Goal: Information Seeking & Learning: Learn about a topic

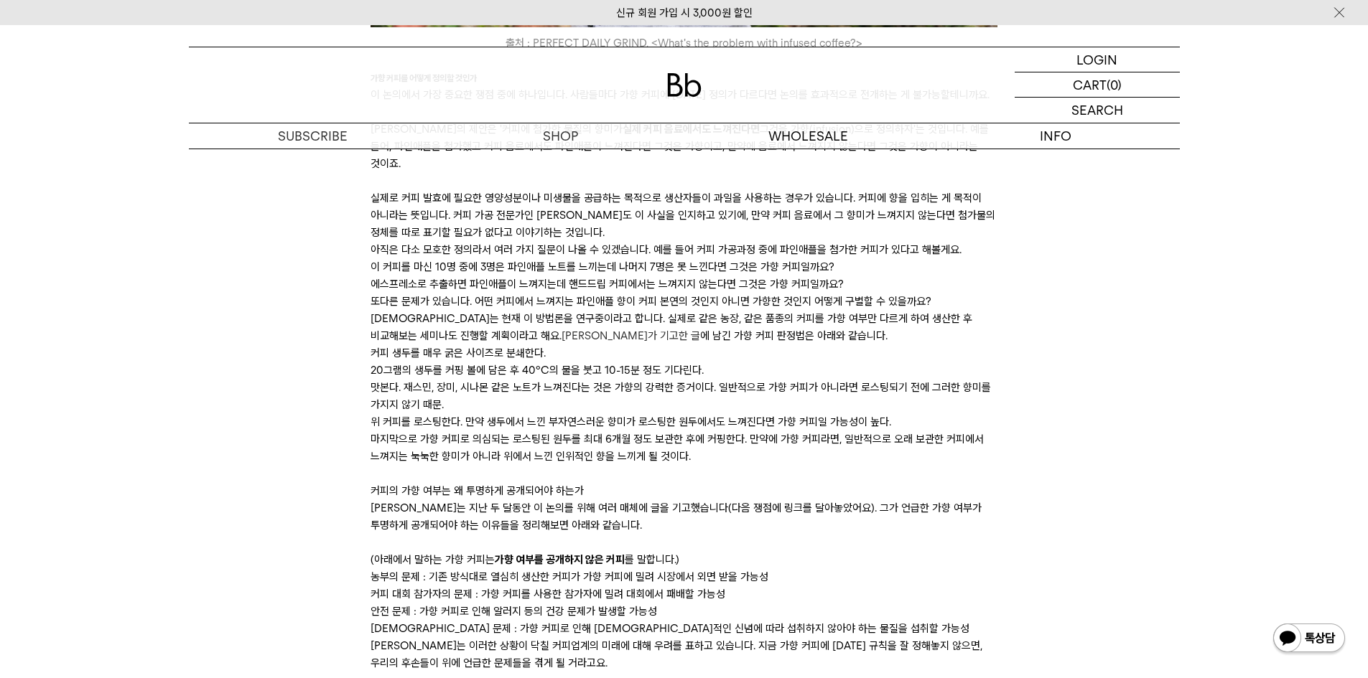
scroll to position [1149, 0]
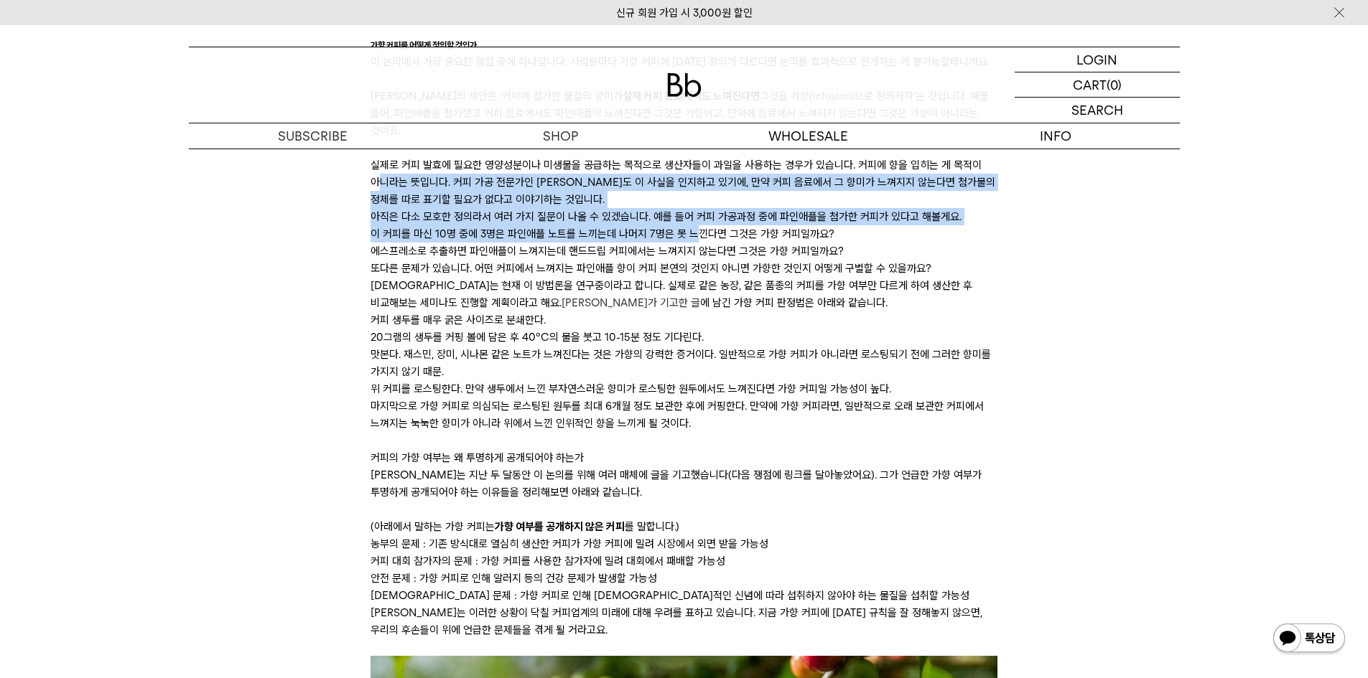
drag, startPoint x: 409, startPoint y: 202, endPoint x: 718, endPoint y: 235, distance: 311.2
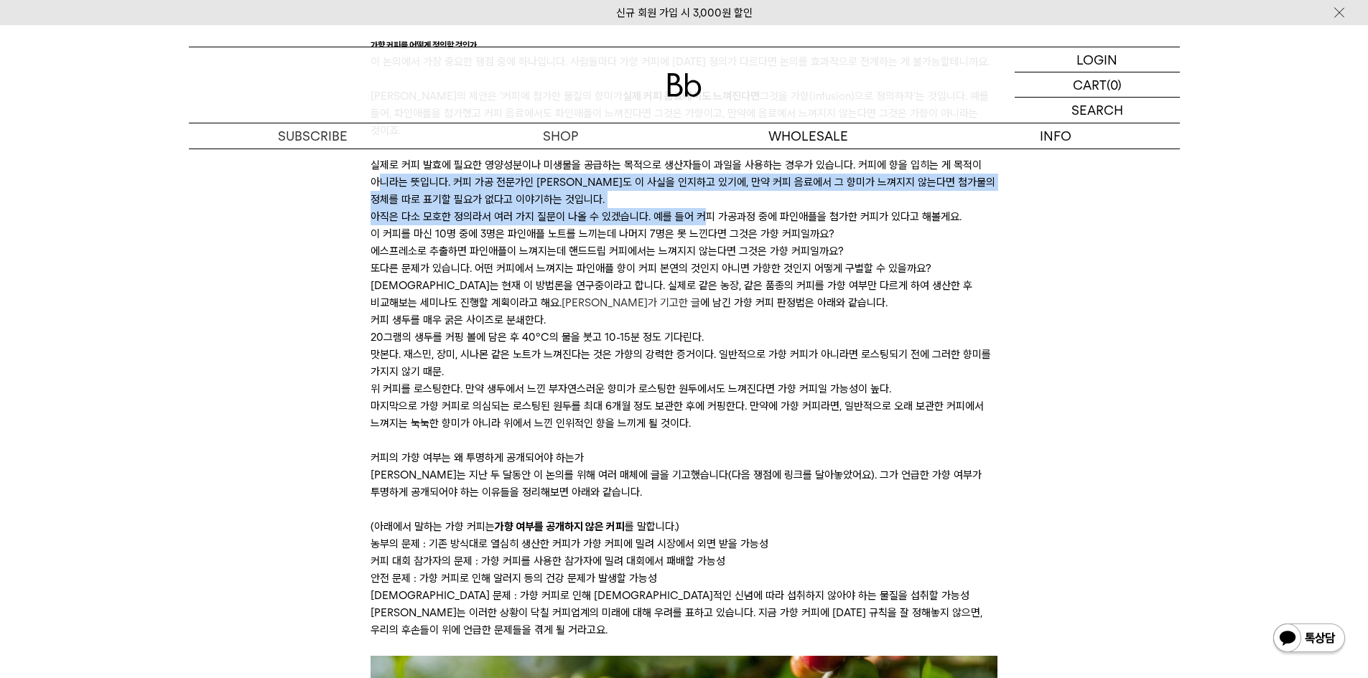
click at [721, 225] on p "아직은 다소 모호한 정의라서 여러 가지 질문이 나올 수 있겠습니다. 예를 들어 커피 가공과정 중에 파인애플을 첨가한 커피가 있다고 해볼게요." at bounding box center [683, 216] width 627 height 17
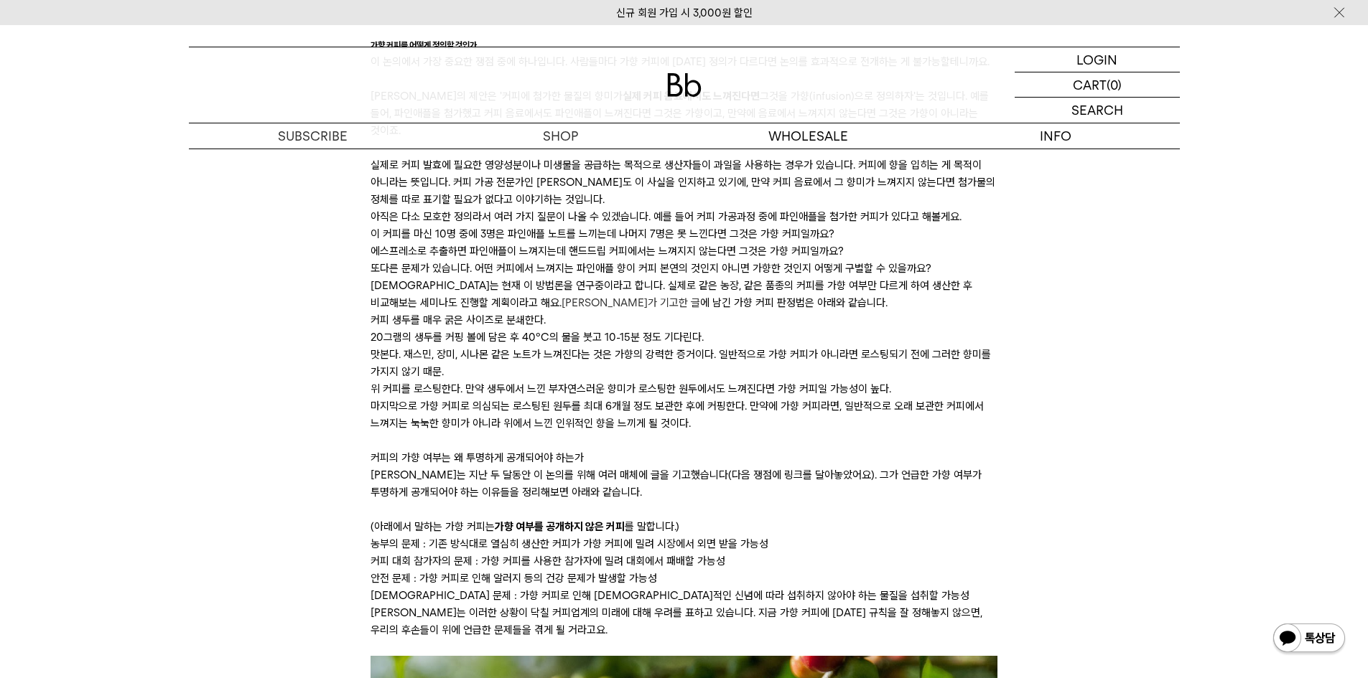
click at [658, 225] on p "아직은 다소 모호한 정의라서 여러 가지 질문이 나올 수 있겠습니다. 예를 들어 커피 가공과정 중에 파인애플을 첨가한 커피가 있다고 해볼게요." at bounding box center [683, 216] width 627 height 17
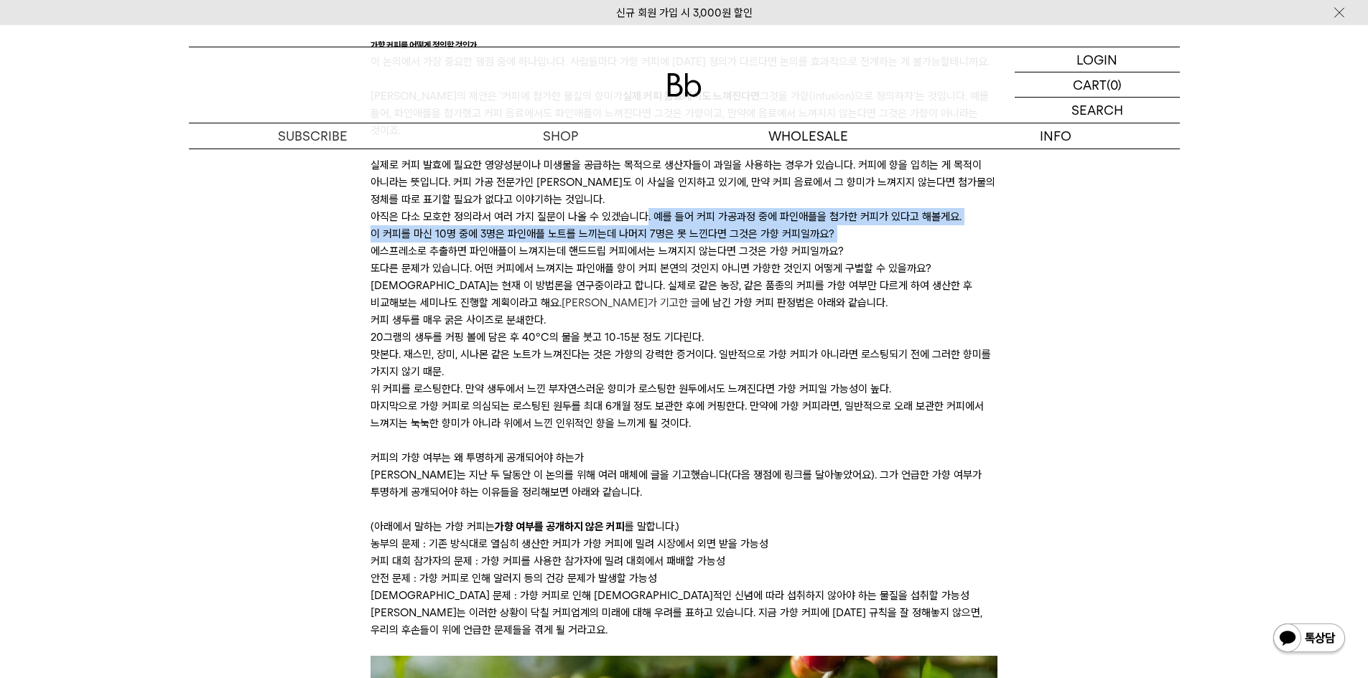
drag, startPoint x: 658, startPoint y: 237, endPoint x: 991, endPoint y: 258, distance: 333.8
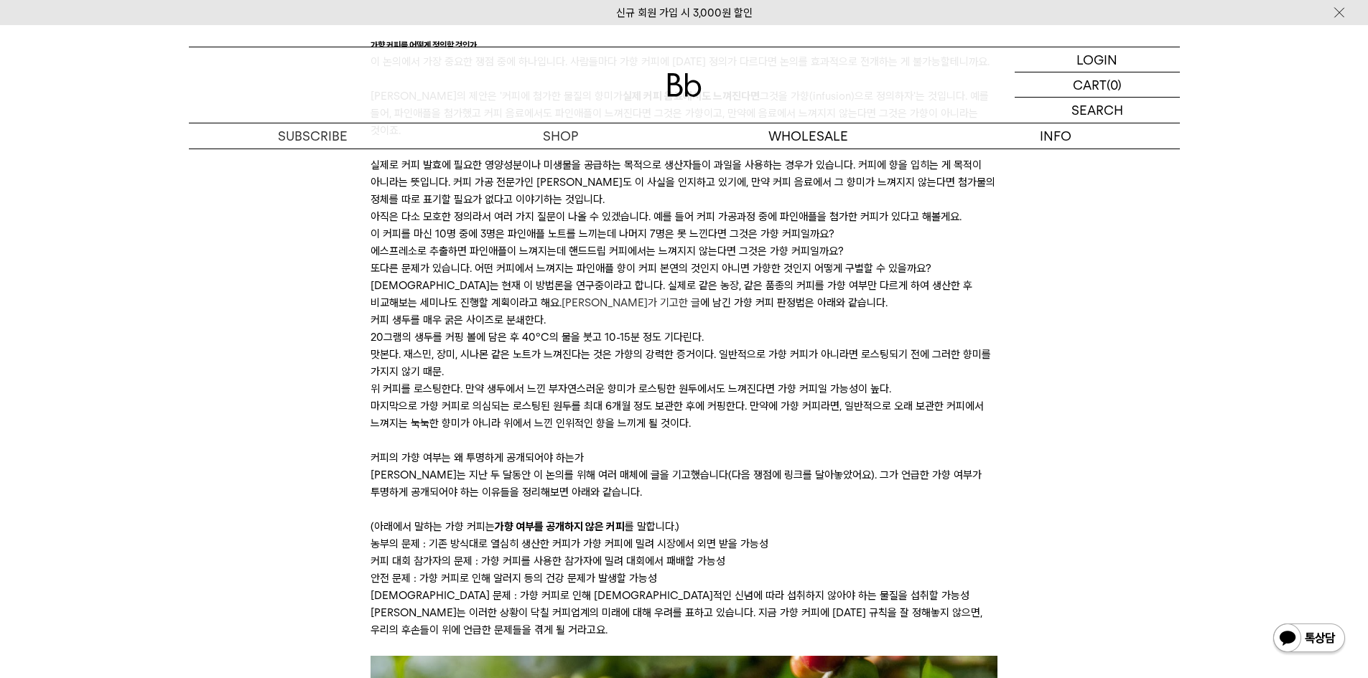
click at [715, 260] on li "에스프레소로 추출하면 파인애플이 느껴지는데 핸드드립 커피에서는 느껴지지 않는다면 그것은 가향 커피일까요?" at bounding box center [683, 251] width 627 height 17
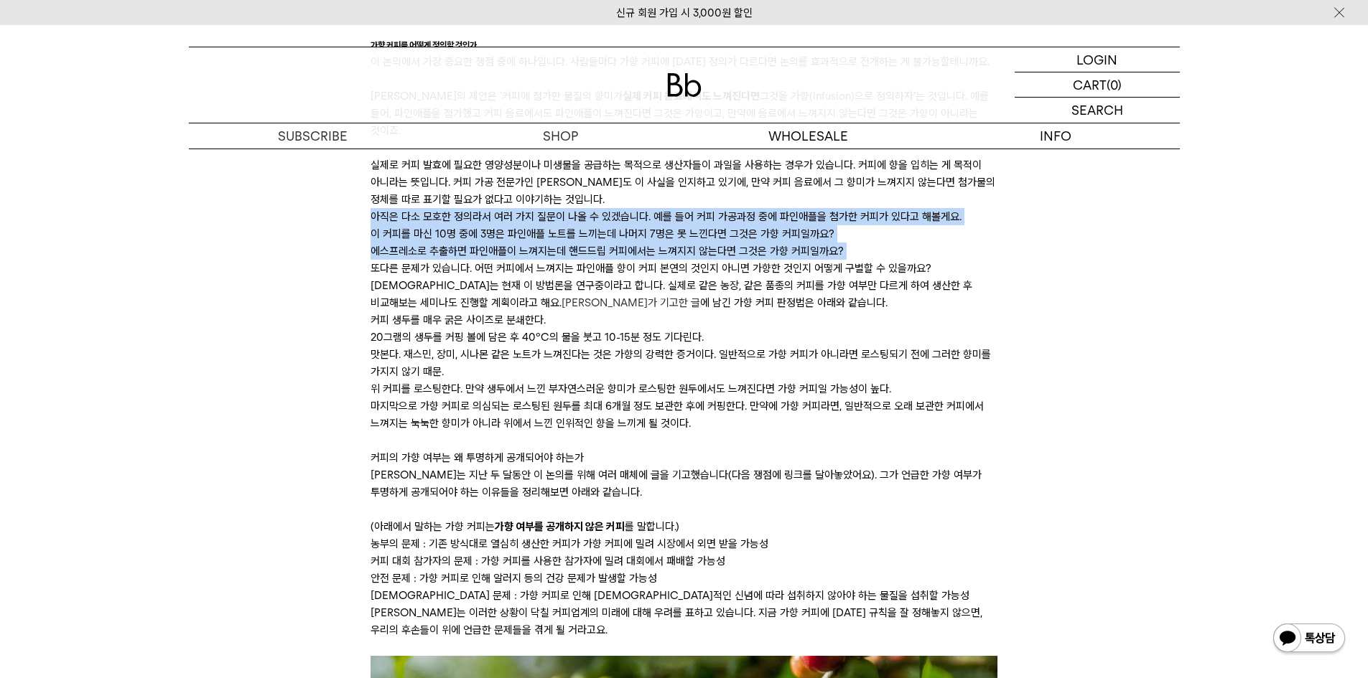
drag, startPoint x: 715, startPoint y: 264, endPoint x: 655, endPoint y: 230, distance: 69.1
click at [654, 225] on p "아직은 다소 모호한 정의라서 여러 가지 질문이 나올 수 있겠습니다. 예를 들어 커피 가공과정 중에 파인애플을 첨가한 커피가 있다고 해볼게요." at bounding box center [683, 216] width 627 height 17
drag, startPoint x: 654, startPoint y: 230, endPoint x: 876, endPoint y: 271, distance: 225.6
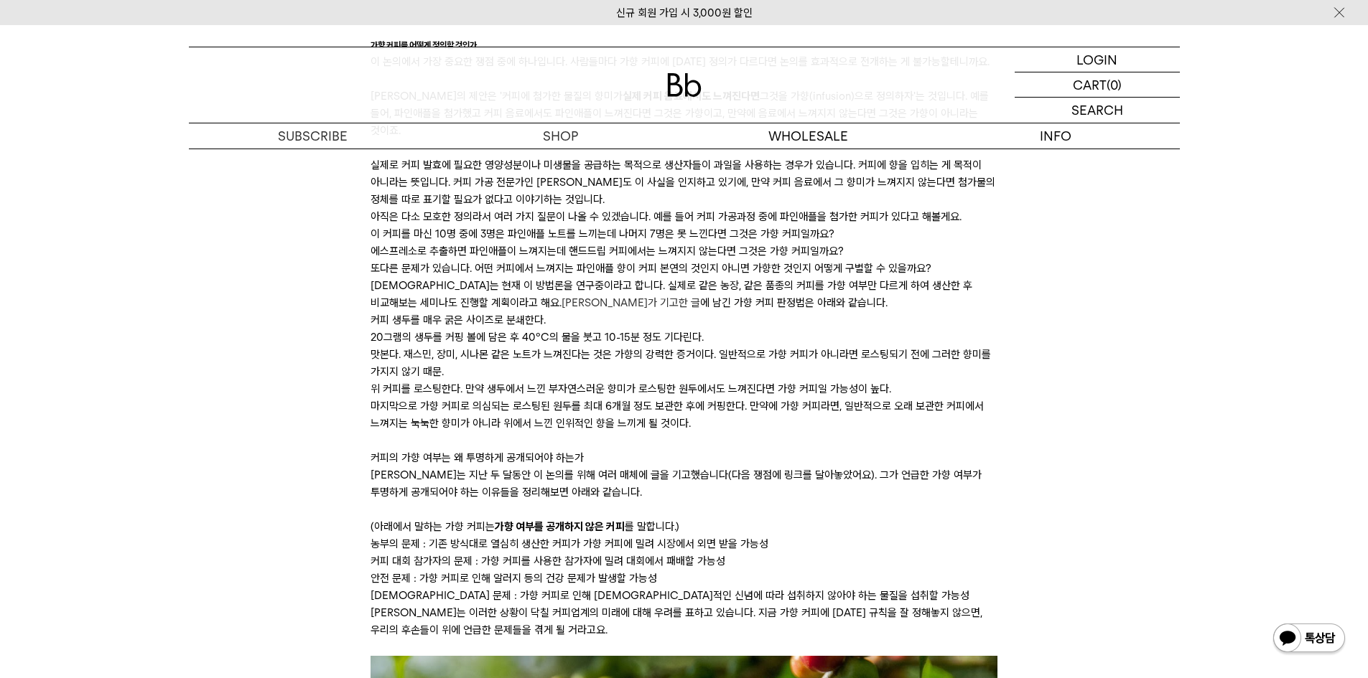
click at [533, 292] on p "또다른 문제가 있습니다. 어떤 커피에서 느껴지는 파인애플 향이 커피 본연의 것인지 아니면 가향한 것인지 어떻게 구별할 수 있을까요? 사샤는 현…" at bounding box center [683, 286] width 627 height 52
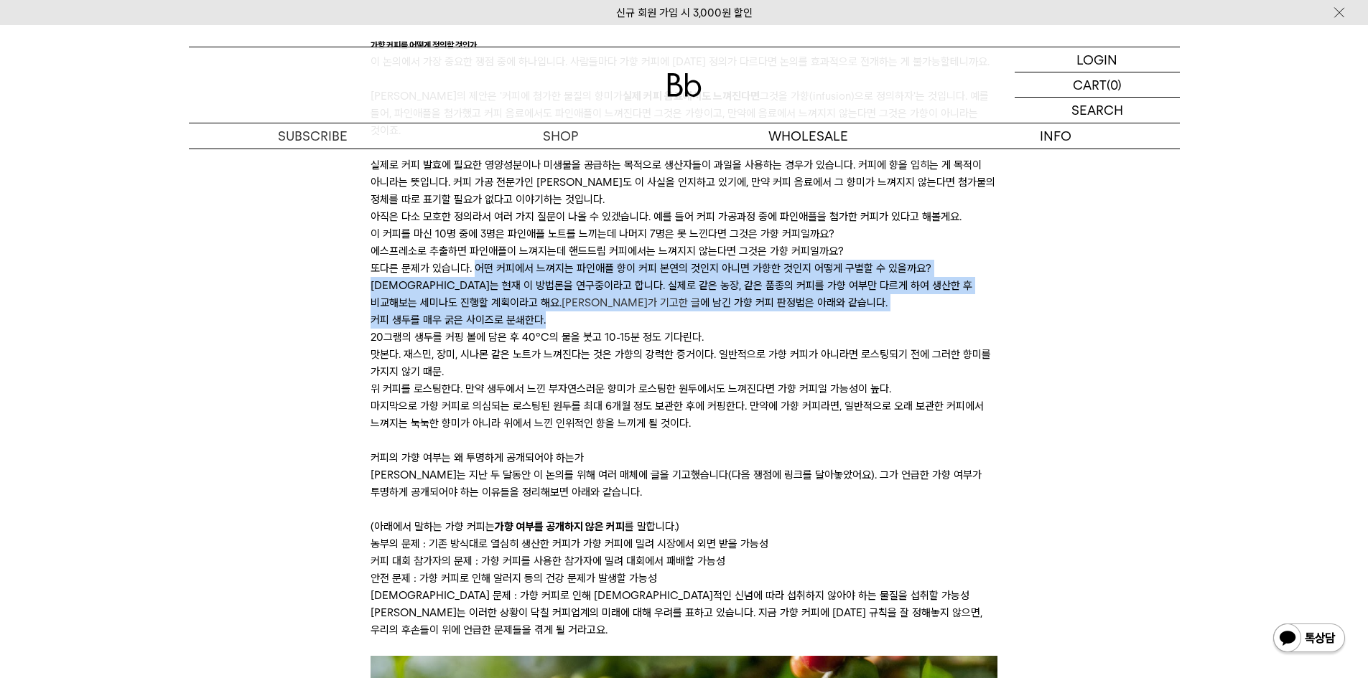
drag, startPoint x: 482, startPoint y: 284, endPoint x: 786, endPoint y: 331, distance: 307.4
click at [786, 329] on li "커피 생두를 매우 굵은 사이즈로 분쇄한다." at bounding box center [683, 320] width 627 height 17
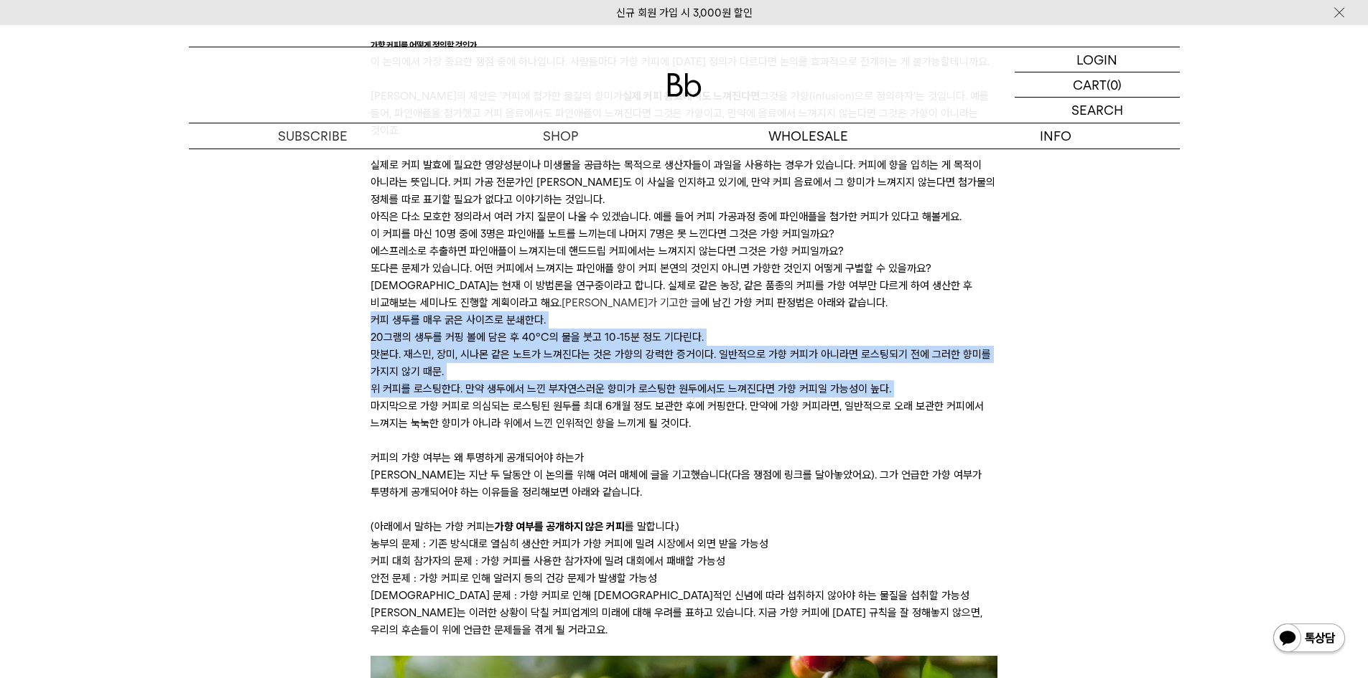
drag, startPoint x: 786, startPoint y: 330, endPoint x: 790, endPoint y: 407, distance: 76.9
click at [790, 407] on ul "커피 생두를 매우 굵은 사이즈로 분쇄한다. 20그램의 생두를 커핑 볼에 담은 후 40°C의 물을 붓고 10-15분 정도 기다린다. 맛본다. 재…" at bounding box center [683, 372] width 627 height 121
click at [709, 398] on li "위 커피를 로스팅한다. 만약 생두에서 느낀 부자연스러운 향미가 로스팅한 원두에서도 느껴진다면 가향 커피일 가능성이 높다." at bounding box center [683, 389] width 627 height 17
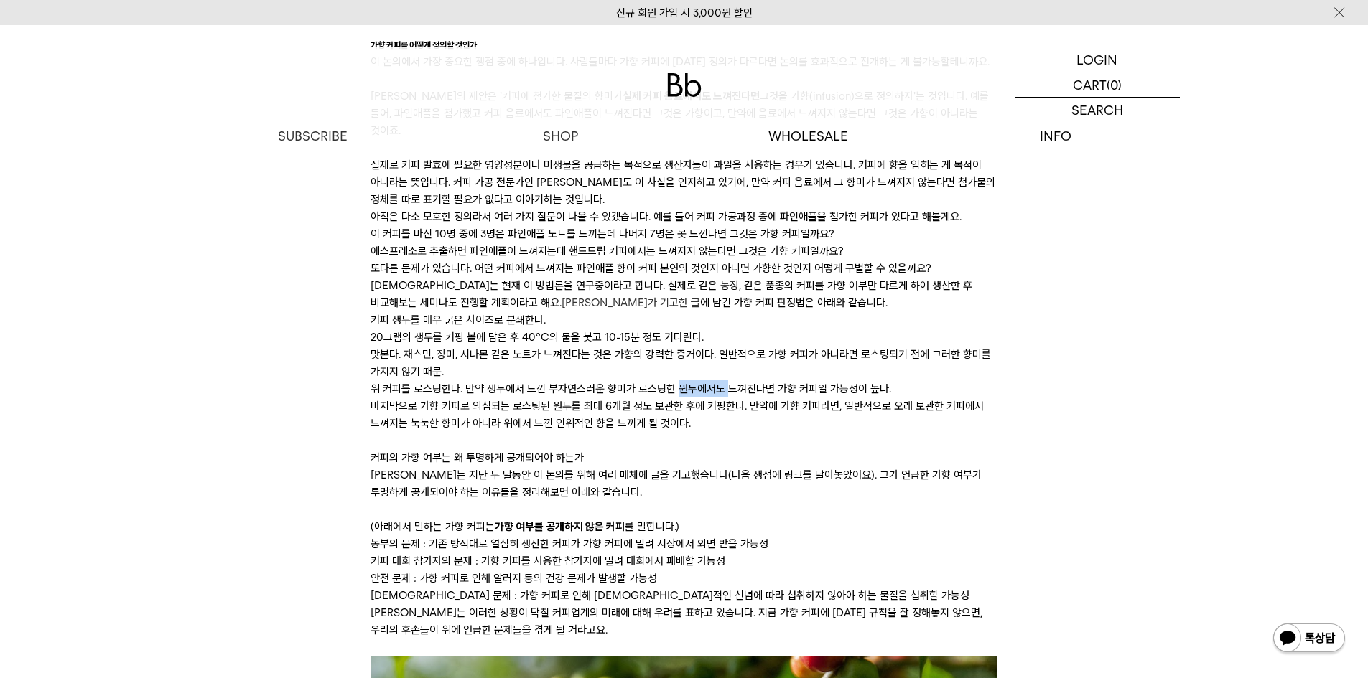
click at [709, 398] on li "위 커피를 로스팅한다. 만약 생두에서 느낀 부자연스러운 향미가 로스팅한 원두에서도 느껴진다면 가향 커피일 가능성이 높다." at bounding box center [683, 389] width 627 height 17
click at [480, 397] on li "위 커피를 로스팅한다. 만약 생두에서 느낀 부자연스러운 향미가 로스팅한 원두에서도 느껴진다면 가향 커피일 가능성이 높다." at bounding box center [683, 389] width 627 height 17
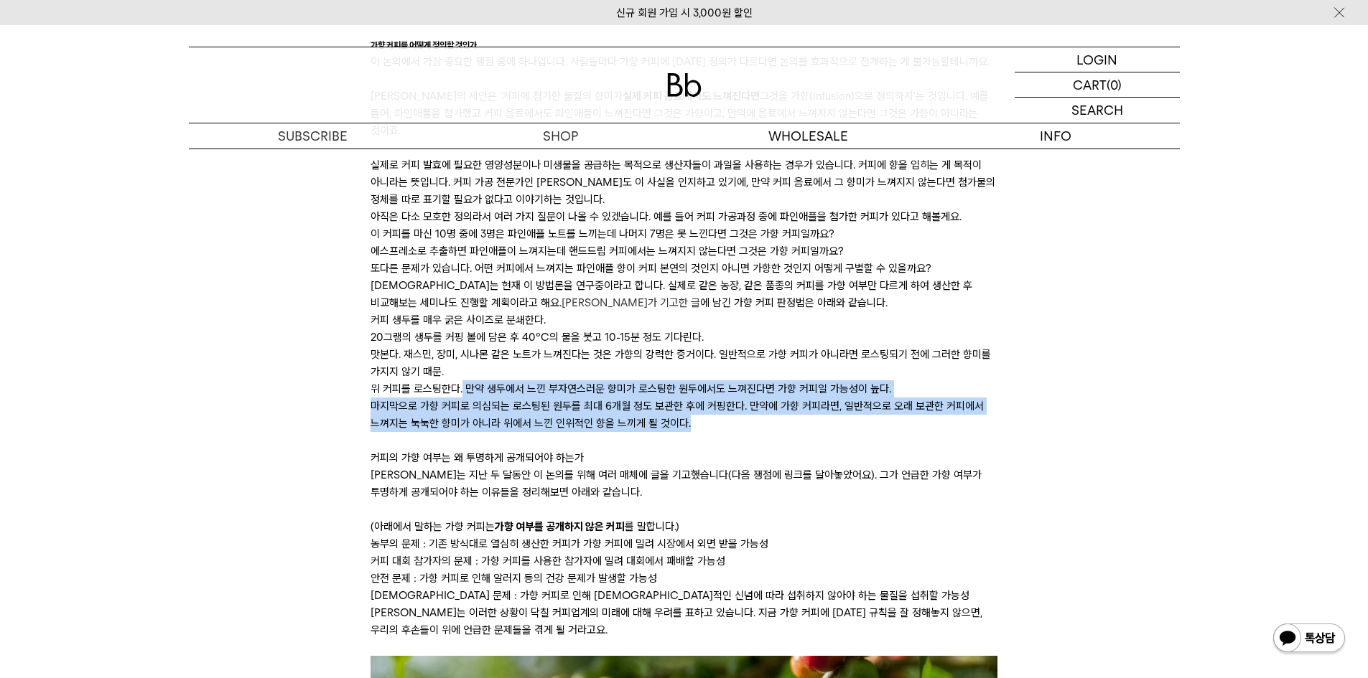
drag, startPoint x: 467, startPoint y: 405, endPoint x: 932, endPoint y: 447, distance: 467.2
click at [932, 432] on ul "커피 생두를 매우 굵은 사이즈로 분쇄한다. 20그램의 생두를 커핑 볼에 담은 후 40°C의 물을 붓고 10-15분 정도 기다린다. 맛본다. 재…" at bounding box center [683, 372] width 627 height 121
click at [932, 432] on li "마지막으로 가향 커피로 의심되는 로스팅된 원두를 최대 6개월 정도 보관한 후에 커핑한다. 만약에 가향 커피라면, 일반적으로 오래 보관한 커피에…" at bounding box center [683, 415] width 627 height 34
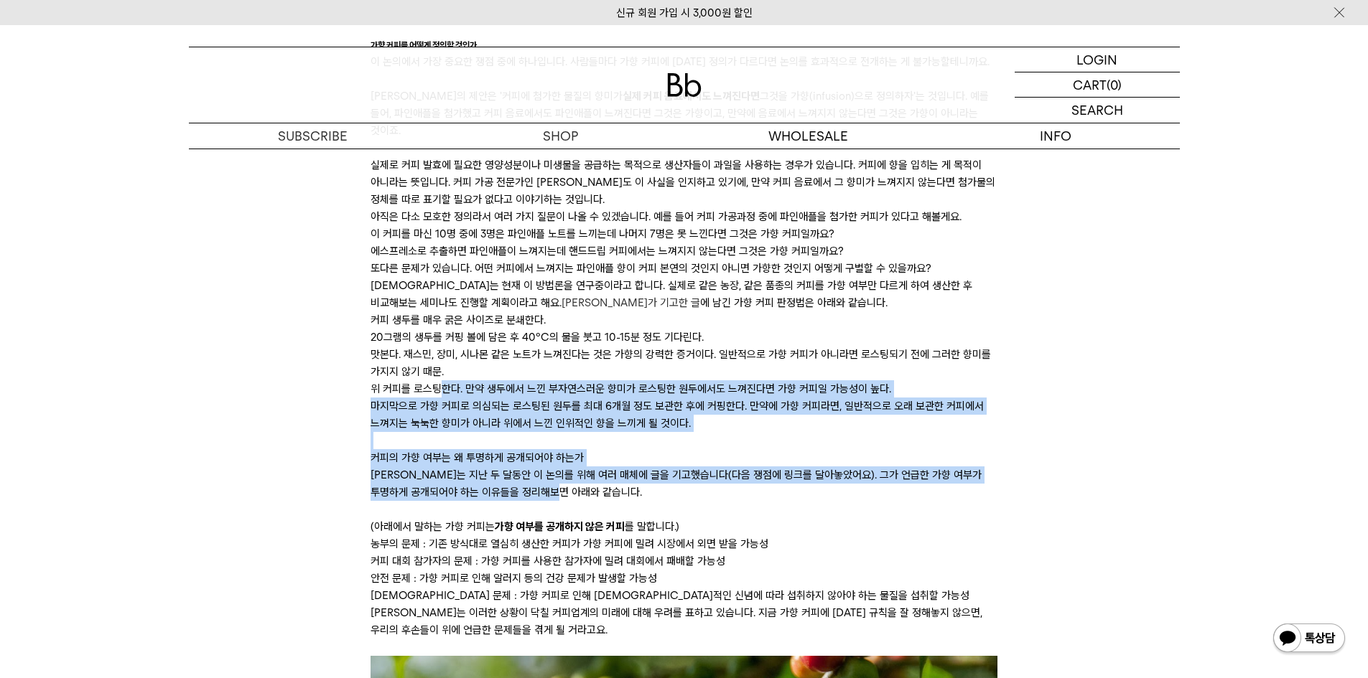
drag, startPoint x: 444, startPoint y: 405, endPoint x: 781, endPoint y: 515, distance: 354.4
click at [781, 501] on p "사샤는 지난 두 달동안 이 논의를 위해 여러 매체에 글을 기고했습니다(다음 쟁점에 링크를 달아놓았어요). 그가 언급한 가향 여부가 투명하게 공…" at bounding box center [683, 484] width 627 height 34
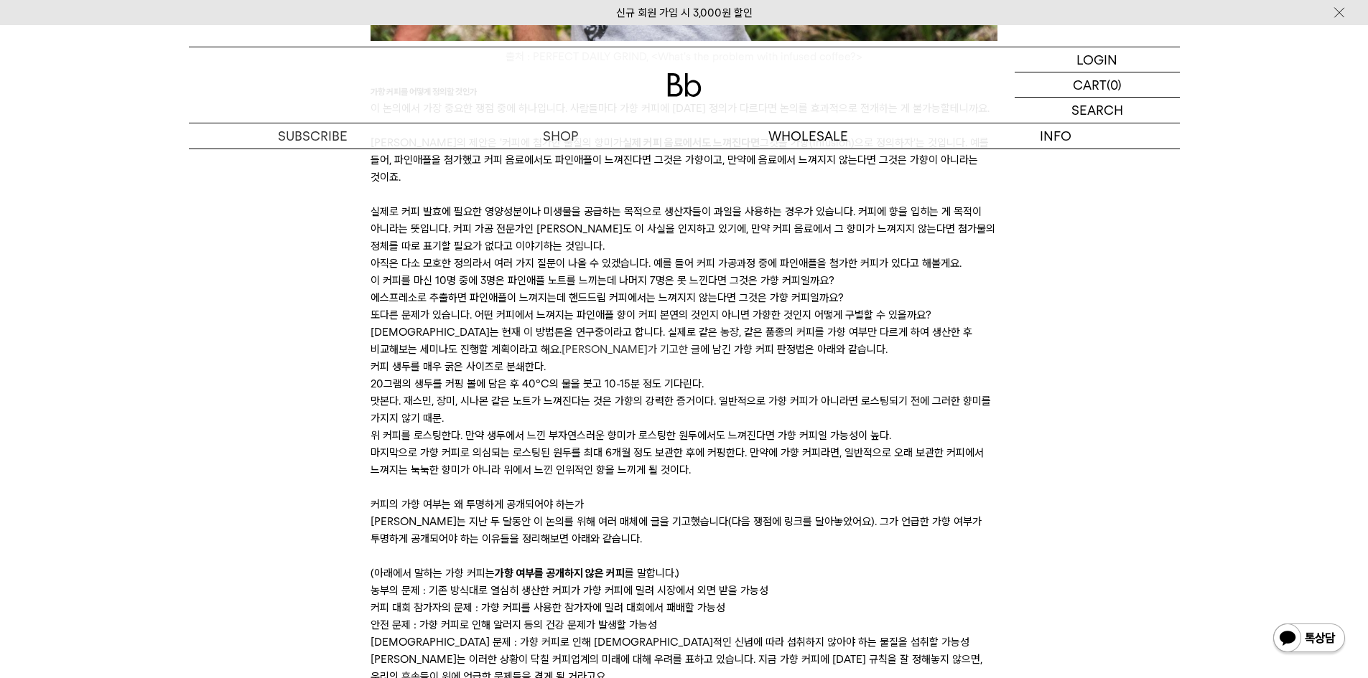
scroll to position [1077, 0]
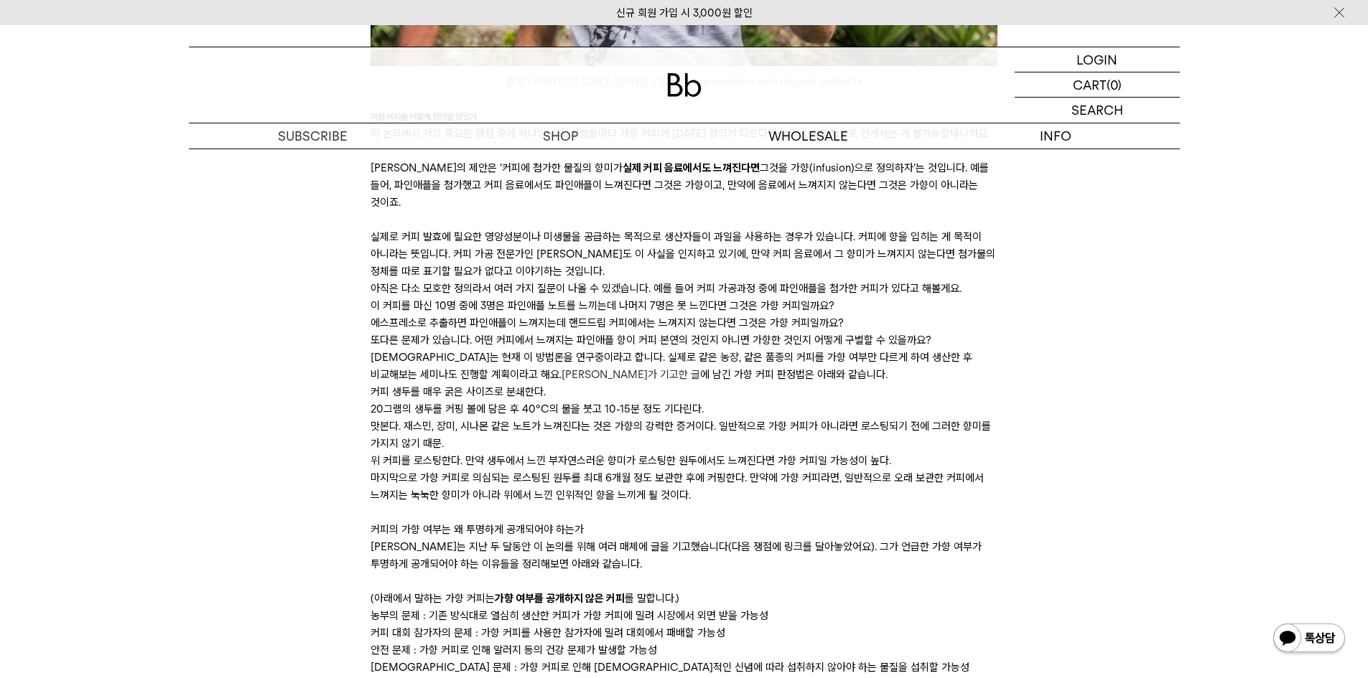
click at [705, 495] on li "마지막으로 가향 커피로 의심되는 로스팅된 원두를 최대 6개월 정도 보관한 후에 커핑한다. 만약에 가향 커피라면, 일반적으로 오래 보관한 커피에…" at bounding box center [683, 487] width 627 height 34
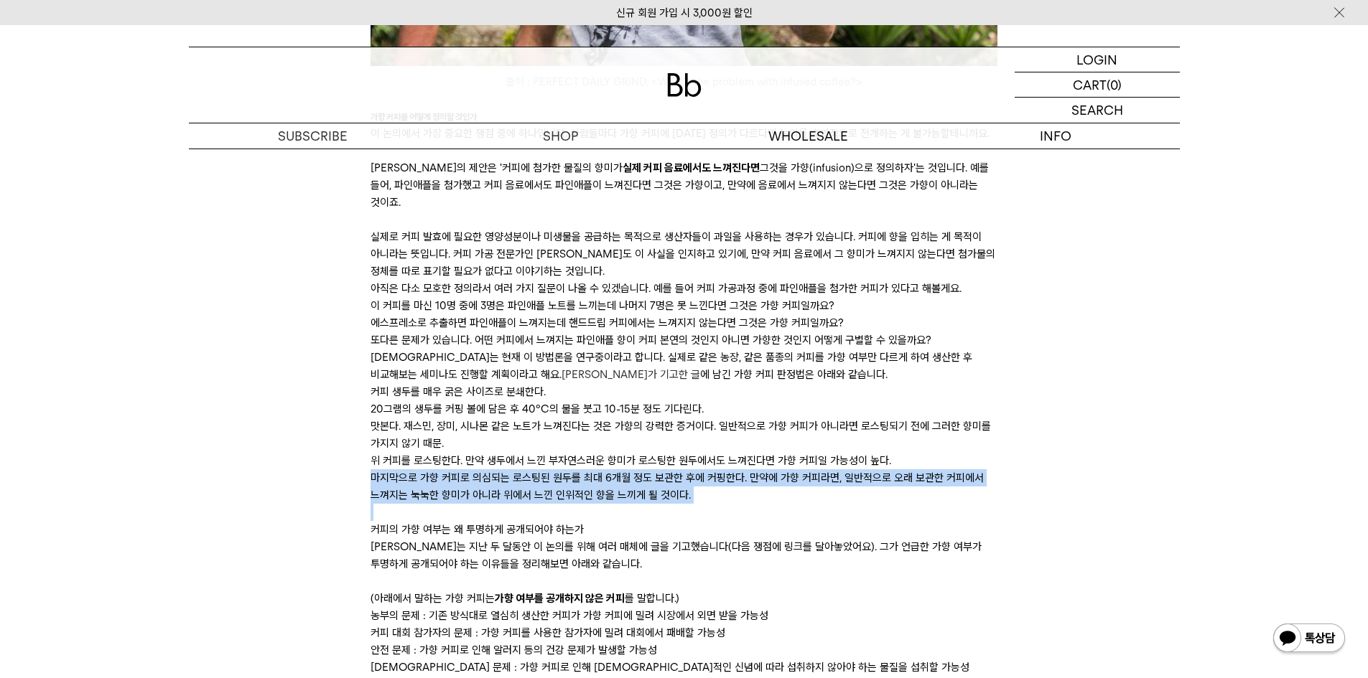
drag, startPoint x: 705, startPoint y: 495, endPoint x: 710, endPoint y: 511, distance: 17.3
click at [710, 504] on li "마지막으로 가향 커피로 의심되는 로스팅된 원두를 최대 6개월 정도 보관한 후에 커핑한다. 만약에 가향 커피라면, 일반적으로 오래 보관한 커피에…" at bounding box center [683, 487] width 627 height 34
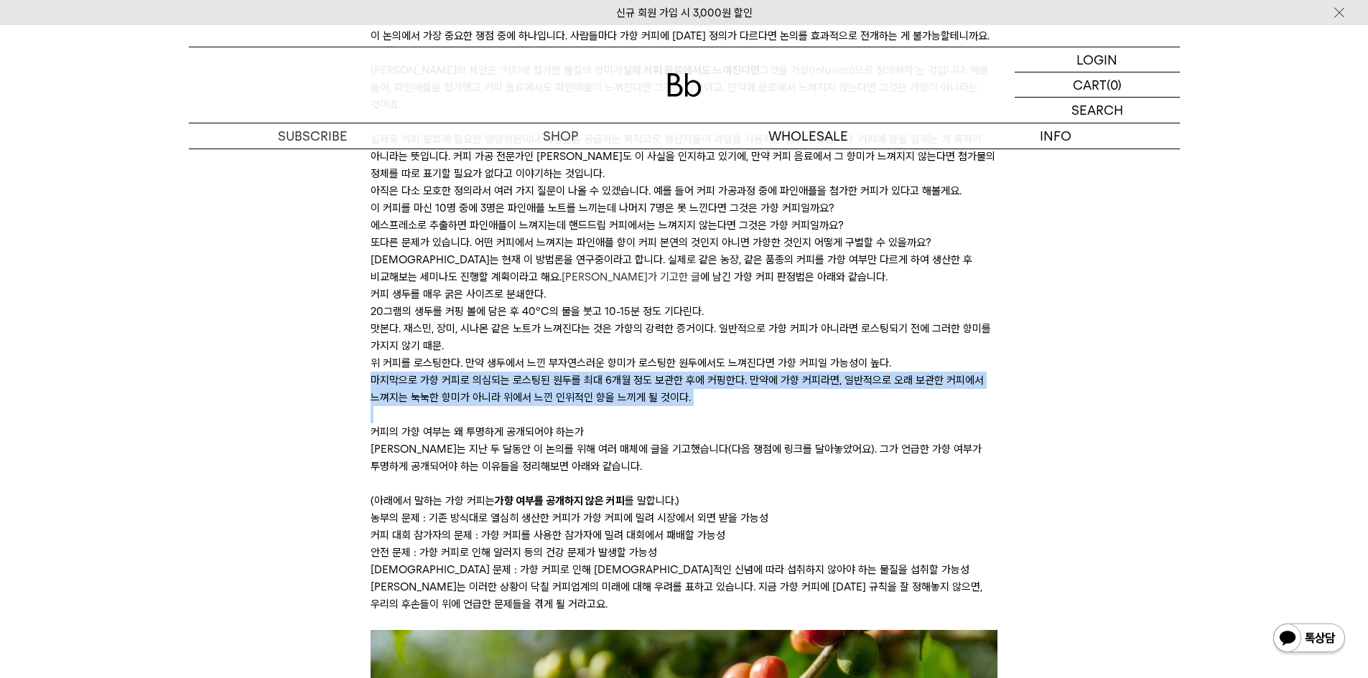
scroll to position [1149, 0]
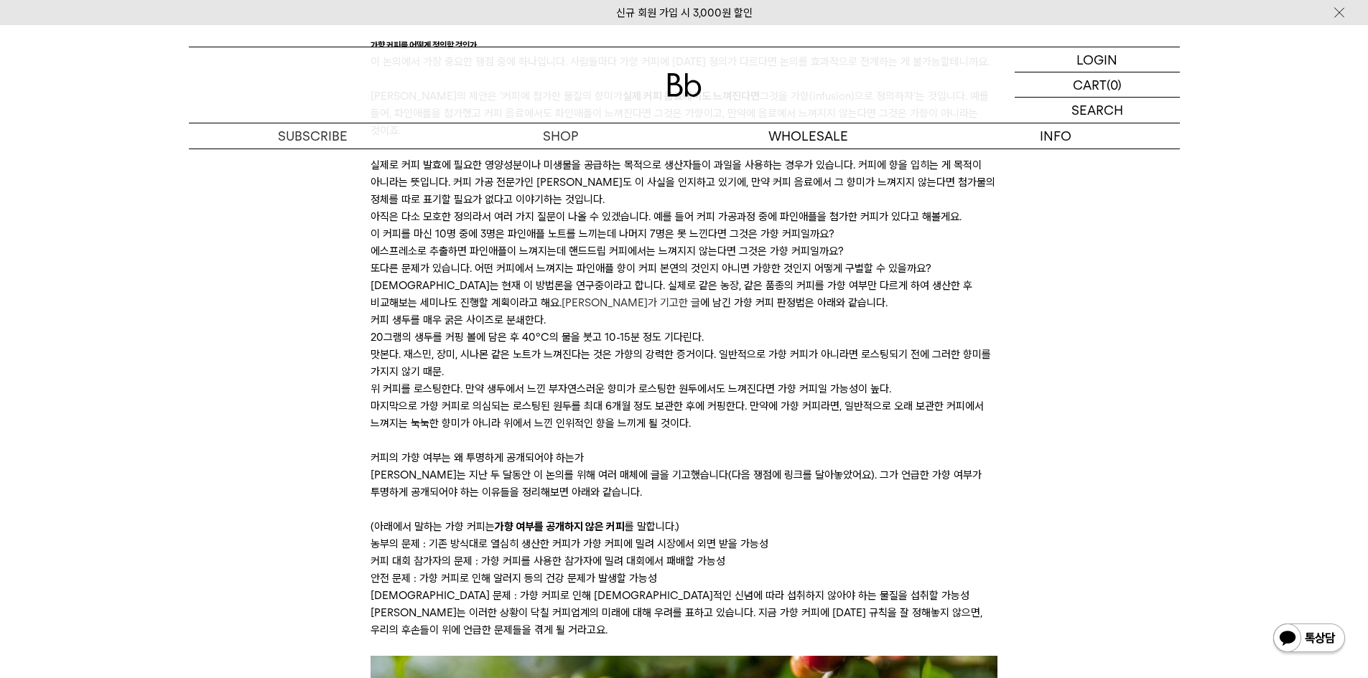
click at [722, 488] on p "사샤는 지난 두 달동안 이 논의를 위해 여러 매체에 글을 기고했습니다(다음 쟁점에 링크를 달아놓았어요). 그가 언급한 가향 여부가 투명하게 공…" at bounding box center [683, 484] width 627 height 34
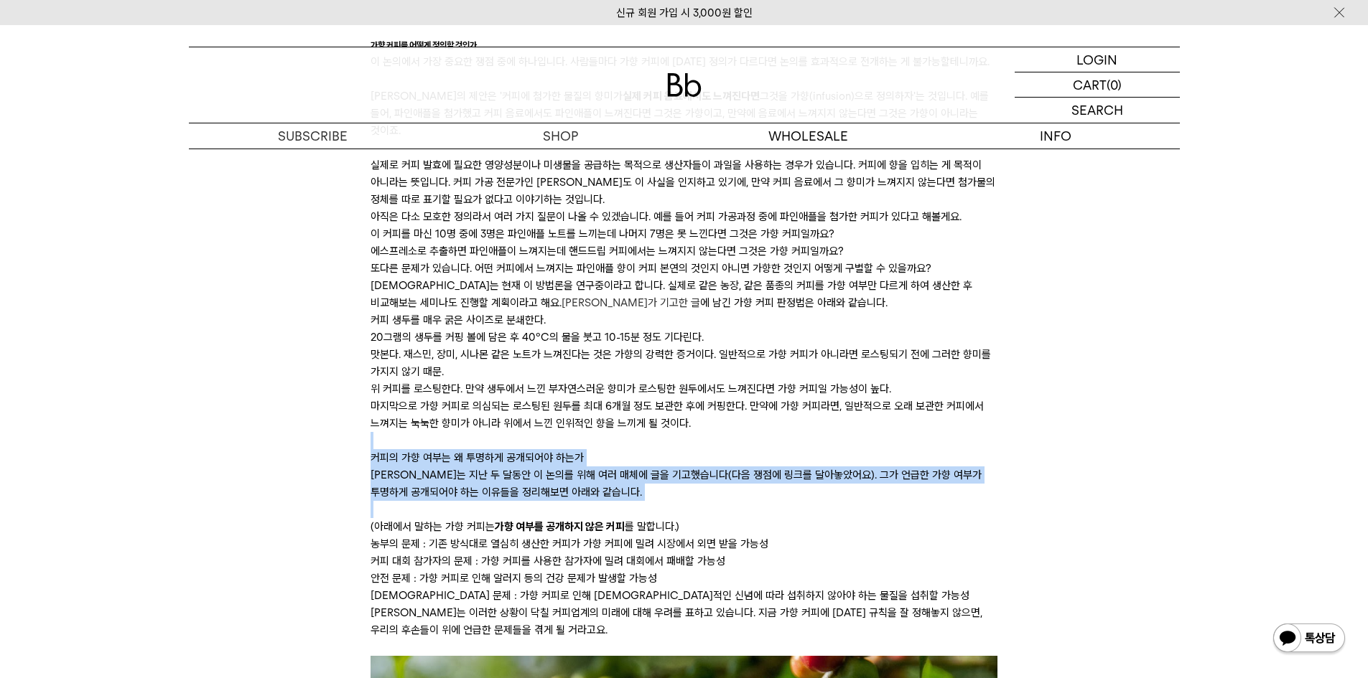
drag, startPoint x: 722, startPoint y: 488, endPoint x: 722, endPoint y: 460, distance: 28.0
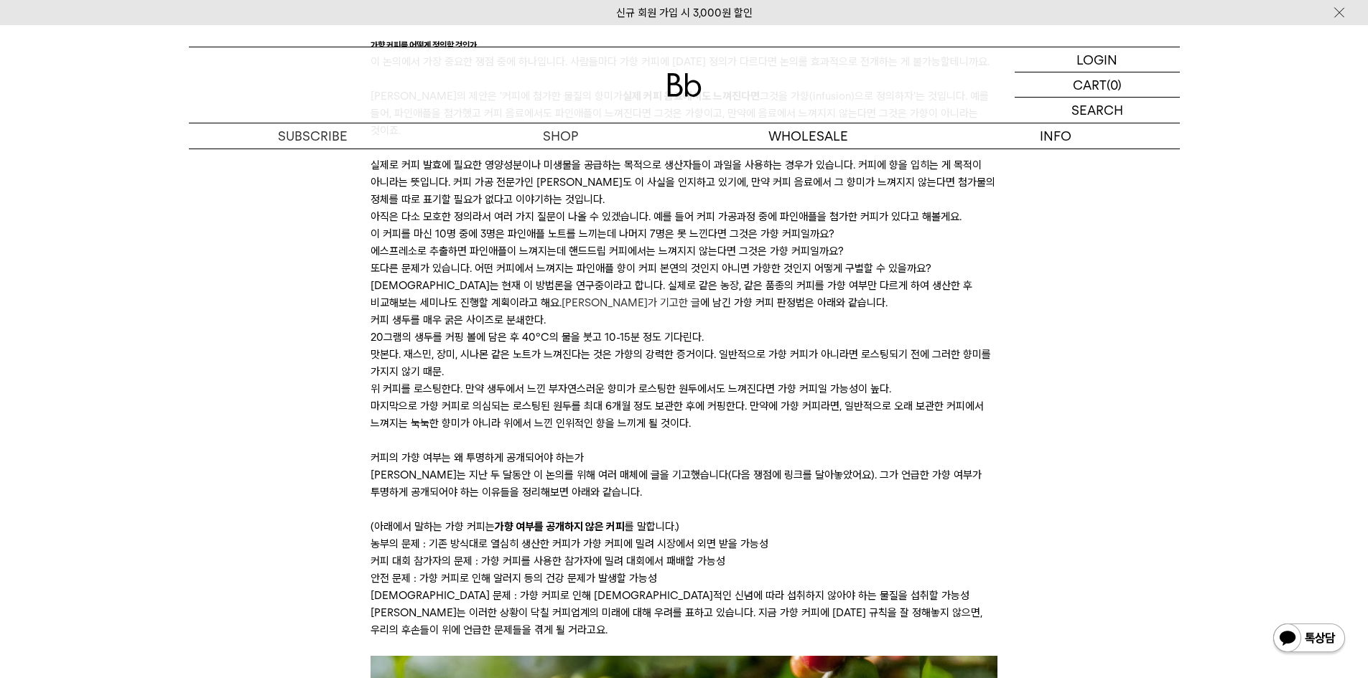
click at [727, 415] on li "마지막으로 가향 커피로 의심되는 로스팅된 원두를 최대 6개월 정도 보관한 후에 커핑한다. 만약에 가향 커피라면, 일반적으로 오래 보관한 커피에…" at bounding box center [683, 415] width 627 height 34
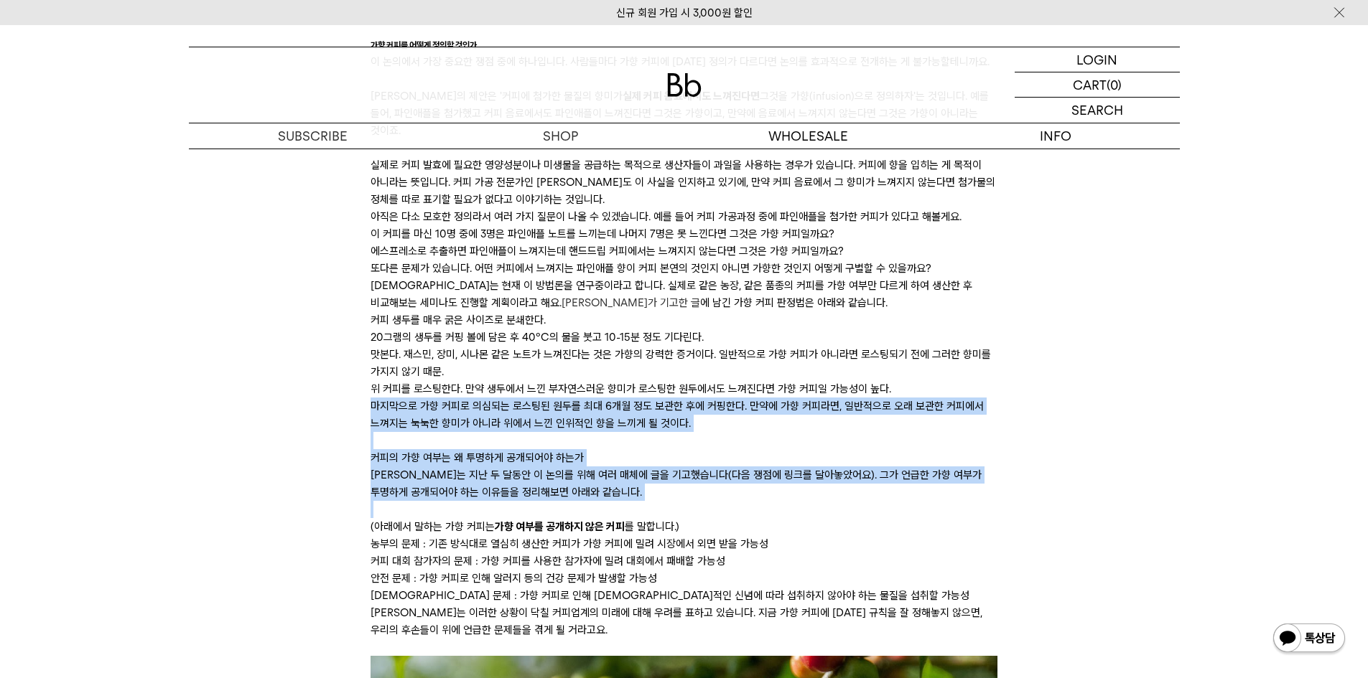
drag, startPoint x: 727, startPoint y: 415, endPoint x: 745, endPoint y: 498, distance: 84.6
click at [745, 498] on p "사샤는 지난 두 달동안 이 논의를 위해 여러 매체에 글을 기고했습니다(다음 쟁점에 링크를 달아놓았어요). 그가 언급한 가향 여부가 투명하게 공…" at bounding box center [683, 484] width 627 height 34
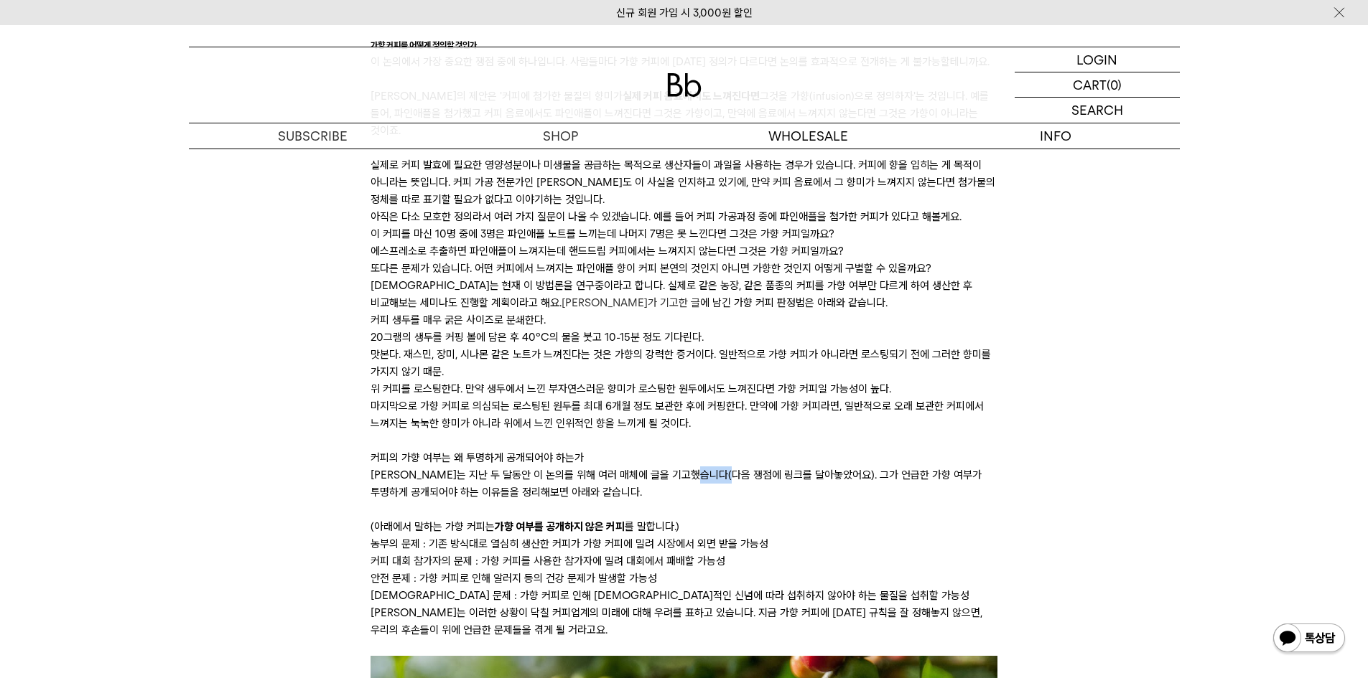
click at [745, 498] on p "사샤는 지난 두 달동안 이 논의를 위해 여러 매체에 글을 기고했습니다(다음 쟁점에 링크를 달아놓았어요). 그가 언급한 가향 여부가 투명하게 공…" at bounding box center [683, 484] width 627 height 34
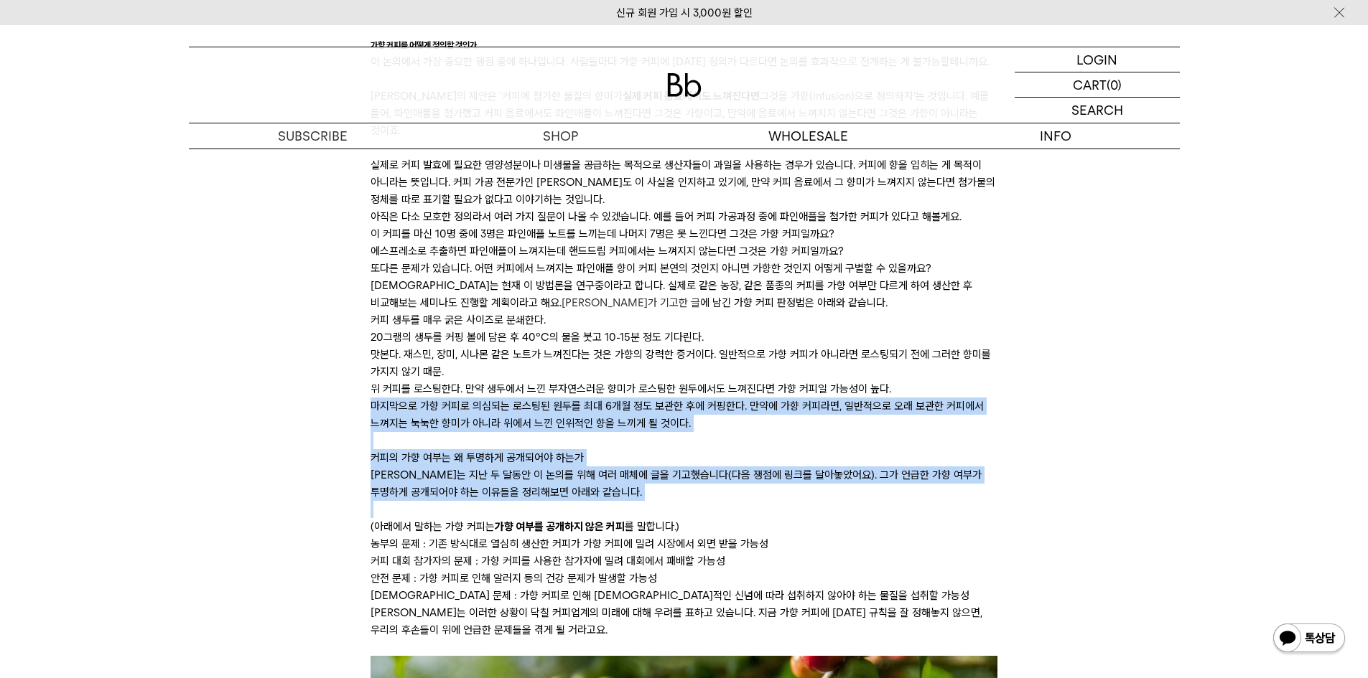
drag, startPoint x: 745, startPoint y: 498, endPoint x: 734, endPoint y: 415, distance: 83.3
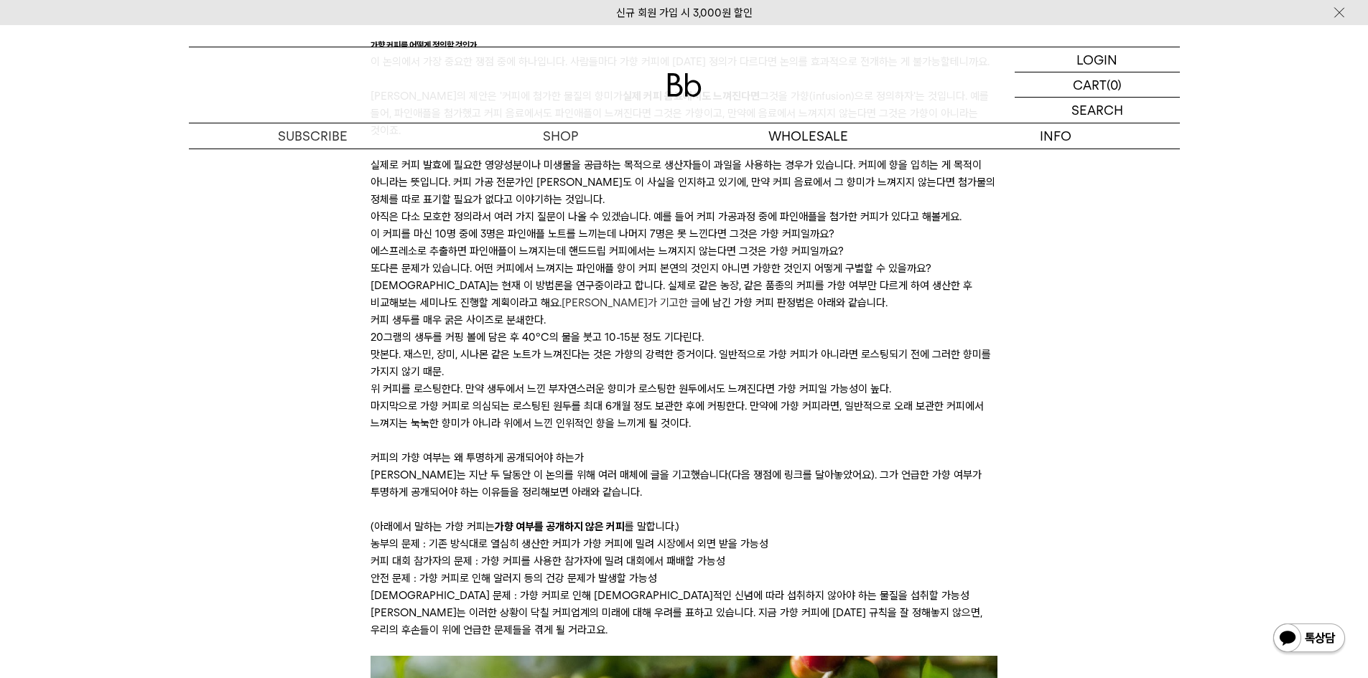
click at [732, 398] on li "위 커피를 로스팅한다. 만약 생두에서 느낀 부자연스러운 향미가 로스팅한 원두에서도 느껴진다면 가향 커피일 가능성이 높다." at bounding box center [683, 389] width 627 height 17
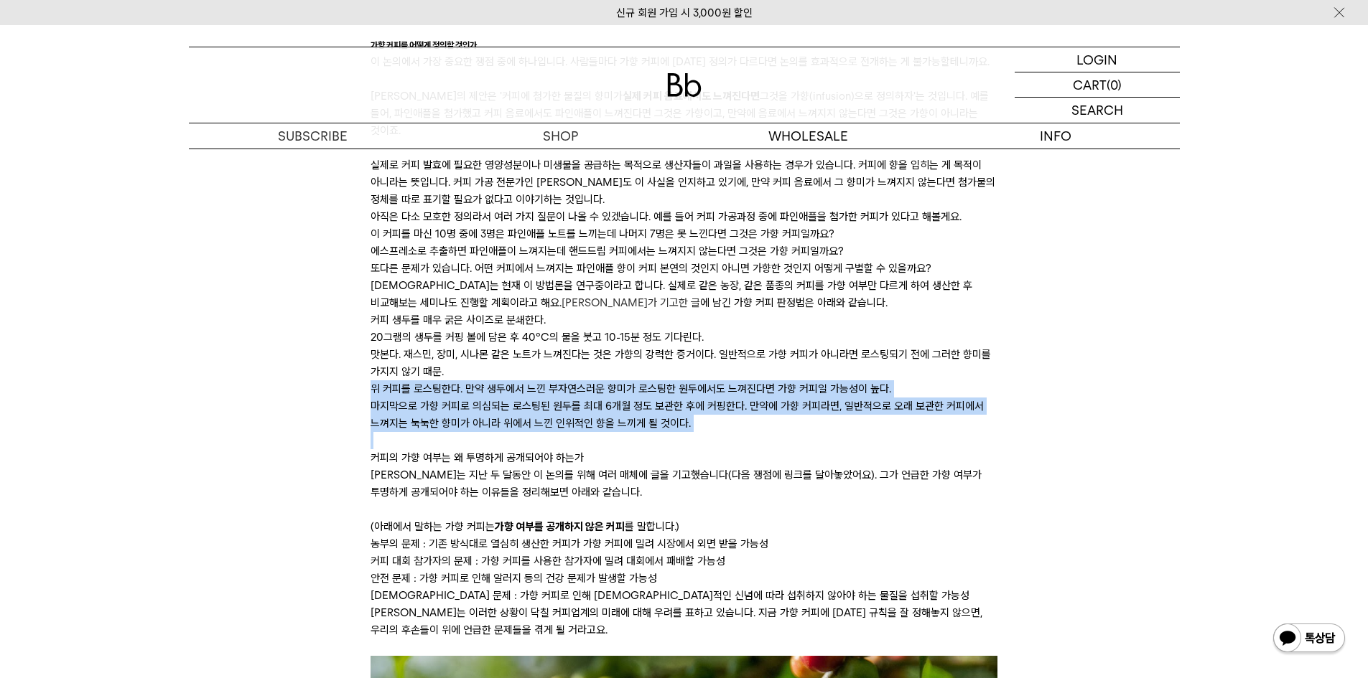
drag, startPoint x: 732, startPoint y: 404, endPoint x: 736, endPoint y: 441, distance: 36.9
click at [736, 432] on ul "커피 생두를 매우 굵은 사이즈로 분쇄한다. 20그램의 생두를 커핑 볼에 담은 후 40°C의 물을 붓고 10-15분 정도 기다린다. 맛본다. 재…" at bounding box center [683, 372] width 627 height 121
click at [736, 432] on li "마지막으로 가향 커피로 의심되는 로스팅된 원두를 최대 6개월 정도 보관한 후에 커핑한다. 만약에 가향 커피라면, 일반적으로 오래 보관한 커피에…" at bounding box center [683, 415] width 627 height 34
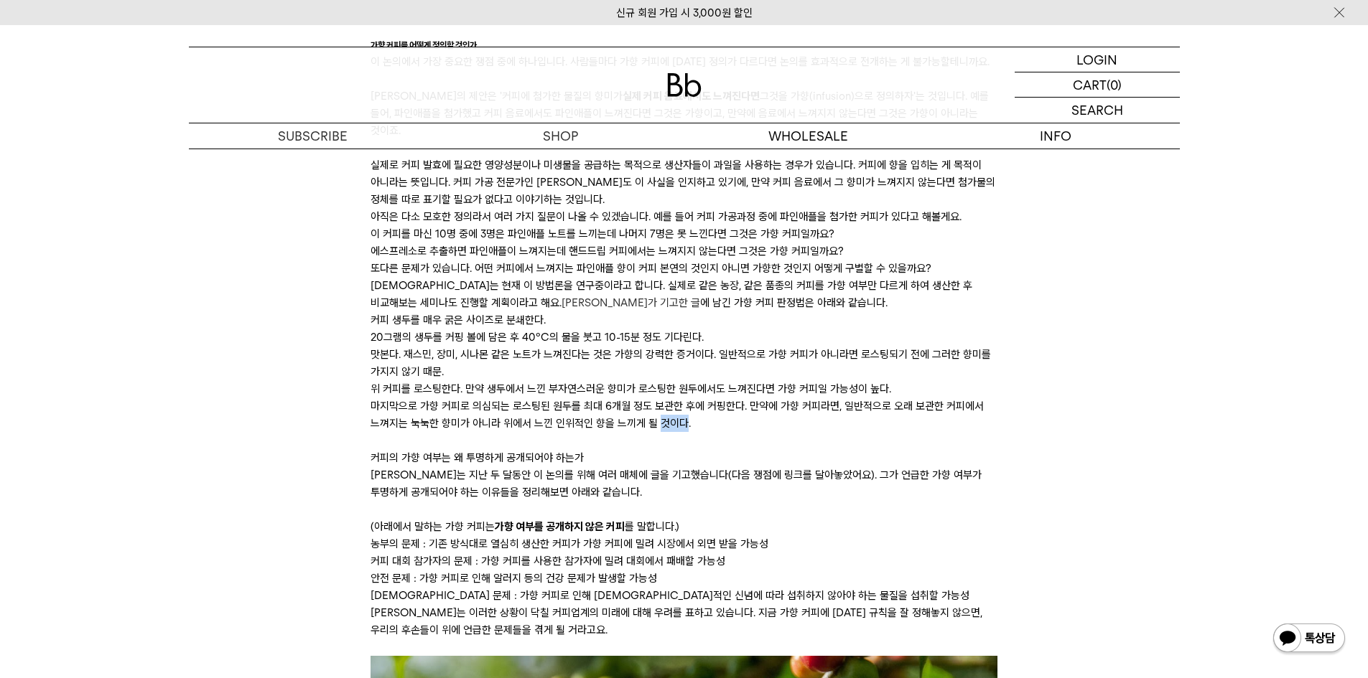
click at [736, 432] on li "마지막으로 가향 커피로 의심되는 로스팅된 원두를 최대 6개월 정도 보관한 후에 커핑한다. 만약에 가향 커피라면, 일반적으로 오래 보관한 커피에…" at bounding box center [683, 415] width 627 height 34
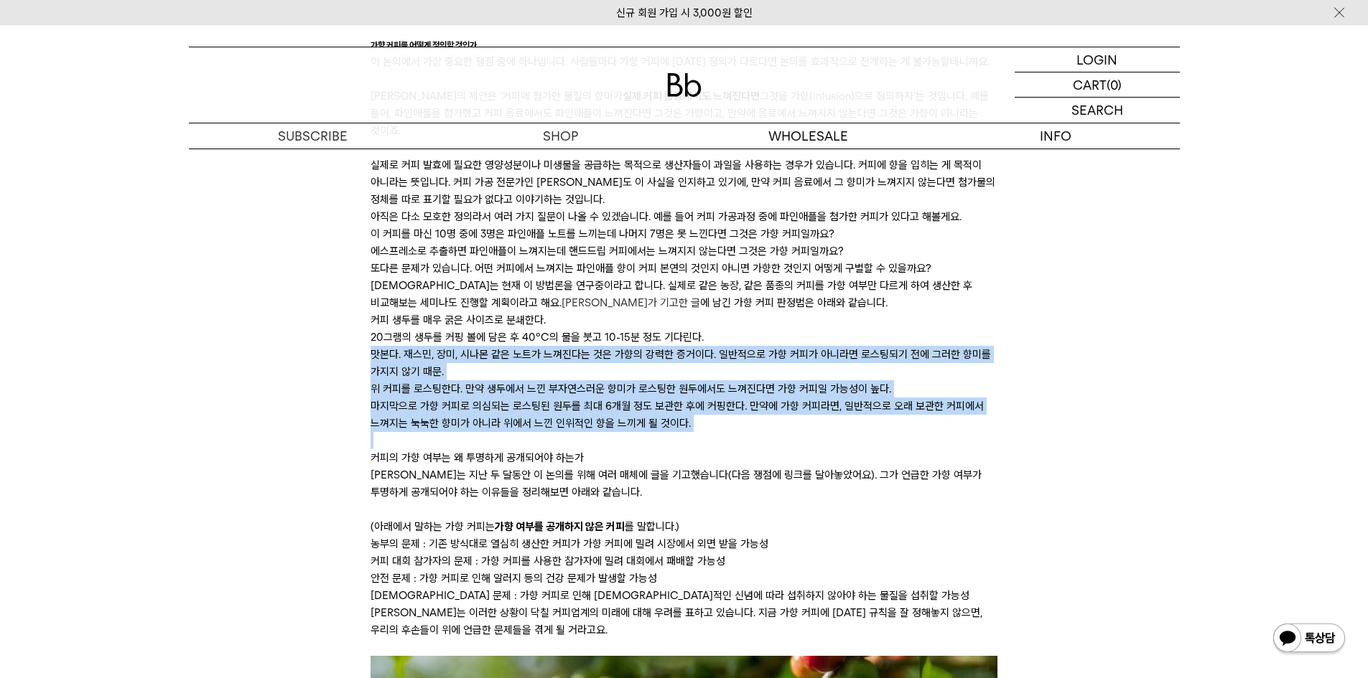
drag, startPoint x: 736, startPoint y: 441, endPoint x: 727, endPoint y: 378, distance: 63.2
click at [727, 378] on ul "커피 생두를 매우 굵은 사이즈로 분쇄한다. 20그램의 생두를 커핑 볼에 담은 후 40°C의 물을 붓고 10-15분 정도 기다린다. 맛본다. 재…" at bounding box center [683, 372] width 627 height 121
click at [727, 378] on li "맛본다. 재스민, 장미, 시나몬 같은 노트가 느껴진다는 것은 가향의 강력한 증거이다. 일반적으로 가향 커피가 아니라면 로스팅되기 전에 그러한 …" at bounding box center [683, 363] width 627 height 34
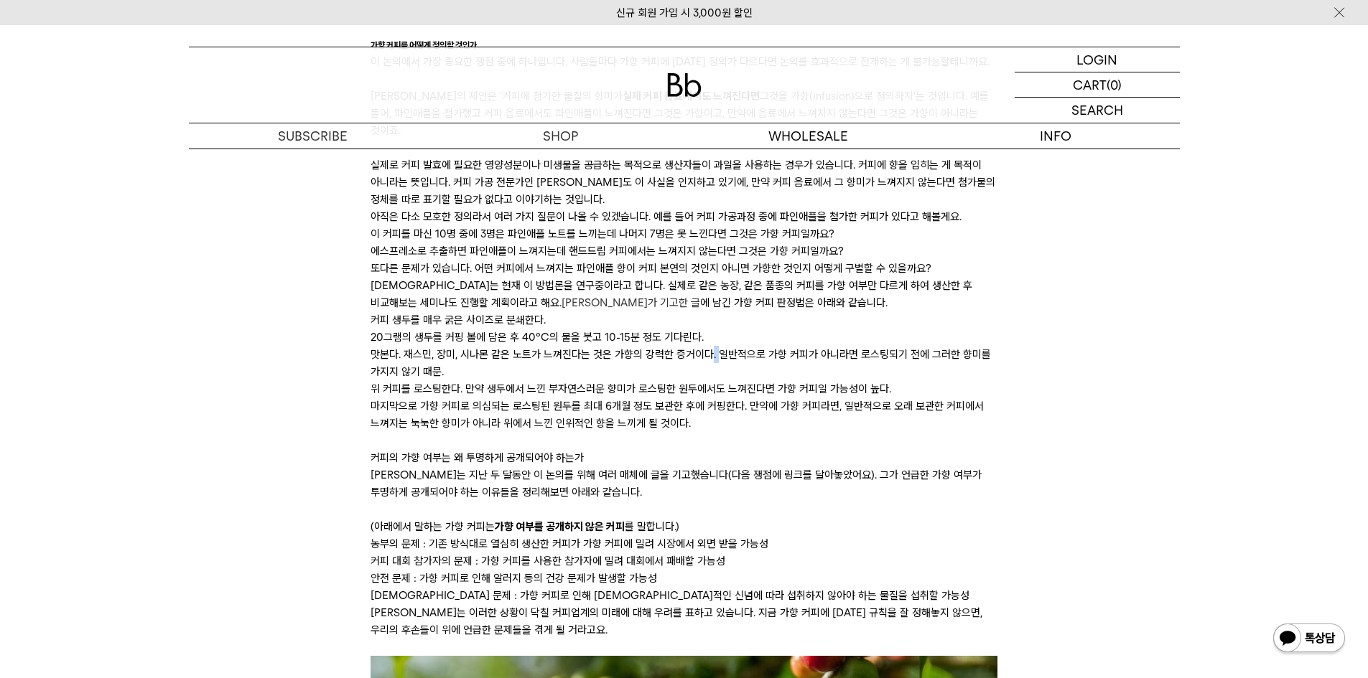
click at [727, 378] on li "맛본다. 재스민, 장미, 시나몬 같은 노트가 느껴진다는 것은 가향의 강력한 증거이다. 일반적으로 가향 커피가 아니라면 로스팅되기 전에 그러한 …" at bounding box center [683, 363] width 627 height 34
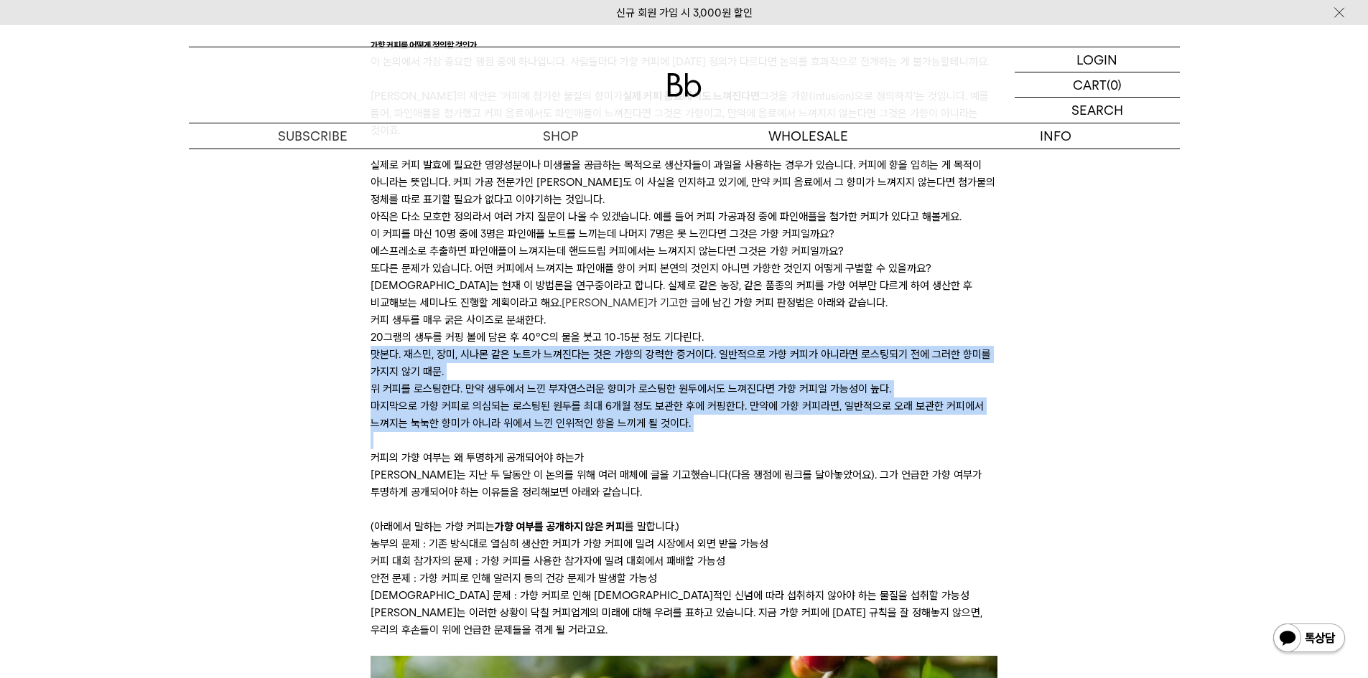
drag, startPoint x: 727, startPoint y: 378, endPoint x: 727, endPoint y: 439, distance: 61.0
click at [727, 432] on ul "커피 생두를 매우 굵은 사이즈로 분쇄한다. 20그램의 생두를 커핑 볼에 담은 후 40°C의 물을 붓고 10-15분 정도 기다린다. 맛본다. 재…" at bounding box center [683, 372] width 627 height 121
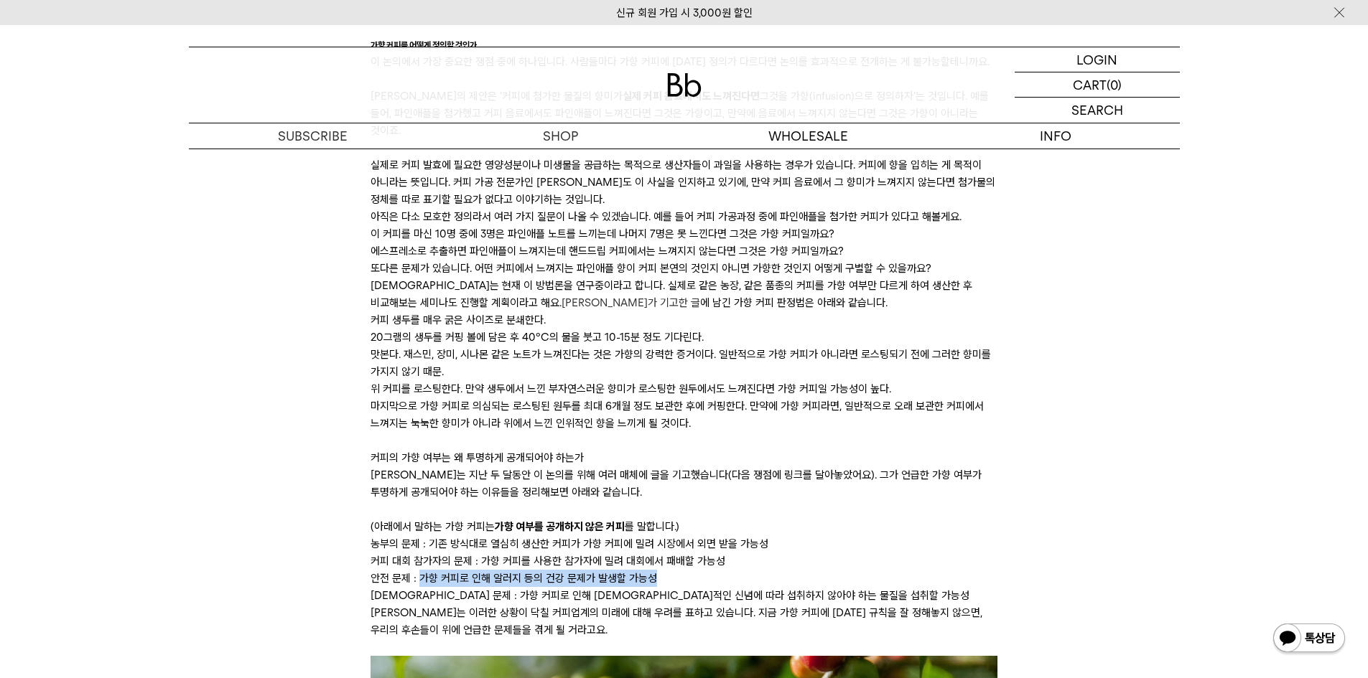
drag, startPoint x: 420, startPoint y: 597, endPoint x: 727, endPoint y: 597, distance: 306.6
click at [727, 587] on li "안전 문제 : 가향 커피로 인해 알러지 등의 건강 문제가 발생할 가능성" at bounding box center [683, 578] width 627 height 17
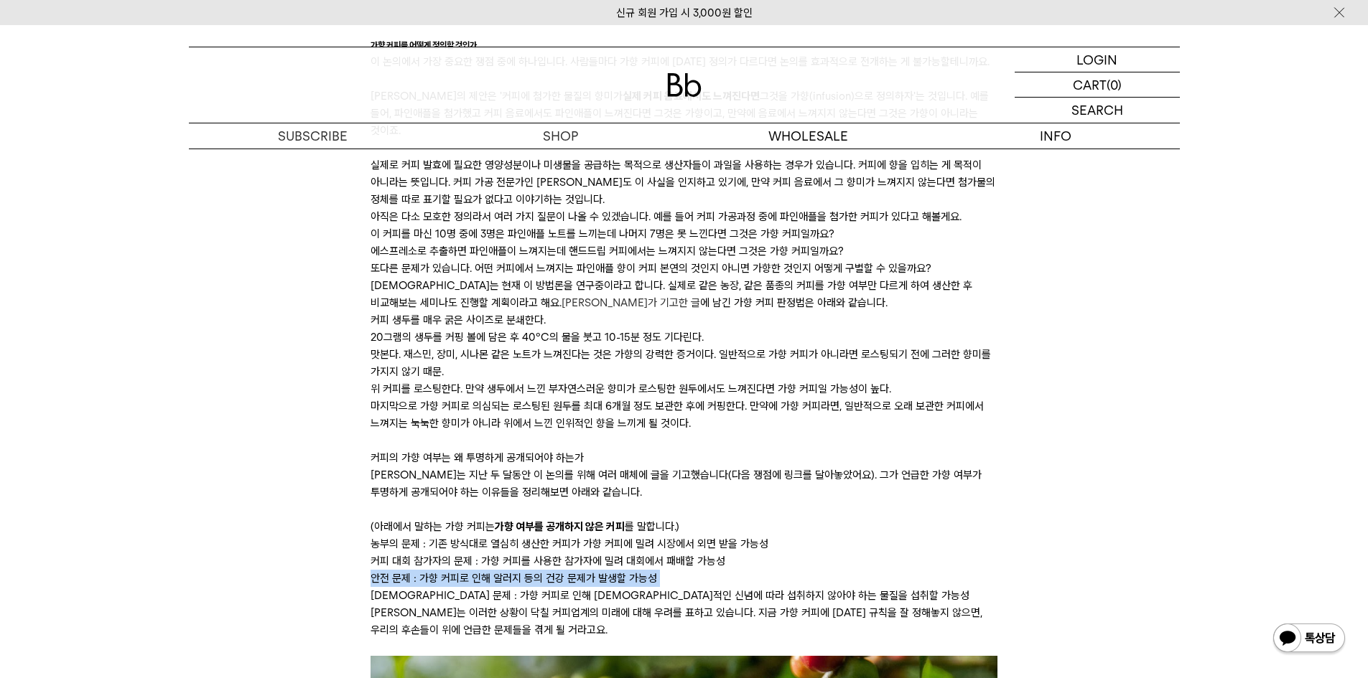
click at [727, 587] on li "안전 문제 : 가향 커피로 인해 알러지 등의 건강 문제가 발생할 가능성" at bounding box center [683, 578] width 627 height 17
click at [401, 605] on li "종교 문제 : 가향 커피로 인해 종교적인 신념에 따라 섭취하지 않아야 하는 물질을 섭취할 가능성" at bounding box center [683, 595] width 627 height 17
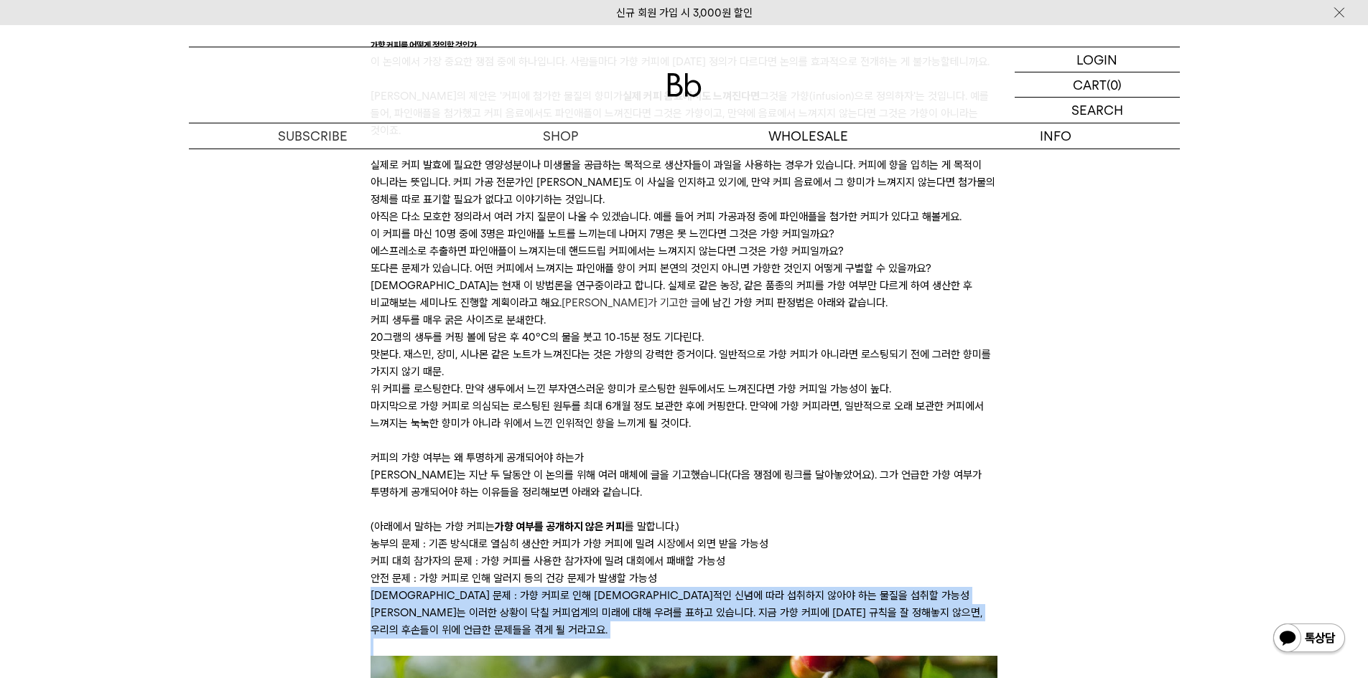
drag, startPoint x: 401, startPoint y: 606, endPoint x: 795, endPoint y: 626, distance: 394.7
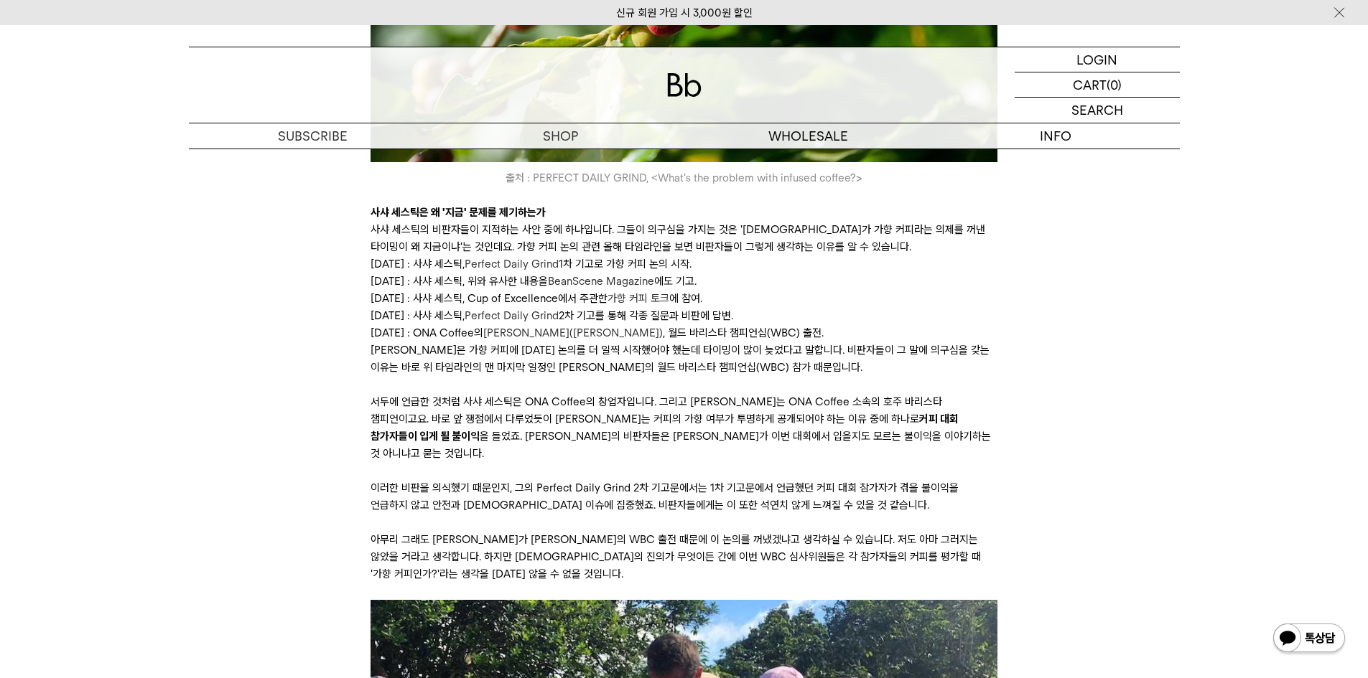
scroll to position [2010, 0]
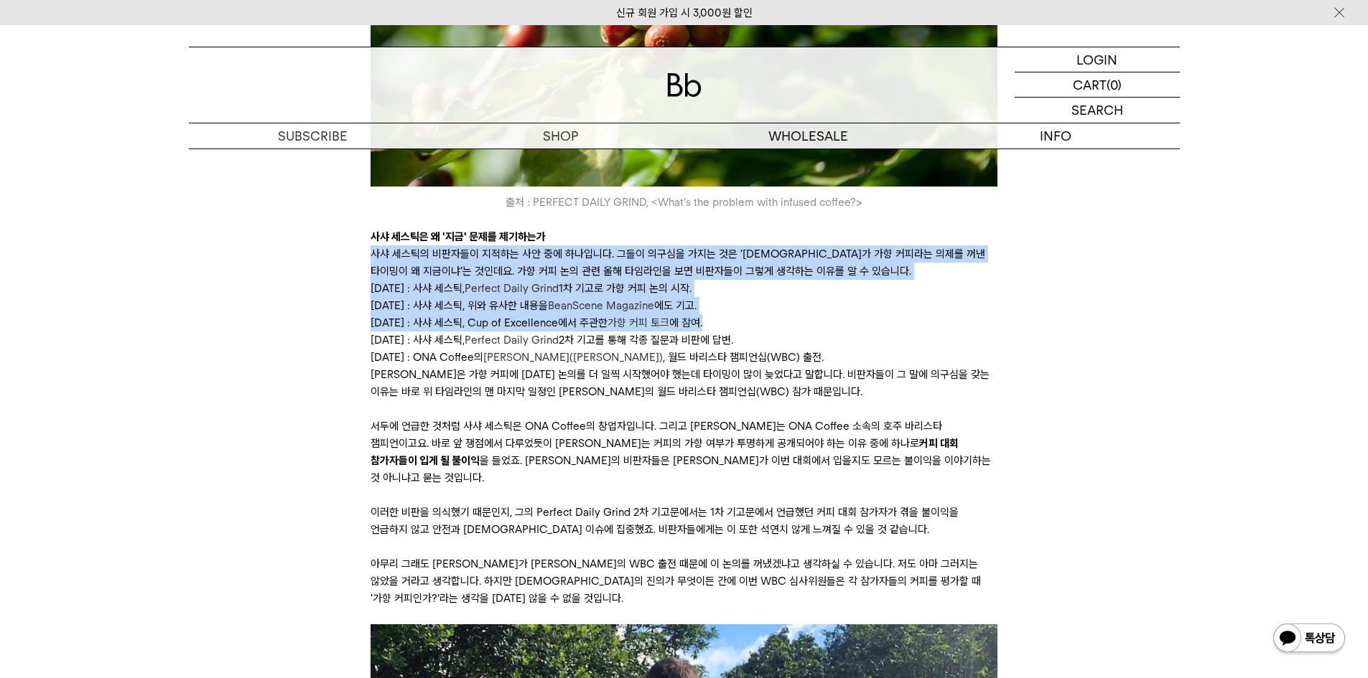
drag, startPoint x: 374, startPoint y: 269, endPoint x: 730, endPoint y: 338, distance: 362.8
click at [730, 338] on div "지난 두 달간 스페셜티 커피 업계에 흥미로운 설전이 오갔습니다. 가향 커피(infused coffee)를 어떻게 다룰 것인가에 대한 논쟁이었죠…" at bounding box center [683, 209] width 627 height 3675
click at [730, 332] on li "9월 22일 : 사샤 세스틱, Cup of Excellence에서 주관한 가향 커피 토크 에 참여." at bounding box center [683, 322] width 627 height 17
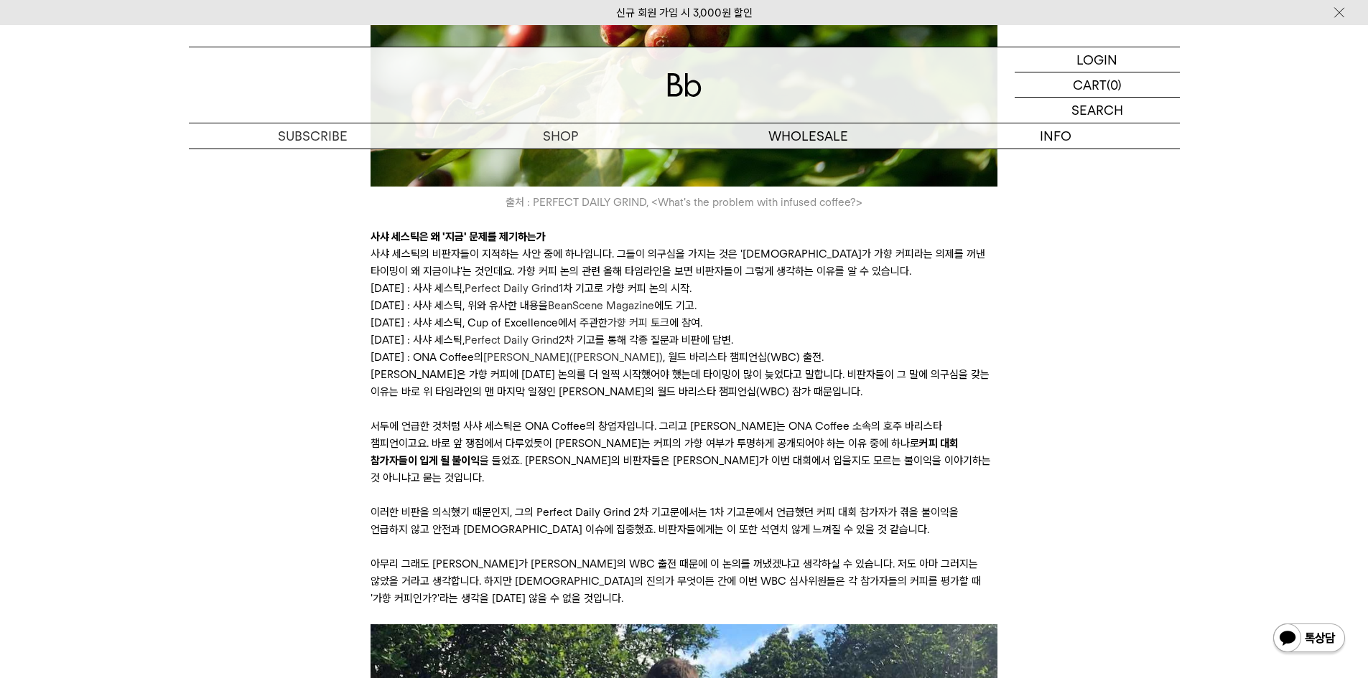
click at [730, 332] on li "9월 22일 : 사샤 세스틱, Cup of Excellence에서 주관한 가향 커피 토크 에 참여." at bounding box center [683, 322] width 627 height 17
click at [654, 386] on p "사샤 세스틱은 가향 커피에 대한 논의를 더 일찍 시작했어야 했는데 타이밍이 많이 늦었다고 말합니다. 비판자들이 그 말에 의구심을 갖는 이유는 …" at bounding box center [683, 383] width 627 height 34
drag, startPoint x: 428, startPoint y: 342, endPoint x: 681, endPoint y: 302, distance: 255.9
click at [681, 302] on ul "8월 23일 : 사샤 세스틱, Perfect Daily Grind 1차 기고로 가향 커피 논의 시작. 9월 4일 : 사샤 세스틱, 위와 유사한…" at bounding box center [683, 323] width 627 height 86
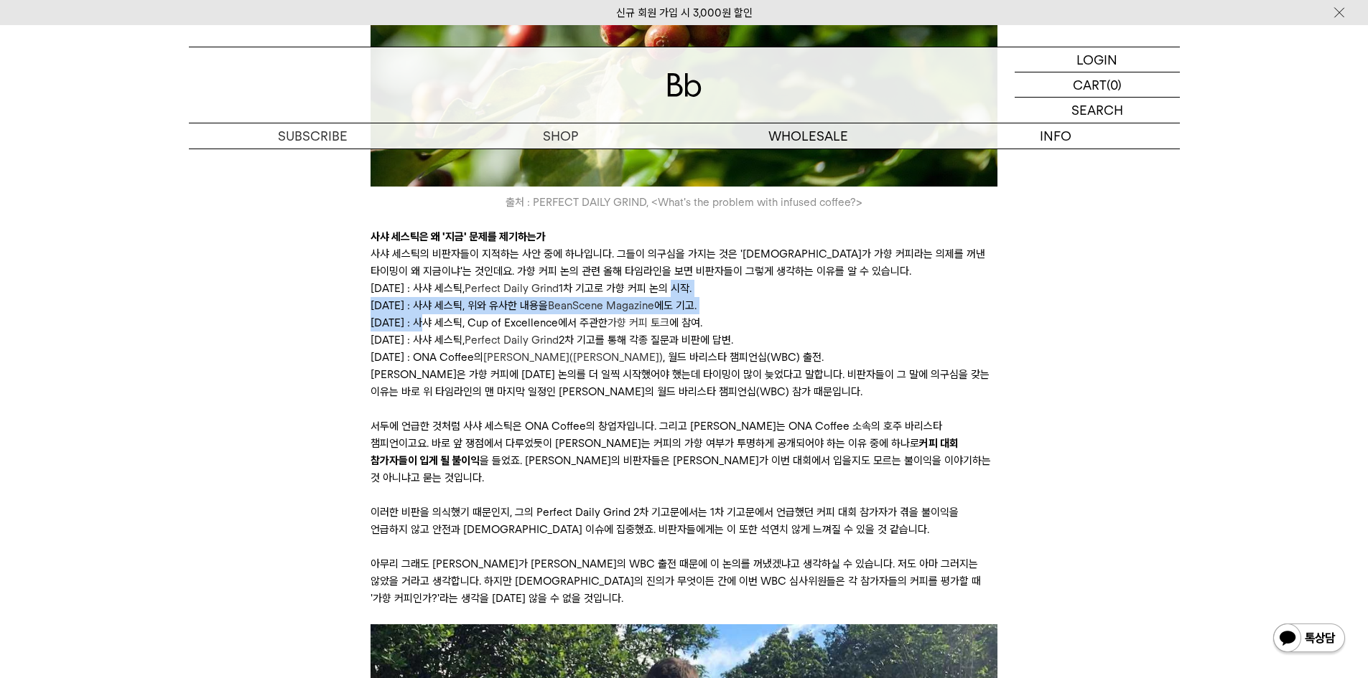
click at [681, 297] on li "8월 23일 : 사샤 세스틱, Perfect Daily Grind 1차 기고로 가향 커피 논의 시작." at bounding box center [683, 288] width 627 height 17
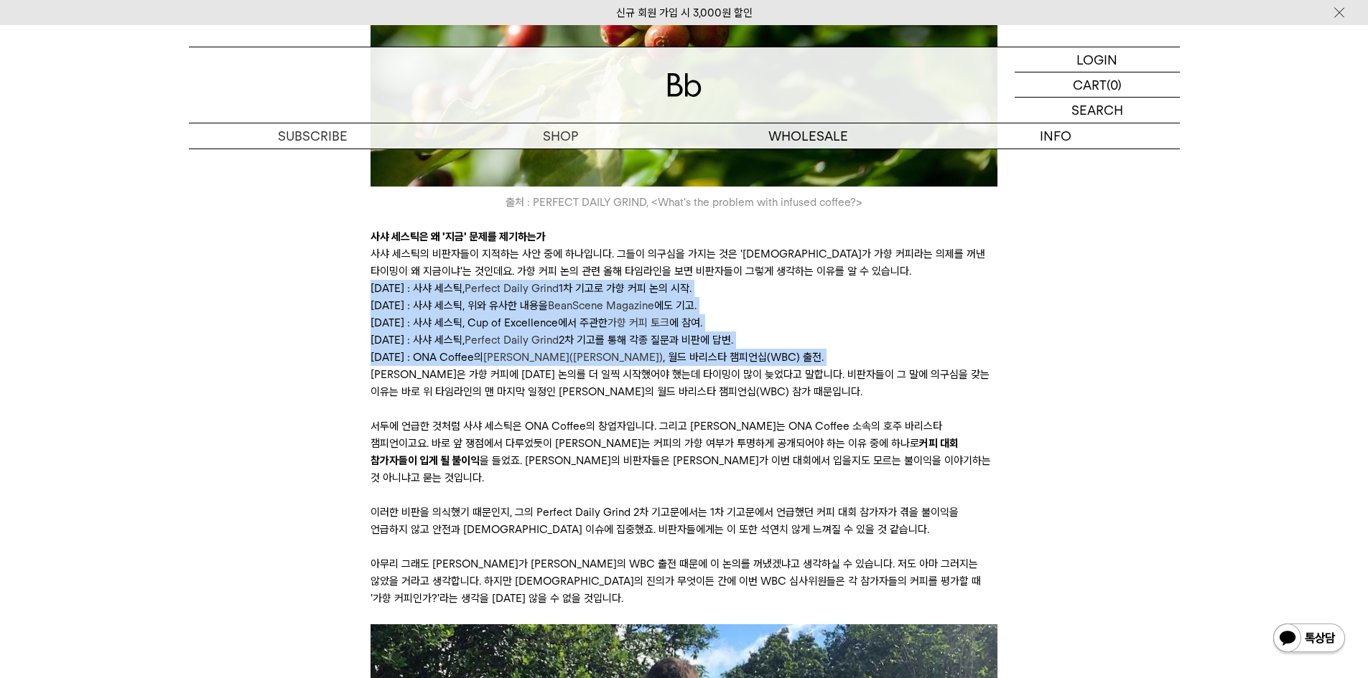
drag, startPoint x: 681, startPoint y: 302, endPoint x: 463, endPoint y: 378, distance: 230.2
click at [463, 366] on ul "8월 23일 : 사샤 세스틱, Perfect Daily Grind 1차 기고로 가향 커피 논의 시작. 9월 4일 : 사샤 세스틱, 위와 유사한…" at bounding box center [683, 323] width 627 height 86
click at [463, 366] on li "10월 22일 : ONA Coffee의 휴 켈리(Hugh Kelly) , 월드 바리스타 챔피언십(WBC) 출전." at bounding box center [683, 357] width 627 height 17
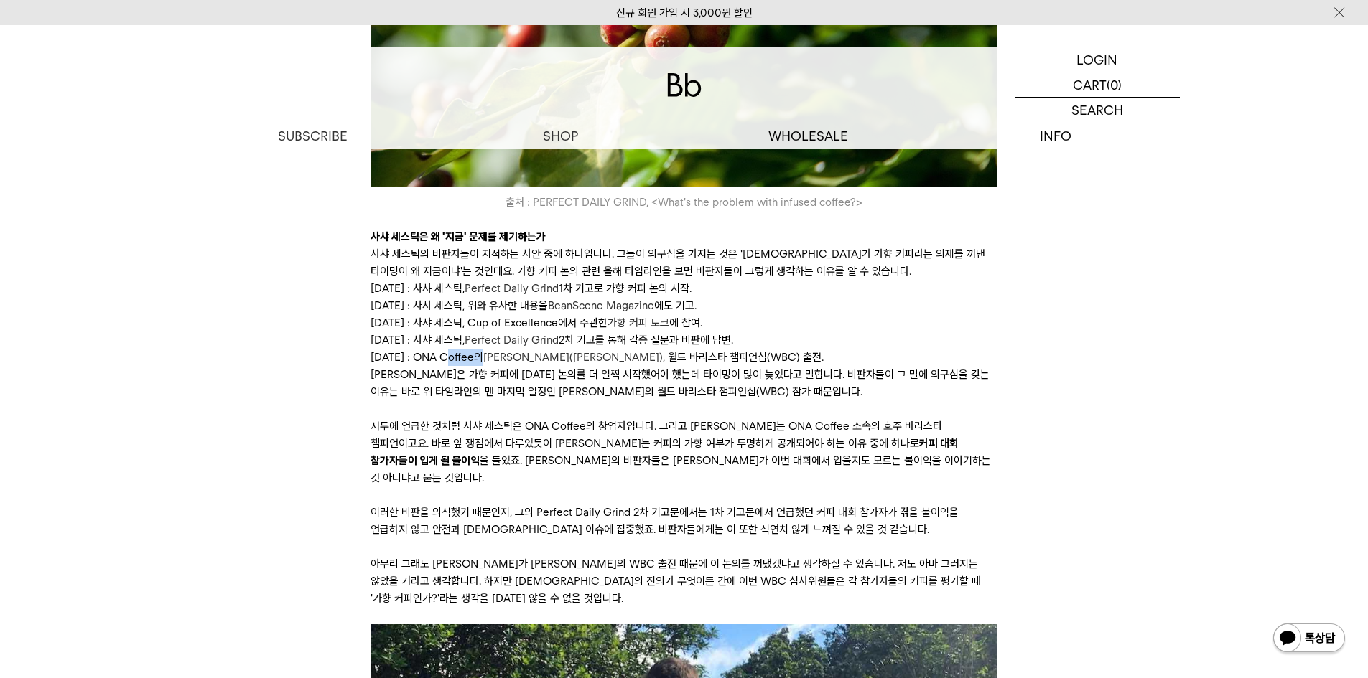
click at [463, 366] on li "10월 22일 : ONA Coffee의 휴 켈리(Hugh Kelly) , 월드 바리스타 챔피언십(WBC) 출전." at bounding box center [683, 357] width 627 height 17
click at [431, 366] on li "10월 22일 : ONA Coffee의 휴 켈리(Hugh Kelly) , 월드 바리스타 챔피언십(WBC) 출전." at bounding box center [683, 357] width 627 height 17
drag, startPoint x: 427, startPoint y: 379, endPoint x: 790, endPoint y: 375, distance: 362.6
click at [790, 366] on li "10월 22일 : ONA Coffee의 휴 켈리(Hugh Kelly) , 월드 바리스타 챔피언십(WBC) 출전." at bounding box center [683, 357] width 627 height 17
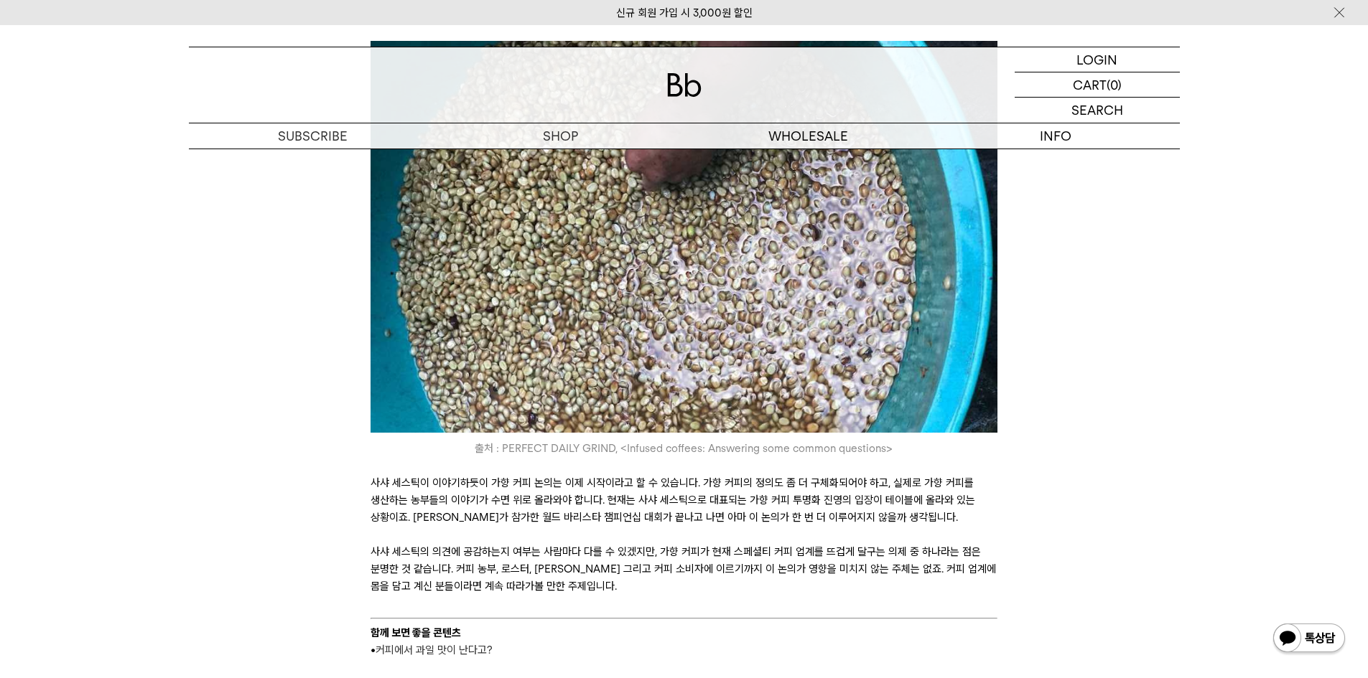
scroll to position [3590, 0]
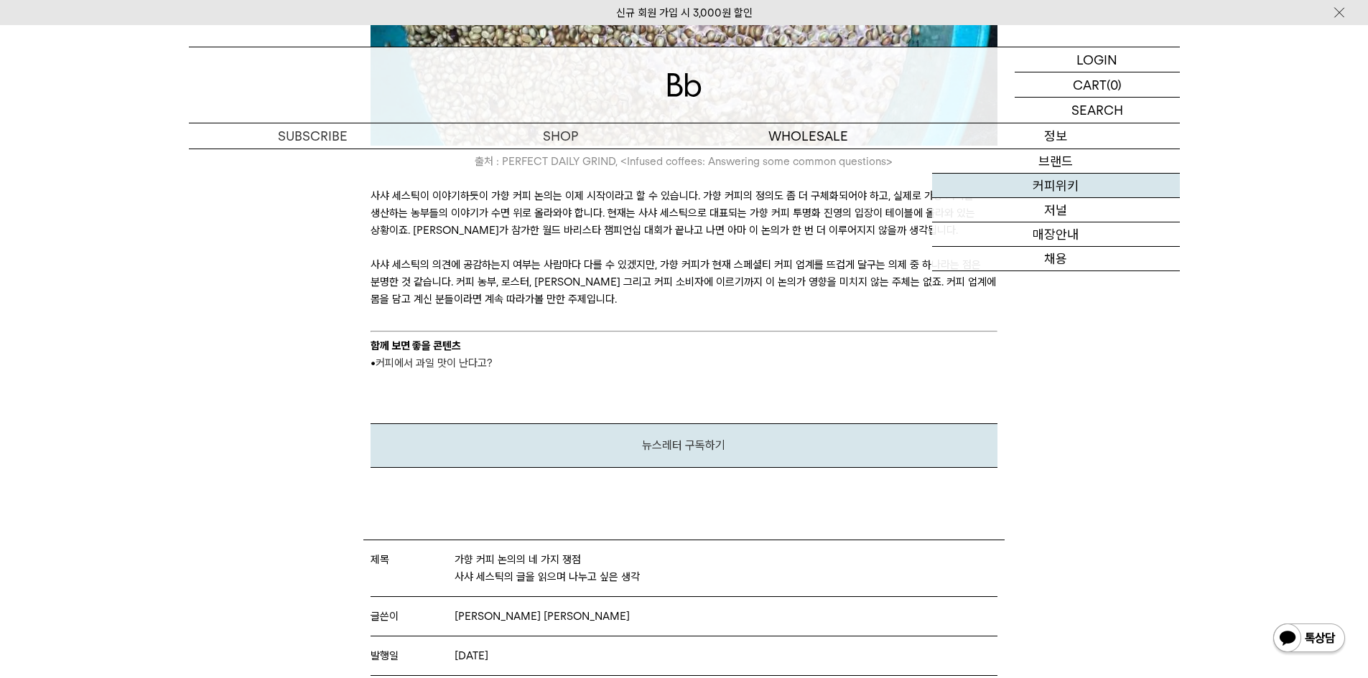
click at [1066, 198] on link "커피위키" at bounding box center [1056, 186] width 248 height 24
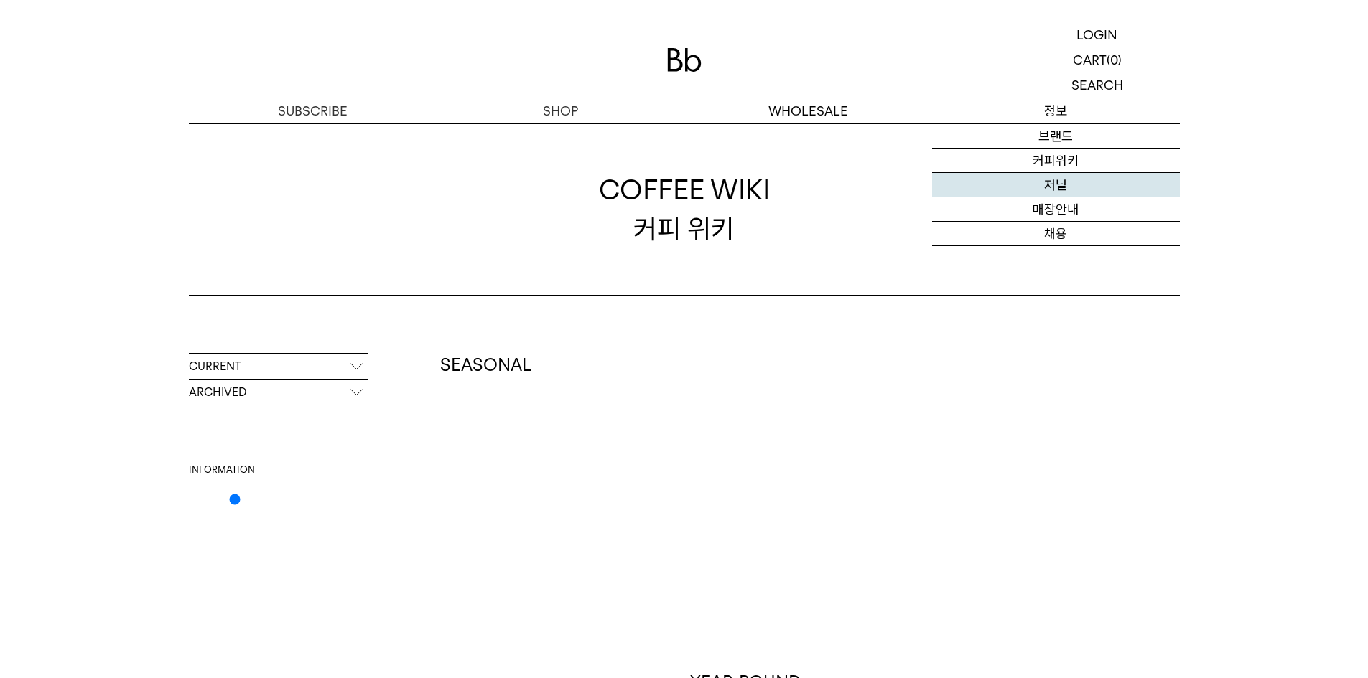
click at [1058, 187] on link "저널" at bounding box center [1056, 185] width 248 height 24
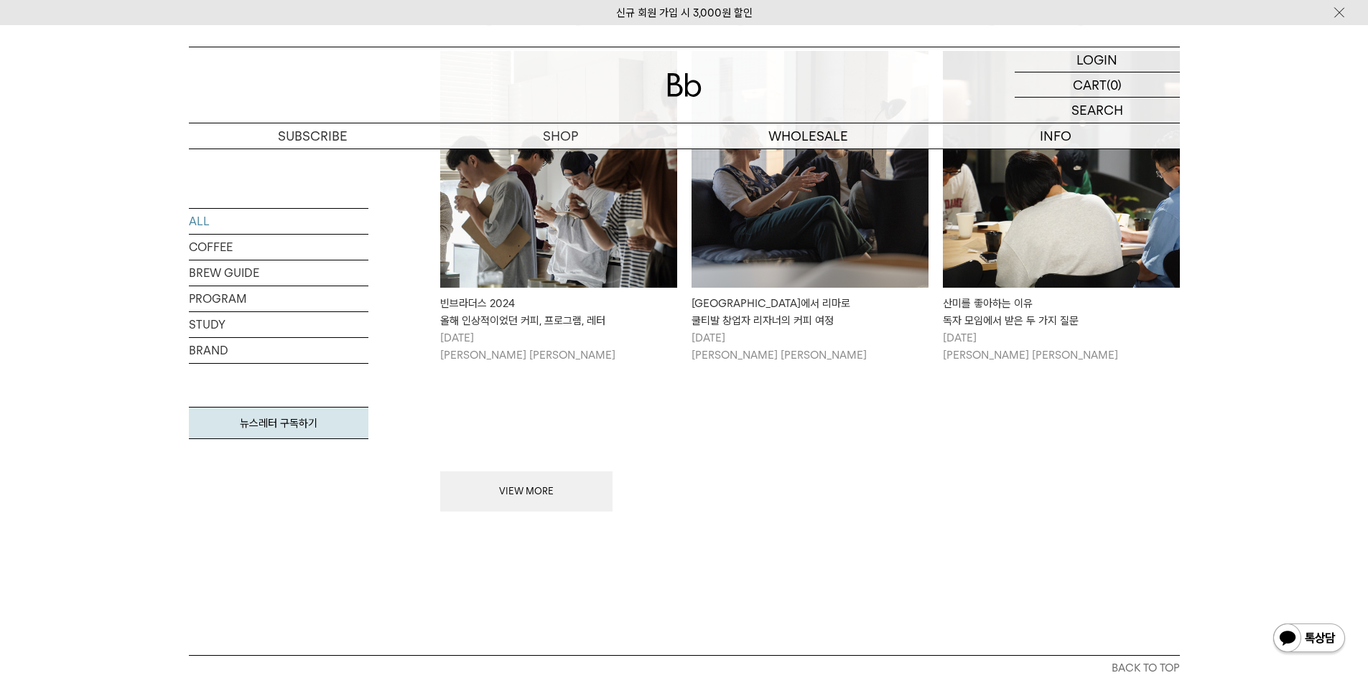
scroll to position [1723, 0]
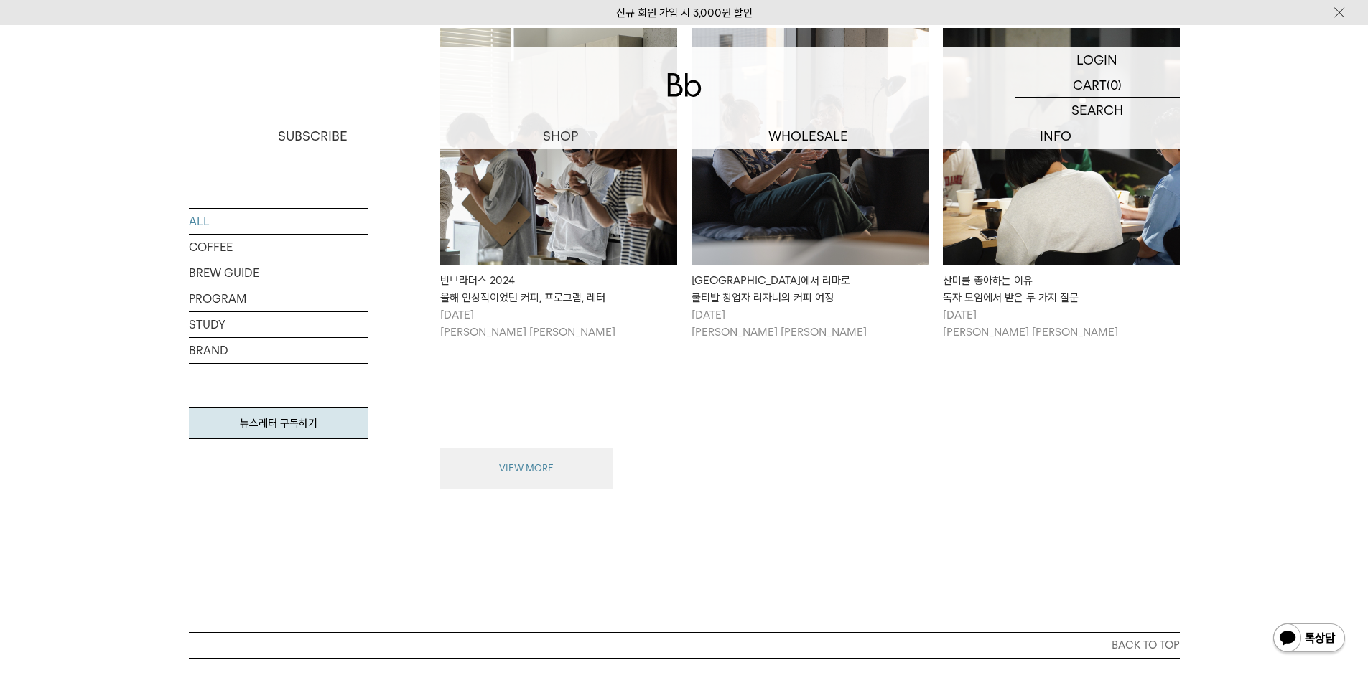
click at [533, 449] on button "VIEW MORE" at bounding box center [526, 469] width 172 height 40
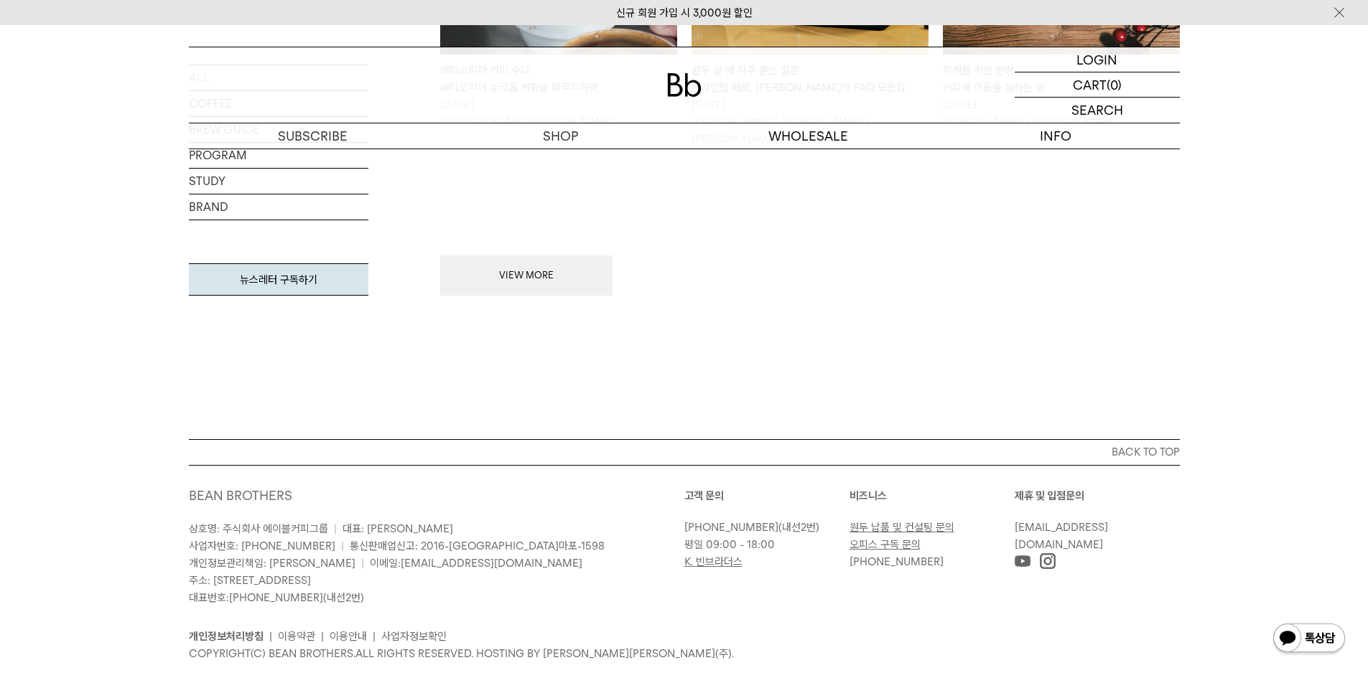
click at [536, 256] on button "VIEW MORE" at bounding box center [526, 276] width 172 height 40
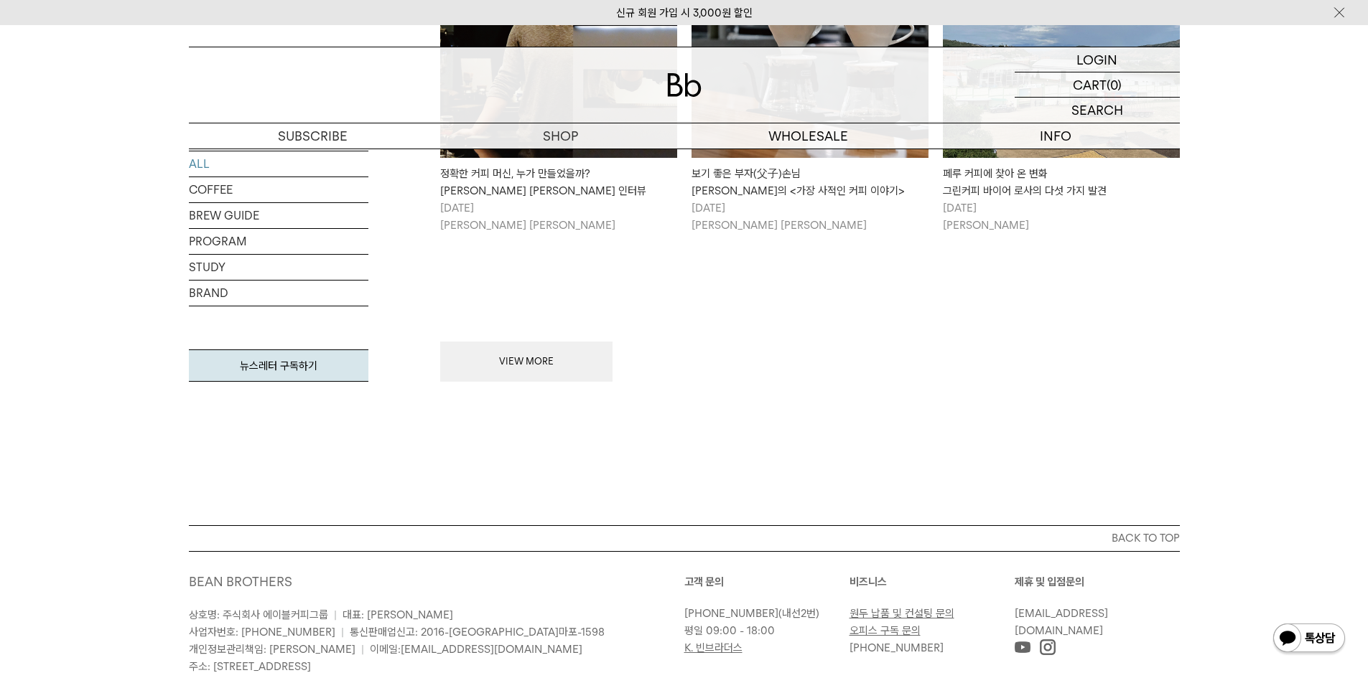
scroll to position [4992, 0]
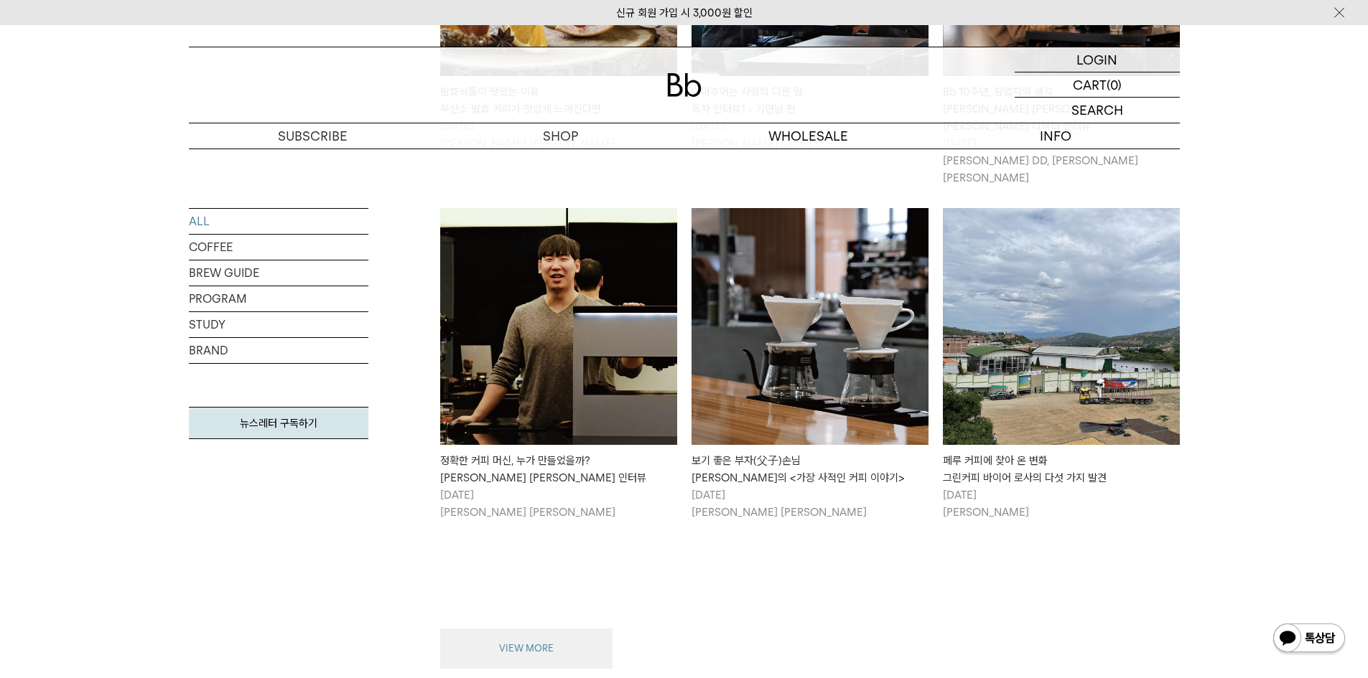
click at [509, 629] on button "VIEW MORE" at bounding box center [526, 649] width 172 height 40
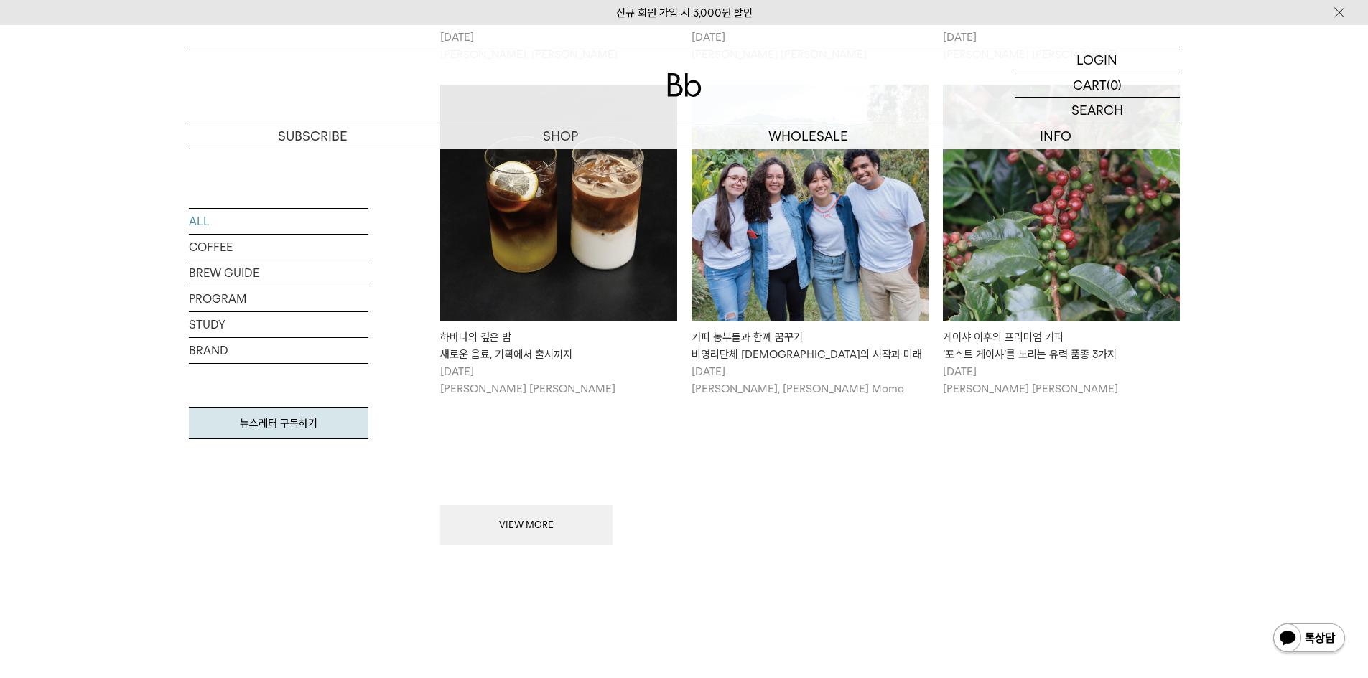
scroll to position [6952, 0]
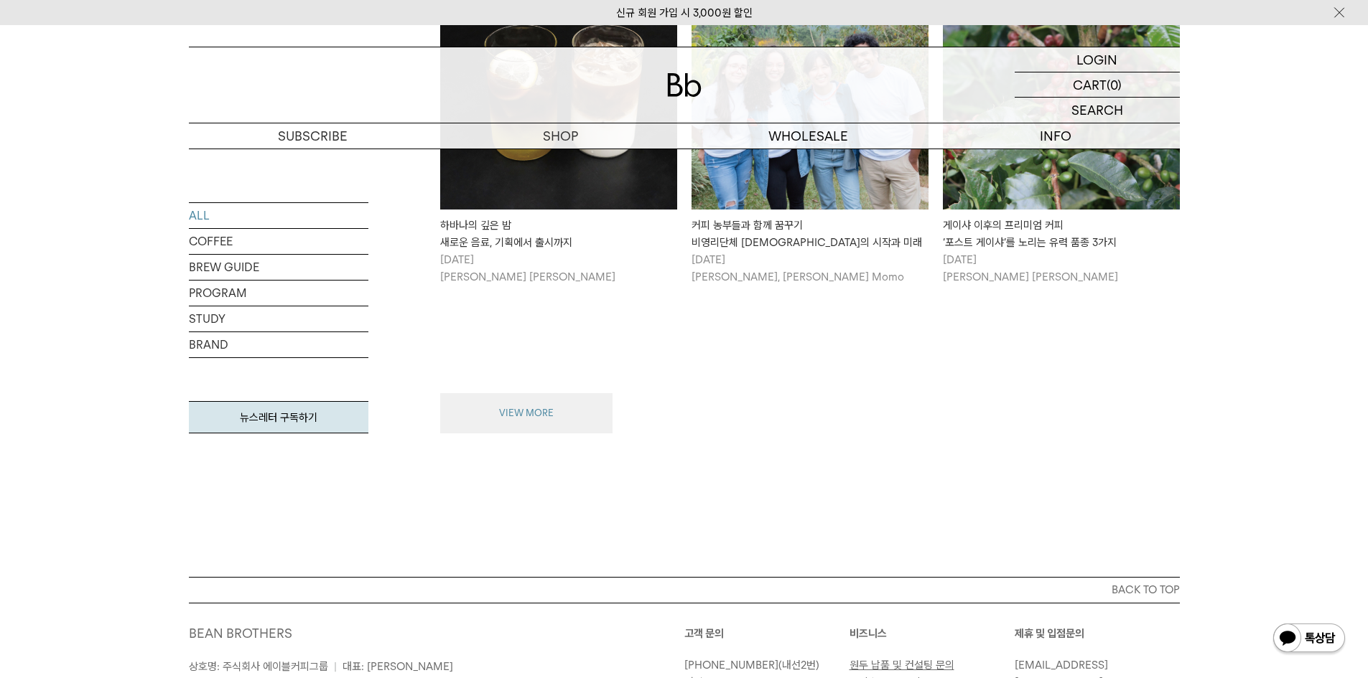
click at [579, 393] on button "VIEW MORE" at bounding box center [526, 413] width 172 height 40
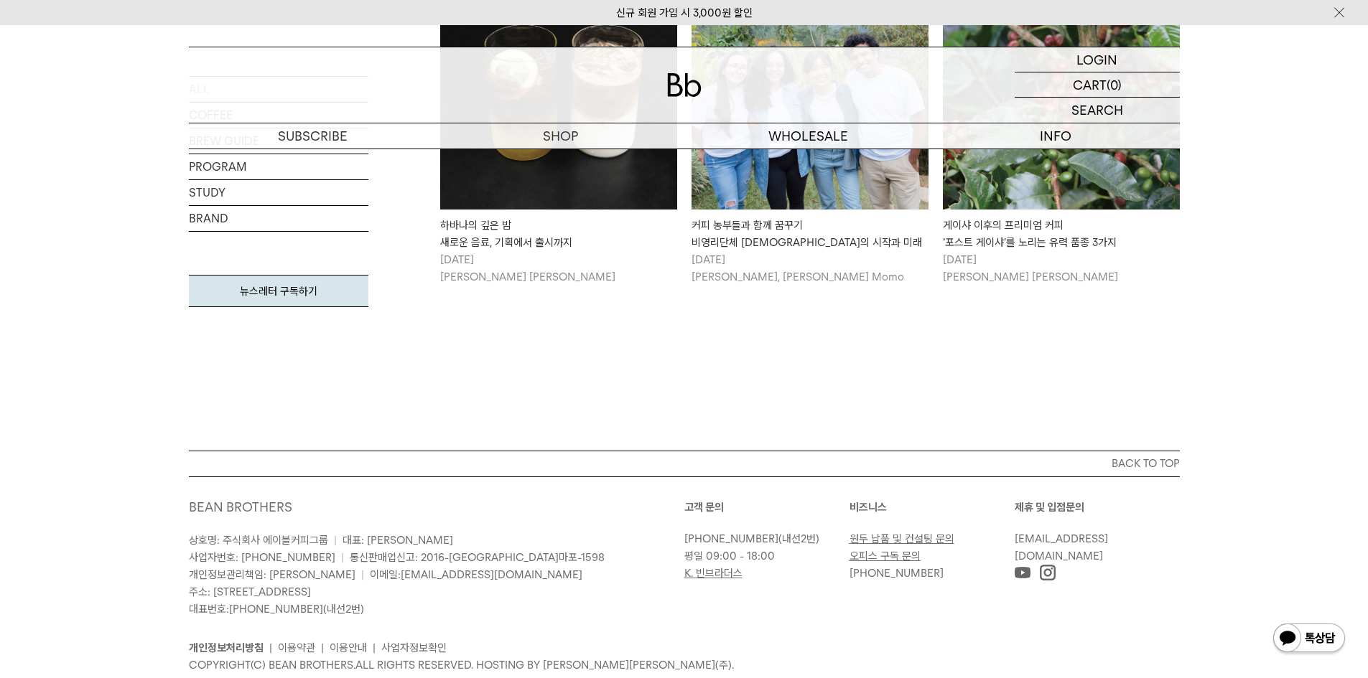
scroll to position [6826, 0]
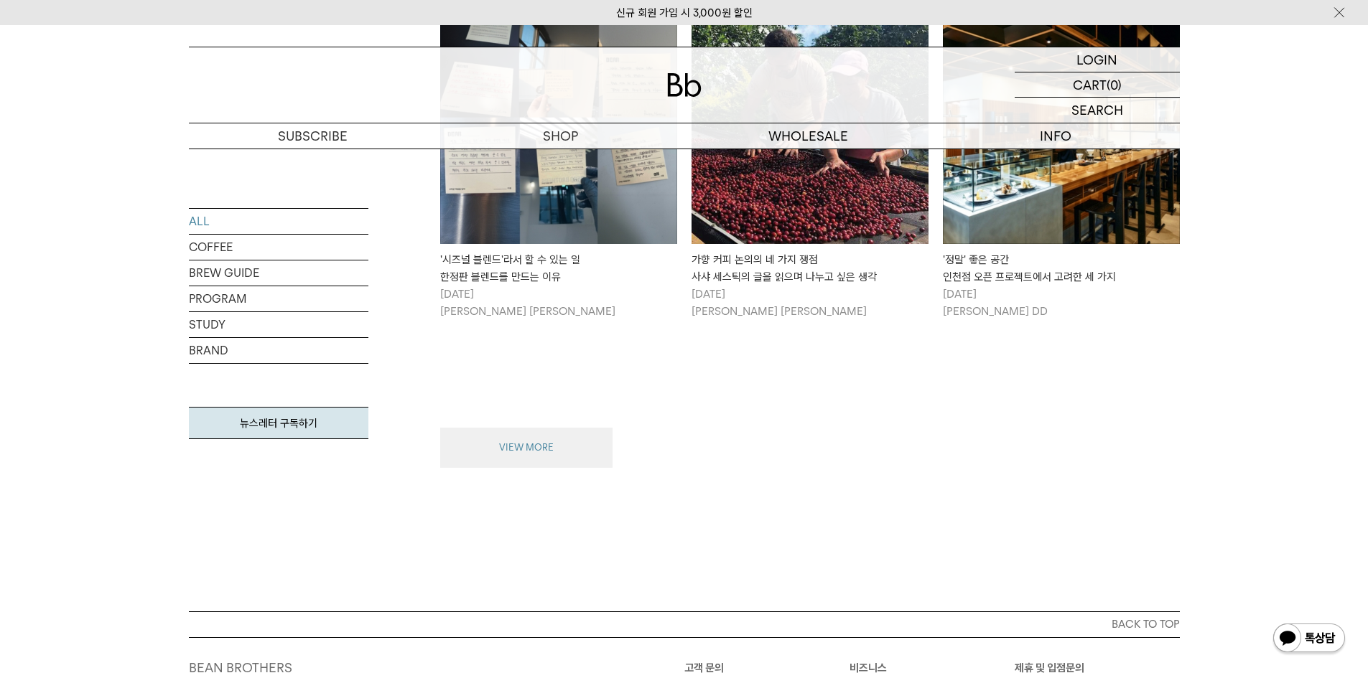
click at [554, 428] on button "VIEW MORE" at bounding box center [526, 448] width 172 height 40
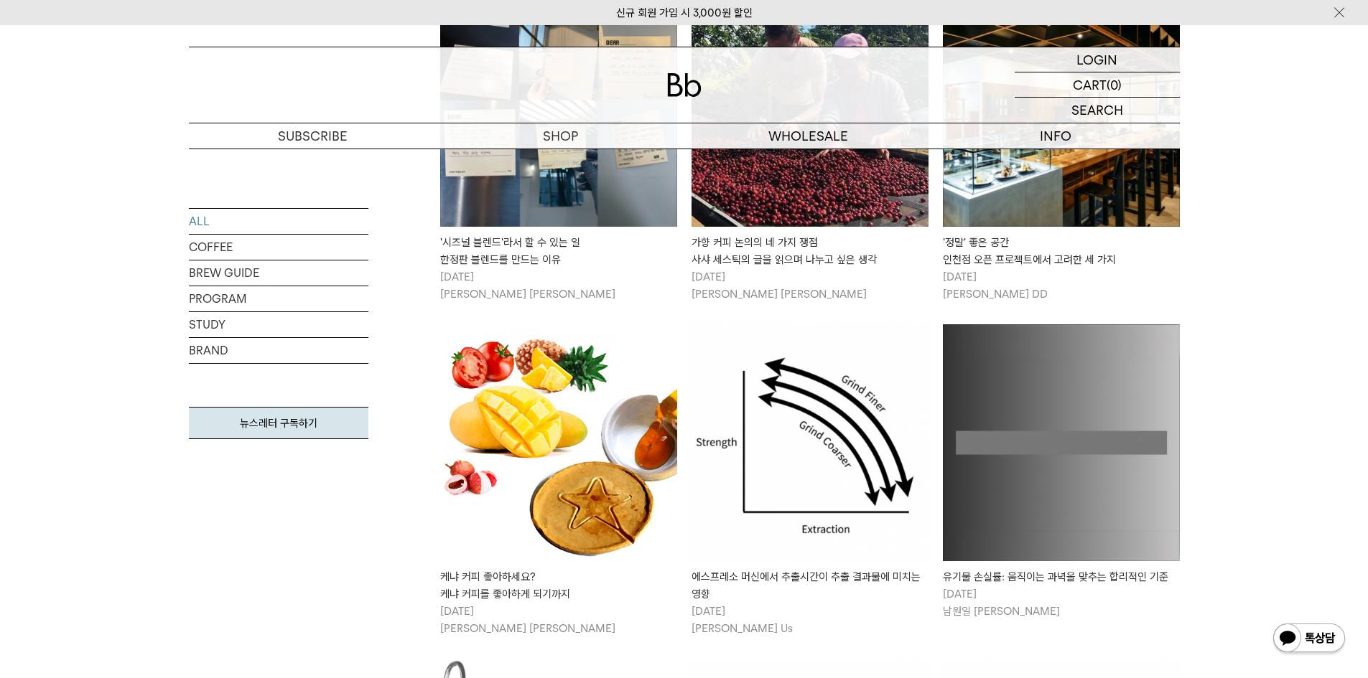
scroll to position [8857, 0]
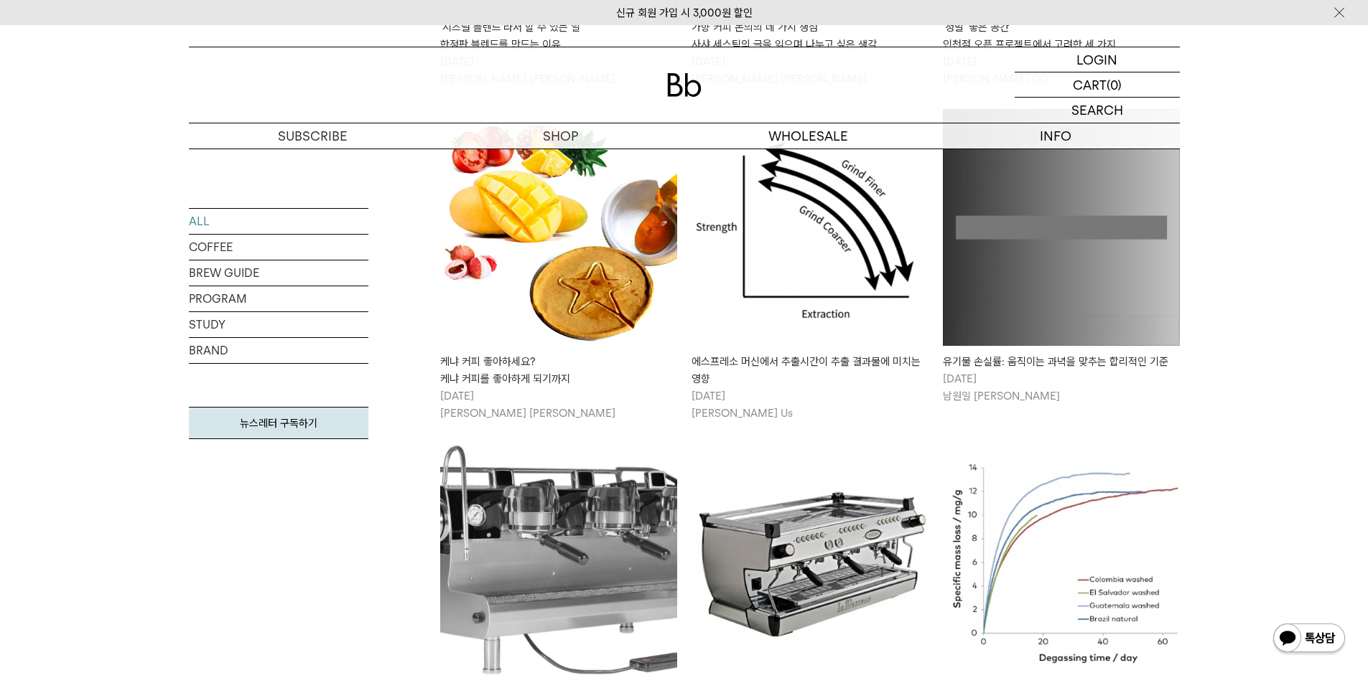
click at [813, 444] on img at bounding box center [809, 562] width 237 height 237
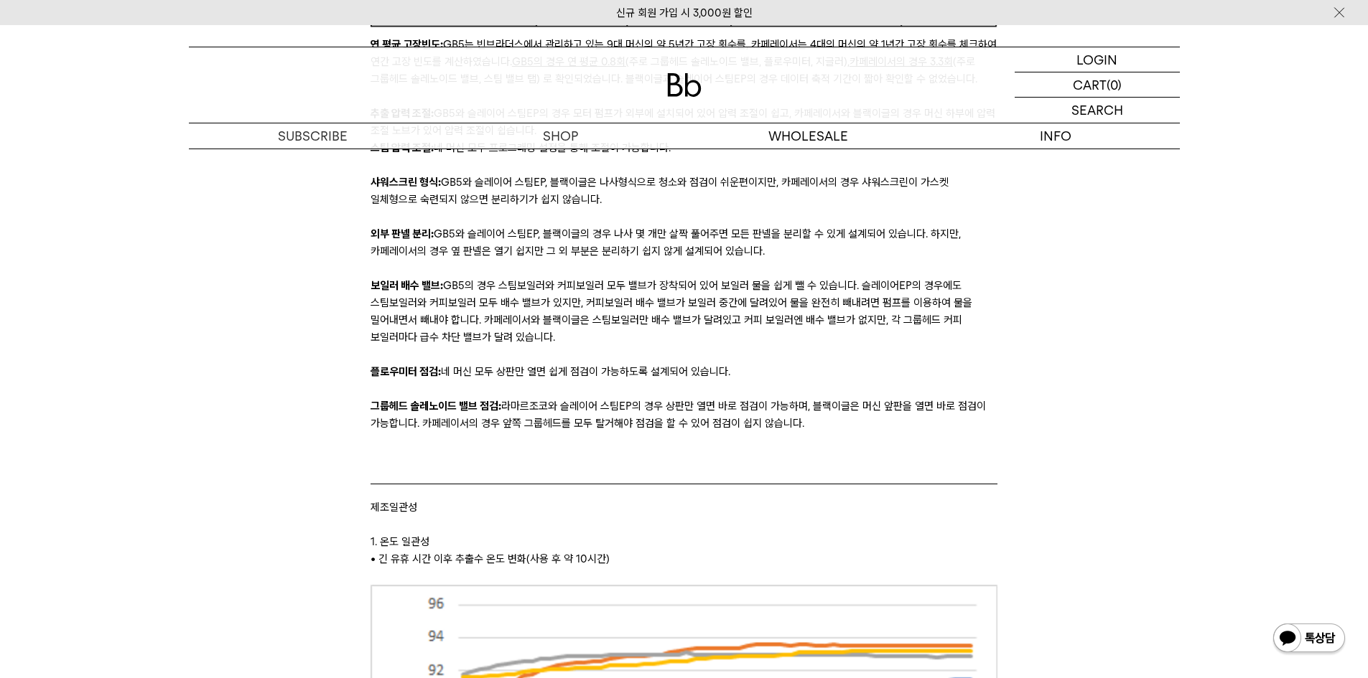
scroll to position [4954, 0]
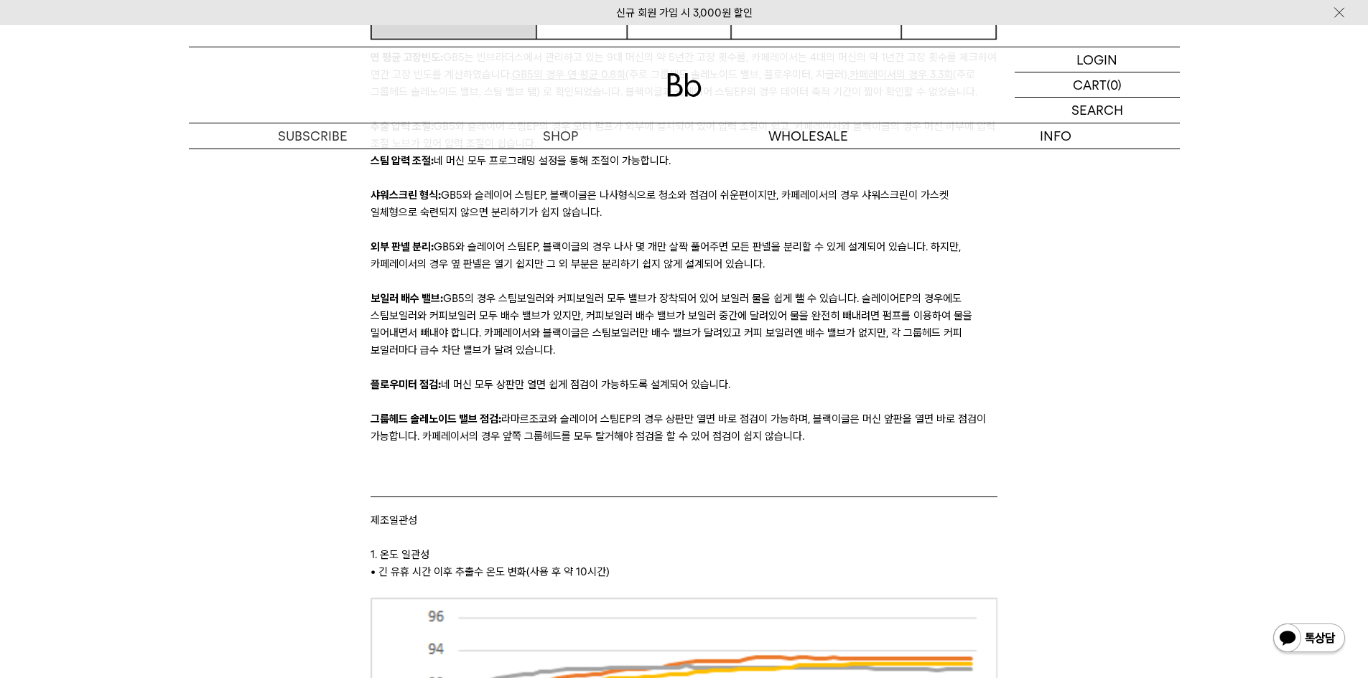
click at [467, 393] on p "플로우미터 점검: 네 머신 모두 상판만 열면 쉽게 점검이 가능하도록 설계되어 있습니다." at bounding box center [683, 384] width 627 height 17
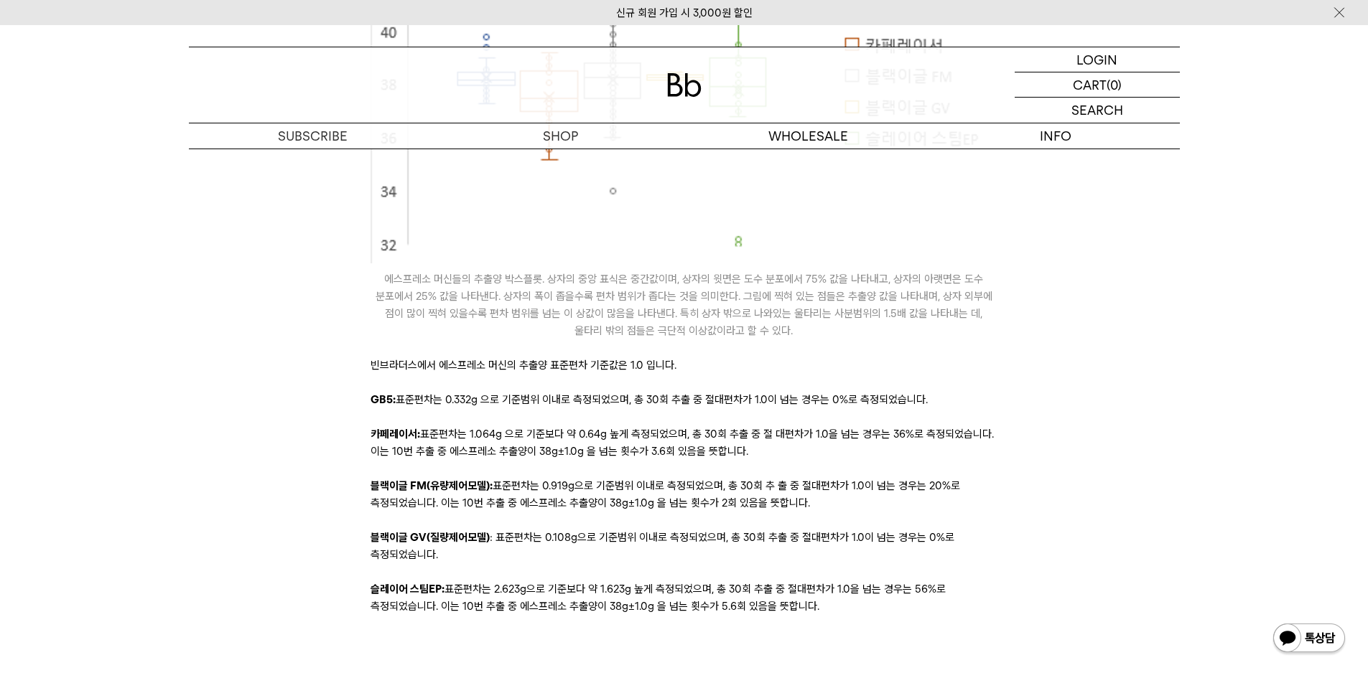
scroll to position [8615, 0]
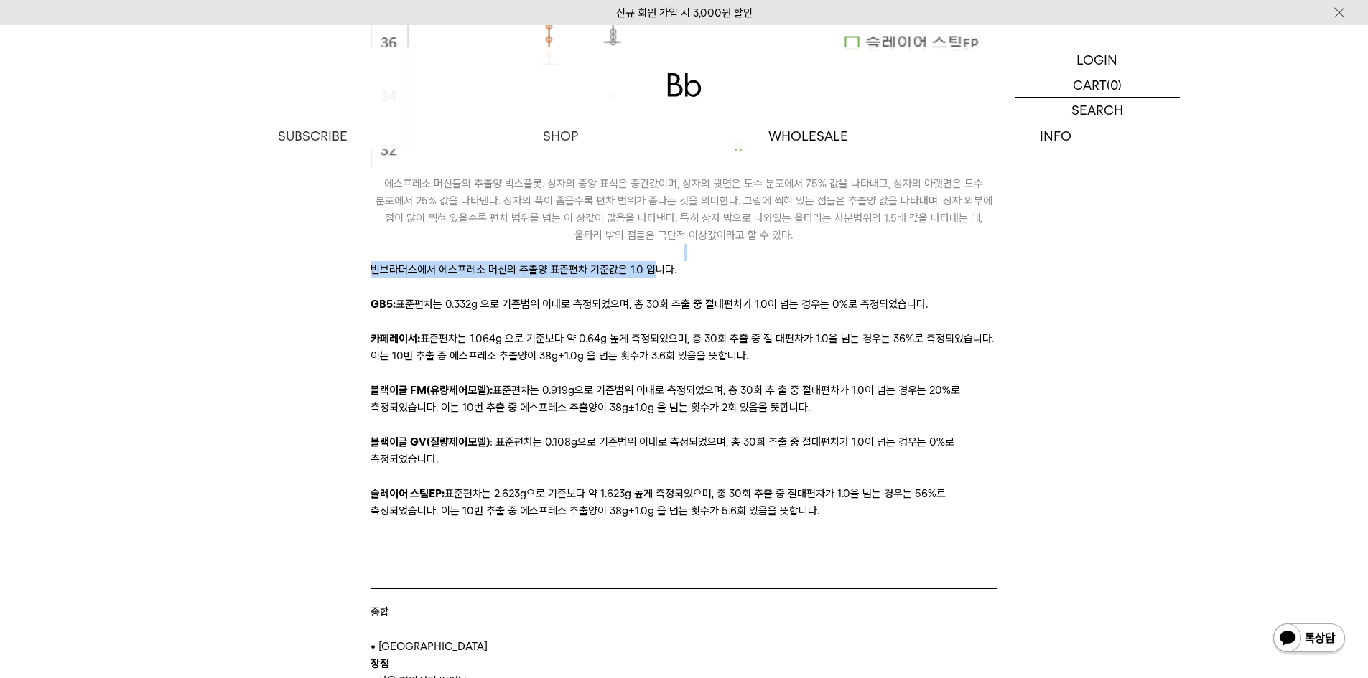
drag, startPoint x: 347, startPoint y: 294, endPoint x: 673, endPoint y: 312, distance: 327.2
click at [631, 279] on p "빈브라더스에서 에스프레소 머신의 추출양 표준편차 기준값은 1.0 입니다." at bounding box center [683, 269] width 627 height 17
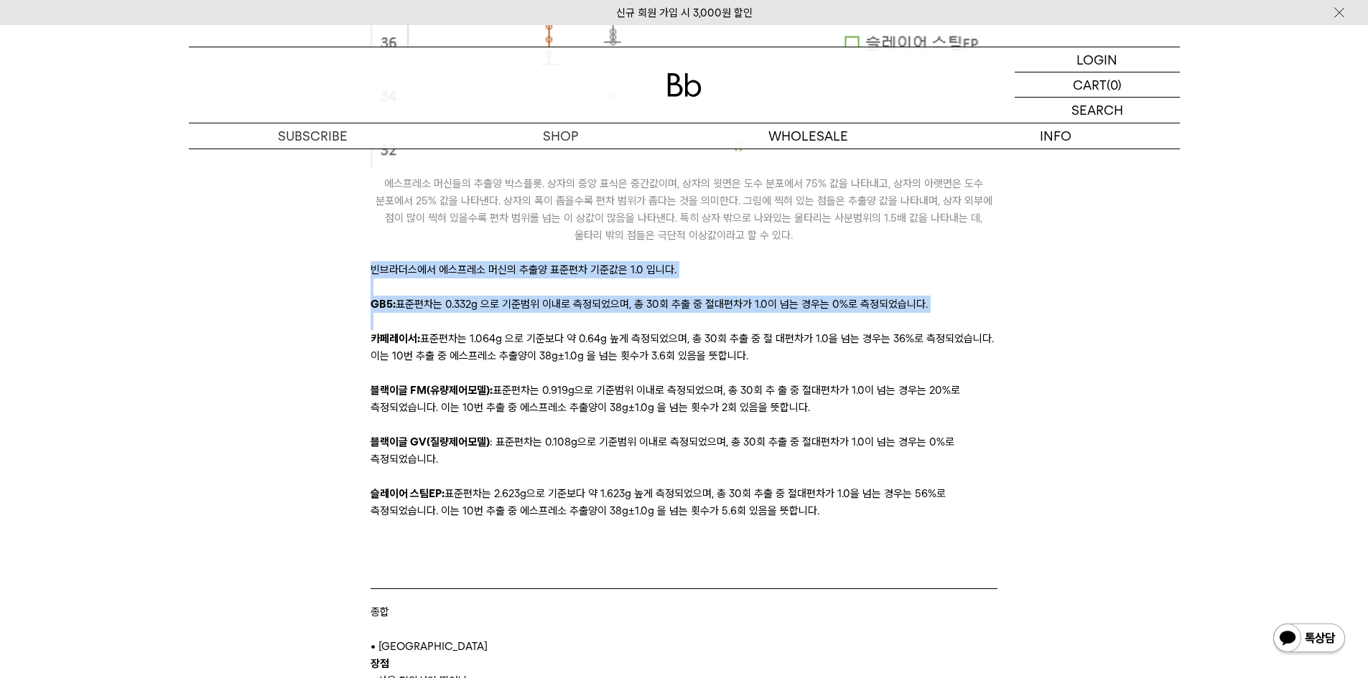
drag, startPoint x: 631, startPoint y: 309, endPoint x: 416, endPoint y: 340, distance: 216.8
click at [627, 330] on p at bounding box center [683, 321] width 627 height 17
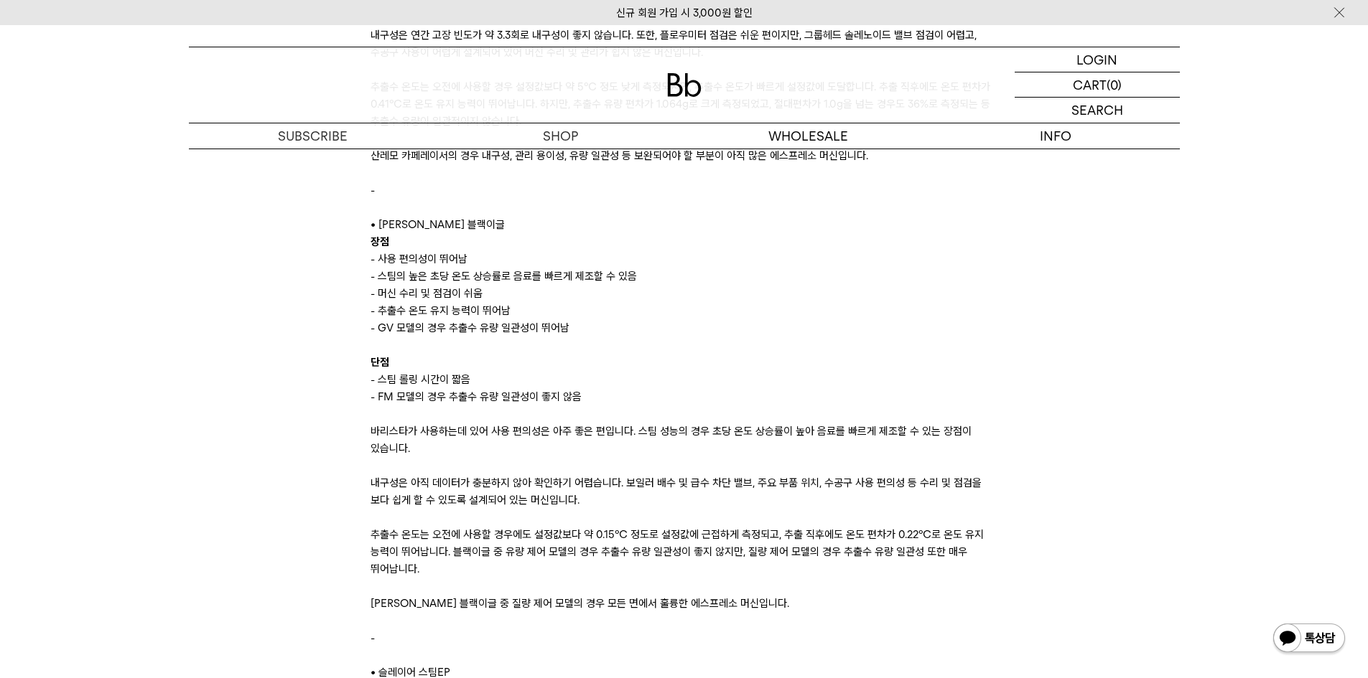
scroll to position [9908, 0]
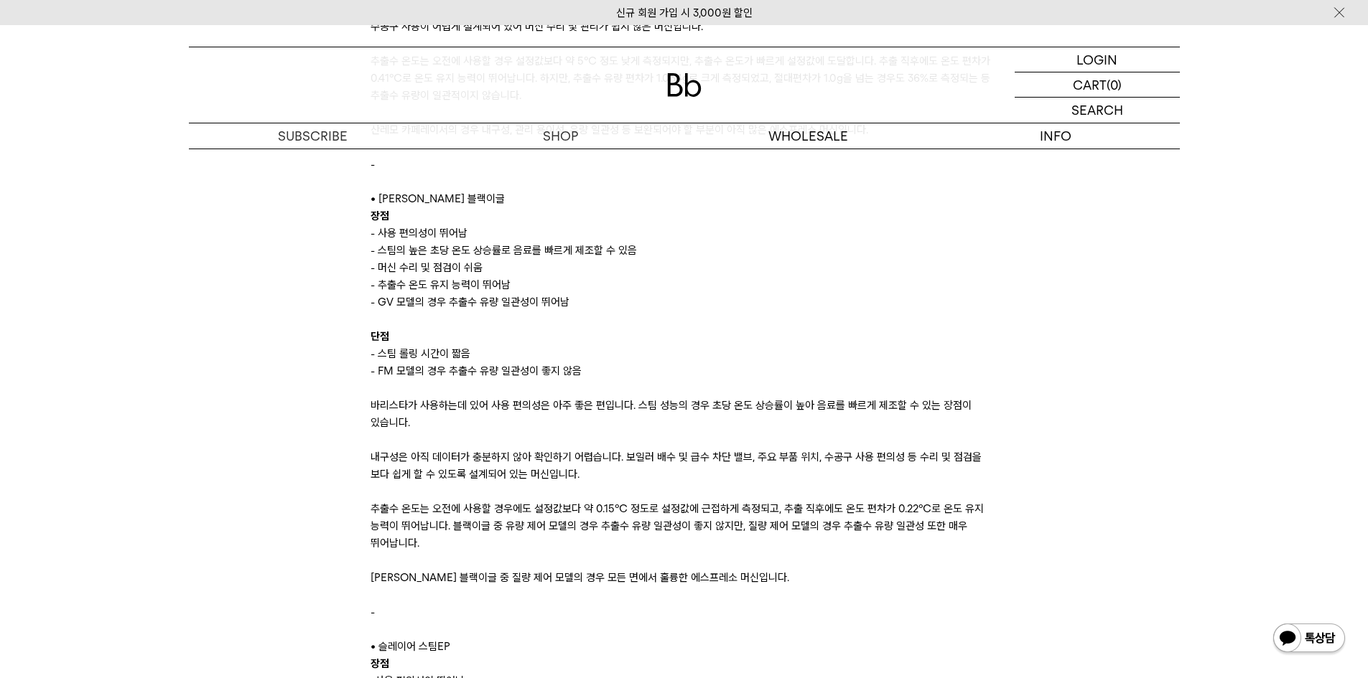
click at [821, 259] on div "- 스팀의 높은 초당 온도 상승률로 음료를 빠르게 제조할 수 있음" at bounding box center [683, 250] width 627 height 17
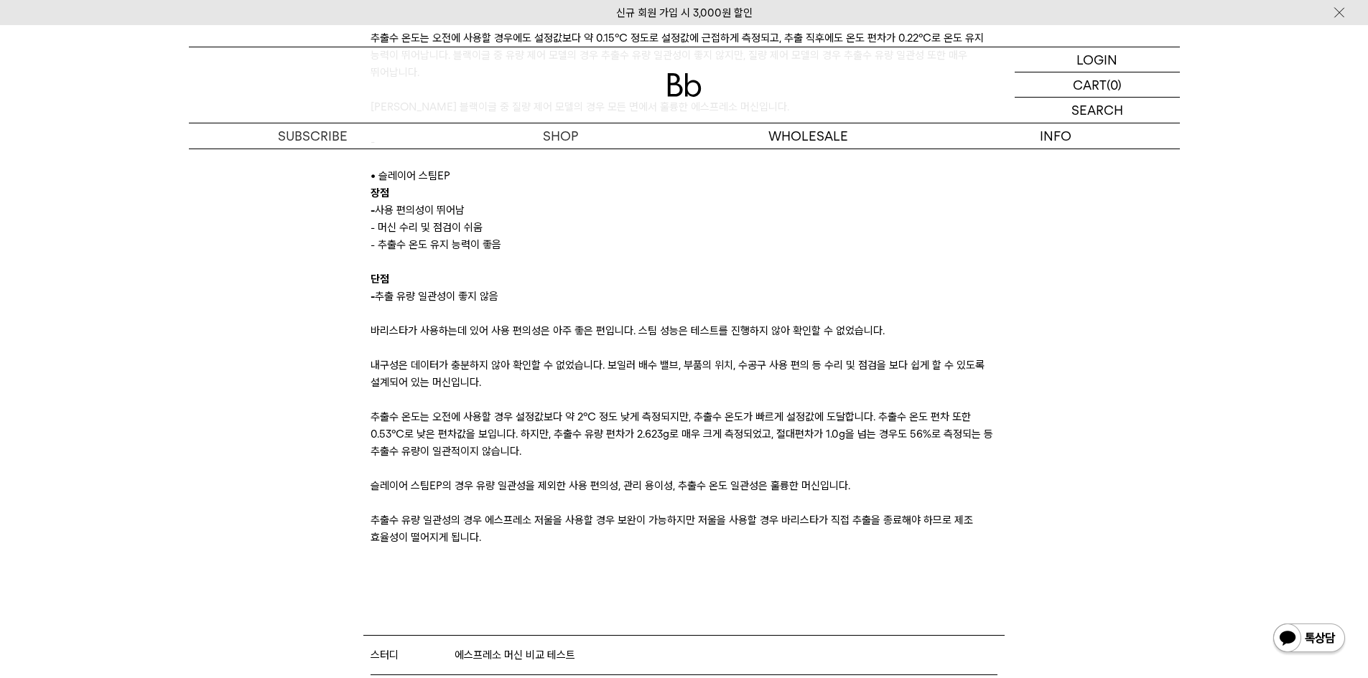
scroll to position [10626, 0]
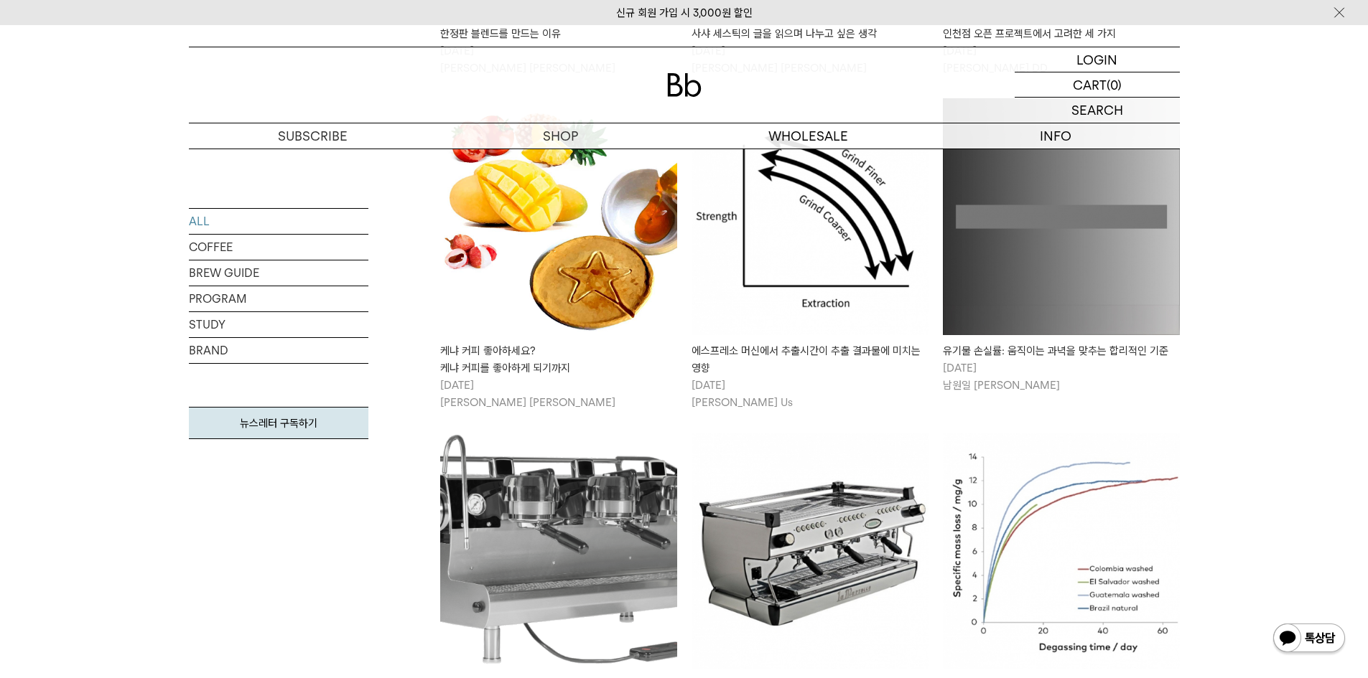
scroll to position [8786, 0]
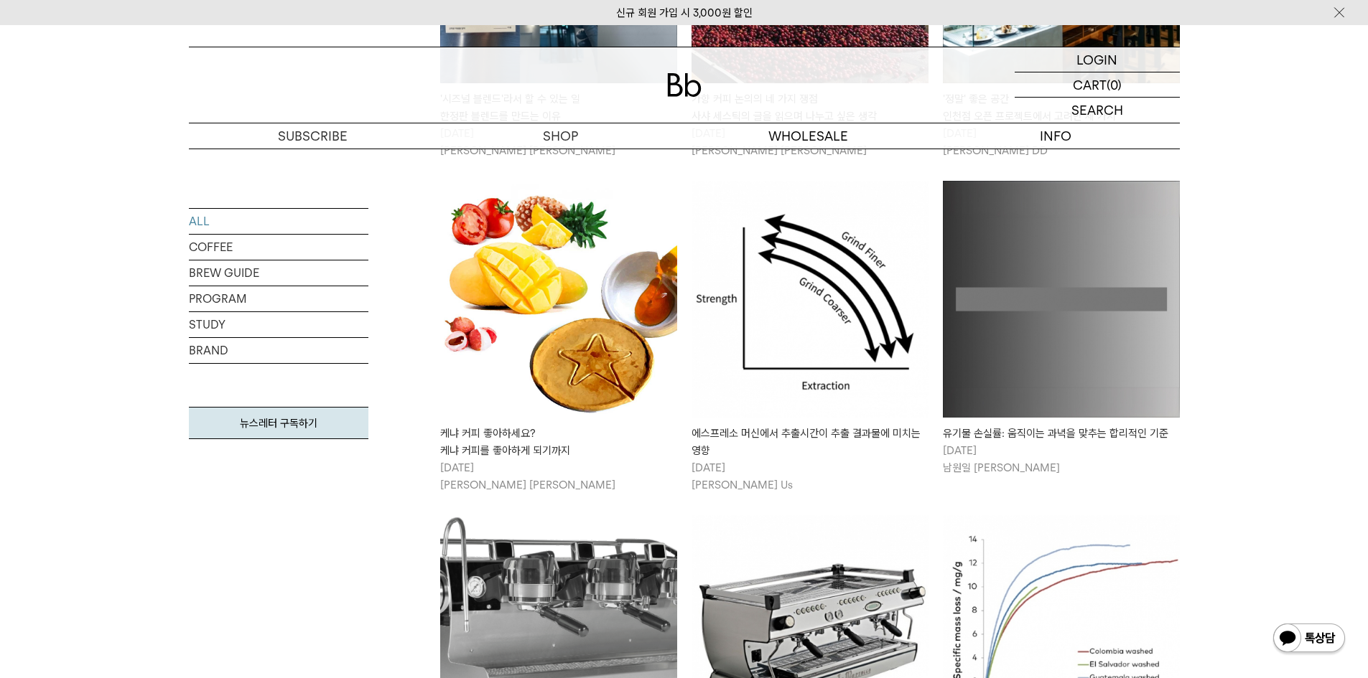
click at [573, 515] on img at bounding box center [558, 633] width 237 height 237
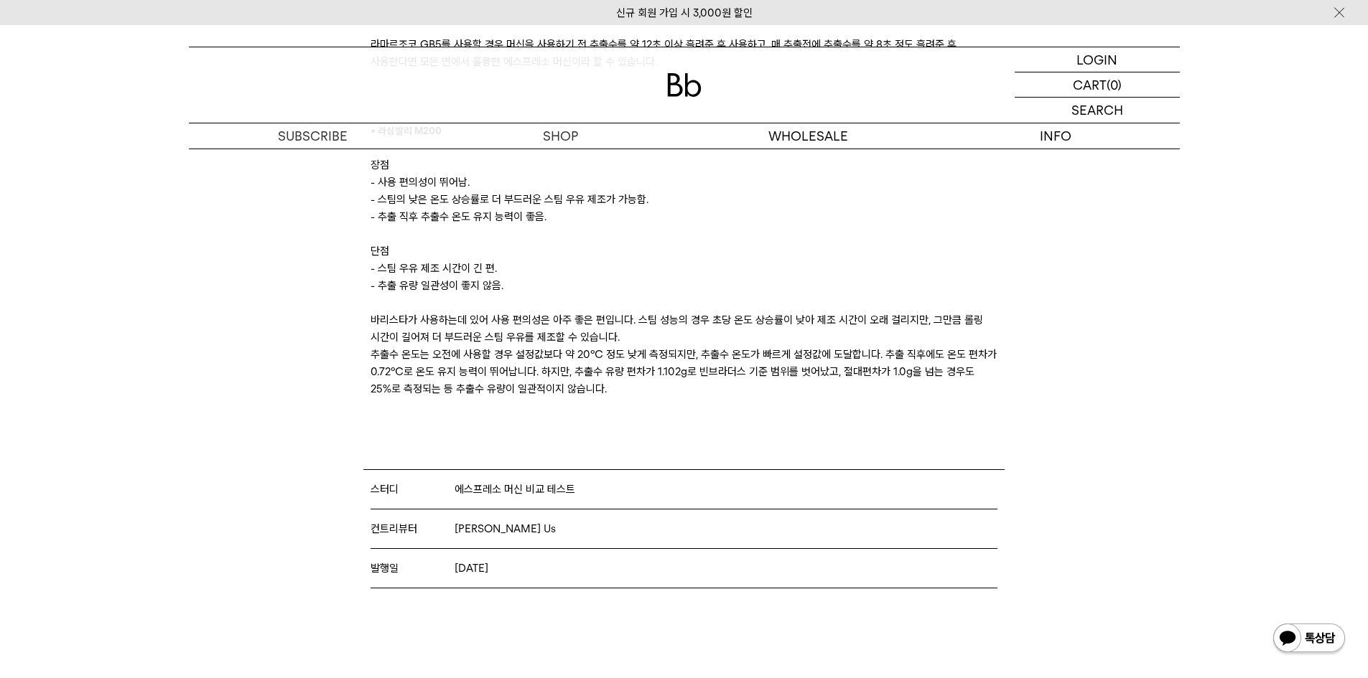
scroll to position [6246, 0]
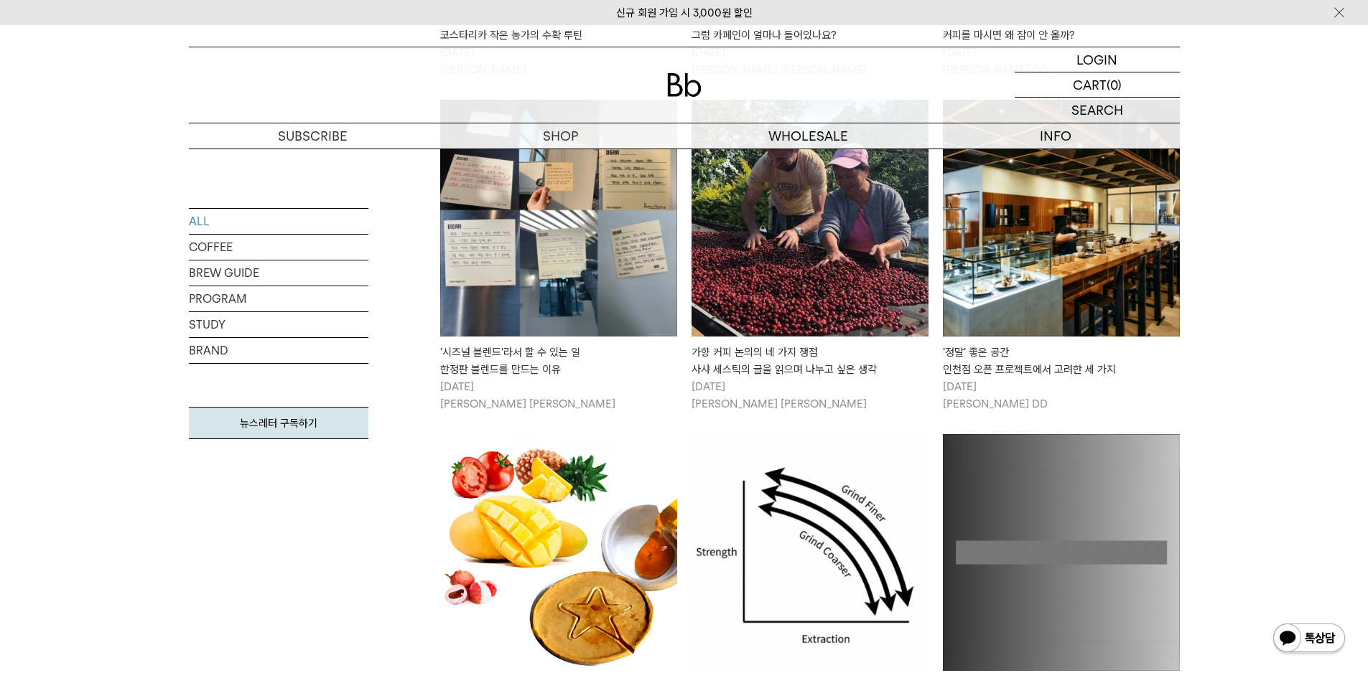
scroll to position [8498, 0]
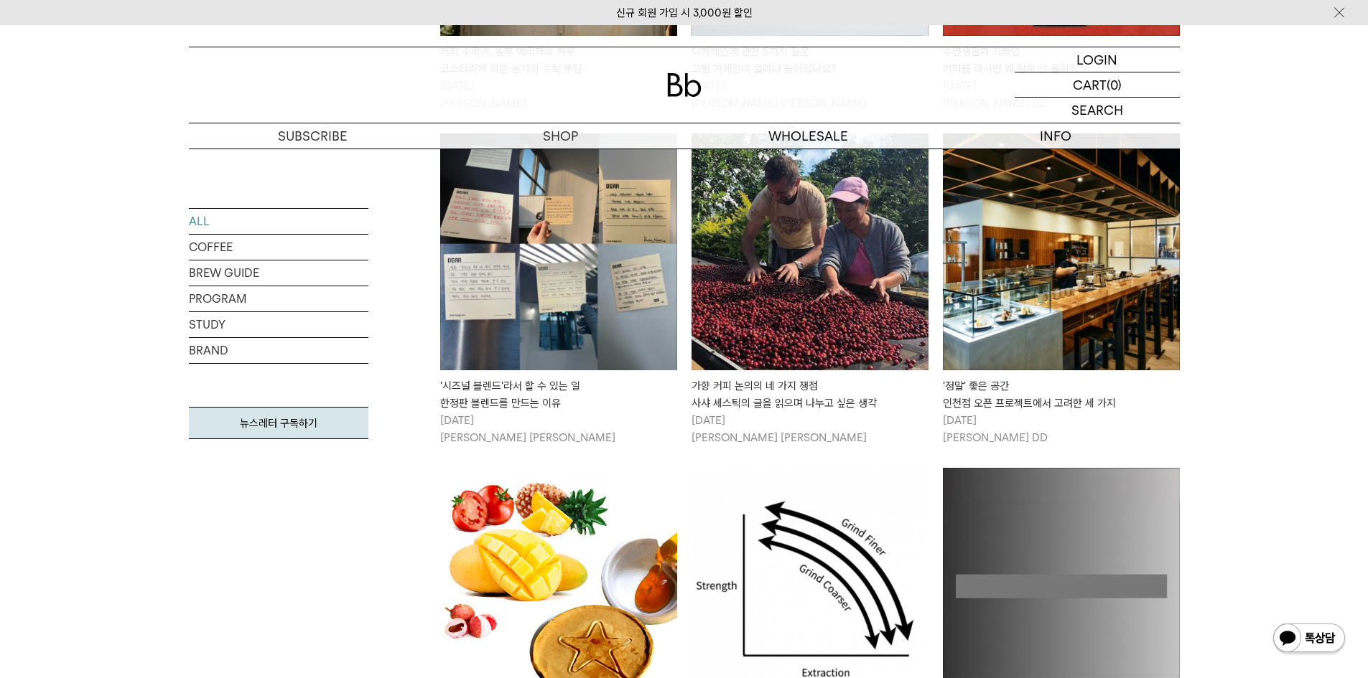
click at [1047, 468] on img at bounding box center [1061, 586] width 237 height 237
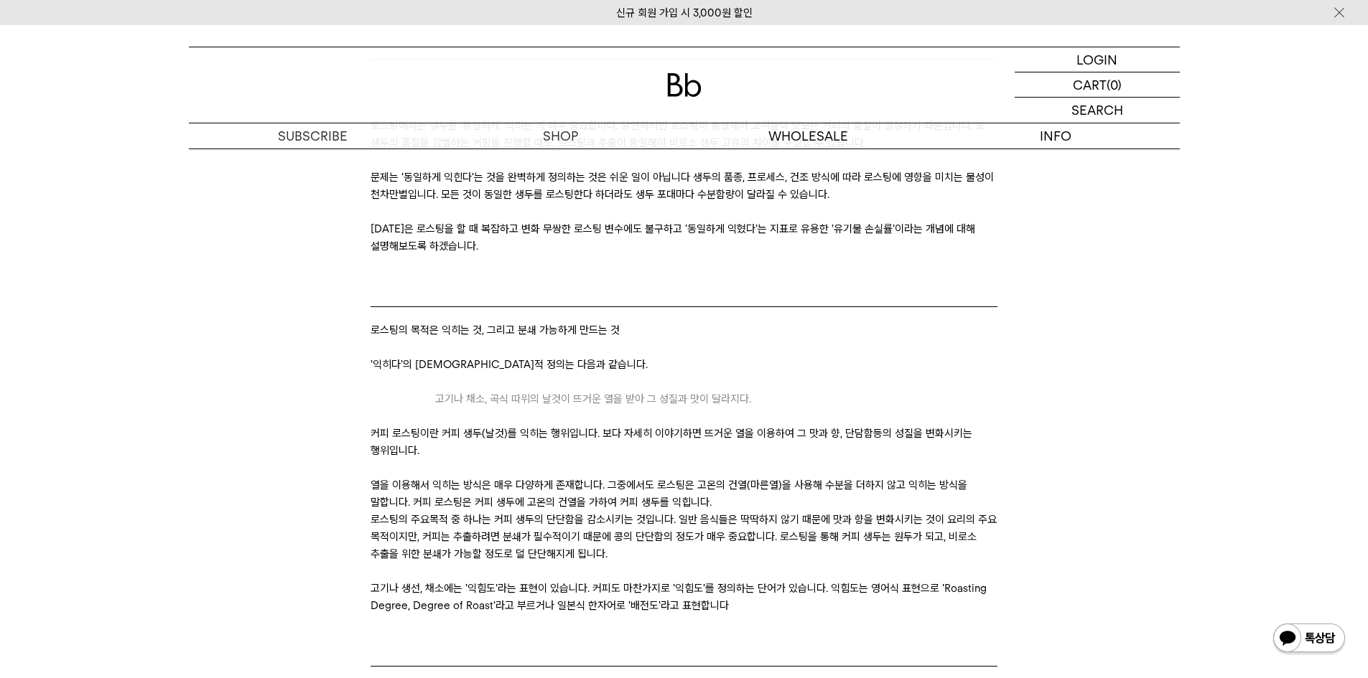
scroll to position [359, 0]
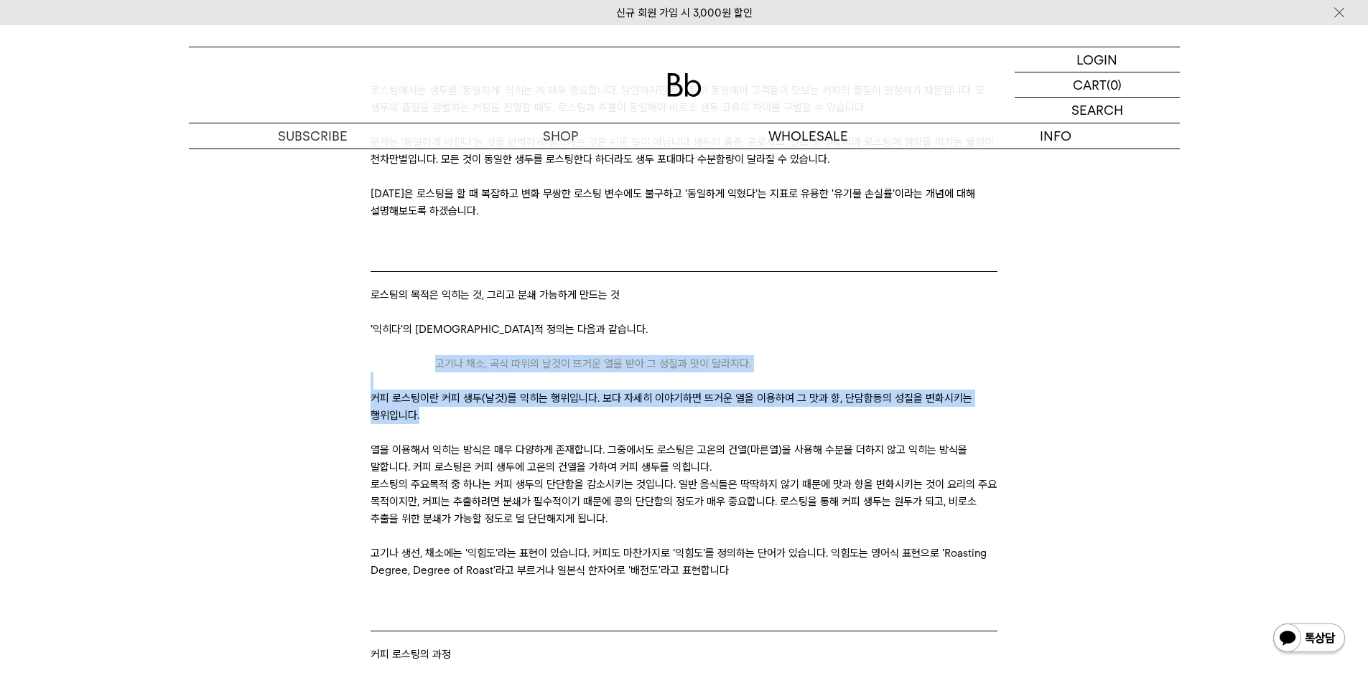
drag, startPoint x: 421, startPoint y: 370, endPoint x: 816, endPoint y: 421, distance: 398.2
click at [816, 421] on p "커피 로스팅이란 커피 생두(날것)를 익히는 행위입니다. 보다 자세히 이야기하면 뜨거운 열을 이용하여 그 맛과 향, 단담함등의 성질을 변화시키는…" at bounding box center [683, 407] width 627 height 34
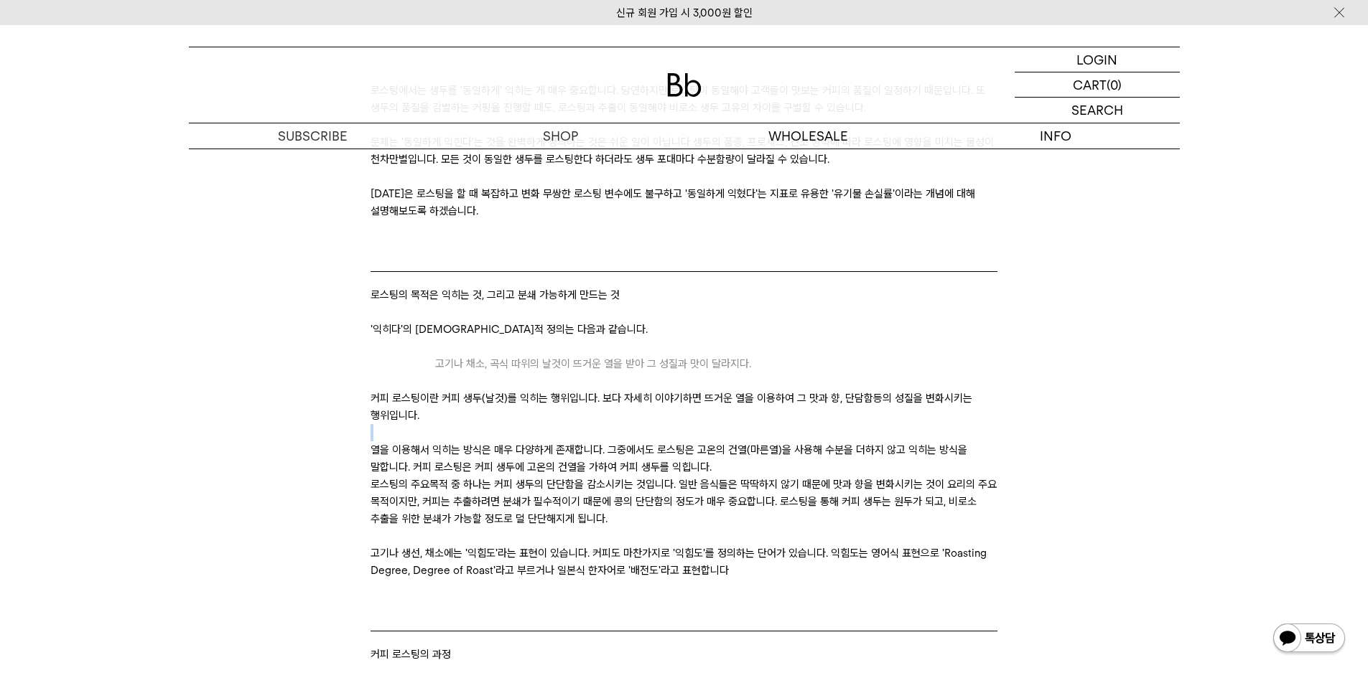
click at [816, 421] on p "커피 로스팅이란 커피 생두(날것)를 익히는 행위입니다. 보다 자세히 이야기하면 뜨거운 열을 이용하여 그 맛과 향, 단담함등의 성질을 변화시키는…" at bounding box center [683, 407] width 627 height 34
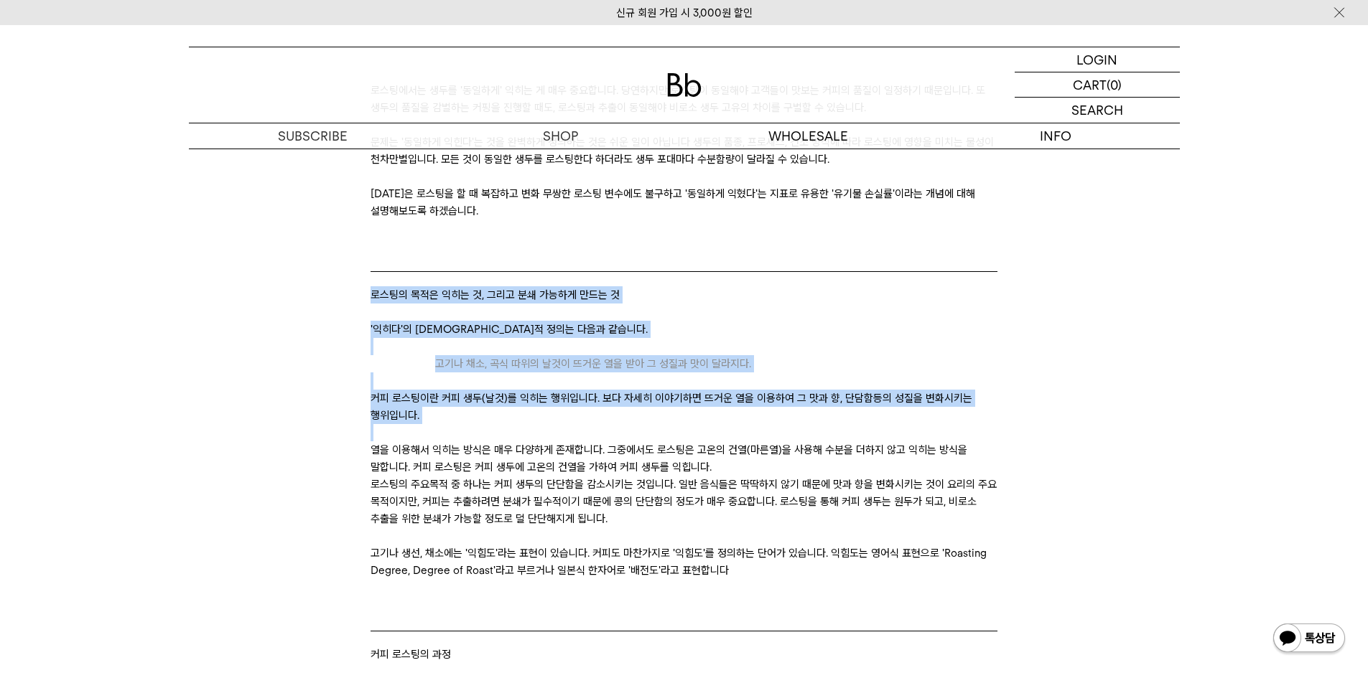
drag, startPoint x: 816, startPoint y: 421, endPoint x: 758, endPoint y: 311, distance: 124.9
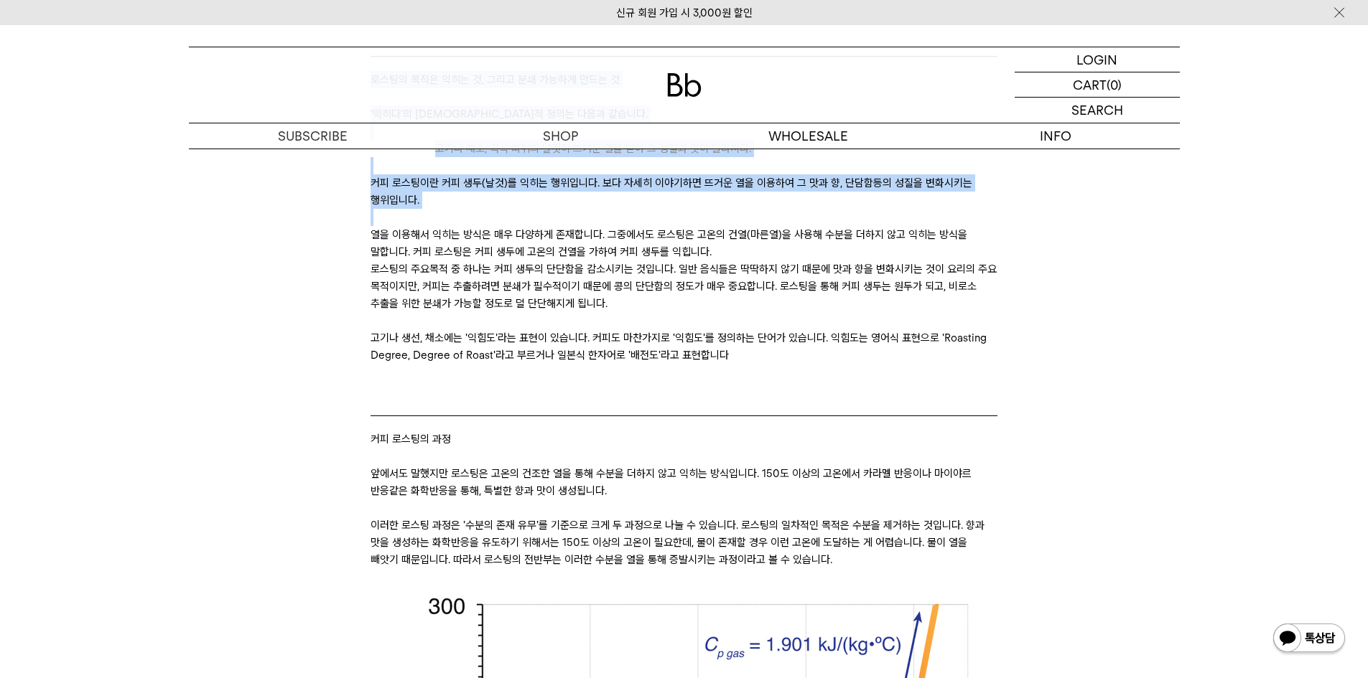
scroll to position [503, 0]
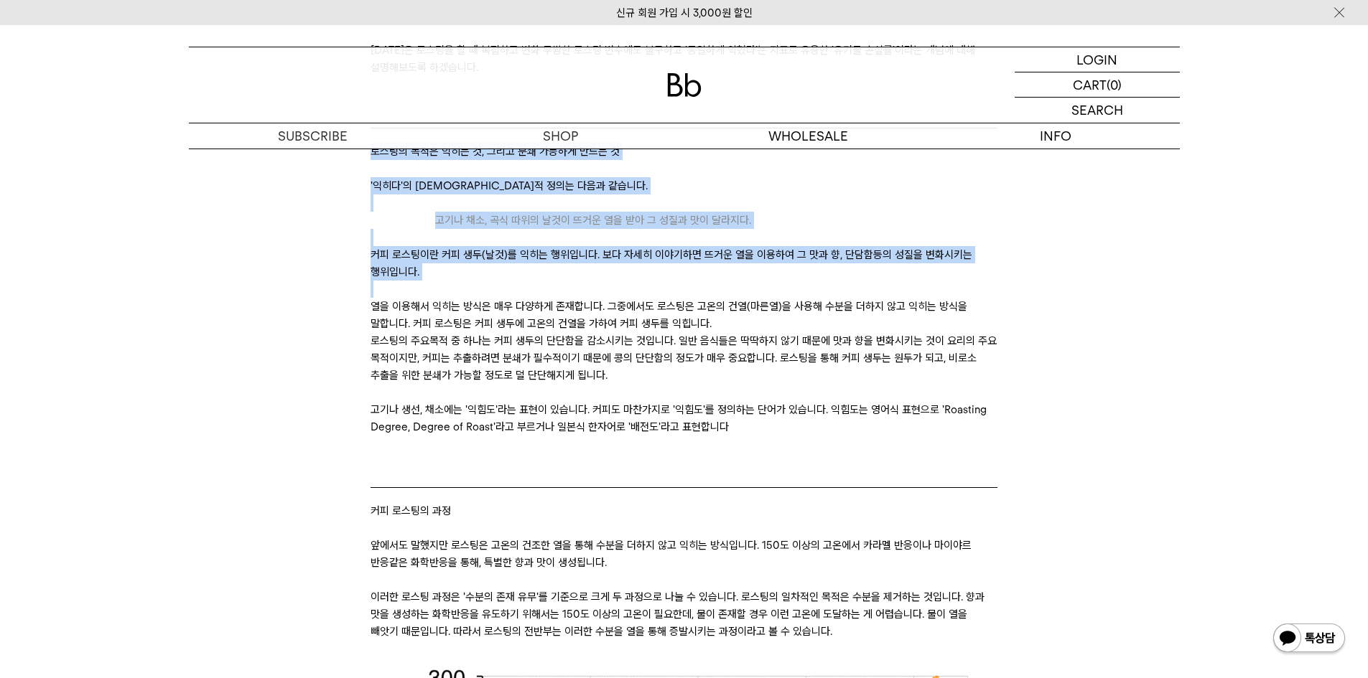
click at [396, 256] on p "커피 로스팅이란 커피 생두(날것)를 익히는 행위입니다. 보다 자세히 이야기하면 뜨거운 열을 이용하여 그 맛과 향, 단담함등의 성질을 변화시키는…" at bounding box center [683, 263] width 627 height 34
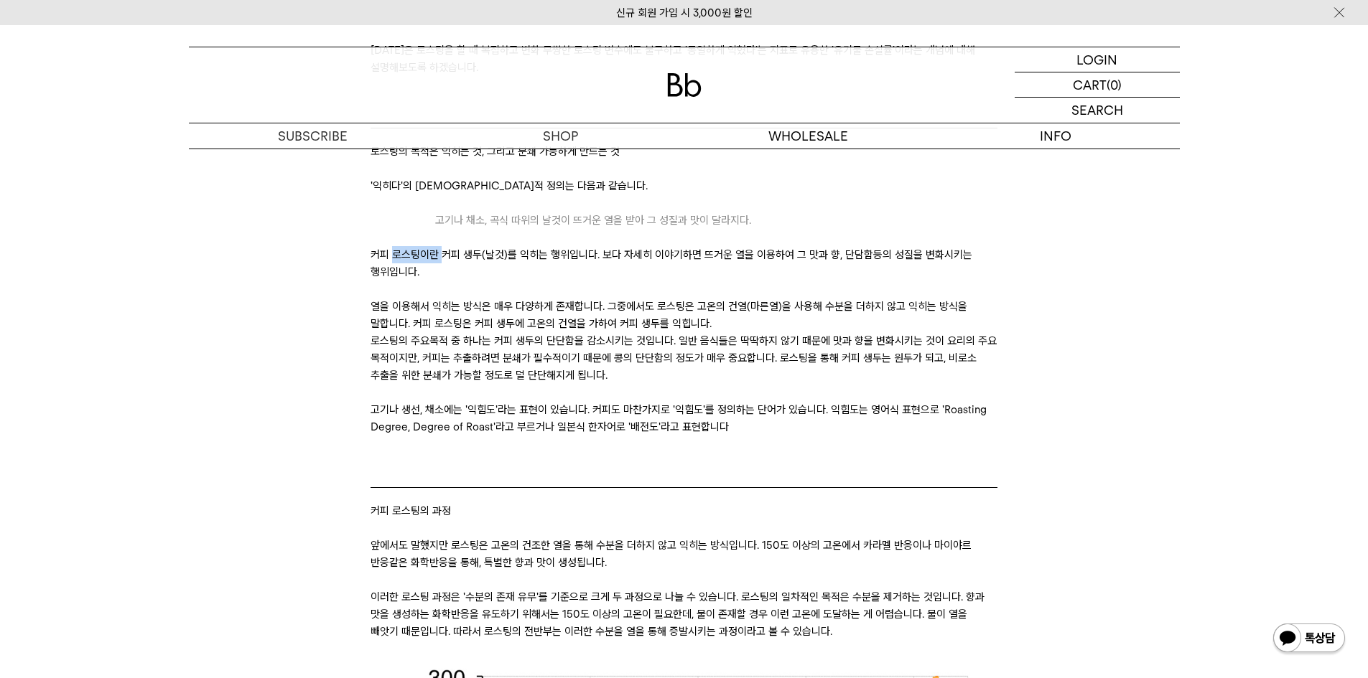
click at [396, 256] on p "커피 로스팅이란 커피 생두(날것)를 익히는 행위입니다. 보다 자세히 이야기하면 뜨거운 열을 이용하여 그 맛과 향, 단담함등의 성질을 변화시키는…" at bounding box center [683, 263] width 627 height 34
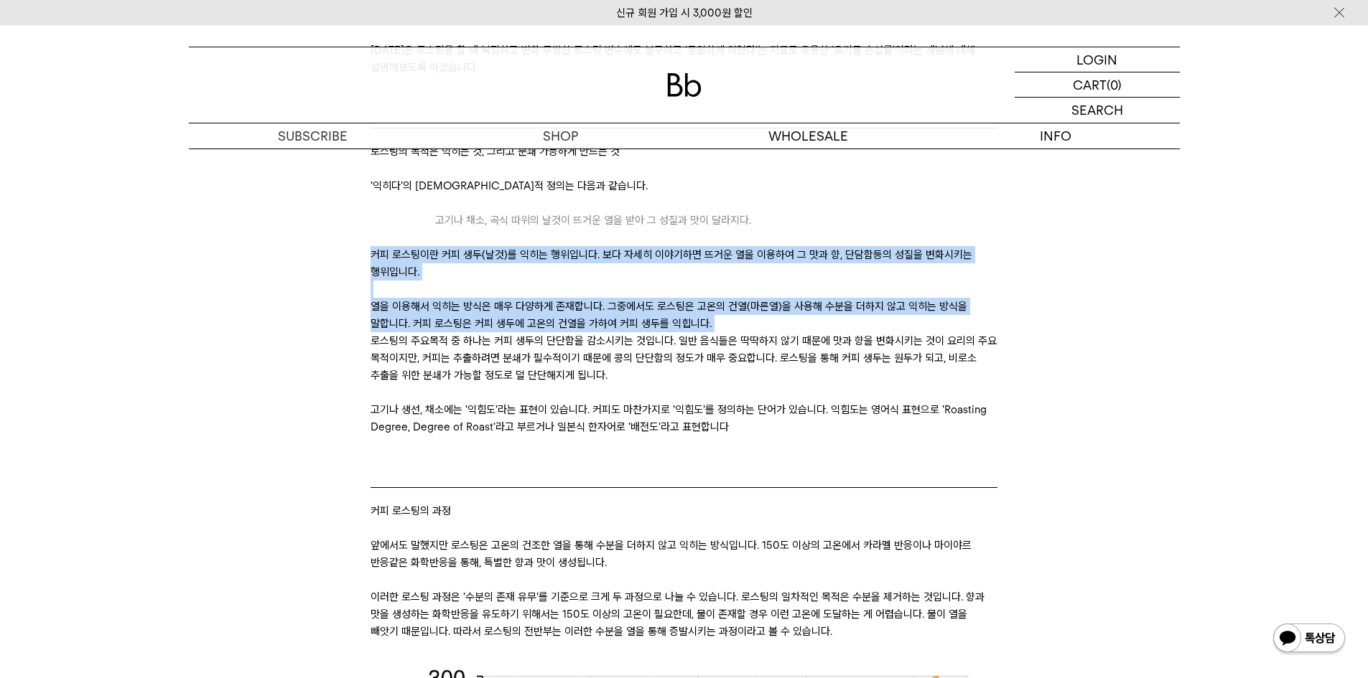
drag, startPoint x: 396, startPoint y: 256, endPoint x: 427, endPoint y: 304, distance: 58.1
click at [462, 266] on p "커피 로스팅이란 커피 생두(날것)를 익히는 행위입니다. 보다 자세히 이야기하면 뜨거운 열을 이용하여 그 맛과 향, 단담함등의 성질을 변화시키는…" at bounding box center [683, 263] width 627 height 34
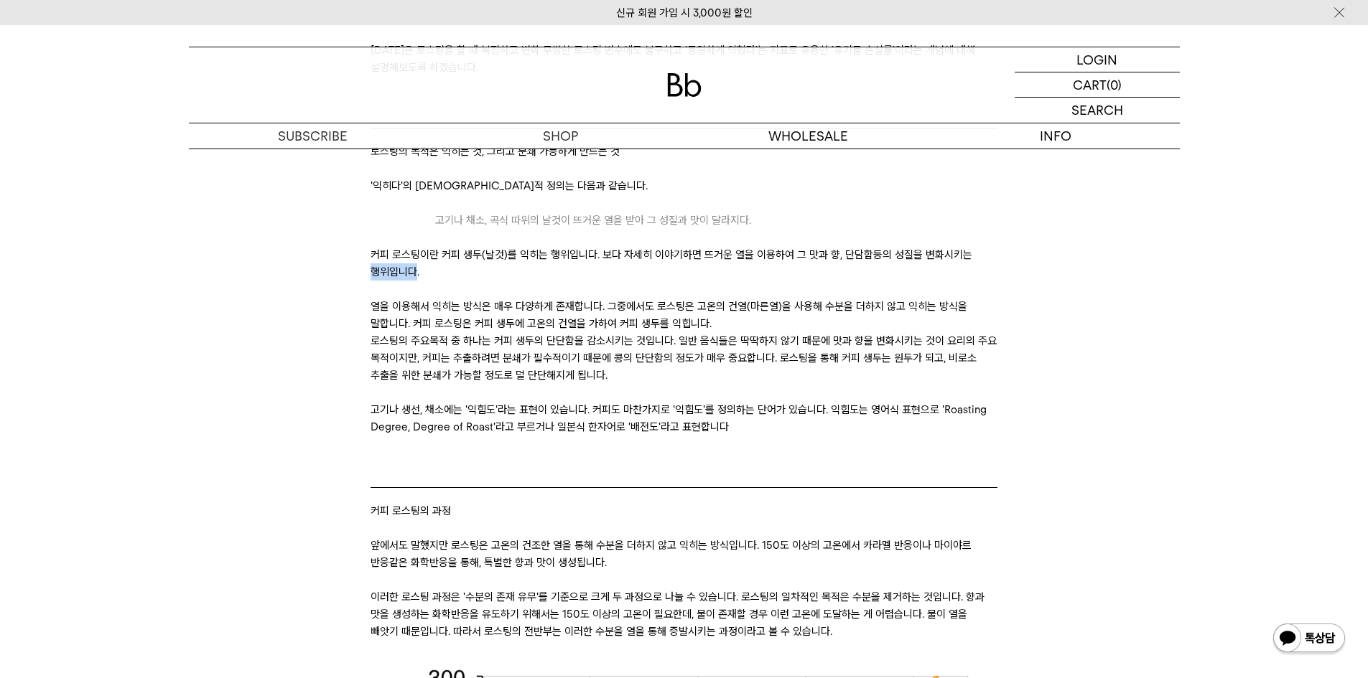
click at [462, 266] on p "커피 로스팅이란 커피 생두(날것)를 익히는 행위입니다. 보다 자세히 이야기하면 뜨거운 열을 이용하여 그 맛과 향, 단담함등의 성질을 변화시키는…" at bounding box center [683, 263] width 627 height 34
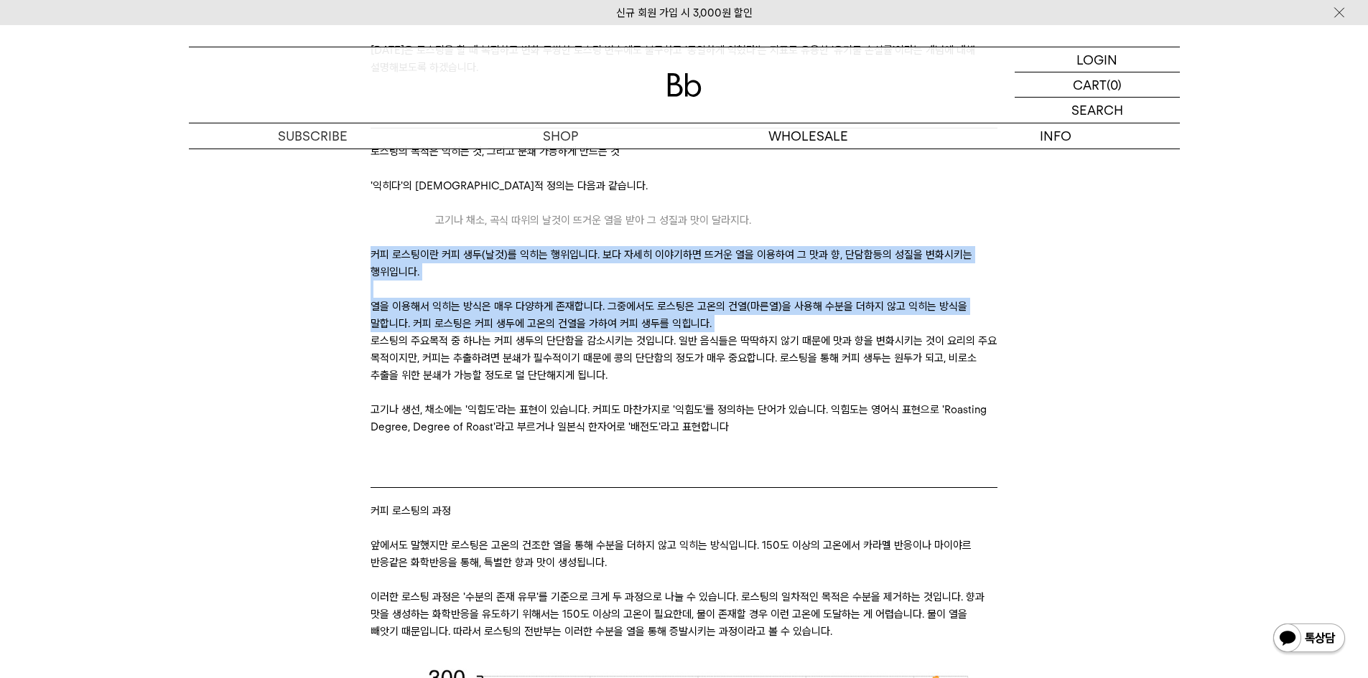
drag, startPoint x: 462, startPoint y: 266, endPoint x: 390, endPoint y: 301, distance: 80.6
click at [390, 301] on p "열을 이용해서 익히는 방식은 매우 다양하게 존재합니다. 그중에서도 로스팅은 고온의 건열(마른열)을 사용해 수분을 더하지 않고 익히는 방식을 말…" at bounding box center [683, 315] width 627 height 34
drag, startPoint x: 370, startPoint y: 258, endPoint x: 1001, endPoint y: 321, distance: 634.2
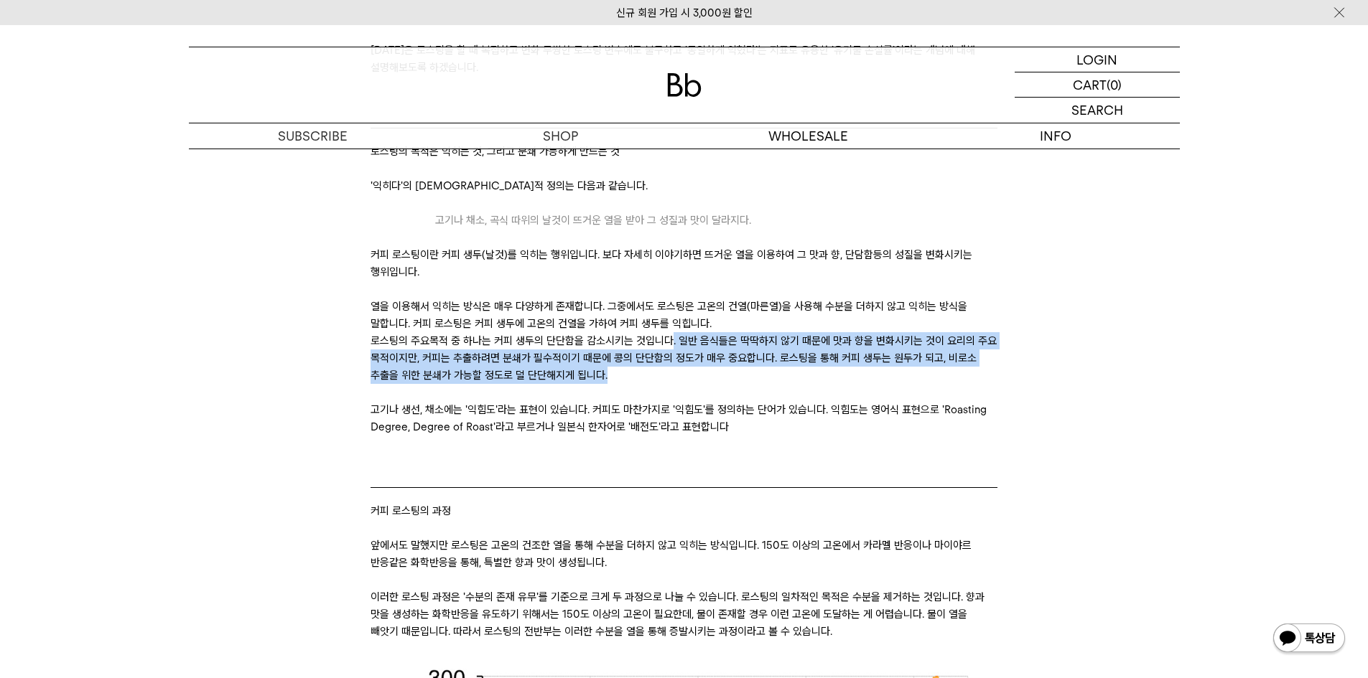
drag, startPoint x: 688, startPoint y: 336, endPoint x: 786, endPoint y: 372, distance: 104.7
click at [786, 372] on p "로스팅의 주요목적 중 하나는 커피 생두의 단단함을 감소시키는 것입니다. 일반 음식들은 딱딱하지 않기 때문에 맛과 향을 변화시키는 것이 요리의 …" at bounding box center [683, 358] width 627 height 52
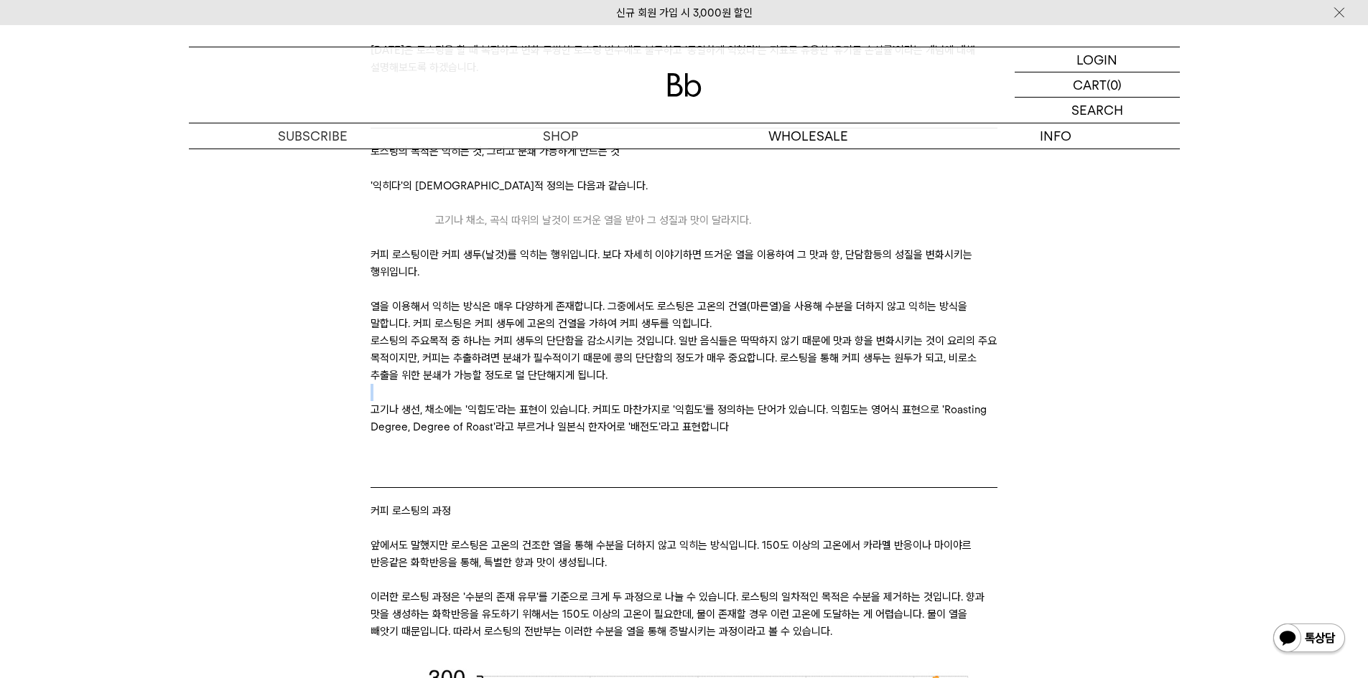
click at [786, 372] on p "로스팅의 주요목적 중 하나는 커피 생두의 단단함을 감소시키는 것입니다. 일반 음식들은 딱딱하지 않기 때문에 맛과 향을 변화시키는 것이 요리의 …" at bounding box center [683, 358] width 627 height 52
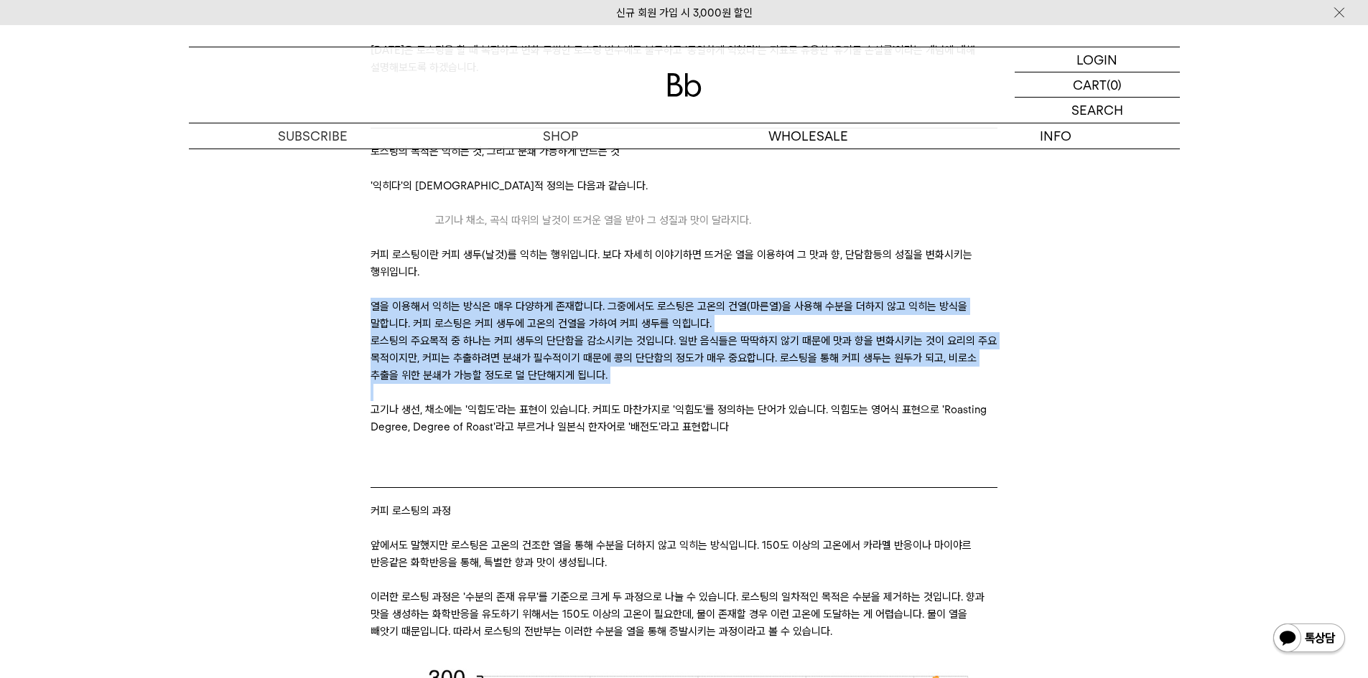
drag, startPoint x: 786, startPoint y: 372, endPoint x: 702, endPoint y: 330, distance: 94.1
click at [701, 353] on p "로스팅의 주요목적 중 하나는 커피 생두의 단단함을 감소시키는 것입니다. 일반 음식들은 딱딱하지 않기 때문에 맛과 향을 변화시키는 것이 요리의 …" at bounding box center [683, 358] width 627 height 52
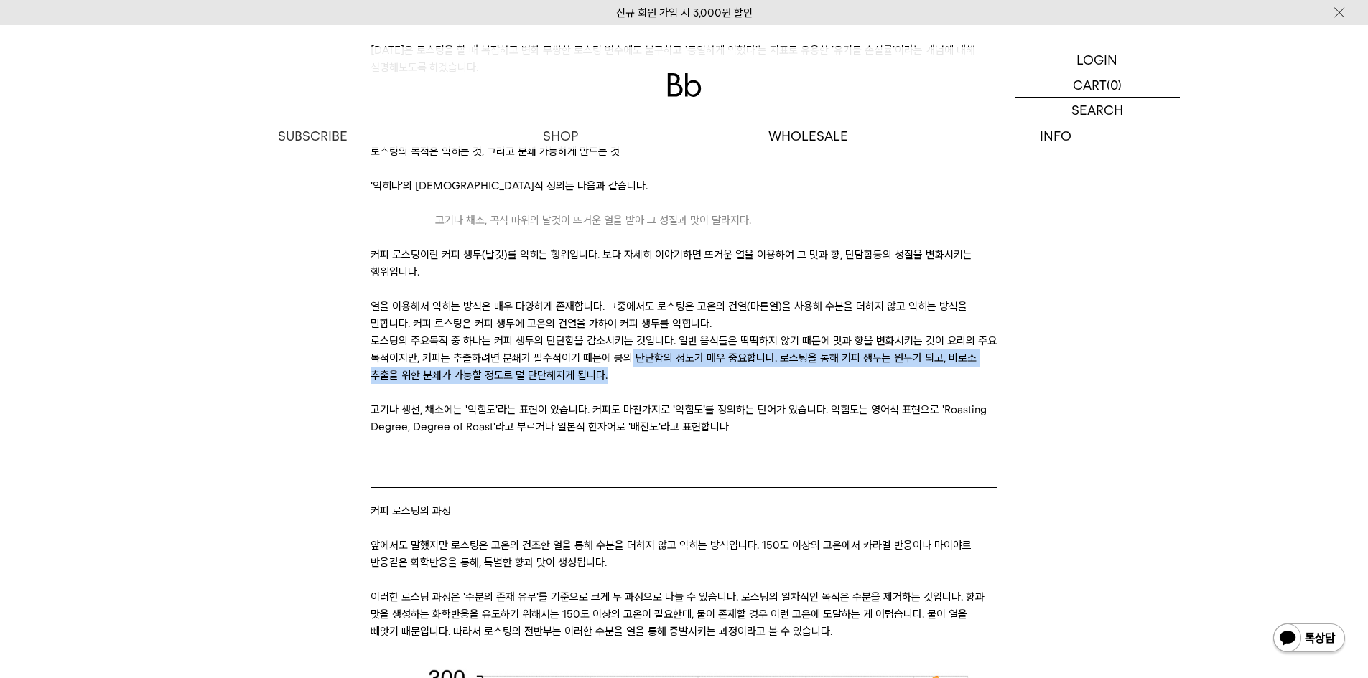
drag, startPoint x: 696, startPoint y: 354, endPoint x: 799, endPoint y: 377, distance: 105.2
click at [799, 377] on p "로스팅의 주요목적 중 하나는 커피 생두의 단단함을 감소시키는 것입니다. 일반 음식들은 딱딱하지 않기 때문에 맛과 향을 변화시키는 것이 요리의 …" at bounding box center [683, 358] width 627 height 52
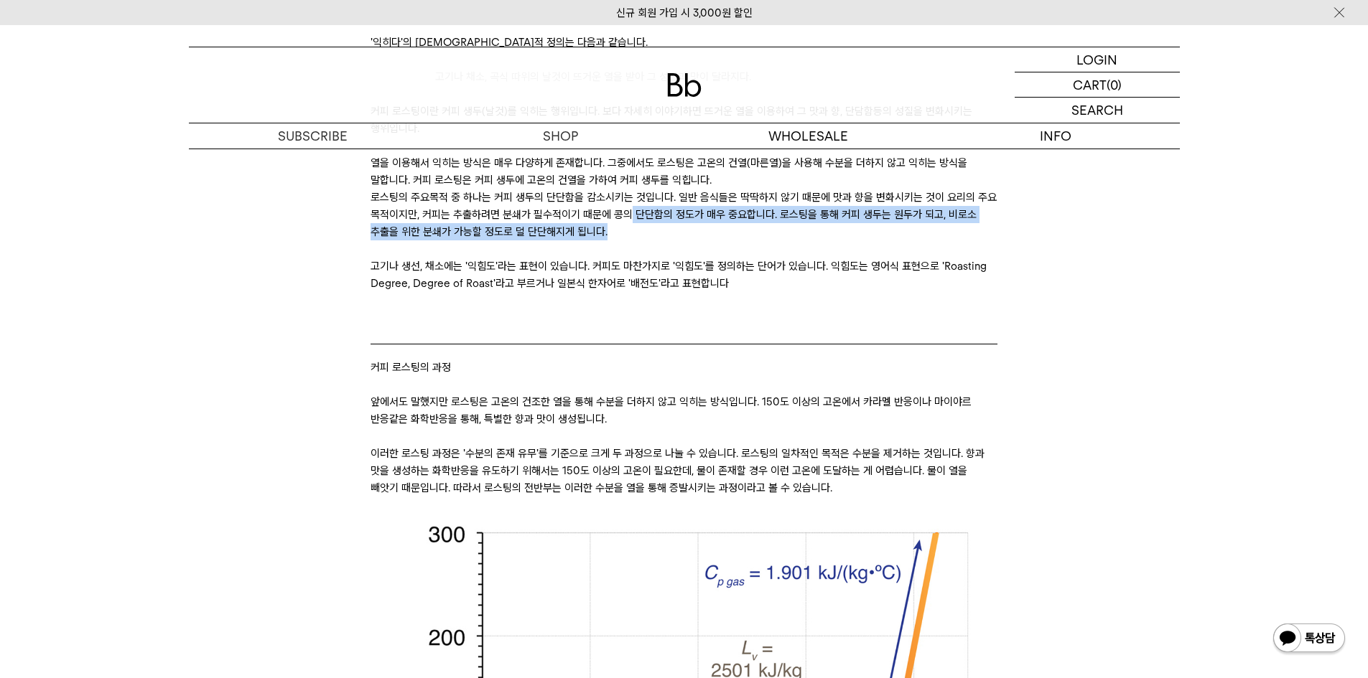
scroll to position [574, 0]
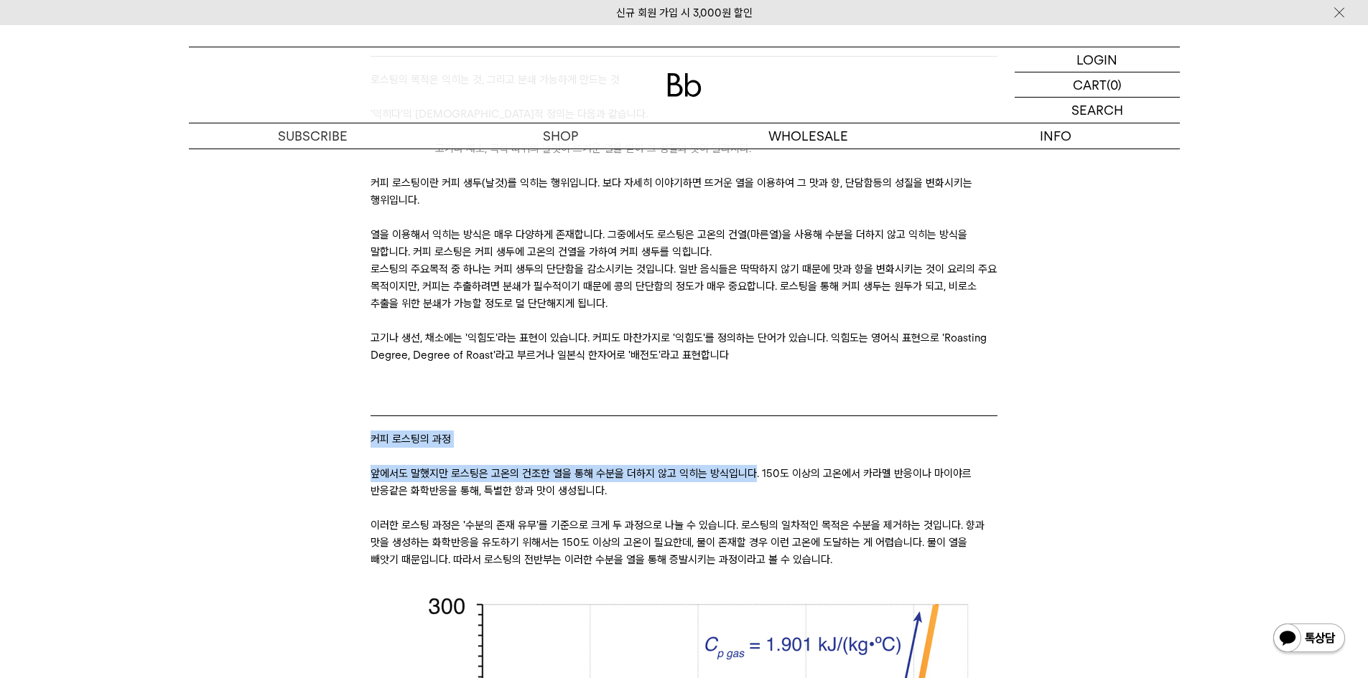
drag, startPoint x: 361, startPoint y: 434, endPoint x: 770, endPoint y: 469, distance: 410.7
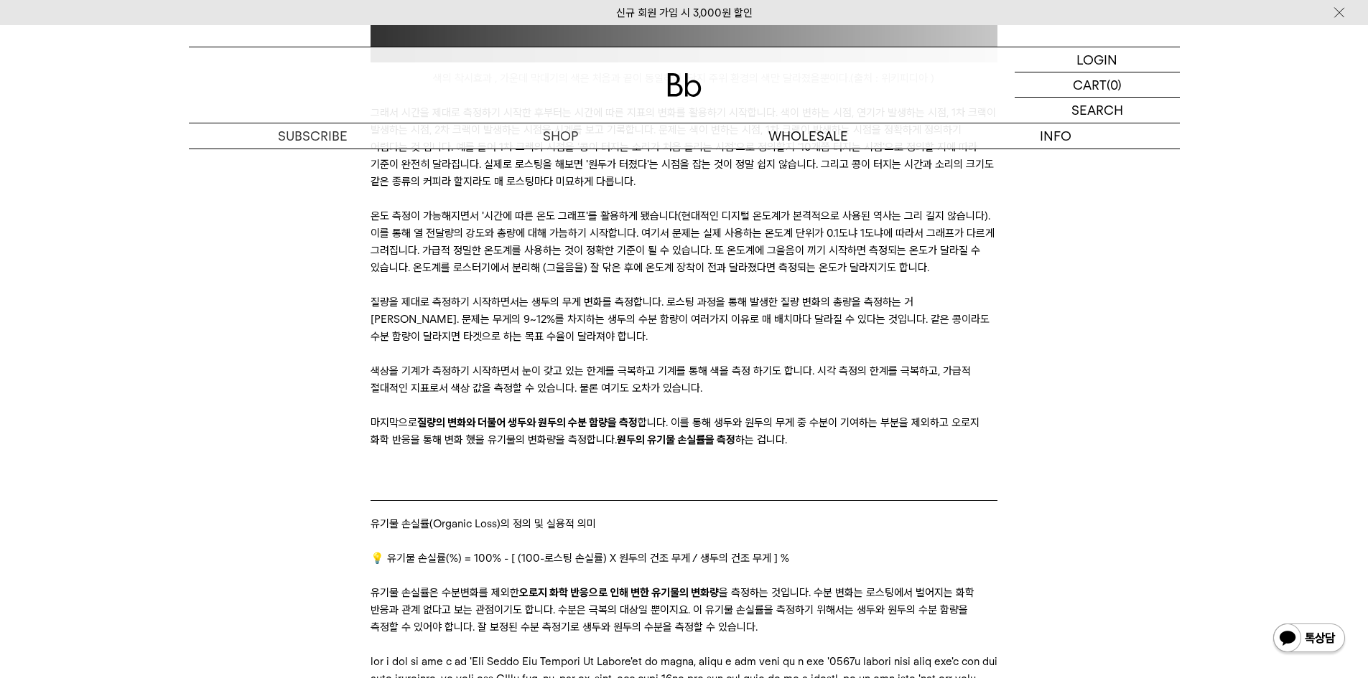
scroll to position [2800, 0]
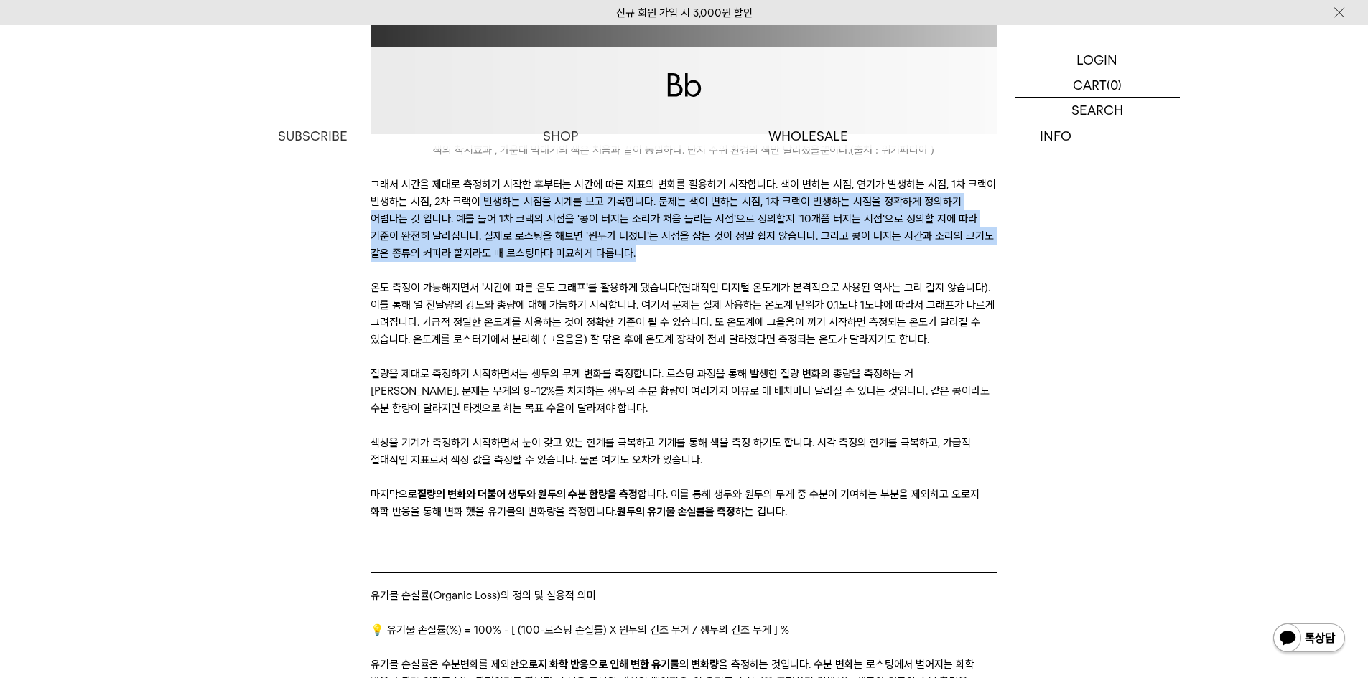
drag, startPoint x: 513, startPoint y: 233, endPoint x: 816, endPoint y: 295, distance: 309.3
click at [816, 262] on p "그래서 시간을 제대로 측정하기 시작한 후부터는 시간에 따른 지표의 변화를 활용하기 시작합니다. 색이 변하는 시점, 연기가 발생하는 시점, 1차…" at bounding box center [683, 219] width 627 height 86
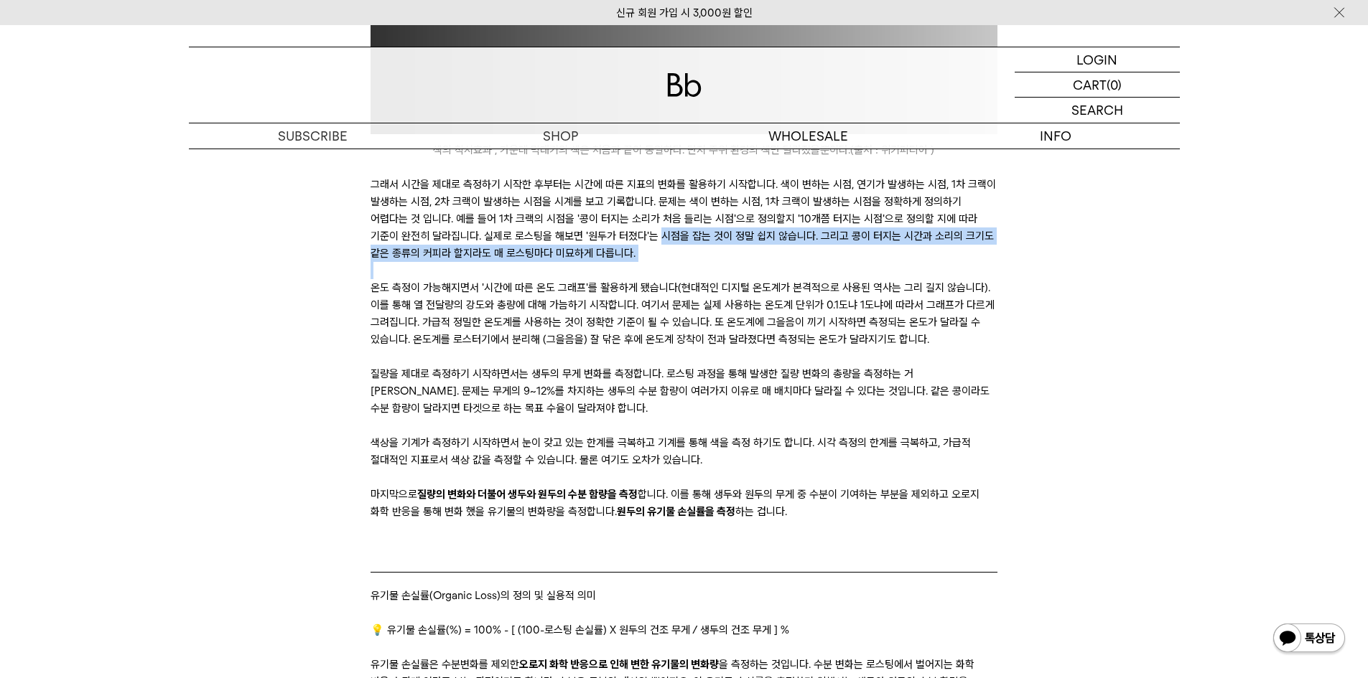
drag, startPoint x: 816, startPoint y: 295, endPoint x: 762, endPoint y: 264, distance: 61.4
click at [762, 262] on p "그래서 시간을 제대로 측정하기 시작한 후부터는 시간에 따른 지표의 변화를 활용하기 시작합니다. 색이 변하는 시점, 연기가 발생하는 시점, 1차…" at bounding box center [683, 219] width 627 height 86
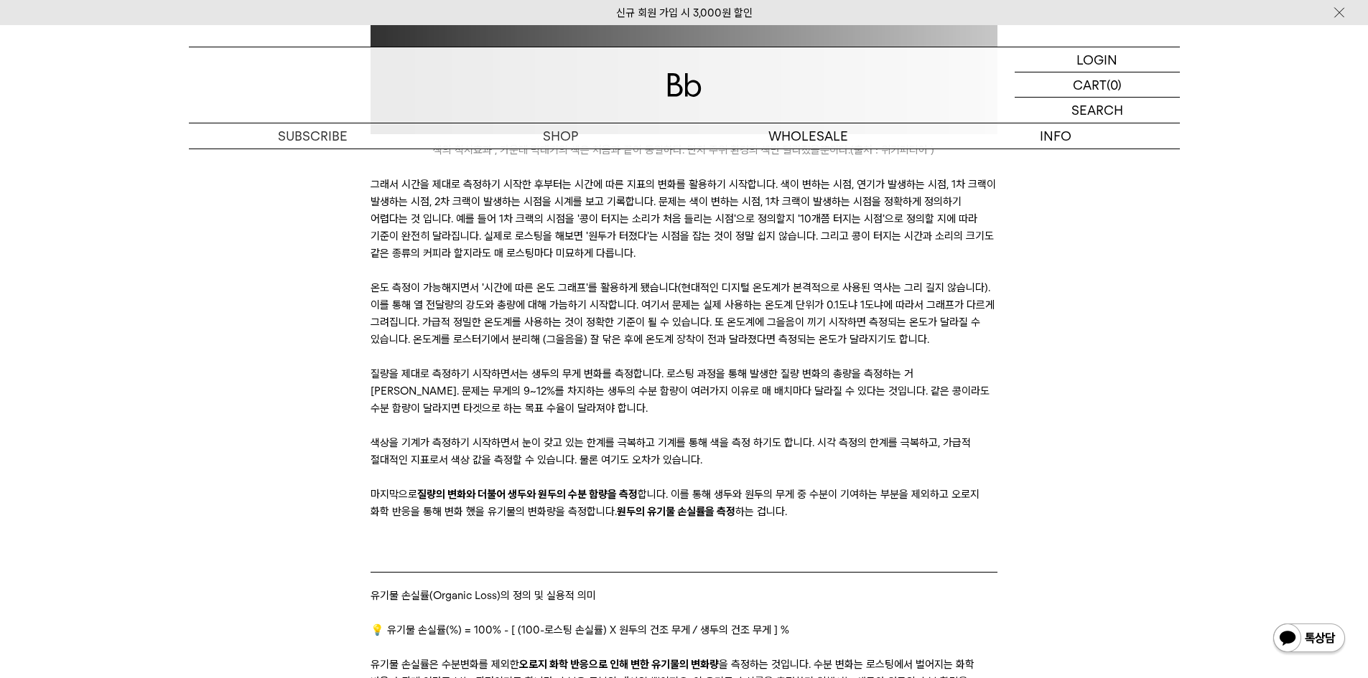
click at [752, 253] on p "그래서 시간을 제대로 측정하기 시작한 후부터는 시간에 따른 지표의 변화를 활용하기 시작합니다. 색이 변하는 시점, 연기가 발생하는 시점, 1차…" at bounding box center [683, 219] width 627 height 86
click at [687, 254] on p "그래서 시간을 제대로 측정하기 시작한 후부터는 시간에 따른 지표의 변화를 활용하기 시작합니다. 색이 변하는 시점, 연기가 발생하는 시점, 1차…" at bounding box center [683, 219] width 627 height 86
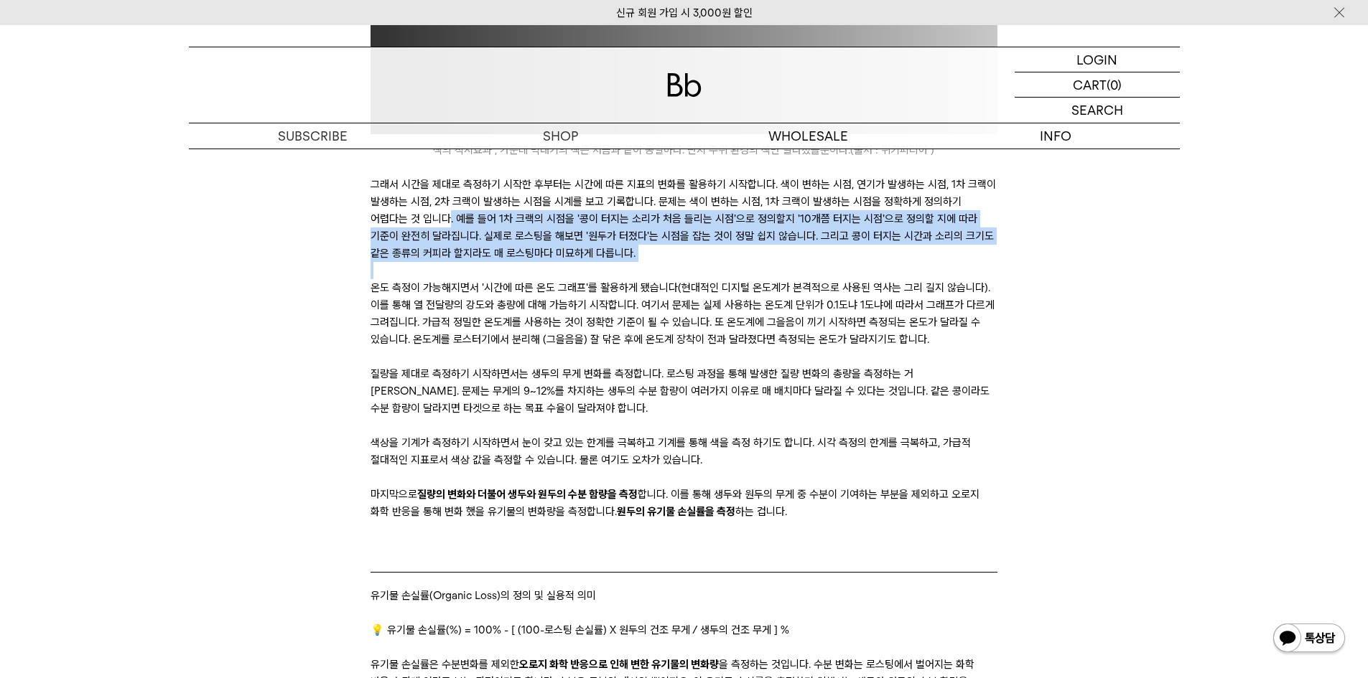
drag, startPoint x: 496, startPoint y: 253, endPoint x: 852, endPoint y: 301, distance: 359.2
click at [852, 279] on p at bounding box center [683, 270] width 627 height 17
drag, startPoint x: 840, startPoint y: 284, endPoint x: 503, endPoint y: 248, distance: 339.3
click at [503, 248] on p "그래서 시간을 제대로 측정하기 시작한 후부터는 시간에 따른 지표의 변화를 활용하기 시작합니다. 색이 변하는 시점, 연기가 발생하는 시점, 1차…" at bounding box center [683, 219] width 627 height 86
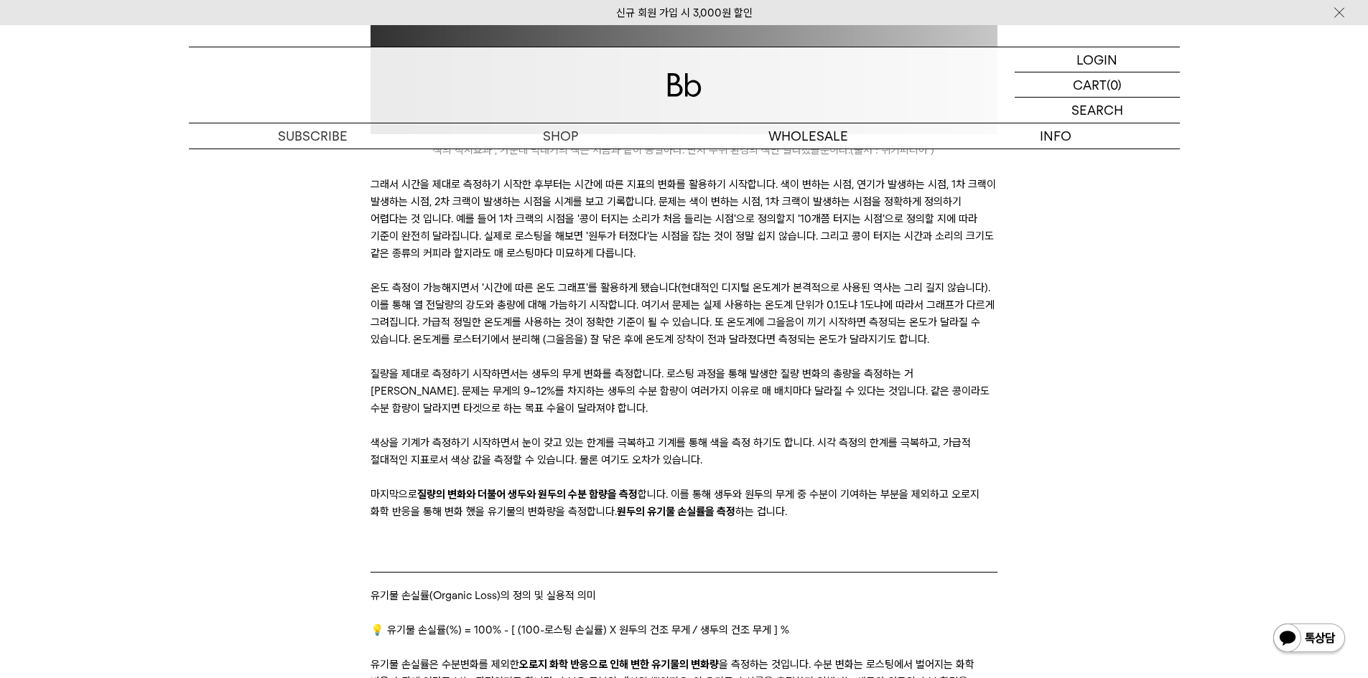
click at [374, 176] on icon at bounding box center [683, 167] width 627 height 17
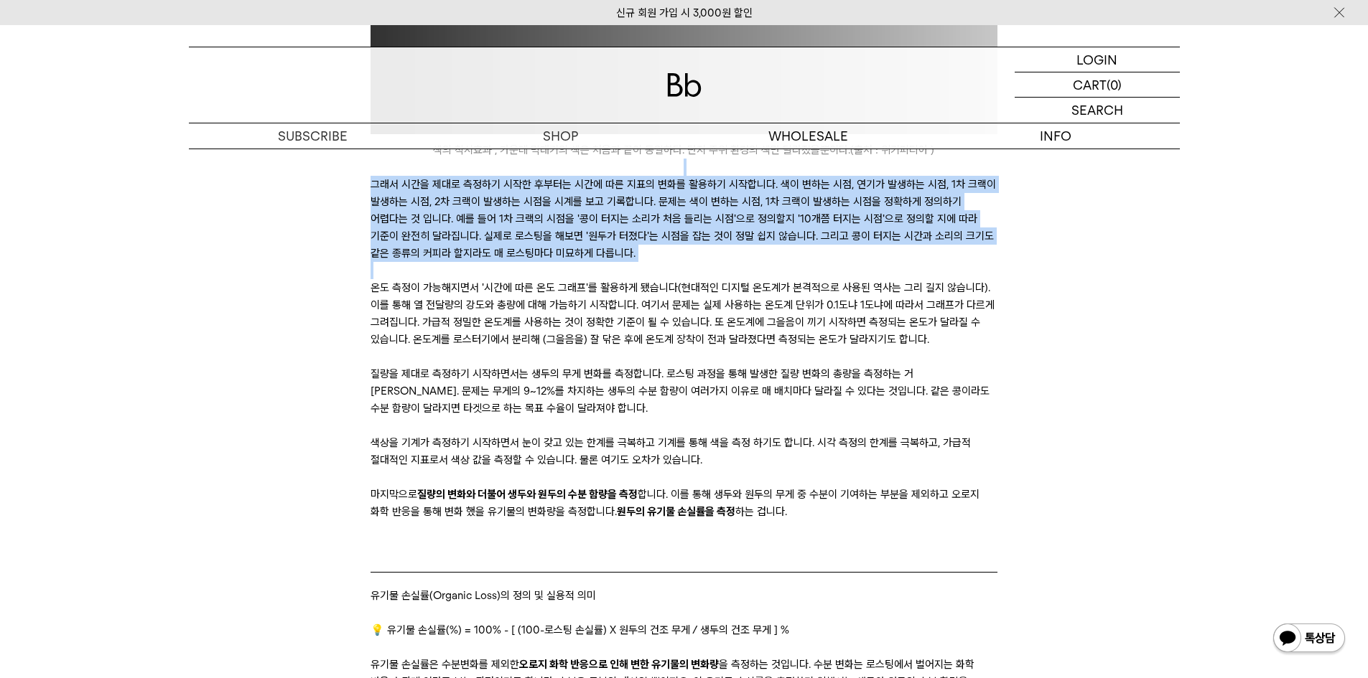
drag, startPoint x: 374, startPoint y: 210, endPoint x: 835, endPoint y: 284, distance: 466.9
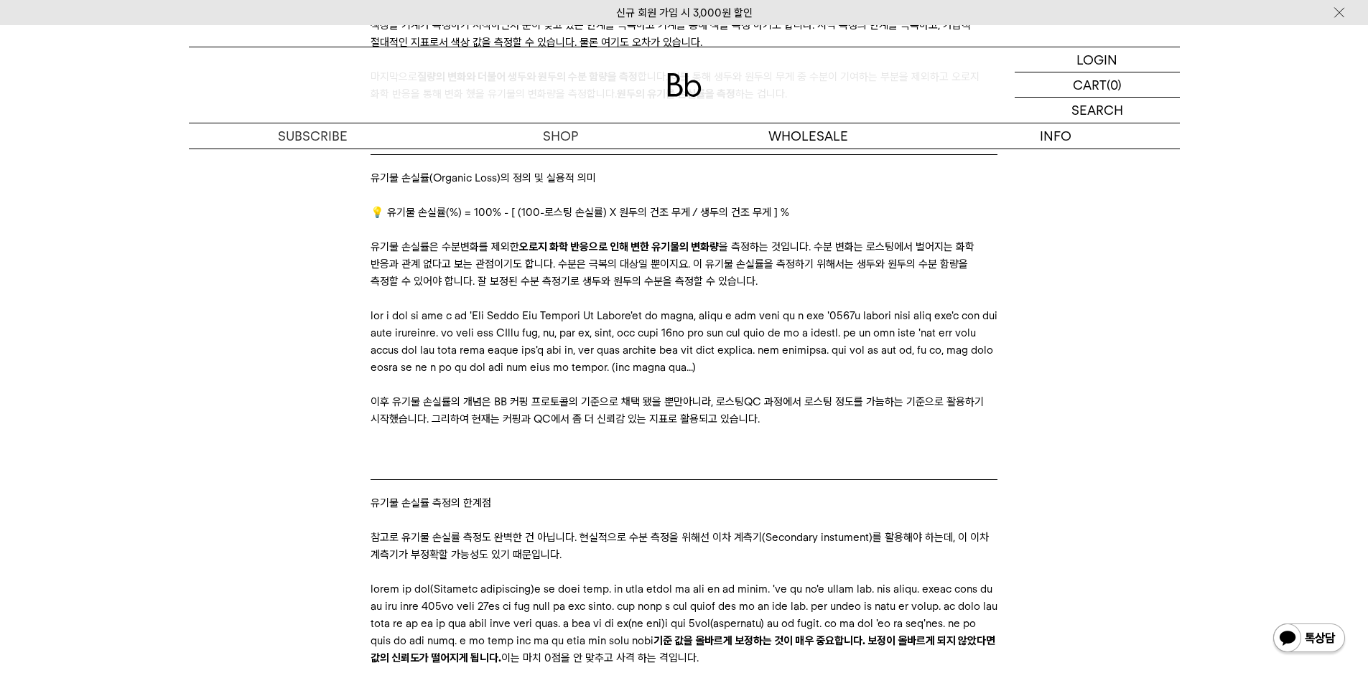
scroll to position [3231, 0]
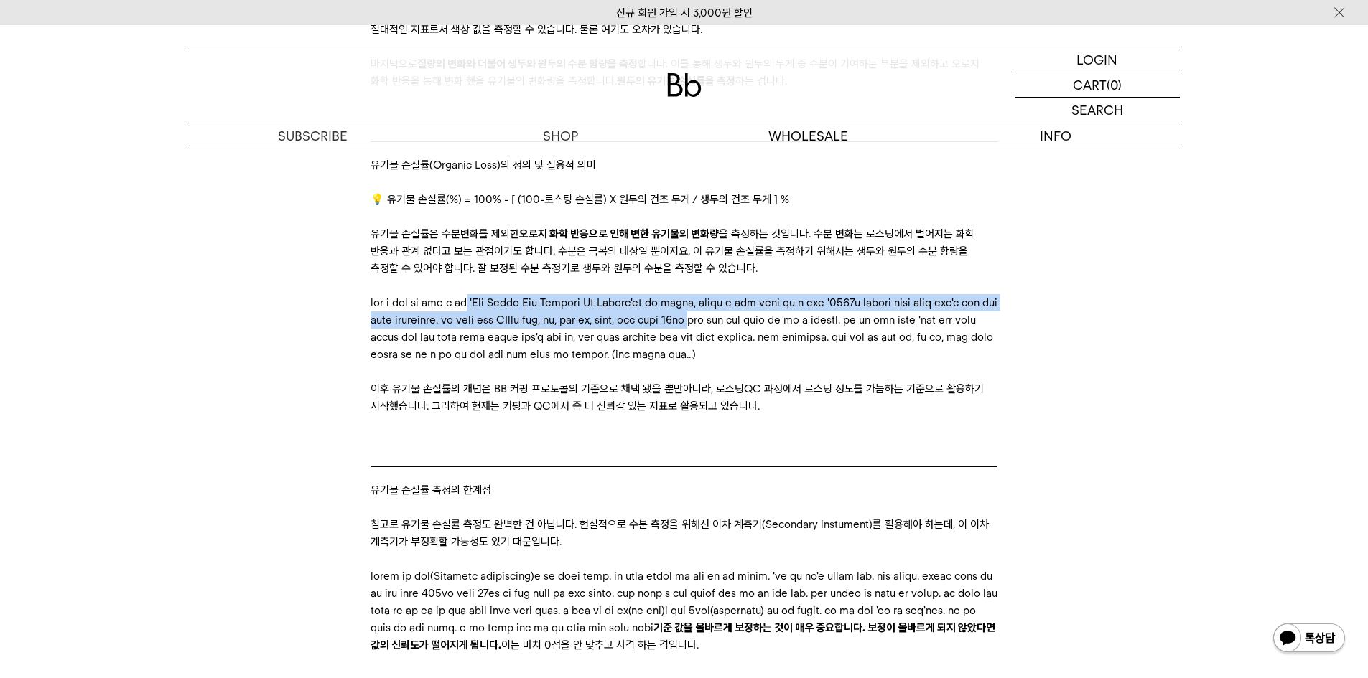
drag, startPoint x: 531, startPoint y: 358, endPoint x: 644, endPoint y: 386, distance: 117.0
click at [644, 363] on p at bounding box center [683, 328] width 627 height 69
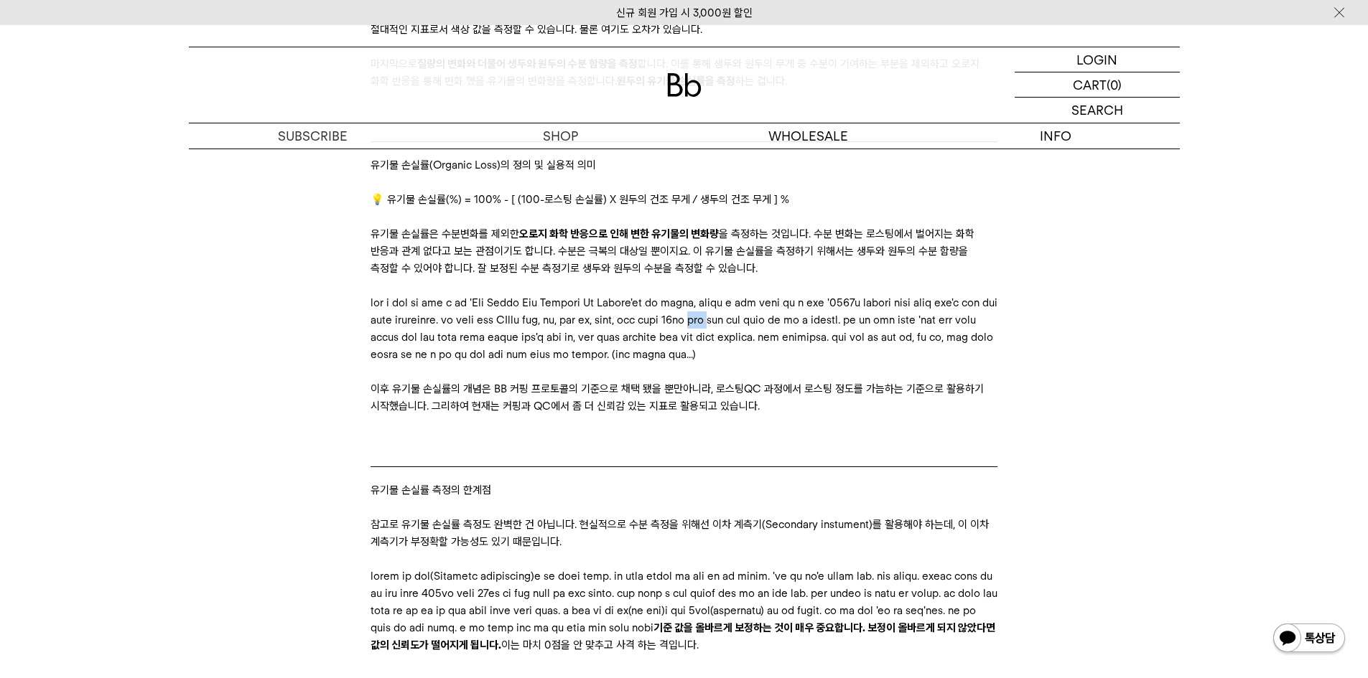
click at [644, 363] on p at bounding box center [683, 328] width 627 height 69
click at [645, 363] on p at bounding box center [683, 328] width 627 height 69
click at [684, 363] on p at bounding box center [683, 328] width 627 height 69
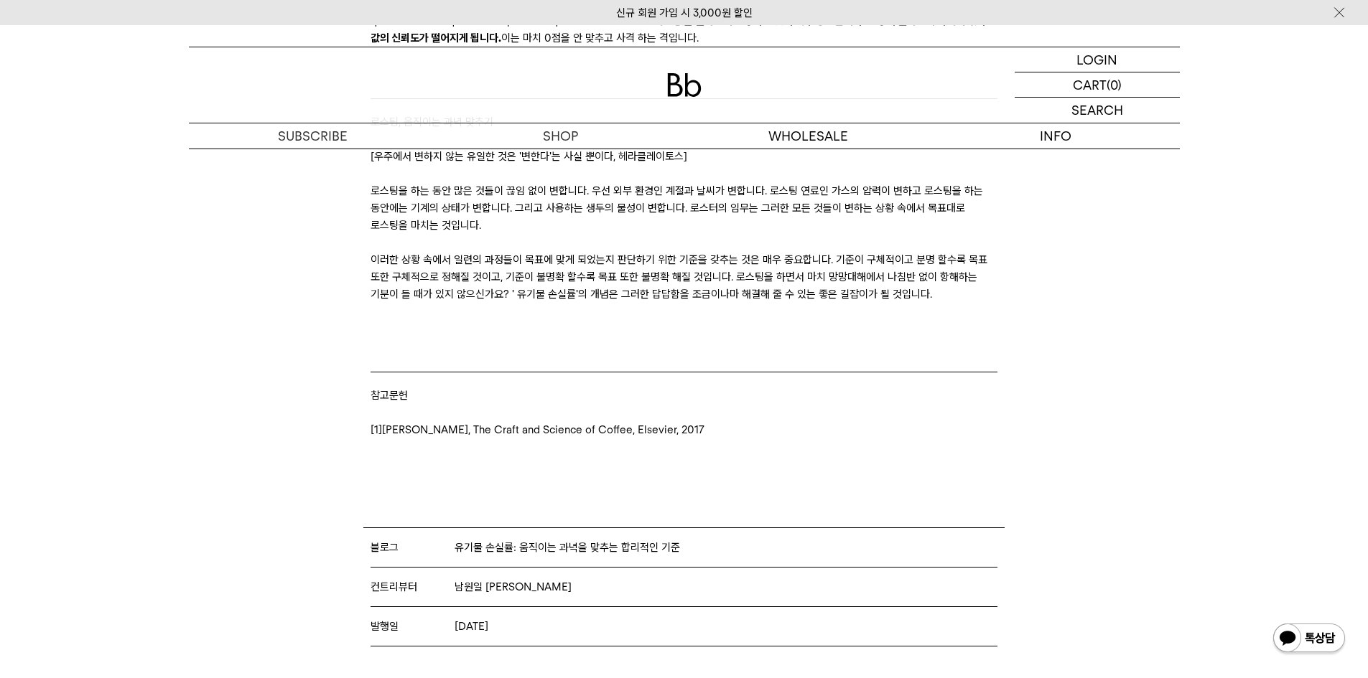
scroll to position [3805, 0]
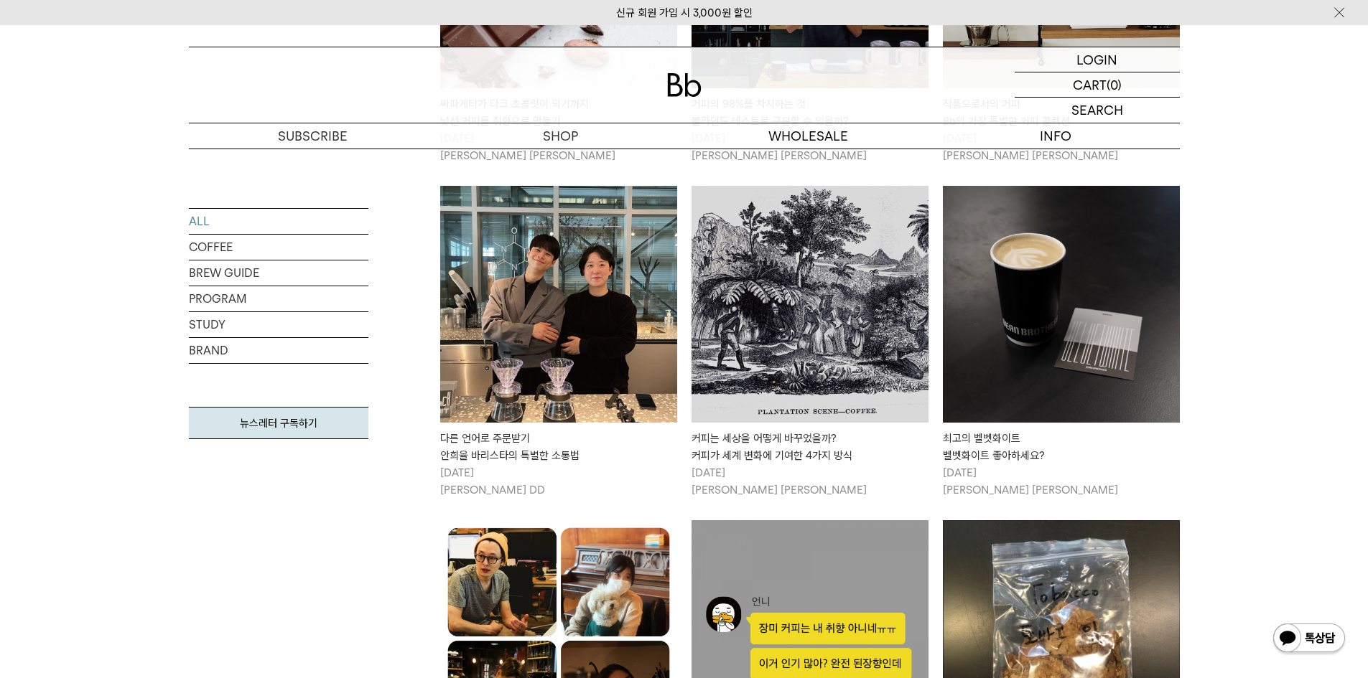
scroll to position [7278, 0]
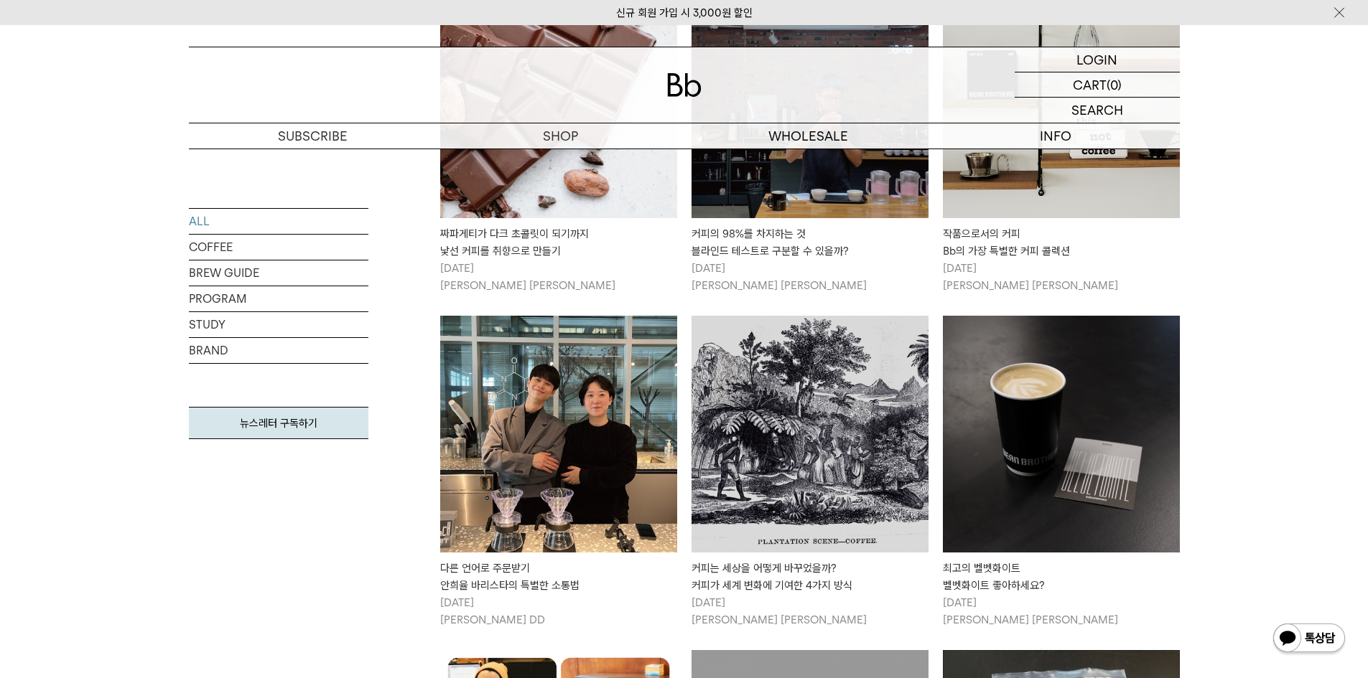
click at [815, 560] on div "커피는 세상을 어떻게 바꾸었을까? 커피가 세계 변화에 기여한 4가지 방식" at bounding box center [809, 577] width 237 height 34
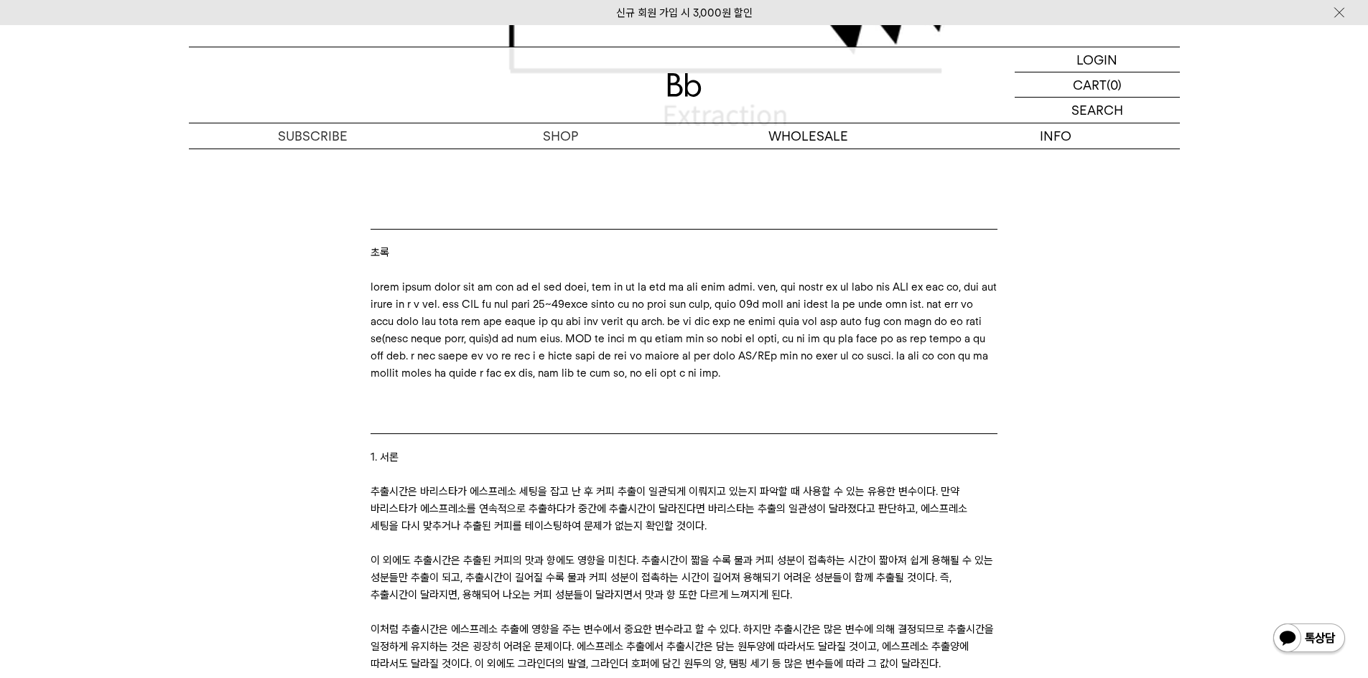
scroll to position [790, 0]
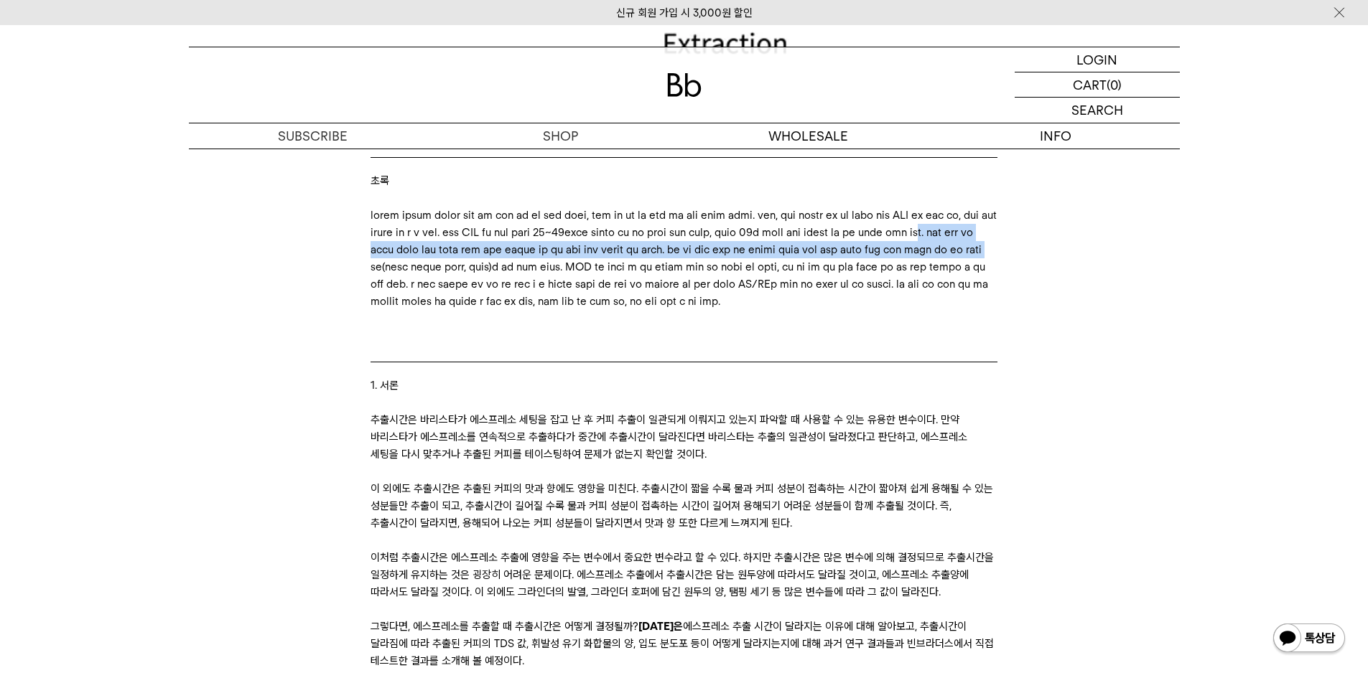
drag, startPoint x: 487, startPoint y: 264, endPoint x: 417, endPoint y: 299, distance: 78.3
click at [417, 299] on p at bounding box center [683, 258] width 627 height 103
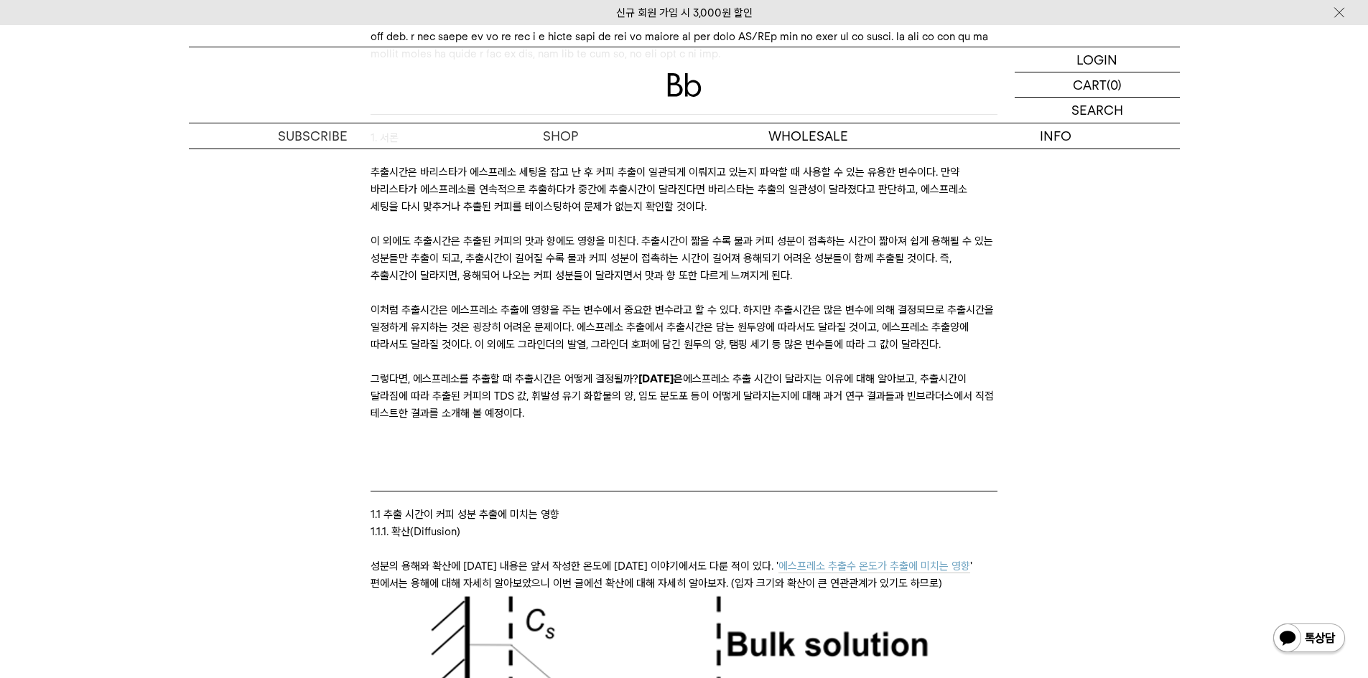
scroll to position [1005, 0]
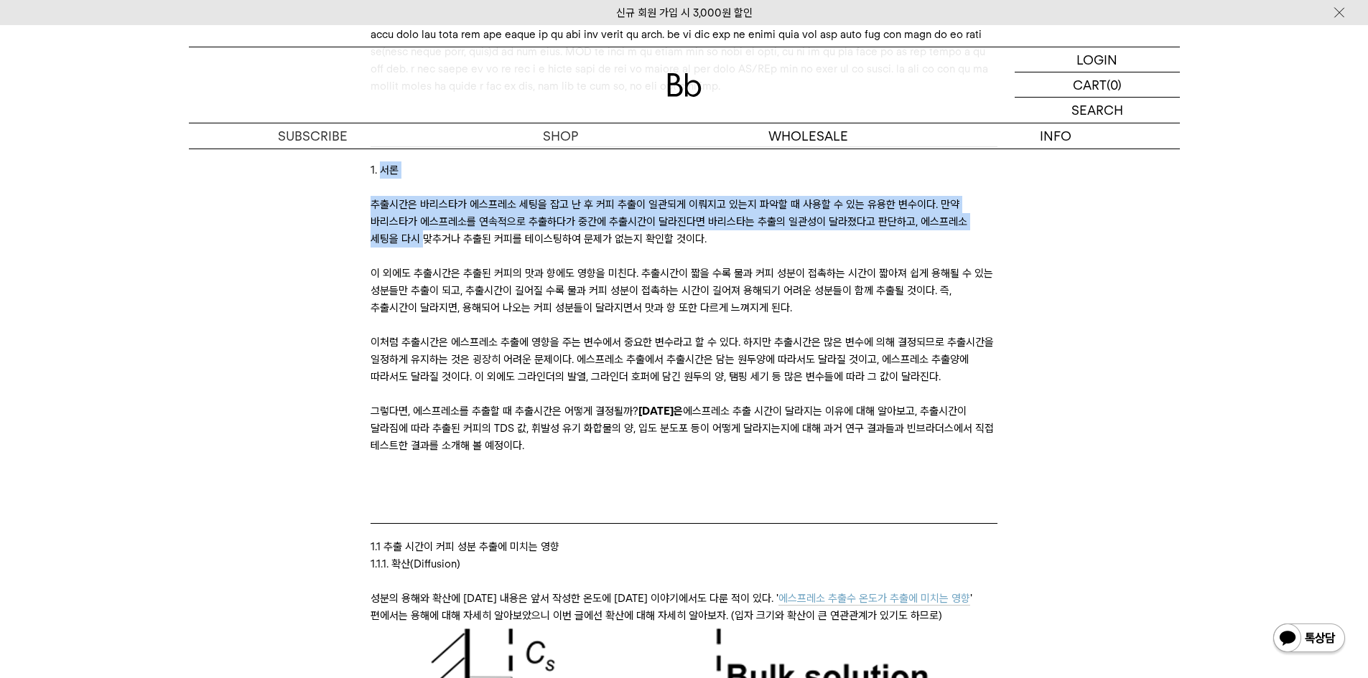
drag, startPoint x: 384, startPoint y: 239, endPoint x: 481, endPoint y: 300, distance: 114.5
click at [481, 248] on p "추출시간은 바리스타가 에스프레소 세팅을 잡고 난 후 커피 추출이 일관되게 이뤄지고 있는지 파악할 때 사용할 수 있는 유용한 변수이다. 만약 바…" at bounding box center [683, 222] width 627 height 52
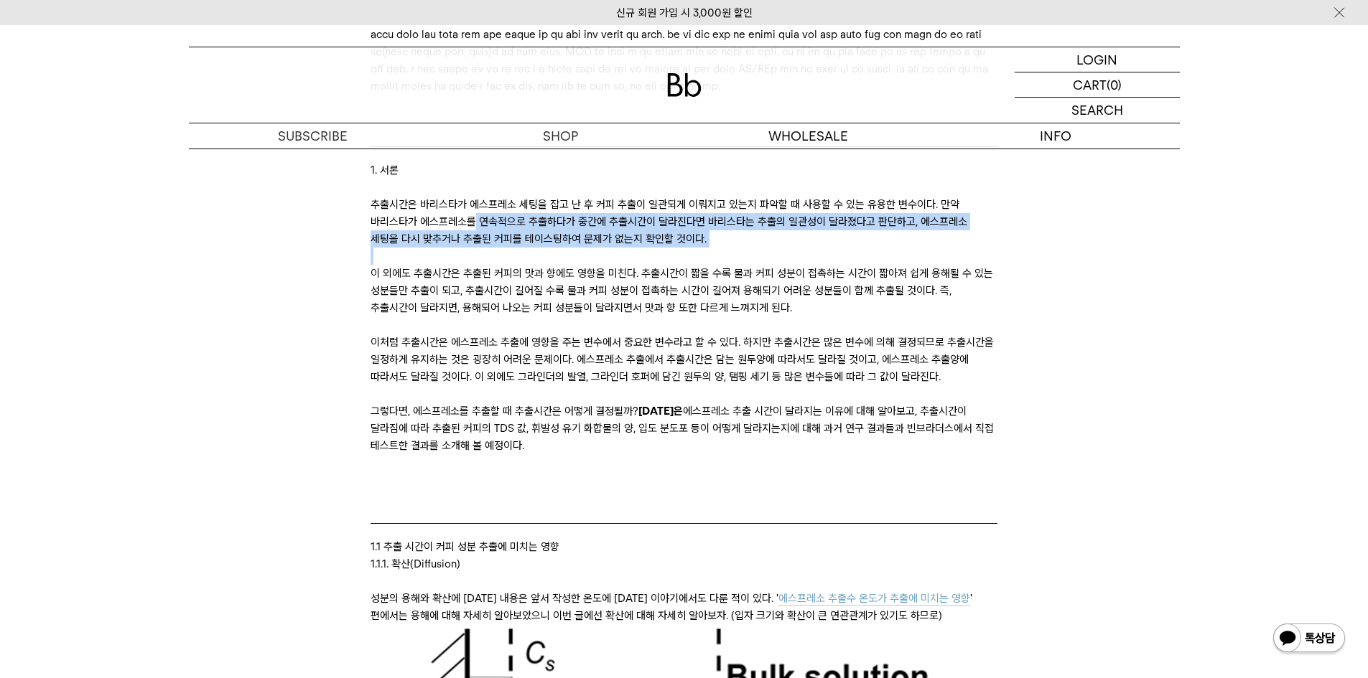
drag, startPoint x: 479, startPoint y: 289, endPoint x: 858, endPoint y: 318, distance: 380.2
click at [858, 265] on p at bounding box center [683, 256] width 627 height 17
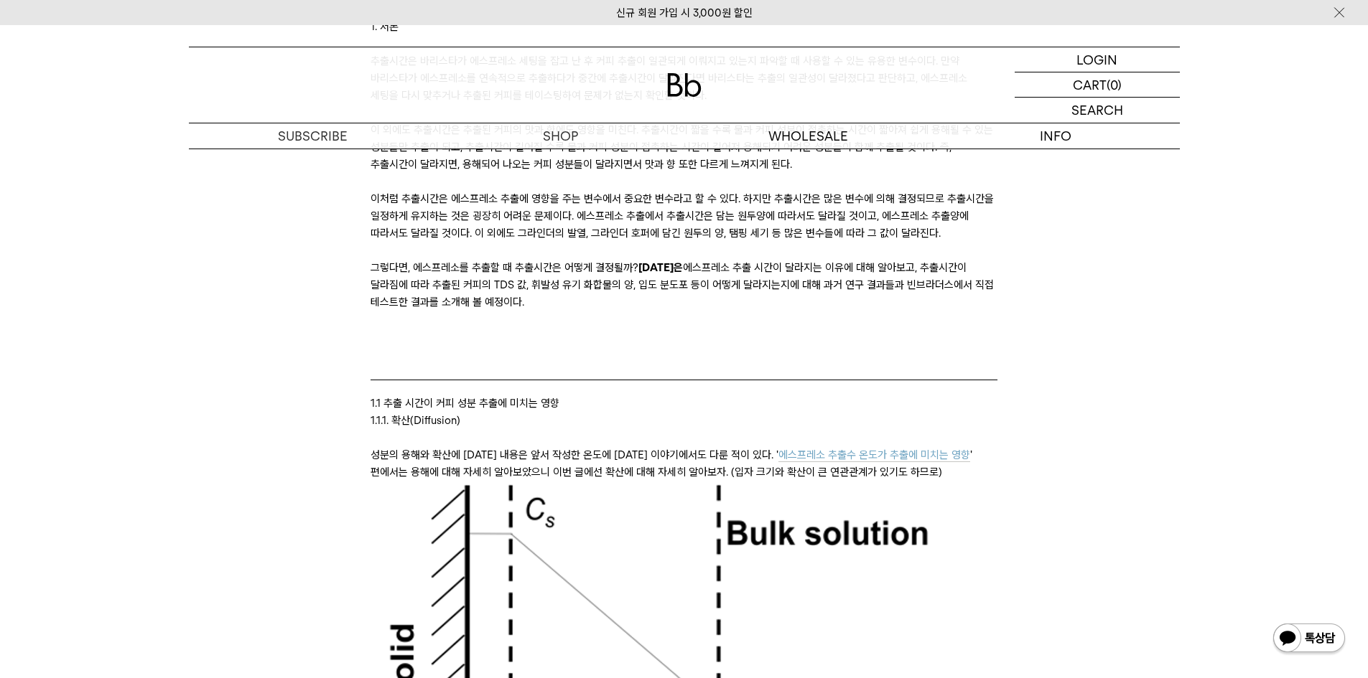
scroll to position [1077, 0]
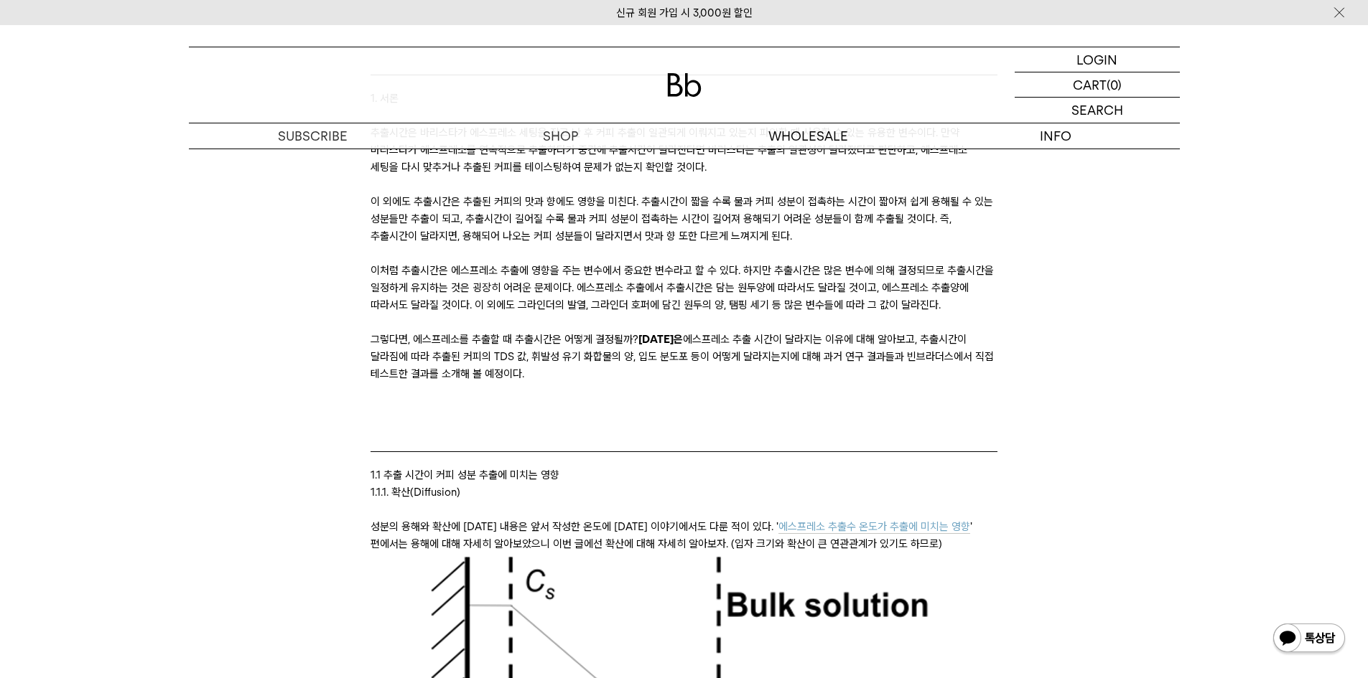
click at [772, 245] on p "이 외에도 추출시간은 추출된 커피의 맛과 향에도 영향을 미친다. 추출시간이 짧을 수록 물과 커피 성분이 접촉하는 시간이 짧아져 쉽게 용해될 수…" at bounding box center [683, 219] width 627 height 52
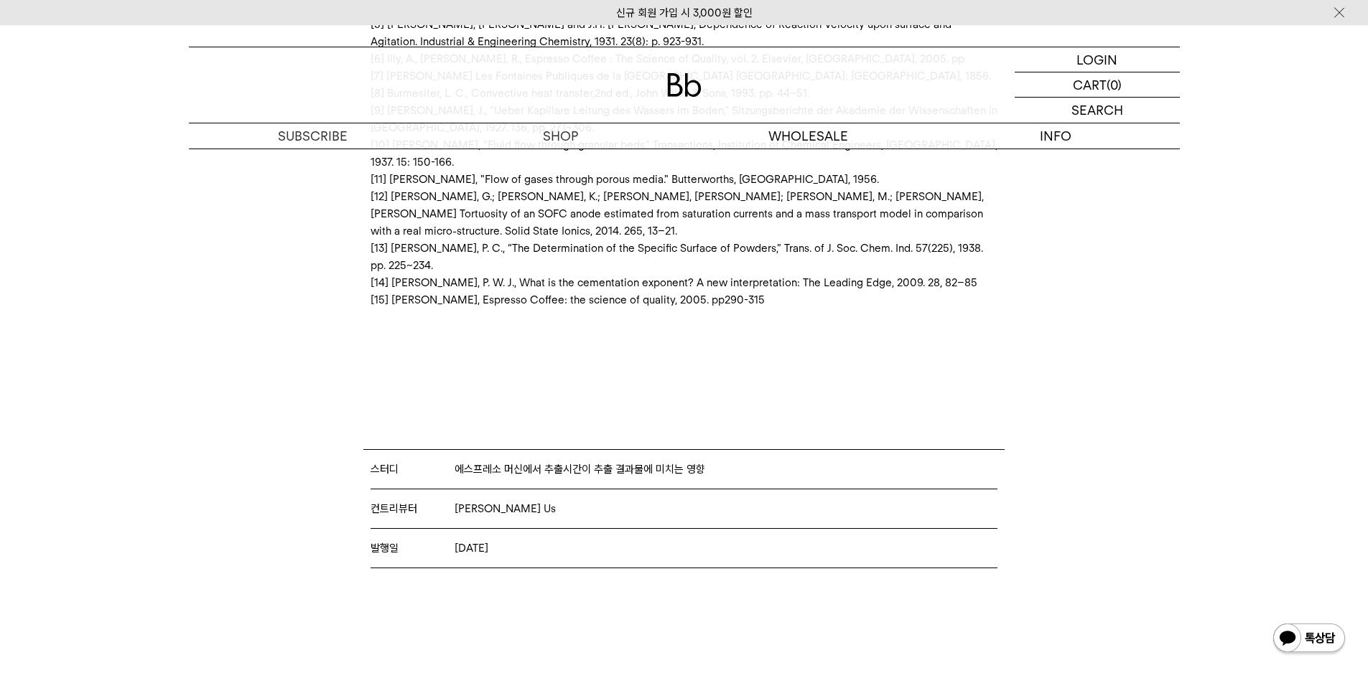
scroll to position [15436, 0]
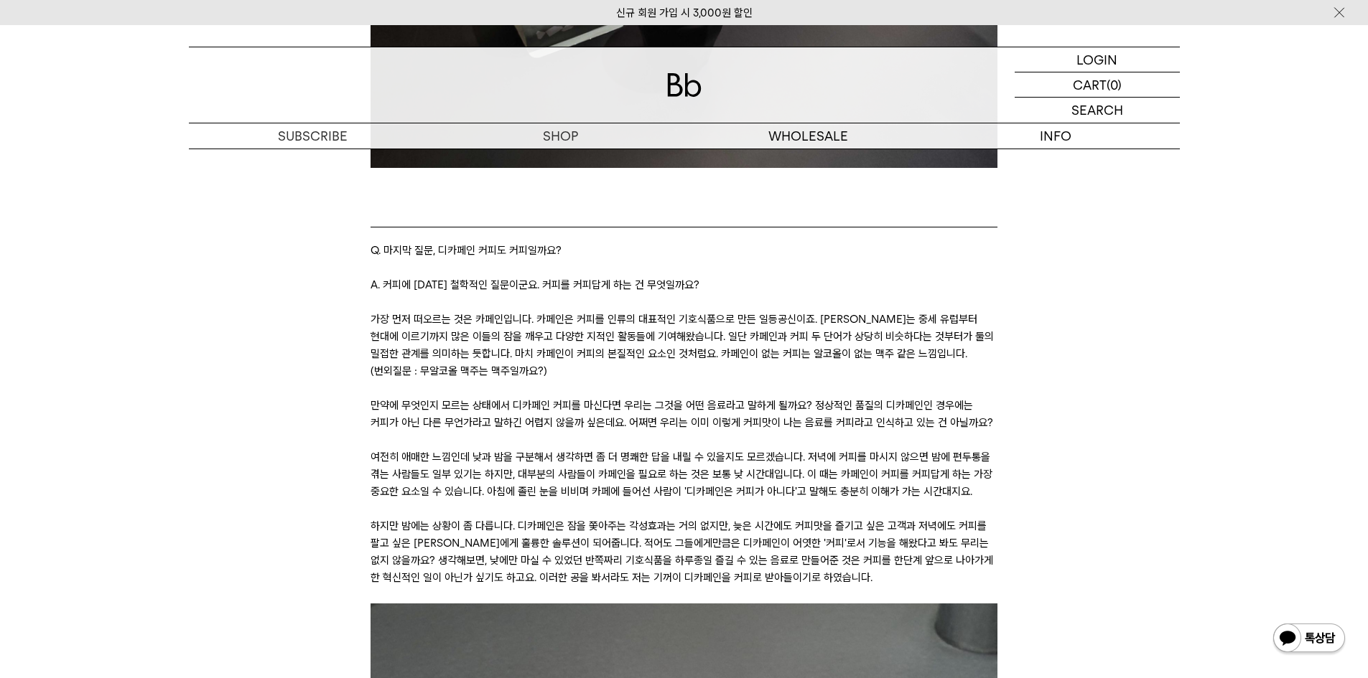
scroll to position [2944, 0]
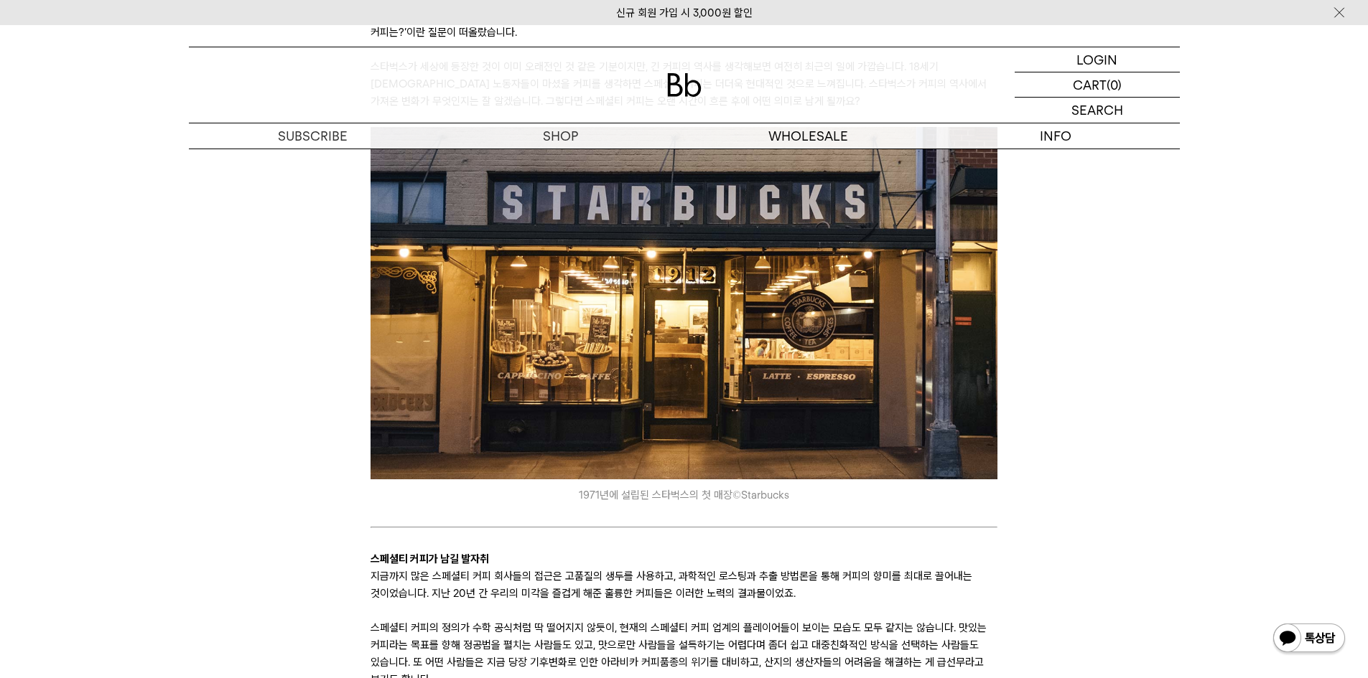
scroll to position [2728, 0]
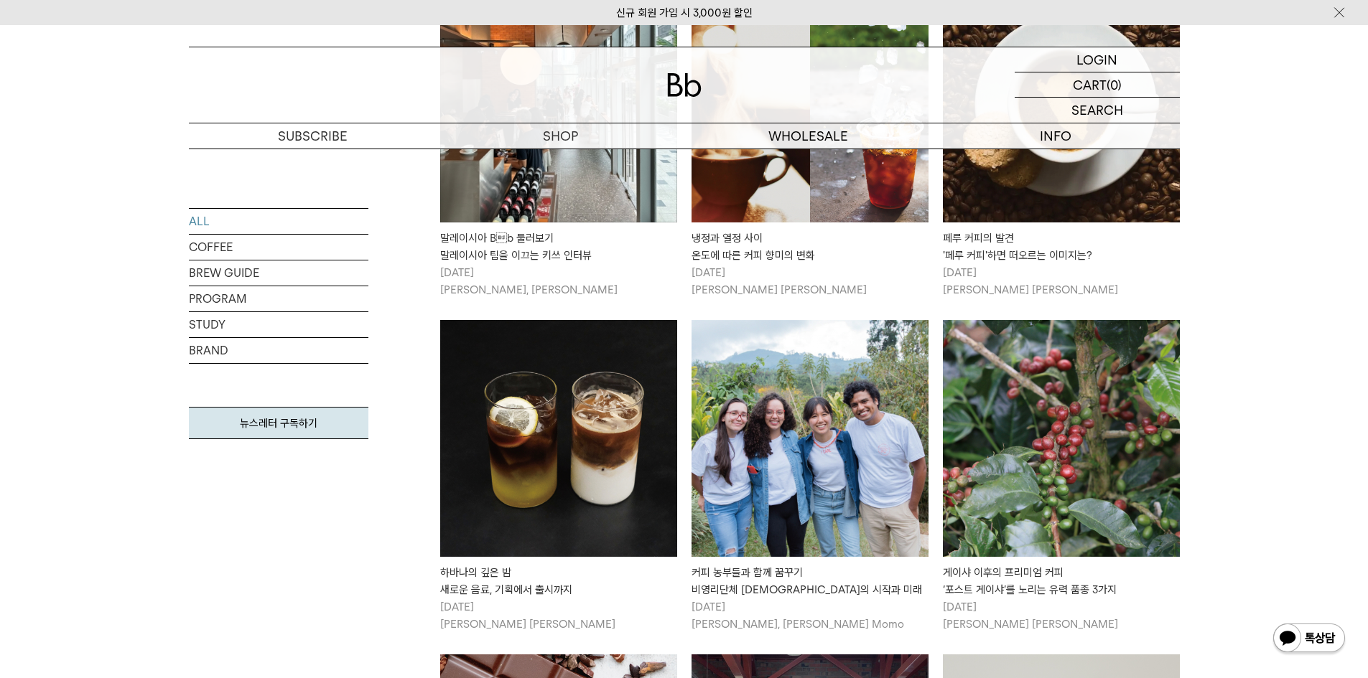
scroll to position [6560, 0]
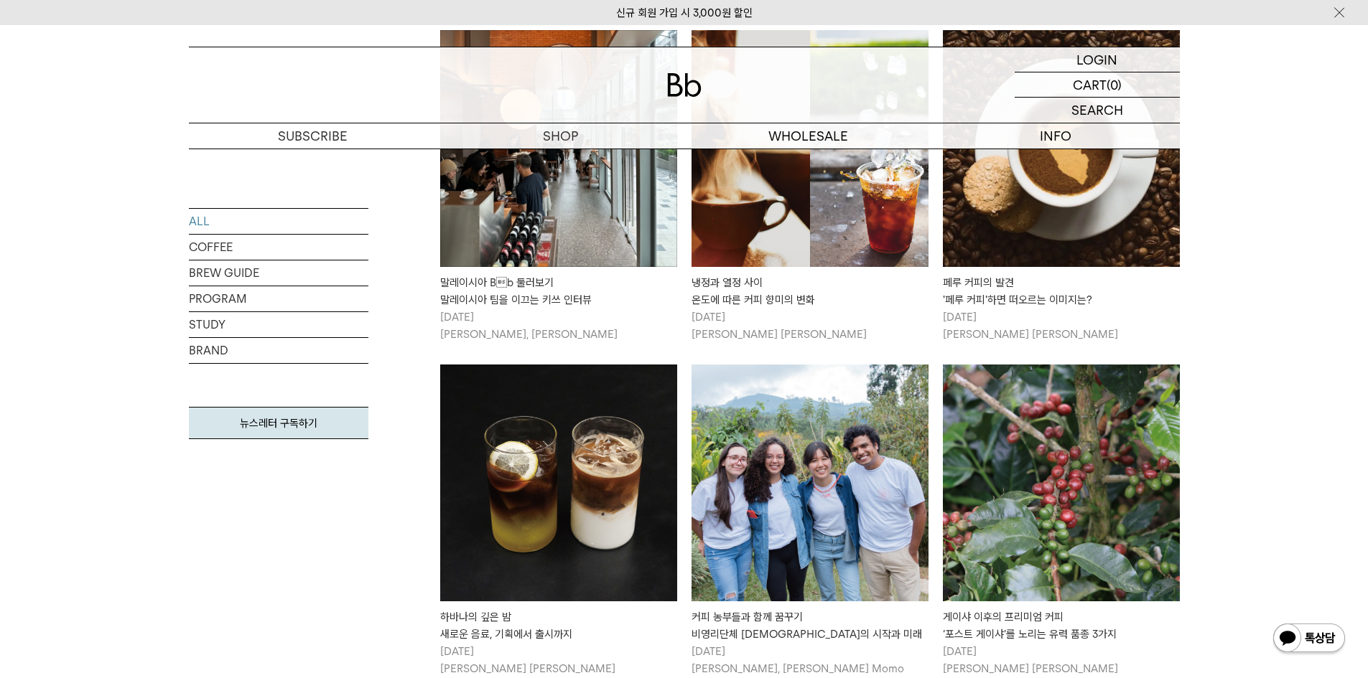
drag, startPoint x: 1030, startPoint y: 345, endPoint x: 1231, endPoint y: 261, distance: 218.1
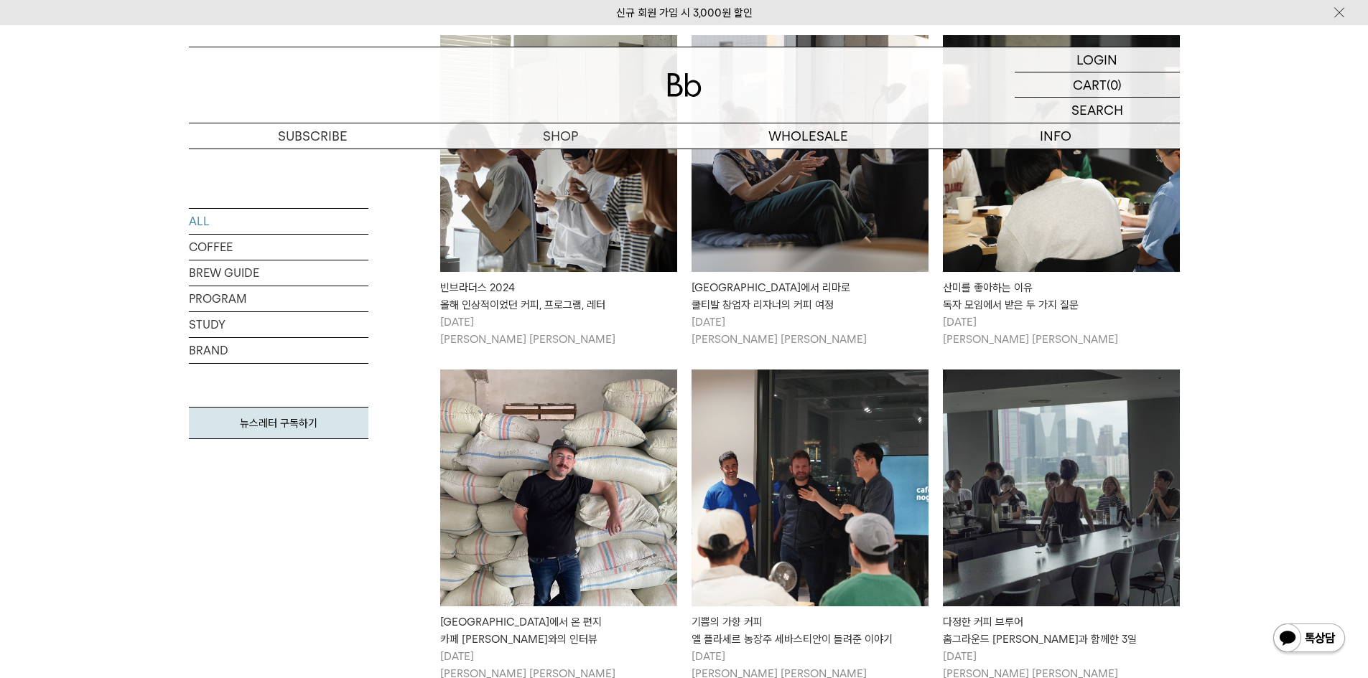
scroll to position [1750, 0]
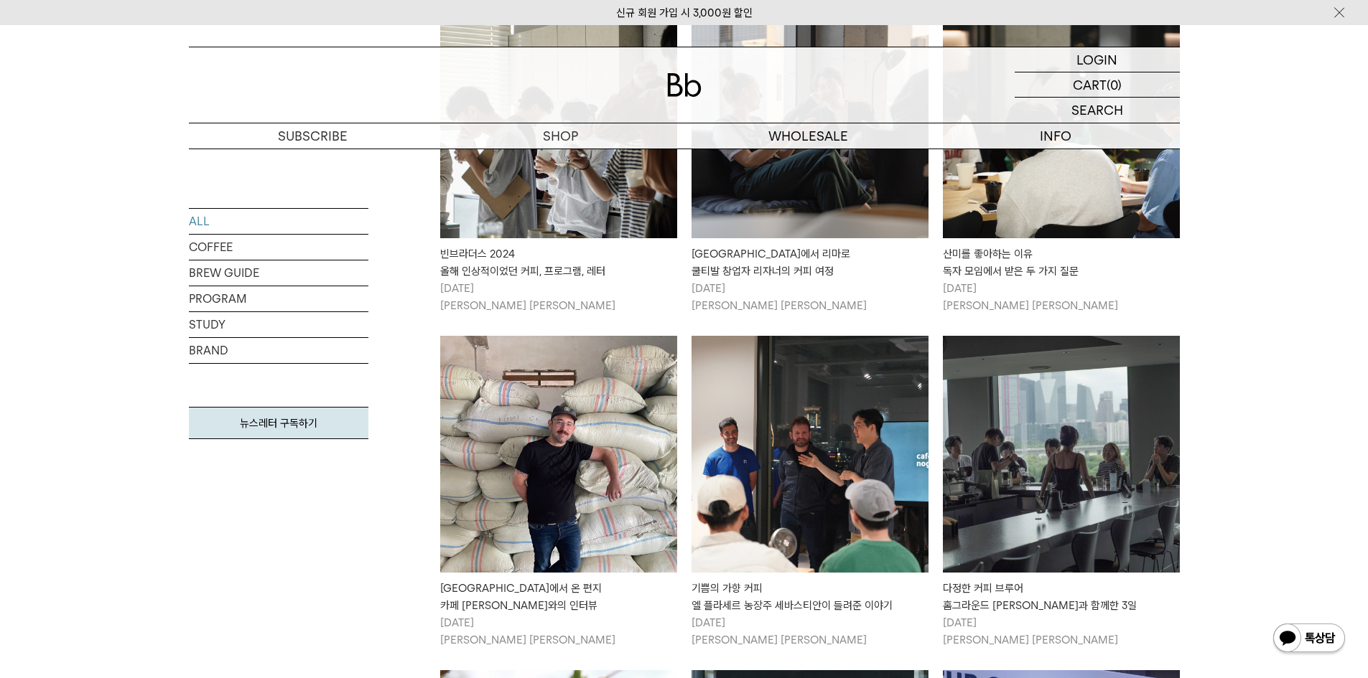
drag, startPoint x: 597, startPoint y: 446, endPoint x: 1232, endPoint y: 271, distance: 658.2
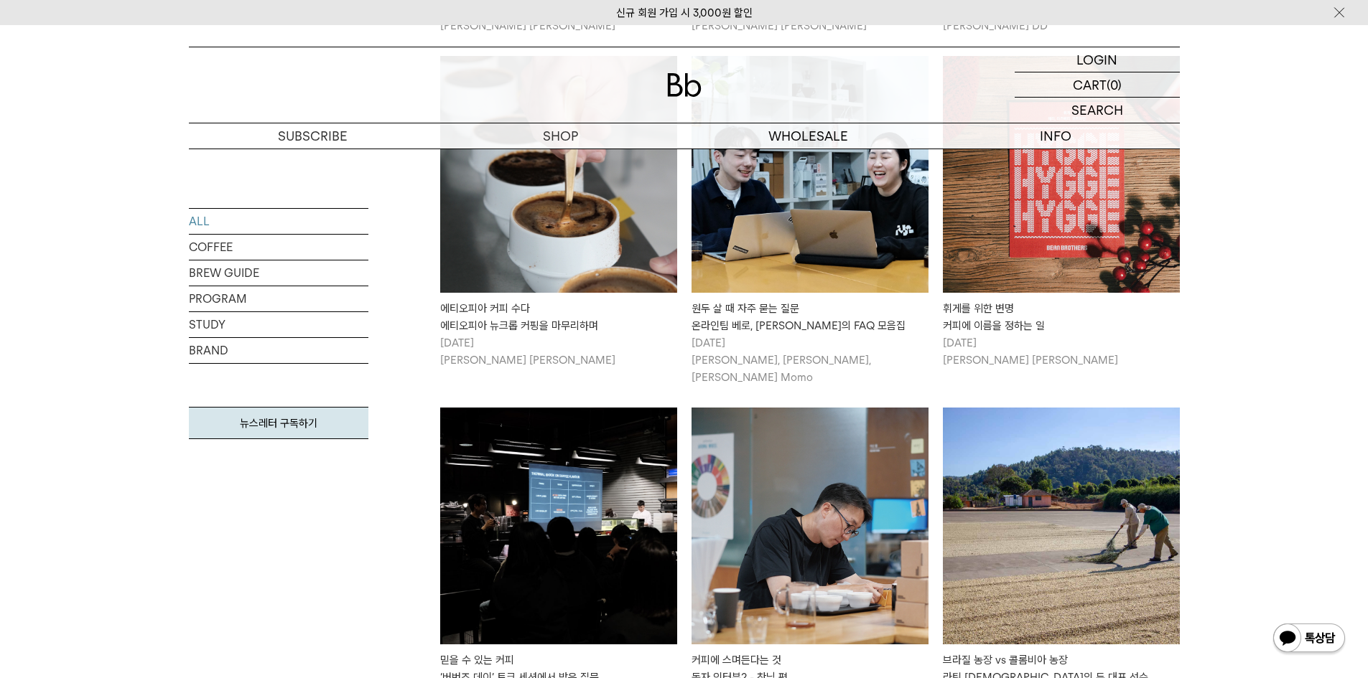
scroll to position [3401, 0]
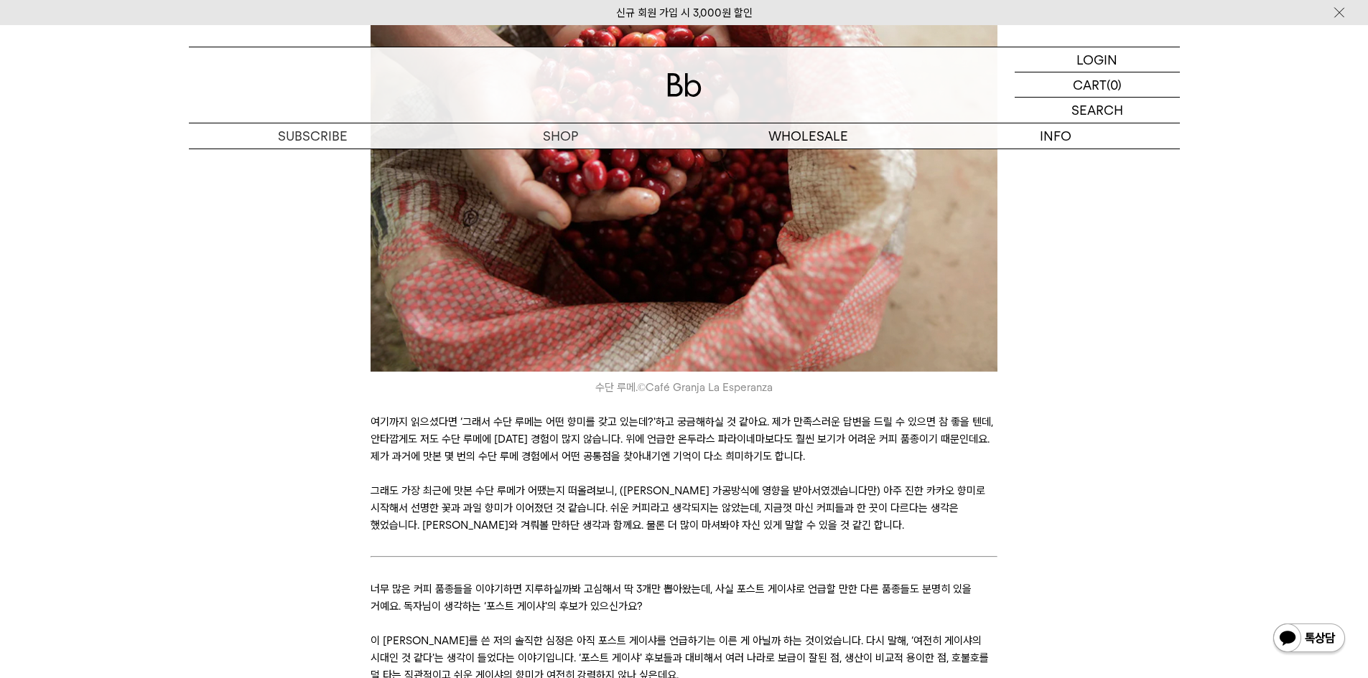
scroll to position [4451, 0]
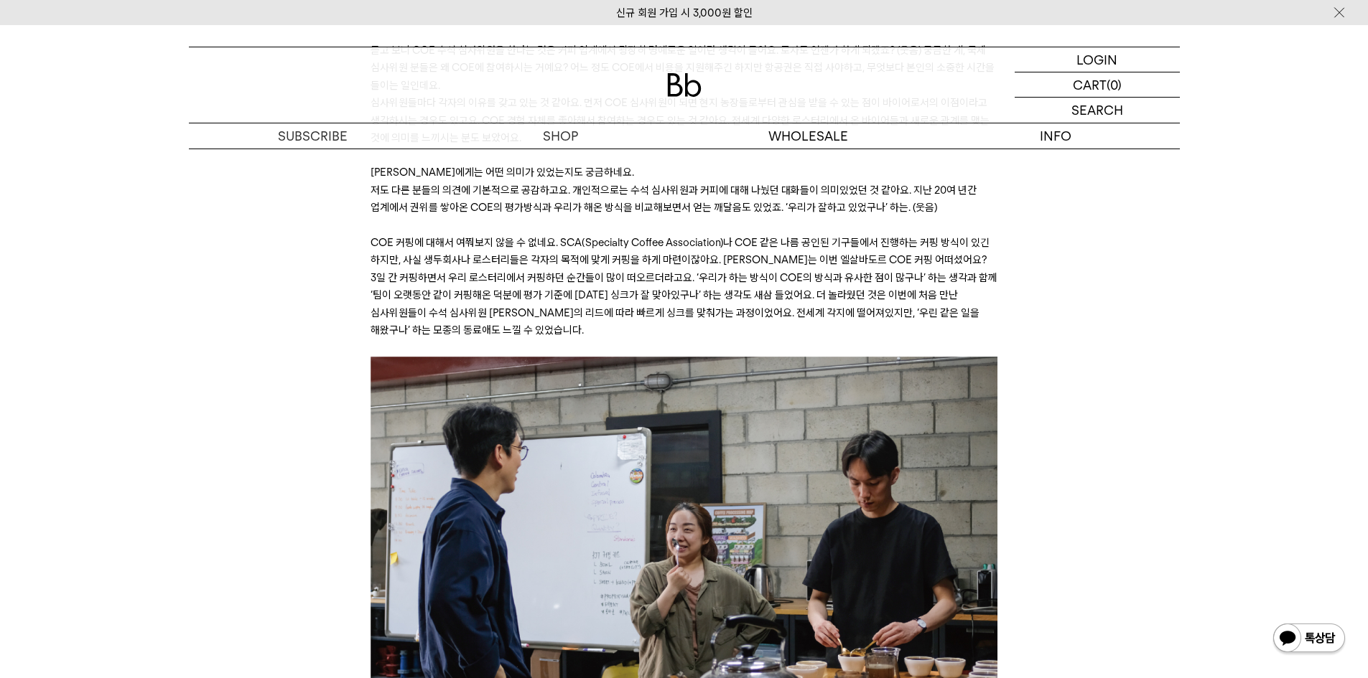
scroll to position [7538, 0]
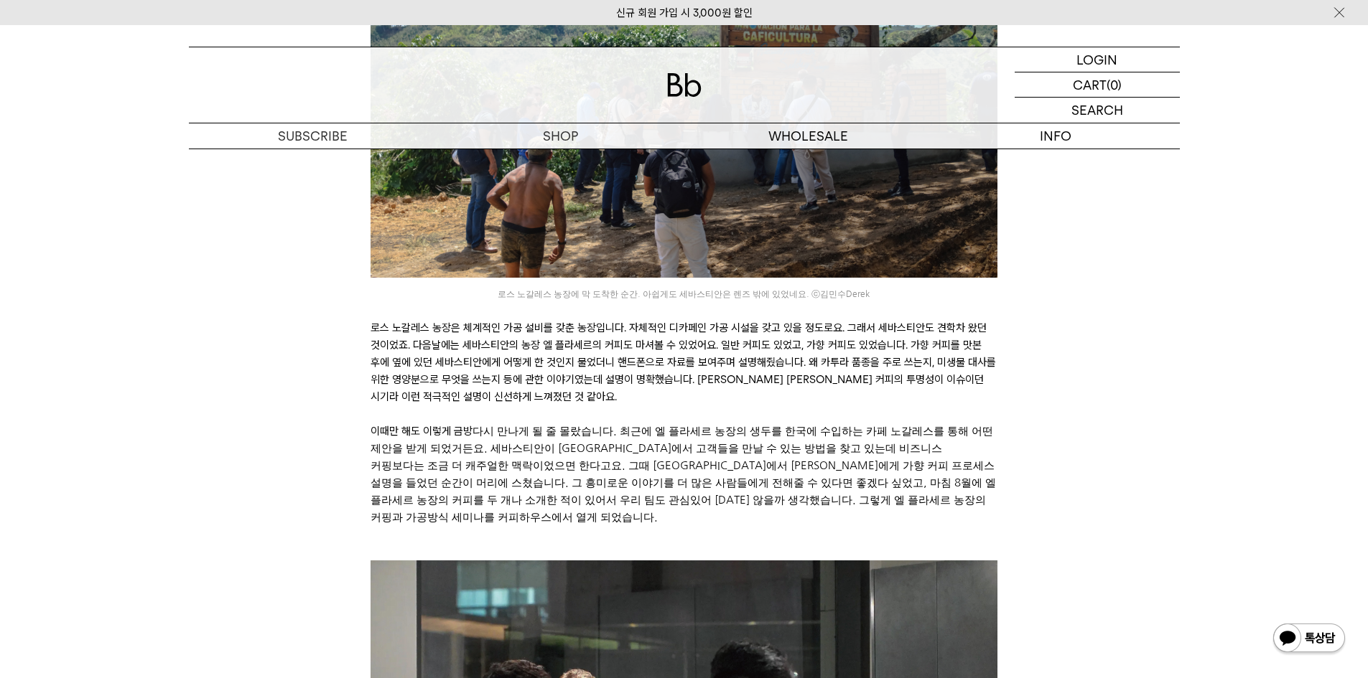
scroll to position [718, 0]
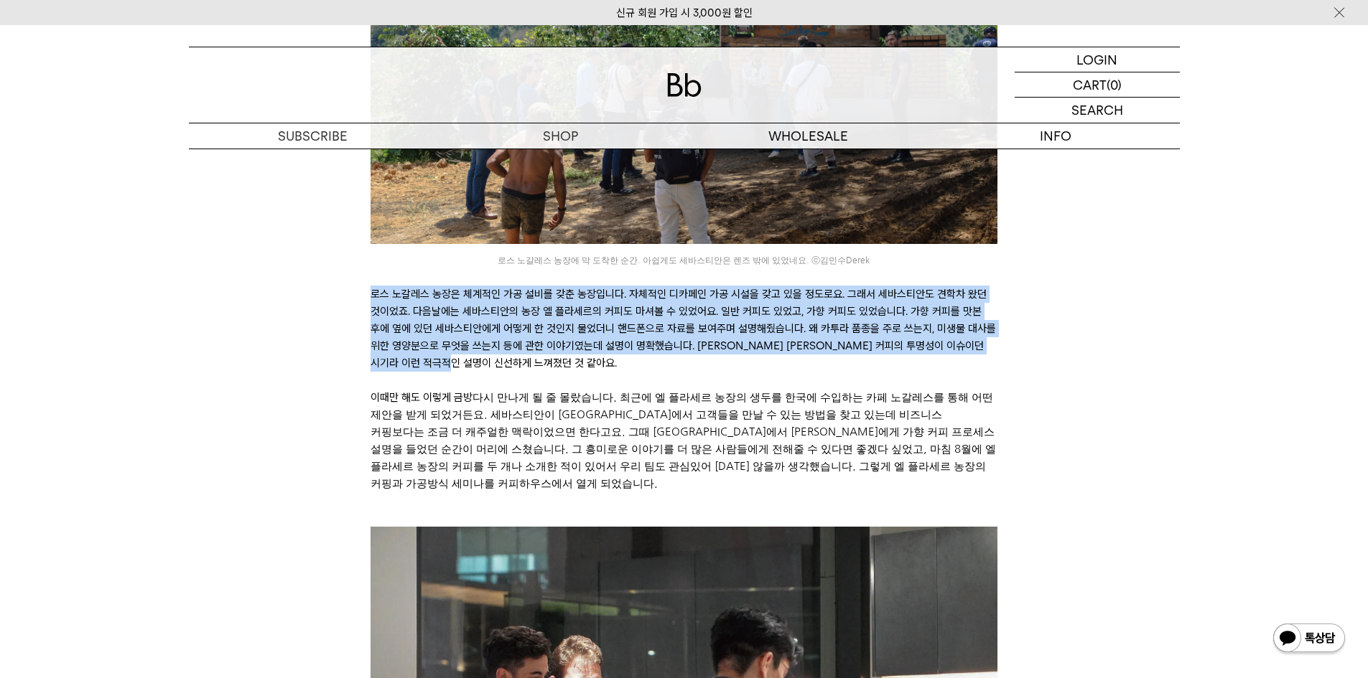
drag, startPoint x: 358, startPoint y: 284, endPoint x: 956, endPoint y: 342, distance: 601.6
click at [444, 322] on p "로스 노갈레스 농장은 체계적인 가공 설비를 갖춘 농장입니다. 자체적인 디카페인 가공 시설을 갖고 있을 정도로요. 그래서 세바스티안도 견학차 왔…" at bounding box center [683, 329] width 627 height 86
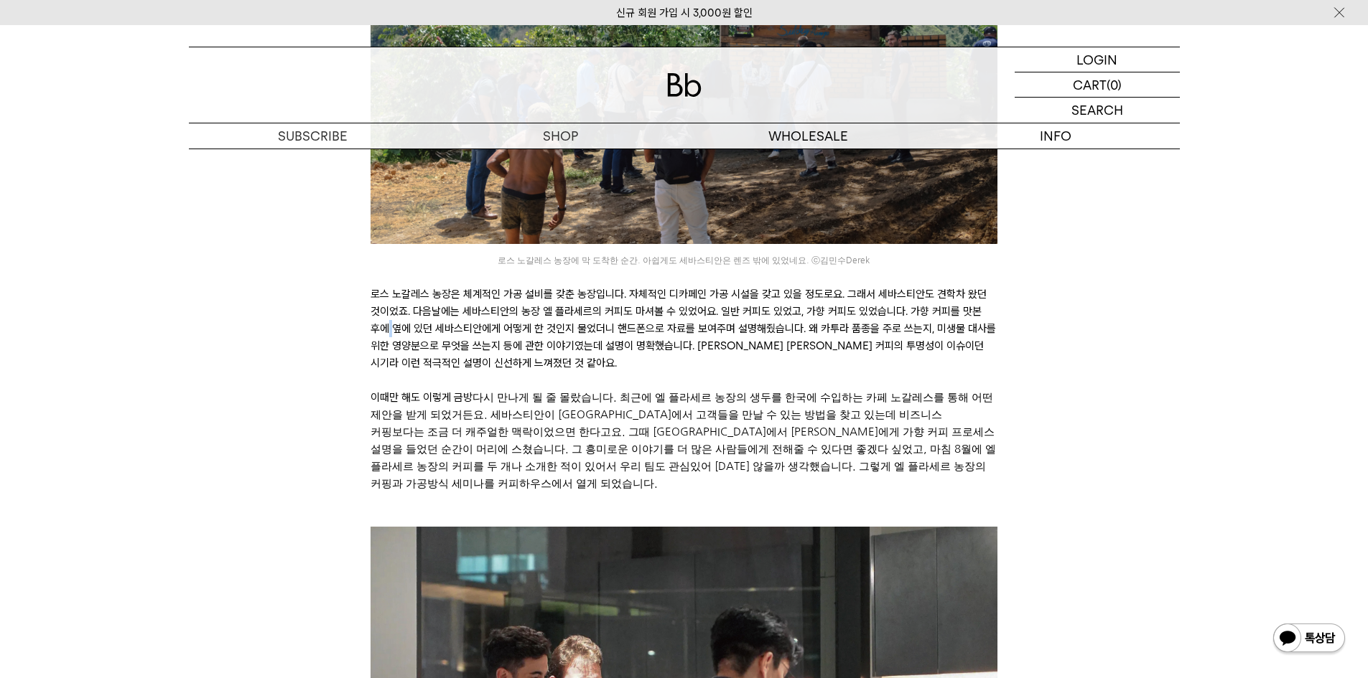
click at [444, 322] on p "로스 노갈레스 농장은 체계적인 가공 설비를 갖춘 농장입니다. 자체적인 디카페인 가공 시설을 갖고 있을 정도로요. 그래서 세바스티안도 견학차 왔…" at bounding box center [683, 329] width 627 height 86
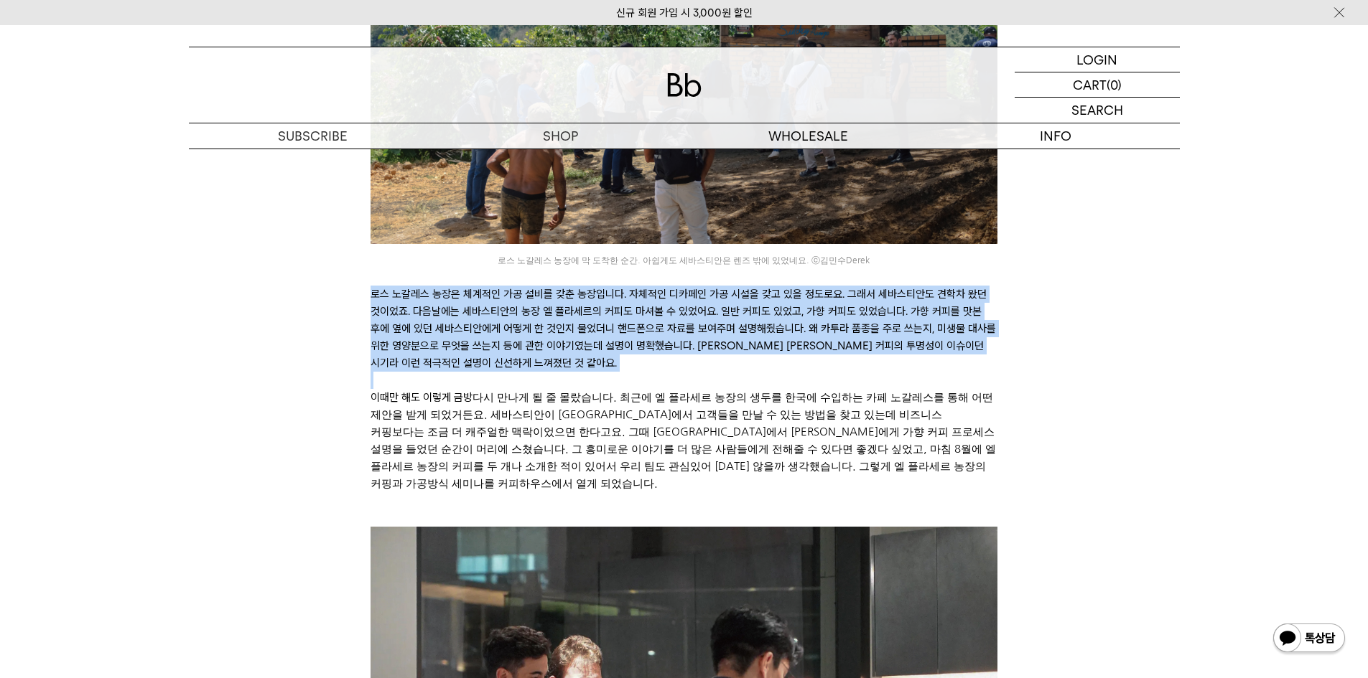
drag, startPoint x: 444, startPoint y: 322, endPoint x: 482, endPoint y: 343, distance: 43.1
click at [482, 343] on p "로스 노갈레스 농장은 체계적인 가공 설비를 갖춘 농장입니다. 자체적인 디카페인 가공 시설을 갖고 있을 정도로요. 그래서 세바스티안도 견학차 왔…" at bounding box center [683, 329] width 627 height 86
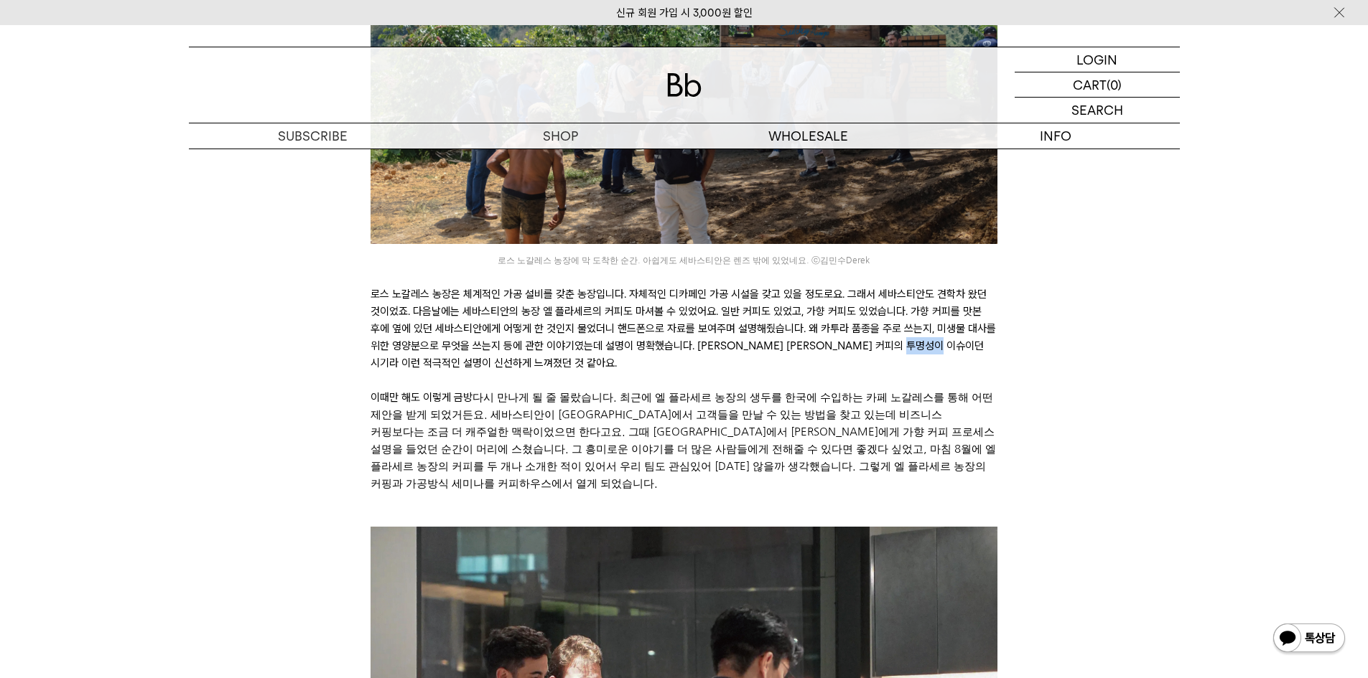
click at [482, 343] on p "로스 노갈레스 농장은 체계적인 가공 설비를 갖춘 농장입니다. 자체적인 디카페인 가공 시설을 갖고 있을 정도로요. 그래서 세바스티안도 견학차 왔…" at bounding box center [683, 329] width 627 height 86
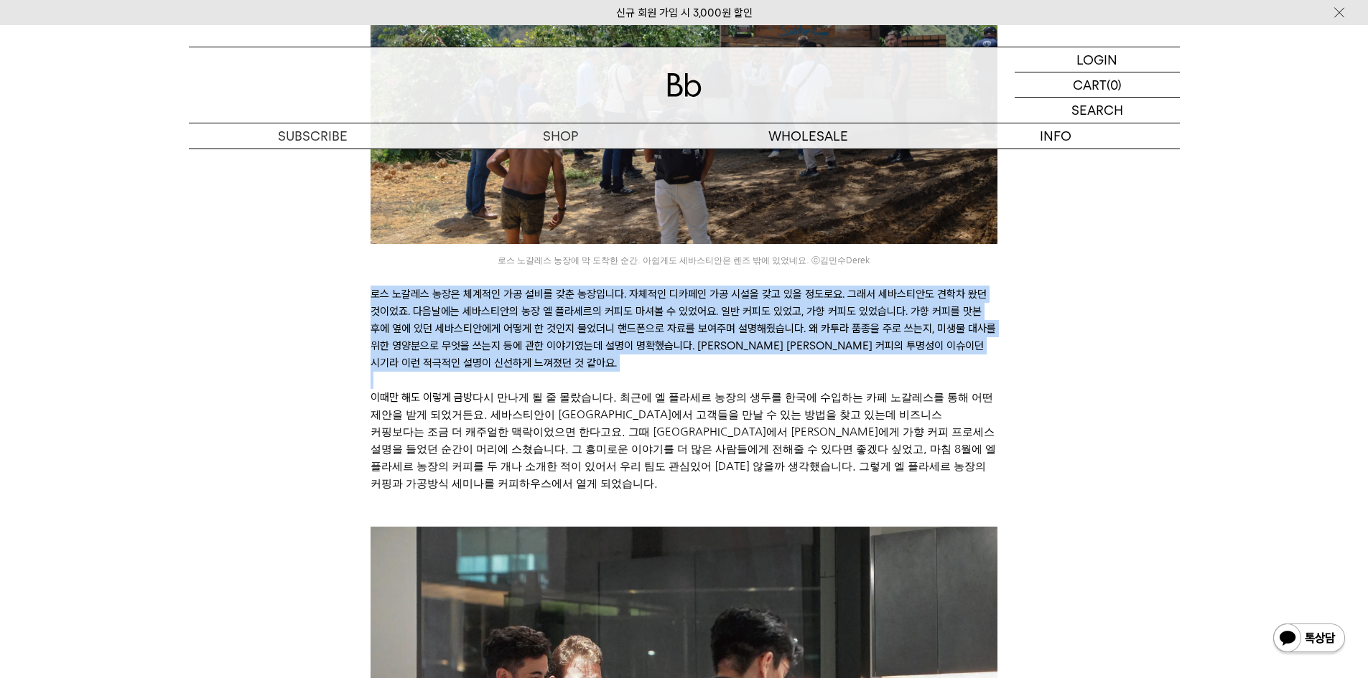
drag, startPoint x: 482, startPoint y: 343, endPoint x: 486, endPoint y: 310, distance: 33.3
click at [486, 310] on p "로스 노갈레스 농장은 체계적인 가공 설비를 갖춘 농장입니다. 자체적인 디카페인 가공 시설을 갖고 있을 정도로요. 그래서 세바스티안도 견학차 왔…" at bounding box center [683, 329] width 627 height 86
click at [504, 339] on p "로스 노갈레스 농장은 체계적인 가공 설비를 갖춘 농장입니다. 자체적인 디카페인 가공 시설을 갖고 있을 정도로요. 그래서 세바스티안도 견학차 왔…" at bounding box center [683, 329] width 627 height 86
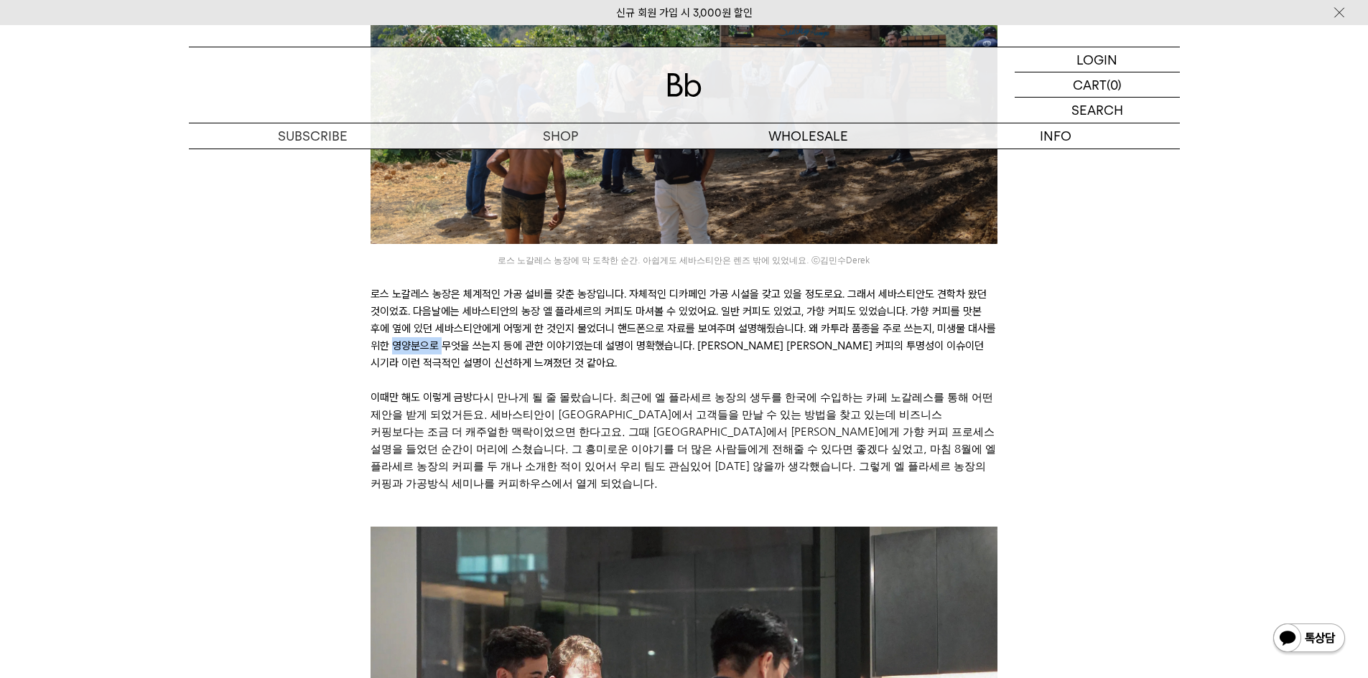
click at [504, 339] on p "로스 노갈레스 농장은 체계적인 가공 설비를 갖춘 농장입니다. 자체적인 디카페인 가공 시설을 갖고 있을 정도로요. 그래서 세바스티안도 견학차 왔…" at bounding box center [683, 329] width 627 height 86
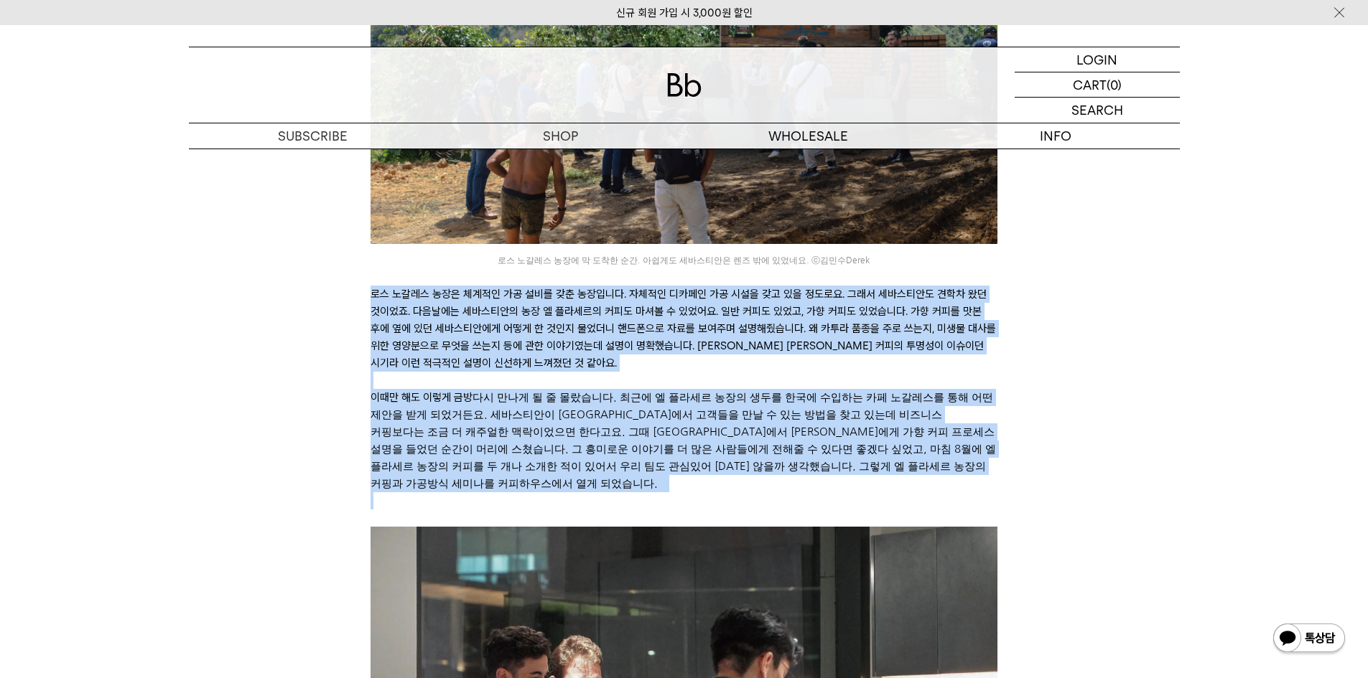
drag, startPoint x: 504, startPoint y: 339, endPoint x: 538, endPoint y: 439, distance: 105.6
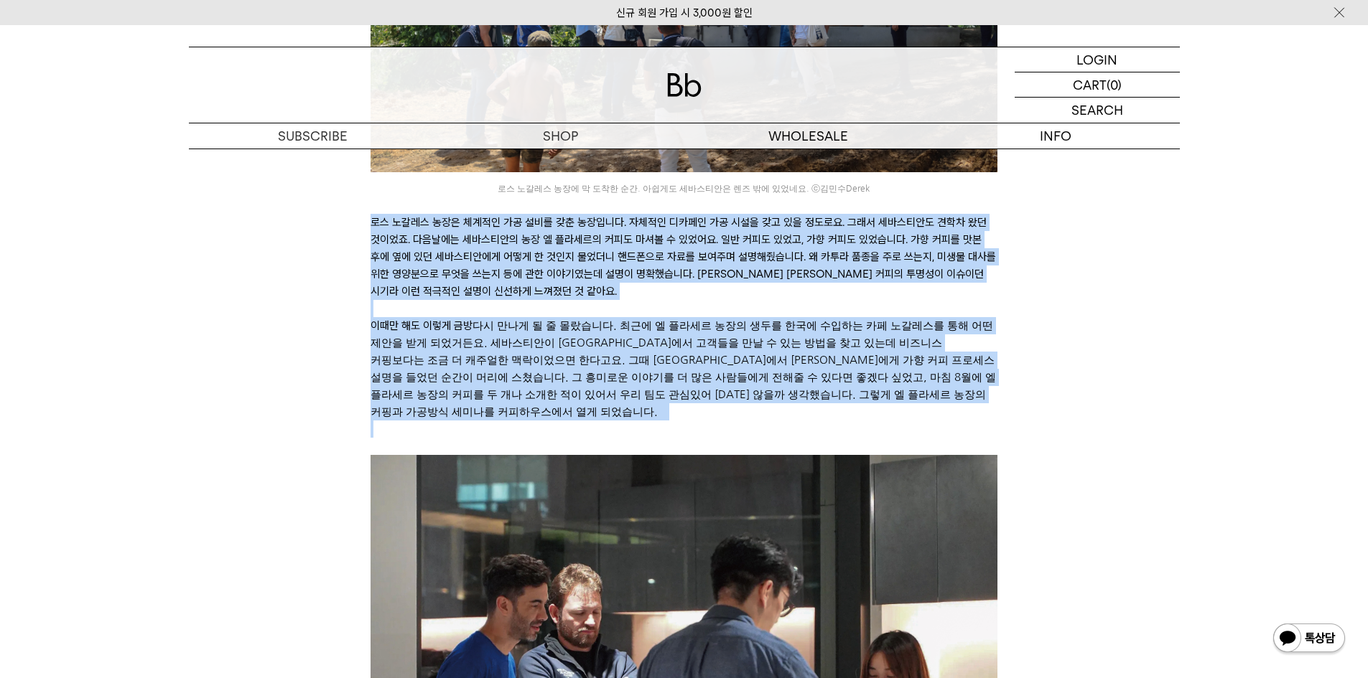
click at [566, 271] on p "로스 노갈레스 농장은 체계적인 가공 설비를 갖춘 농장입니다. 자체적인 디카페인 가공 시설을 갖고 있을 정도로요. 그래서 세바스티안도 견학차 왔…" at bounding box center [683, 257] width 627 height 86
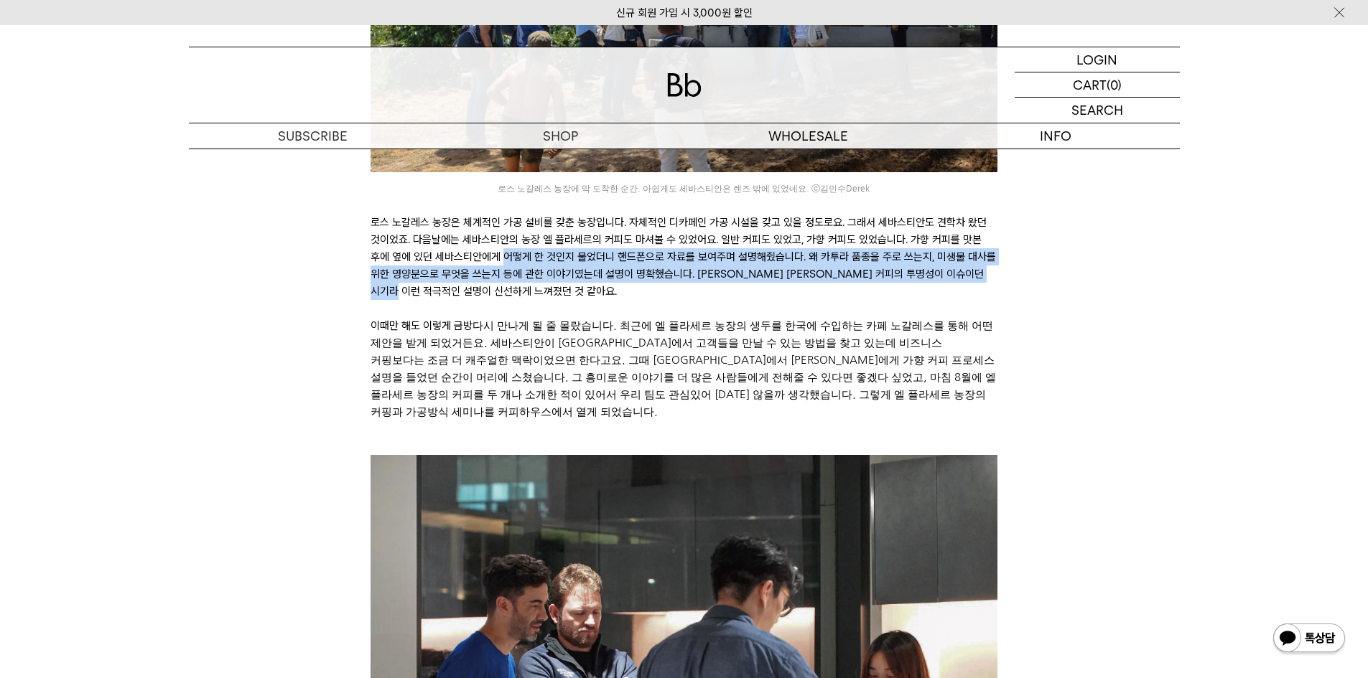
drag, startPoint x: 566, startPoint y: 271, endPoint x: 574, endPoint y: 246, distance: 26.3
click at [574, 246] on p "로스 노갈레스 농장은 체계적인 가공 설비를 갖춘 농장입니다. 자체적인 디카페인 가공 시설을 갖고 있을 정도로요. 그래서 세바스티안도 견학차 왔…" at bounding box center [683, 257] width 627 height 86
drag, startPoint x: 574, startPoint y: 246, endPoint x: 613, endPoint y: 276, distance: 49.1
click at [613, 276] on p "로스 노갈레스 농장은 체계적인 가공 설비를 갖춘 농장입니다. 자체적인 디카페인 가공 시설을 갖고 있을 정도로요. 그래서 세바스티안도 견학차 왔…" at bounding box center [683, 257] width 627 height 86
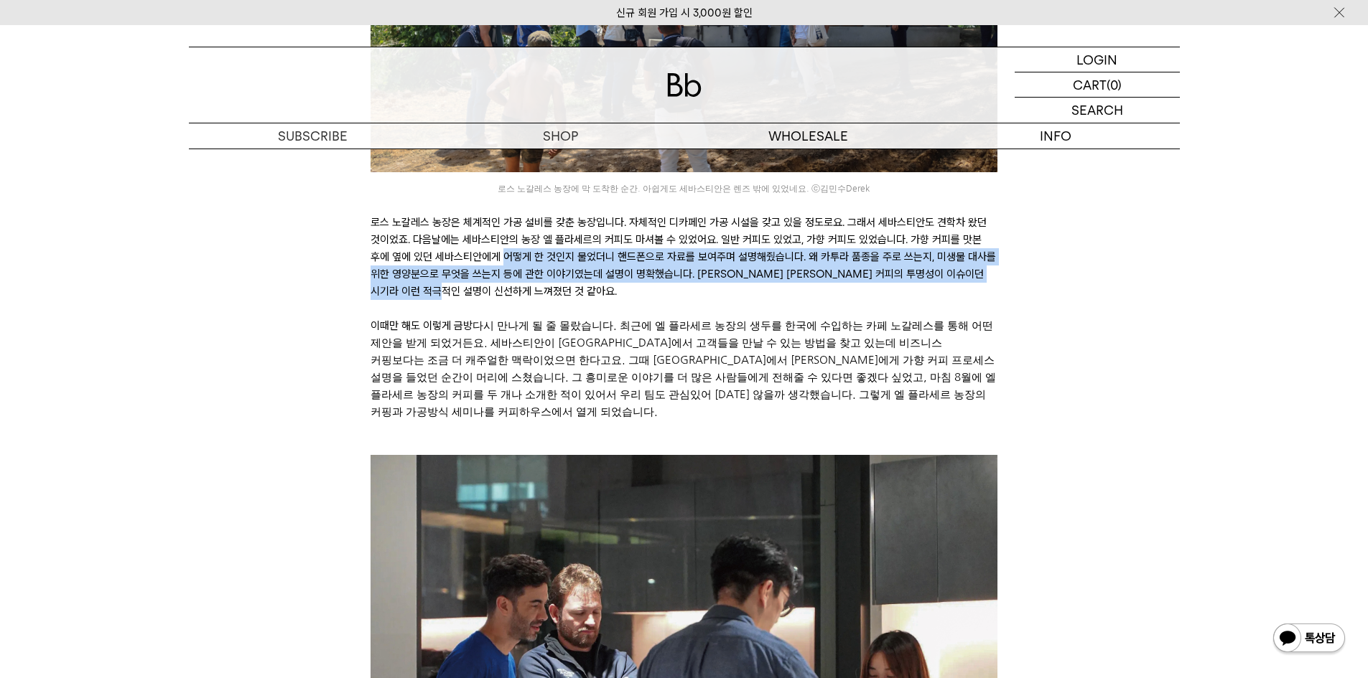
click at [613, 276] on p "로스 노갈레스 농장은 체계적인 가공 설비를 갖춘 농장입니다. 자체적인 디카페인 가공 시설을 갖고 있을 정도로요. 그래서 세바스티안도 견학차 왔…" at bounding box center [683, 257] width 627 height 86
drag, startPoint x: 613, startPoint y: 276, endPoint x: 529, endPoint y: 244, distance: 90.0
click at [529, 244] on p "로스 노갈레스 농장은 체계적인 가공 설비를 갖춘 농장입니다. 자체적인 디카페인 가공 시설을 갖고 있을 정도로요. 그래서 세바스티안도 견학차 왔…" at bounding box center [683, 257] width 627 height 86
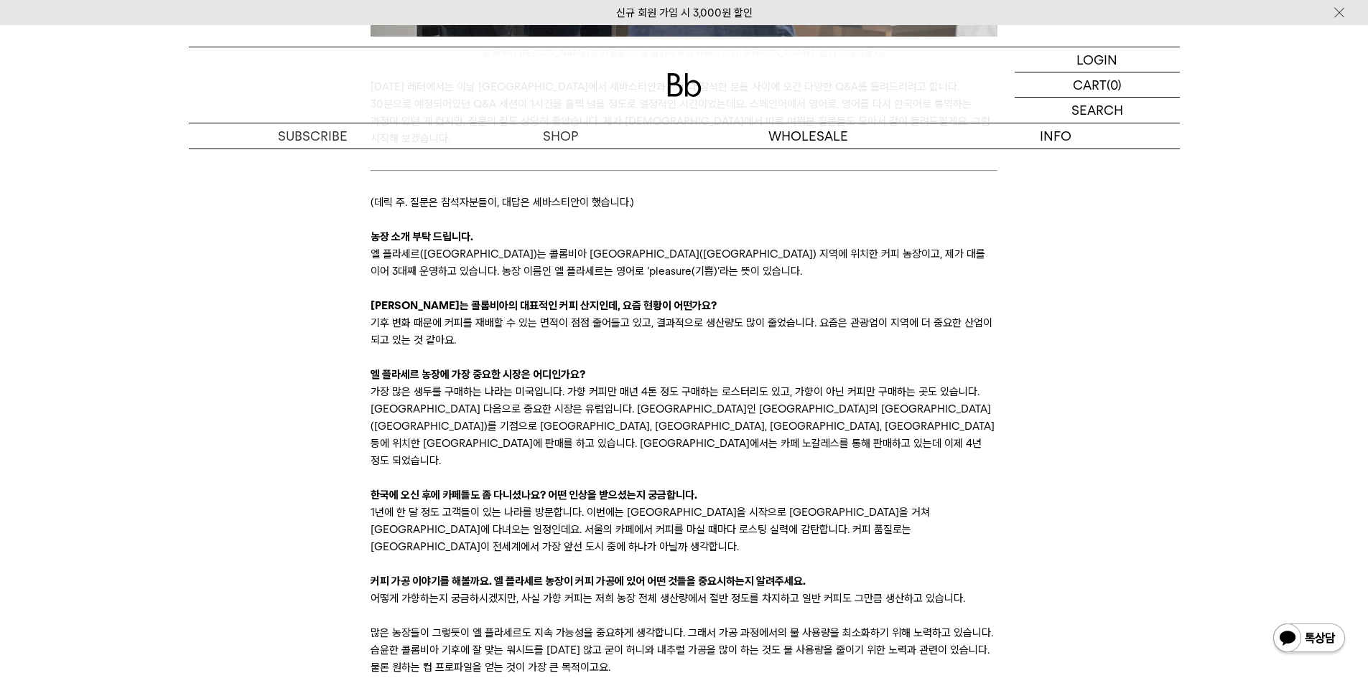
scroll to position [1651, 0]
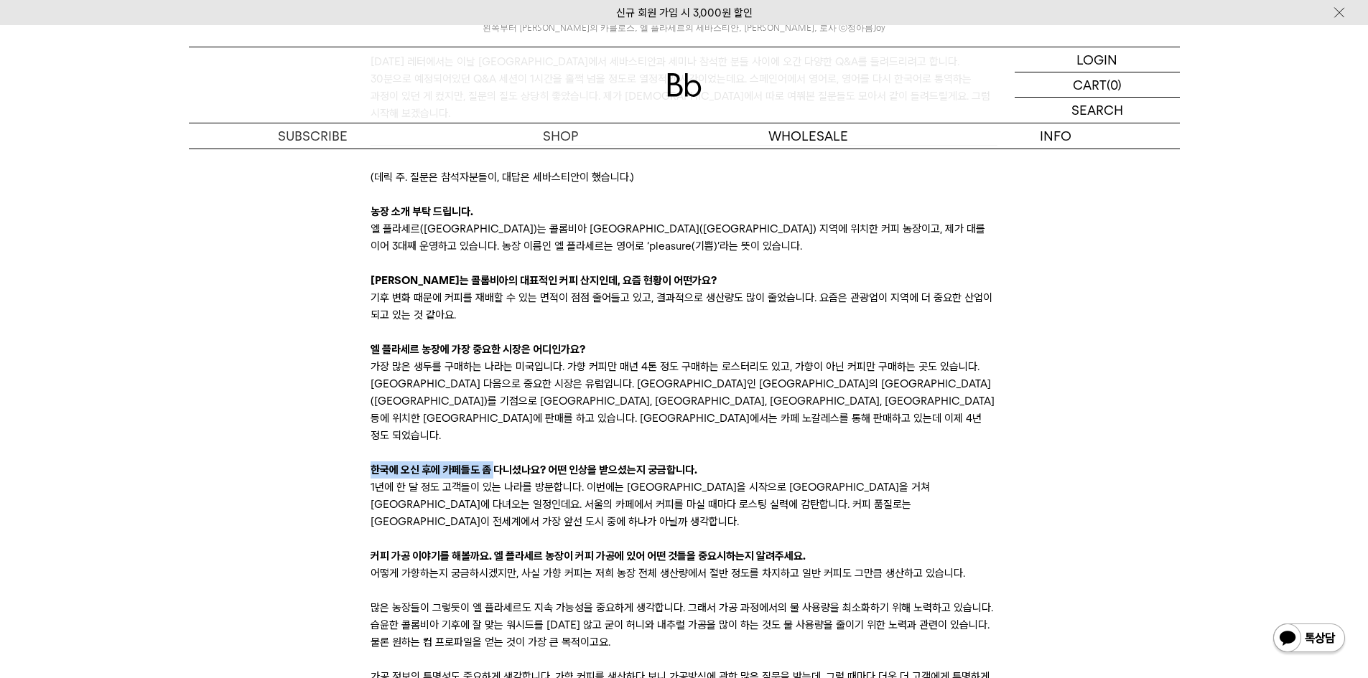
drag, startPoint x: 331, startPoint y: 382, endPoint x: 668, endPoint y: 411, distance: 338.7
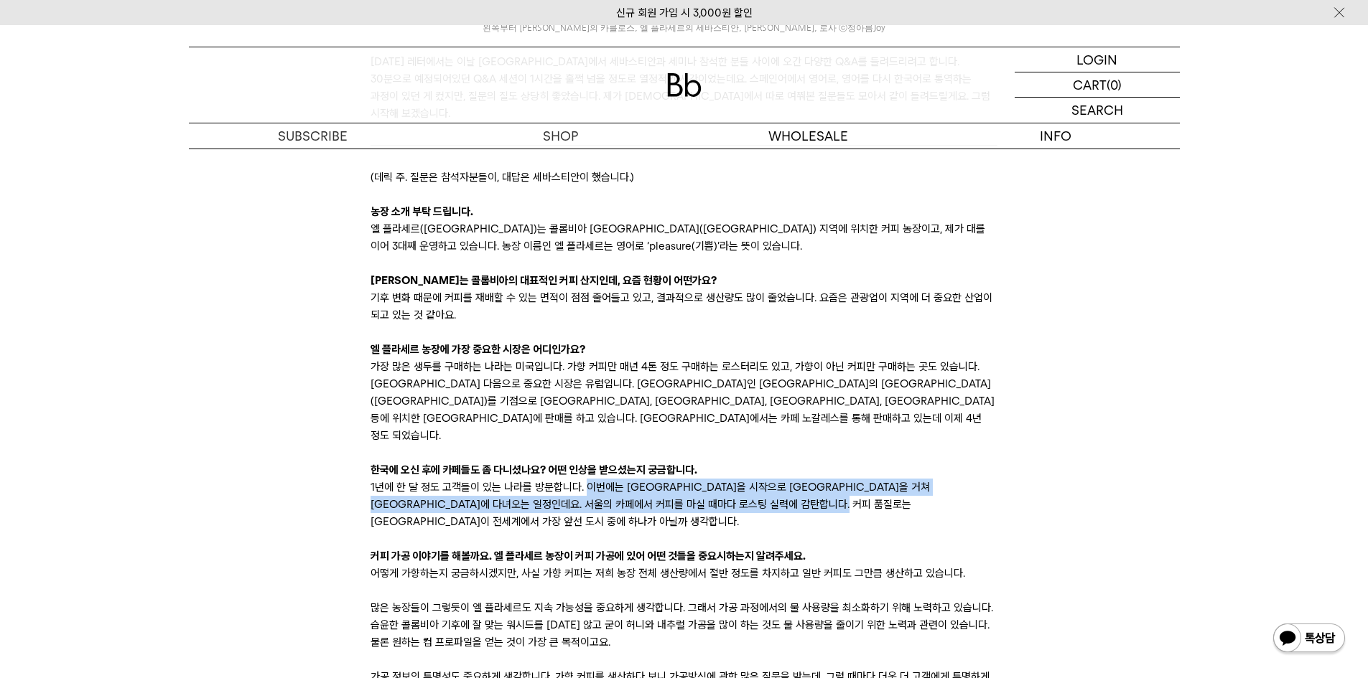
drag, startPoint x: 668, startPoint y: 411, endPoint x: 952, endPoint y: 429, distance: 284.2
click at [952, 479] on p "1년에 한 달 정도 고객들이 있는 나라를 방문합니다. 이번에는 [GEOGRAPHIC_DATA]을 시작으로 [GEOGRAPHIC_DATA]을 거…" at bounding box center [683, 505] width 627 height 52
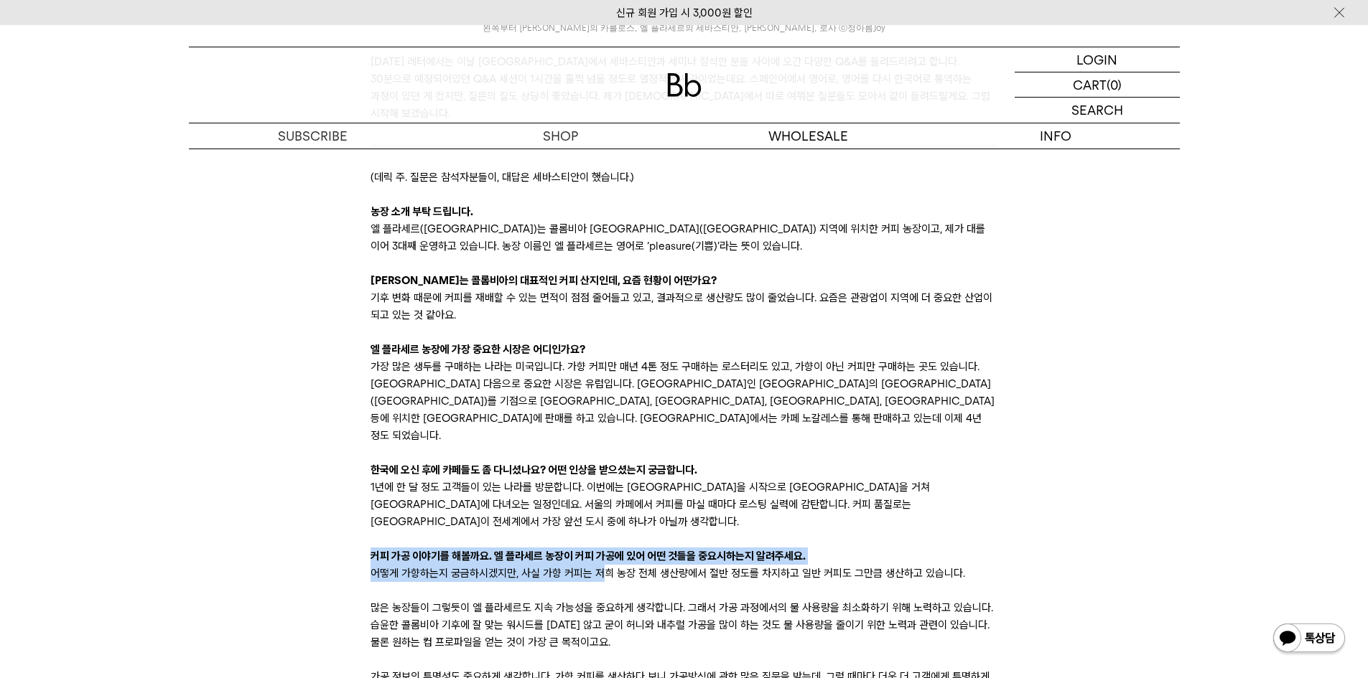
drag, startPoint x: 353, startPoint y: 456, endPoint x: 614, endPoint y: 481, distance: 261.8
click at [614, 565] on p "어떻게 가향하는지 궁금하시겠지만, 사실 가향 커피는 저희 농장 전체 생산량에서 절반 정도를 차지하고 일반 커피도 그만큼 생산하고 있습니다." at bounding box center [683, 573] width 627 height 17
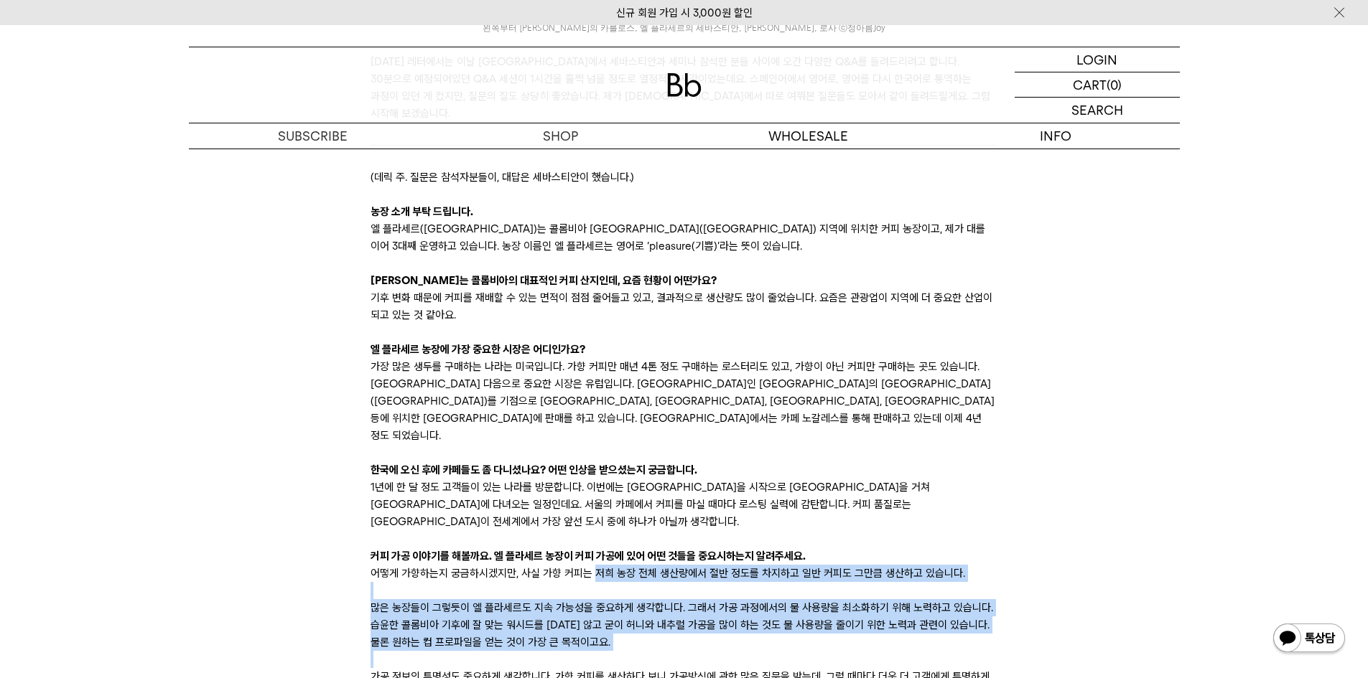
drag, startPoint x: 614, startPoint y: 481, endPoint x: 849, endPoint y: 552, distance: 245.3
click at [885, 599] on p "많은 농장들이 그렇듯이 엘 플라세르도 지속 가능성을 중요하게 생각합니다. 그래서 가공 과정에서의 물 사용량을 최소화하기 위해 노력하고 있습니다…" at bounding box center [683, 625] width 627 height 52
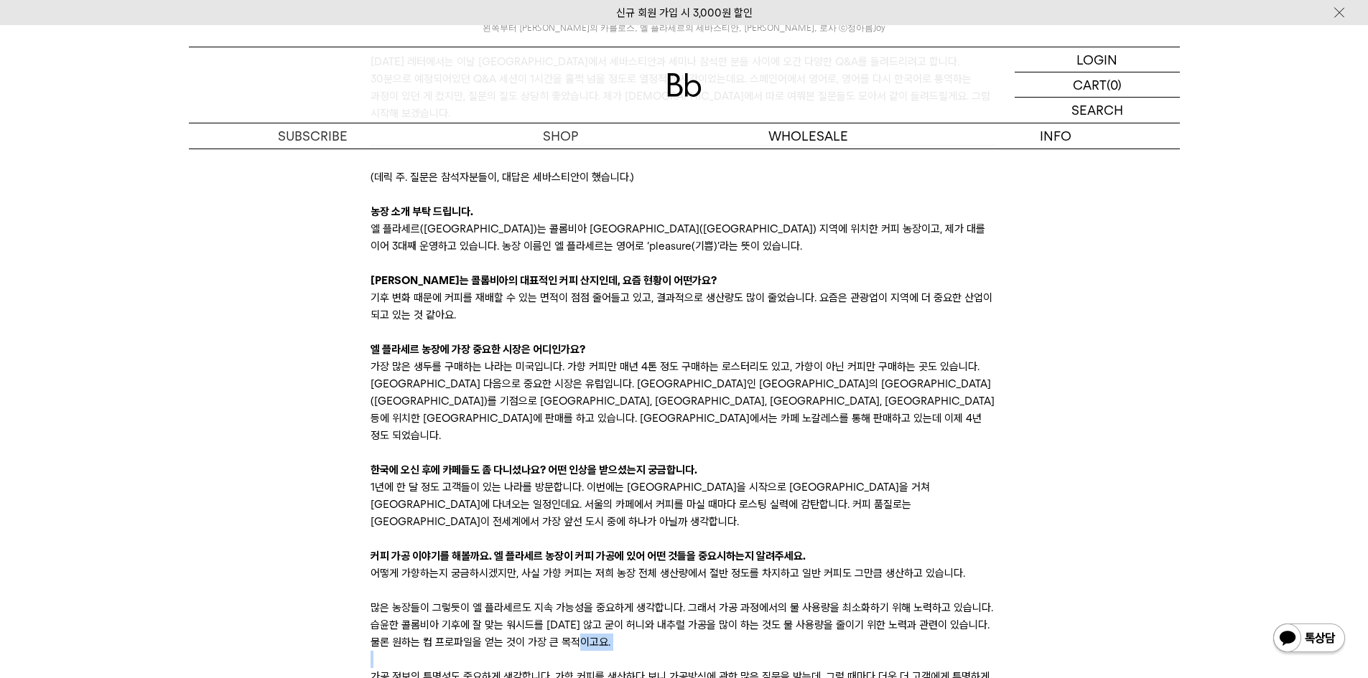
click at [885, 599] on p "많은 농장들이 그렇듯이 엘 플라세르도 지속 가능성을 중요하게 생각합니다. 그래서 가공 과정에서의 물 사용량을 최소화하기 위해 노력하고 있습니다…" at bounding box center [683, 625] width 627 height 52
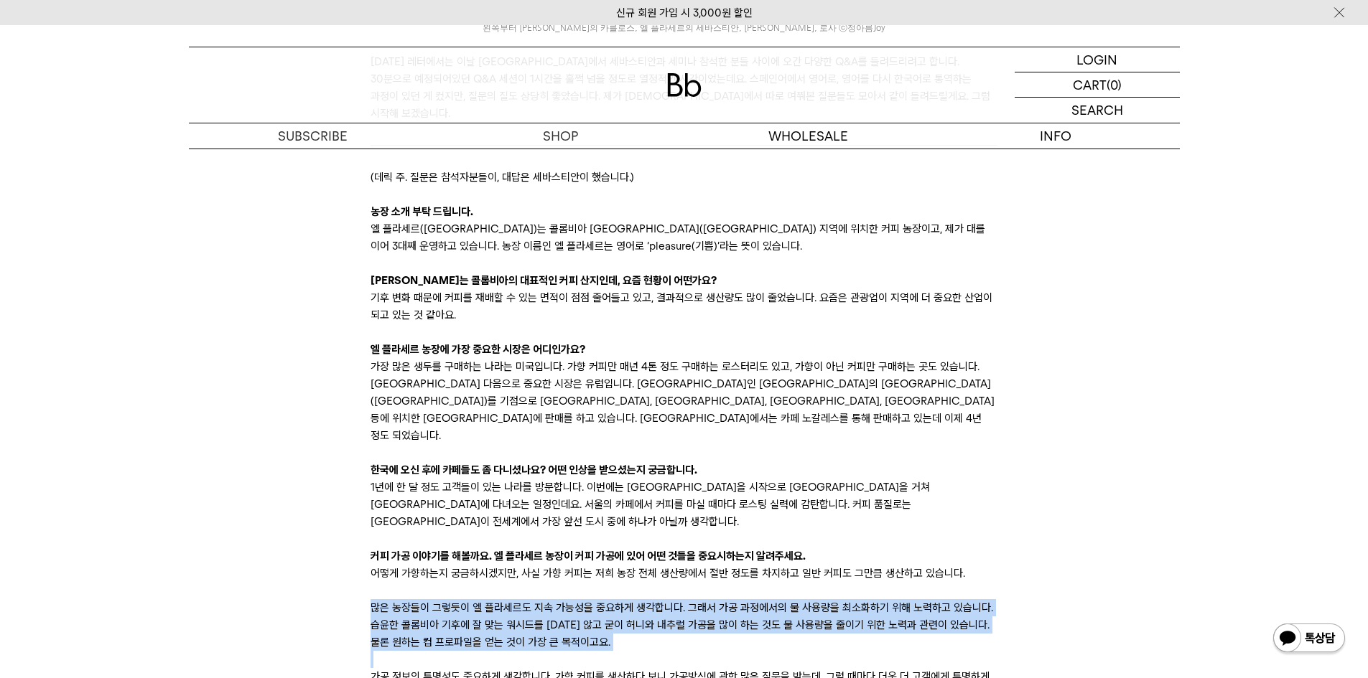
click at [885, 599] on p "많은 농장들이 그렇듯이 엘 플라세르도 지속 가능성을 중요하게 생각합니다. 그래서 가공 과정에서의 물 사용량을 최소화하기 위해 노력하고 있습니다…" at bounding box center [683, 625] width 627 height 52
click at [662, 599] on p "많은 농장들이 그렇듯이 엘 플라세르도 지속 가능성을 중요하게 생각합니다. 그래서 가공 과정에서의 물 사용량을 최소화하기 위해 노력하고 있습니다…" at bounding box center [683, 625] width 627 height 52
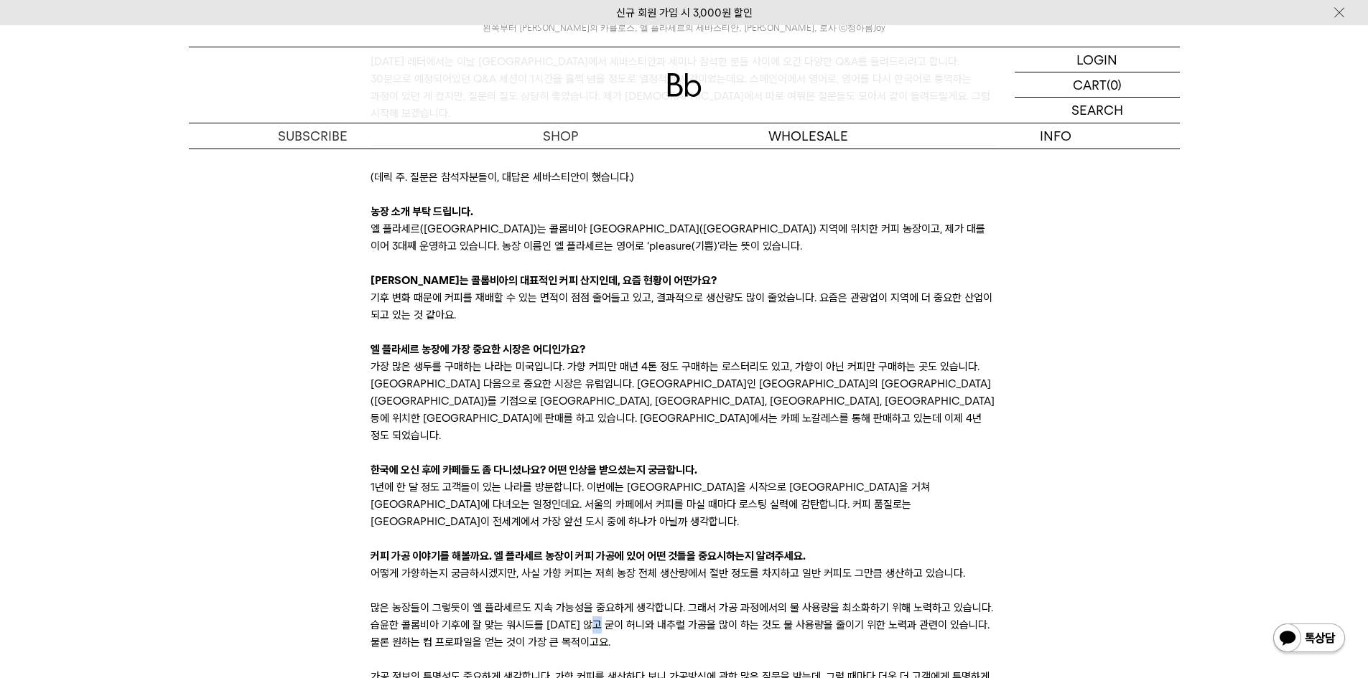
click at [662, 599] on p "많은 농장들이 그렇듯이 엘 플라세르도 지속 가능성을 중요하게 생각합니다. 그래서 가공 과정에서의 물 사용량을 최소화하기 위해 노력하고 있습니다…" at bounding box center [683, 625] width 627 height 52
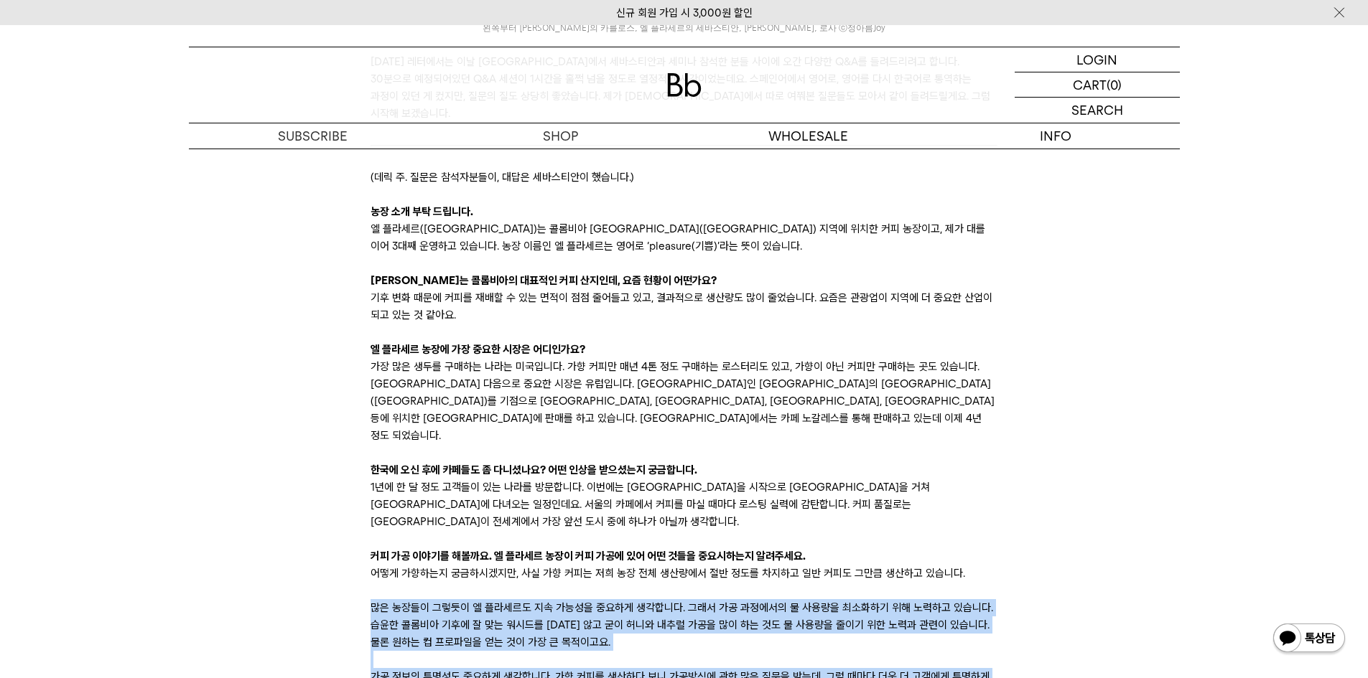
drag, startPoint x: 662, startPoint y: 535, endPoint x: 663, endPoint y: 587, distance: 52.4
click at [663, 668] on p "가공 정보의 투명성도 중요하게 생각합니다. 가향 커피를 생산하다 보니 가공방식에 관한 많은 질문을 받는데, 그럴 때마다 더욱 더 고객에게 투명…" at bounding box center [683, 685] width 627 height 34
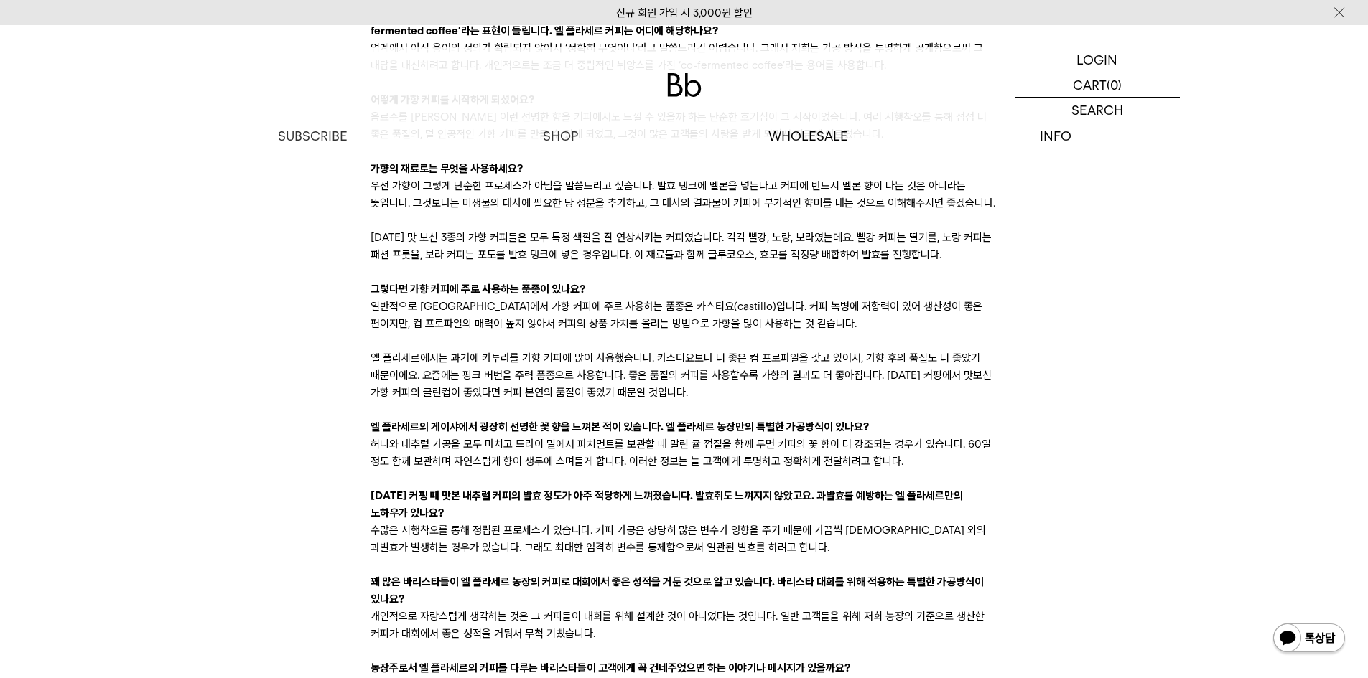
scroll to position [2872, 0]
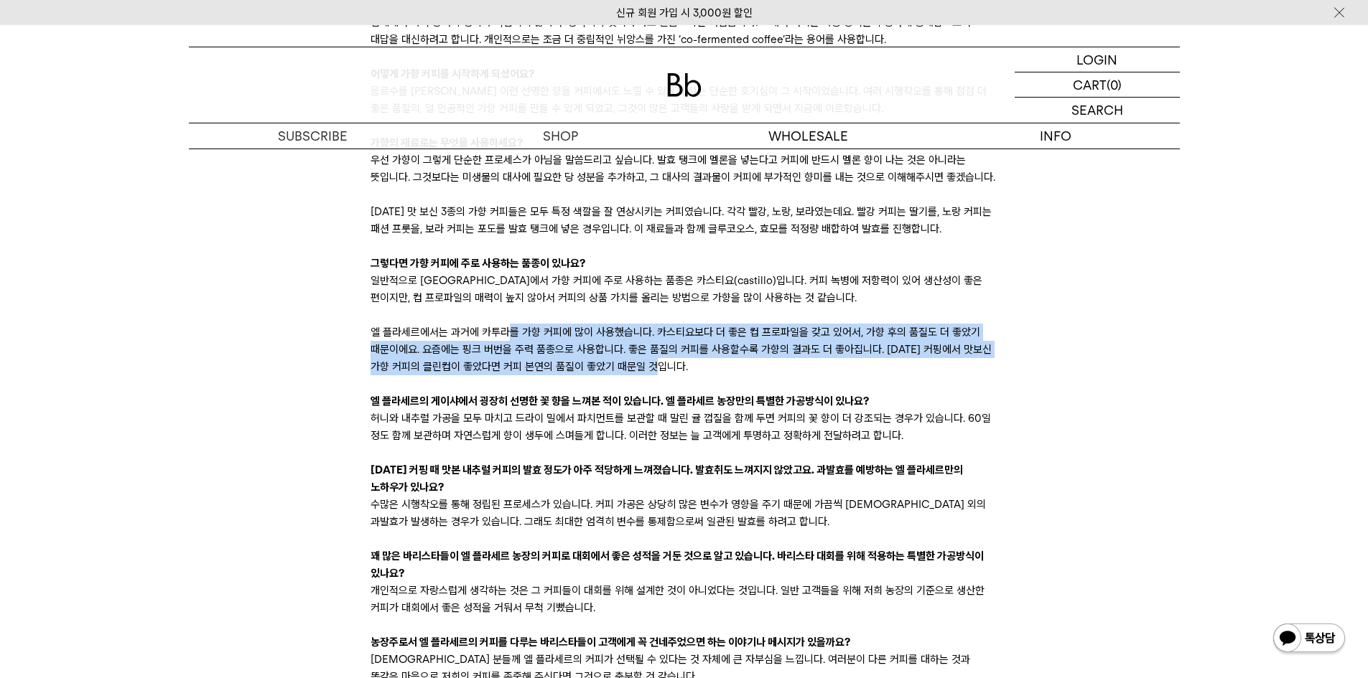
drag, startPoint x: 513, startPoint y: 268, endPoint x: 842, endPoint y: 306, distance: 331.0
click at [842, 324] on p "엘 플라세르에서는 과거에 카투라를 가향 커피에 많이 사용했습니다. 카스티요보다 더 좋은 컵 프로파일을 갖고 있어서, 가향 후의 품질도 더 좋았…" at bounding box center [683, 350] width 627 height 52
drag, startPoint x: 730, startPoint y: 271, endPoint x: 976, endPoint y: 302, distance: 248.3
click at [976, 324] on p "엘 플라세르에서는 과거에 카투라를 가향 커피에 많이 사용했습니다. 카스티요보다 더 좋은 컵 프로파일을 갖고 있어서, 가향 후의 품질도 더 좋았…" at bounding box center [683, 350] width 627 height 52
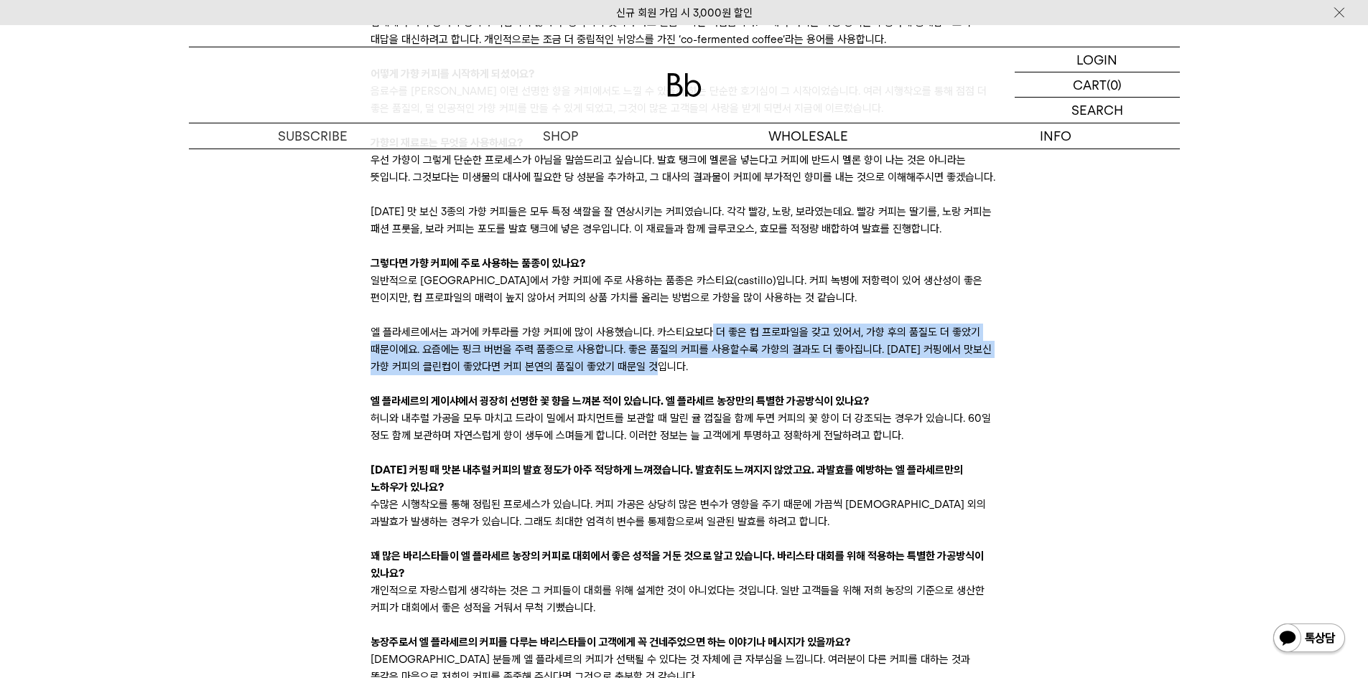
click at [976, 324] on p "엘 플라세르에서는 과거에 카투라를 가향 커피에 많이 사용했습니다. 카스티요보다 더 좋은 컵 프로파일을 갖고 있어서, 가향 후의 품질도 더 좋았…" at bounding box center [683, 350] width 627 height 52
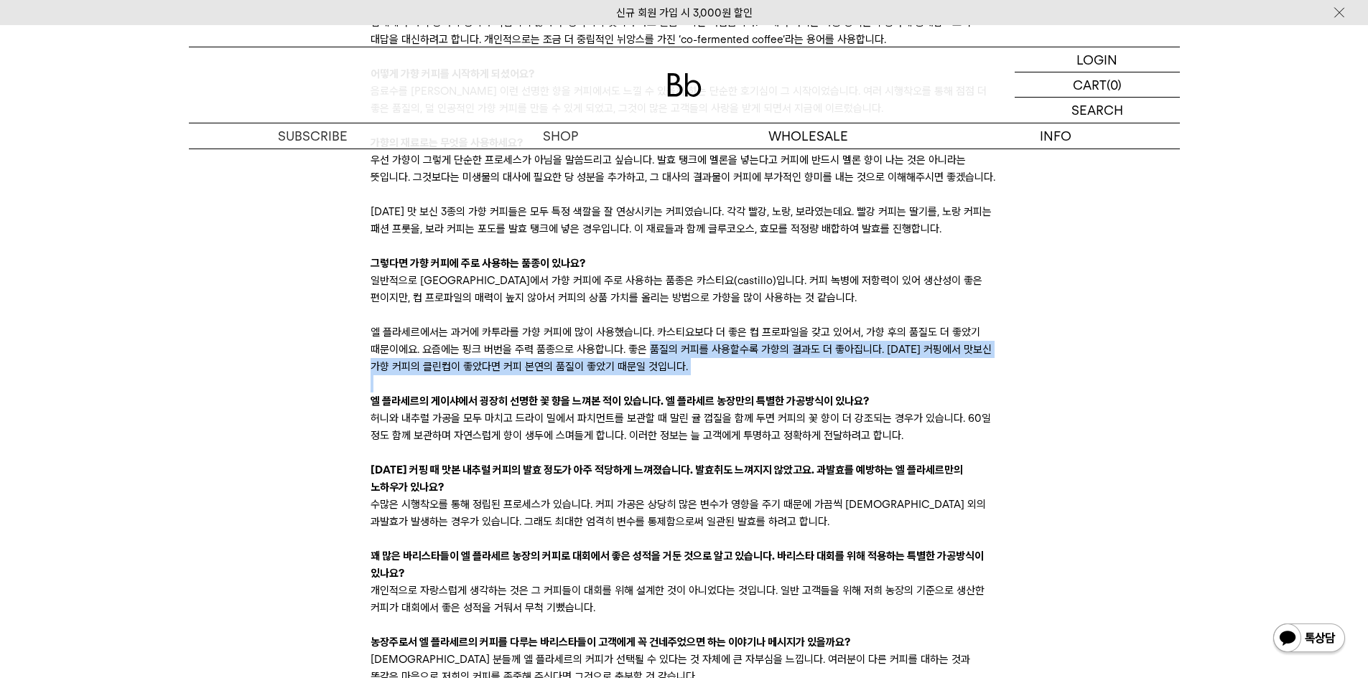
drag, startPoint x: 976, startPoint y: 302, endPoint x: 700, endPoint y: 290, distance: 276.7
click at [700, 324] on p "엘 플라세르에서는 과거에 카투라를 가향 커피에 많이 사용했습니다. 카스티요보다 더 좋은 컵 프로파일을 갖고 있어서, 가향 후의 품질도 더 좋았…" at bounding box center [683, 350] width 627 height 52
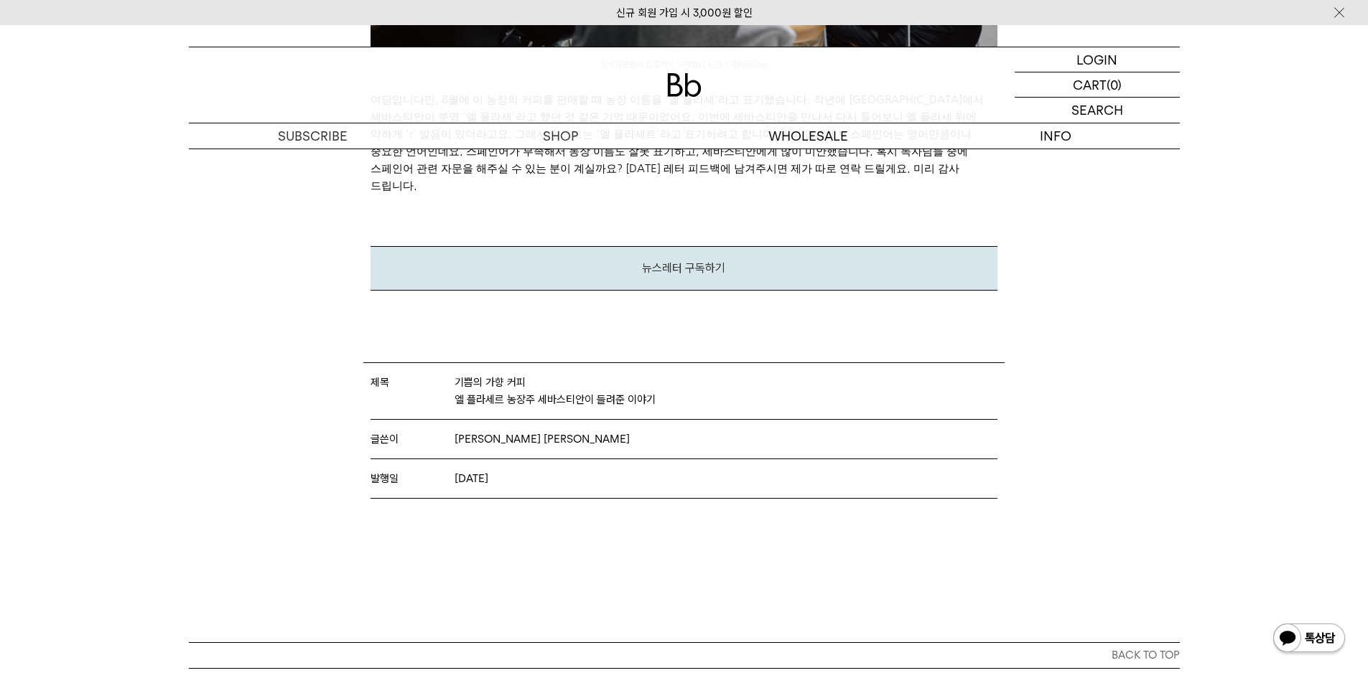
scroll to position [4164, 0]
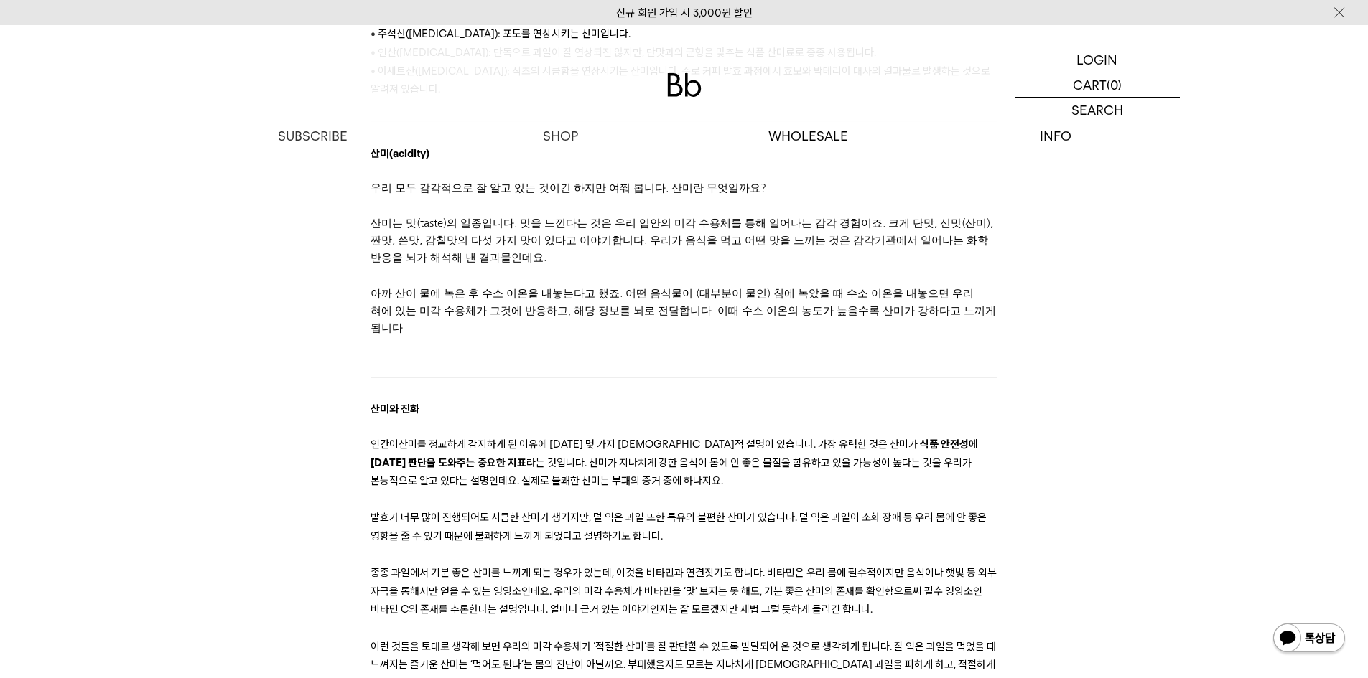
scroll to position [2656, 0]
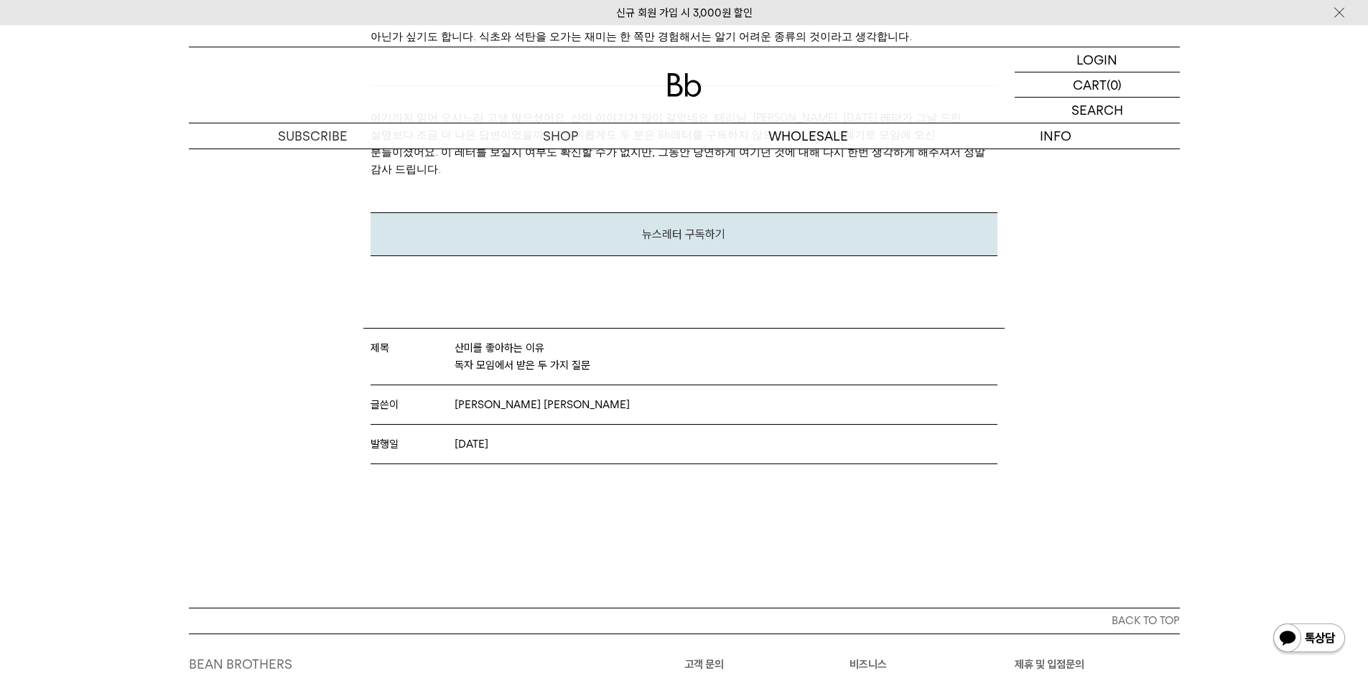
scroll to position [4673, 0]
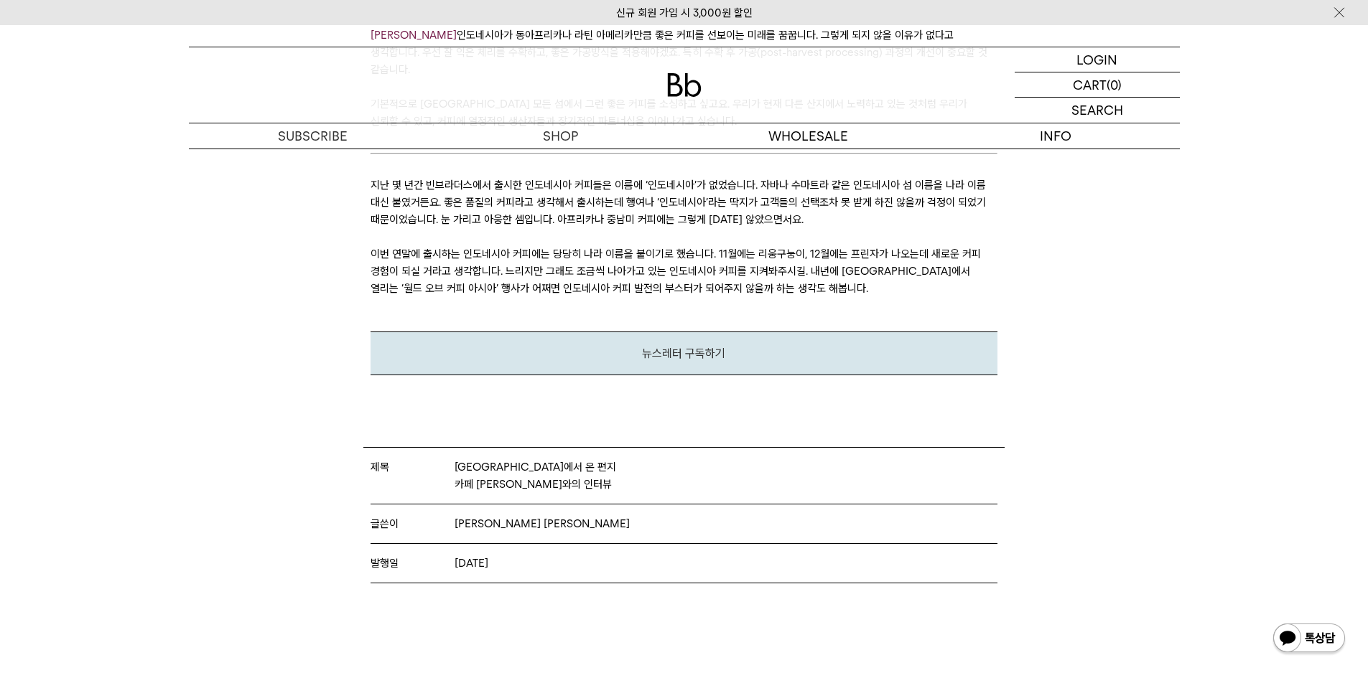
scroll to position [4021, 0]
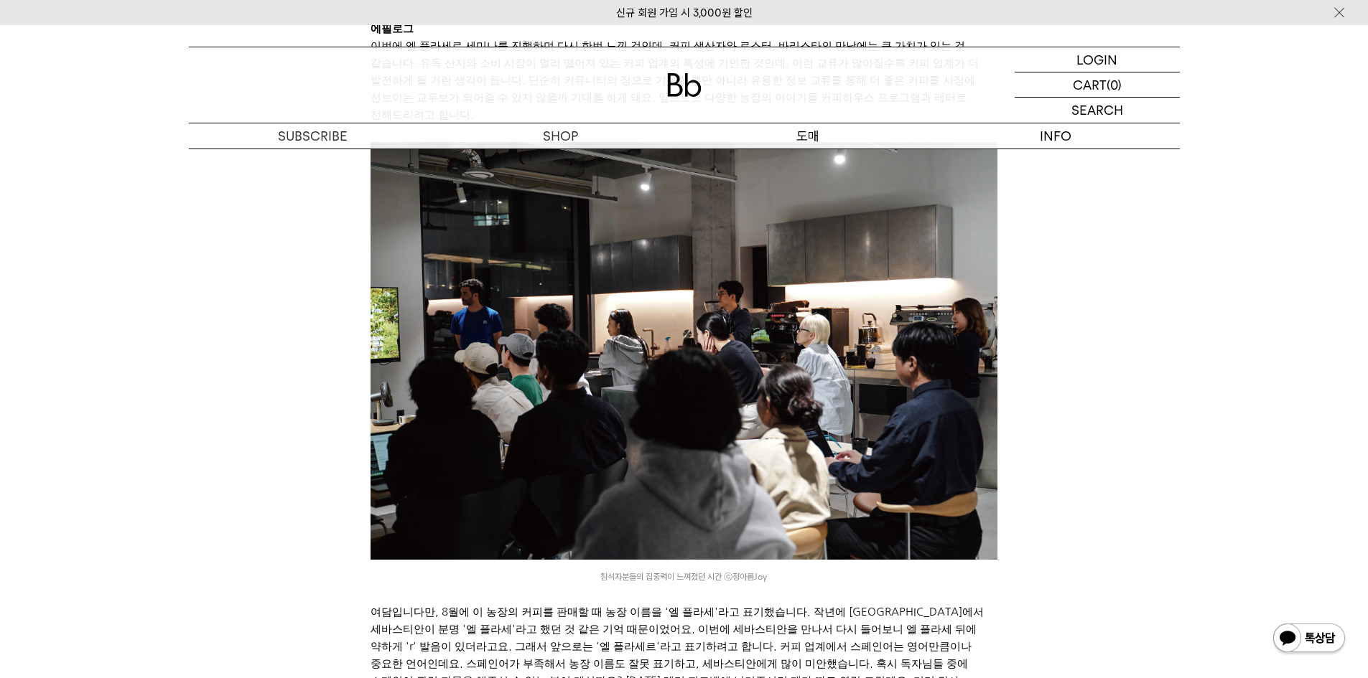
scroll to position [3446, 0]
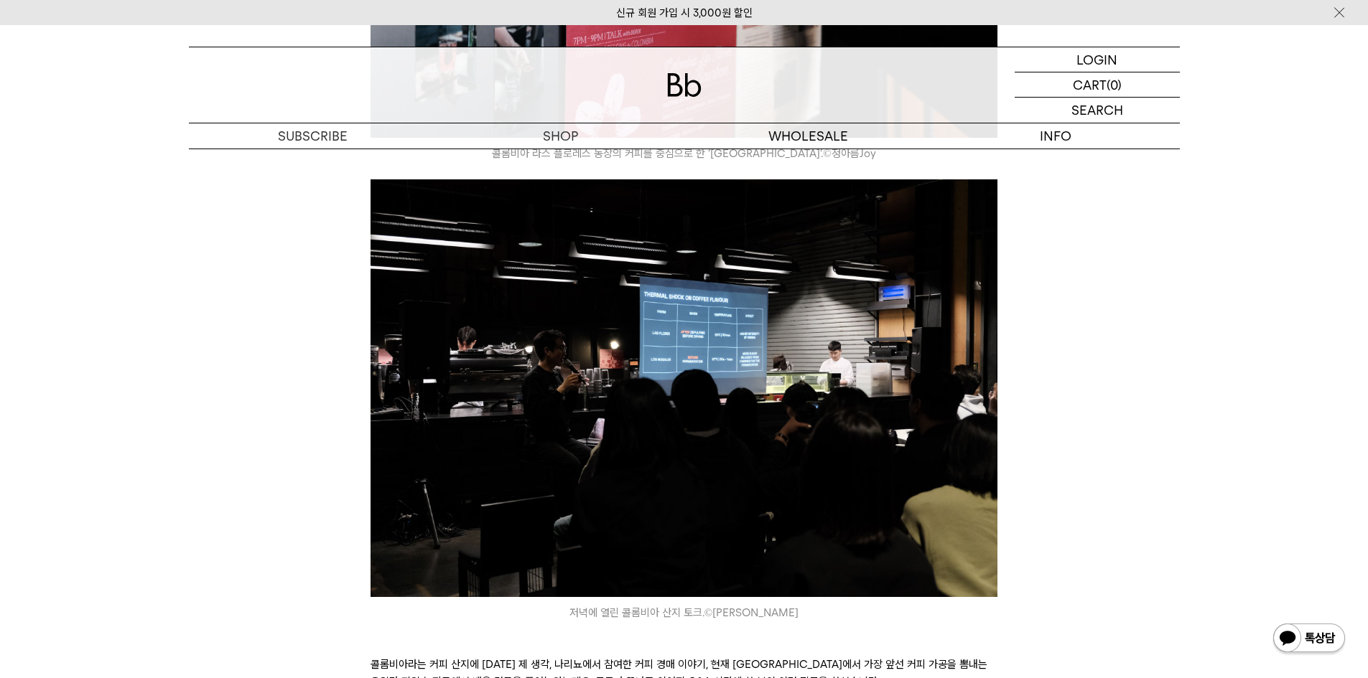
scroll to position [1149, 0]
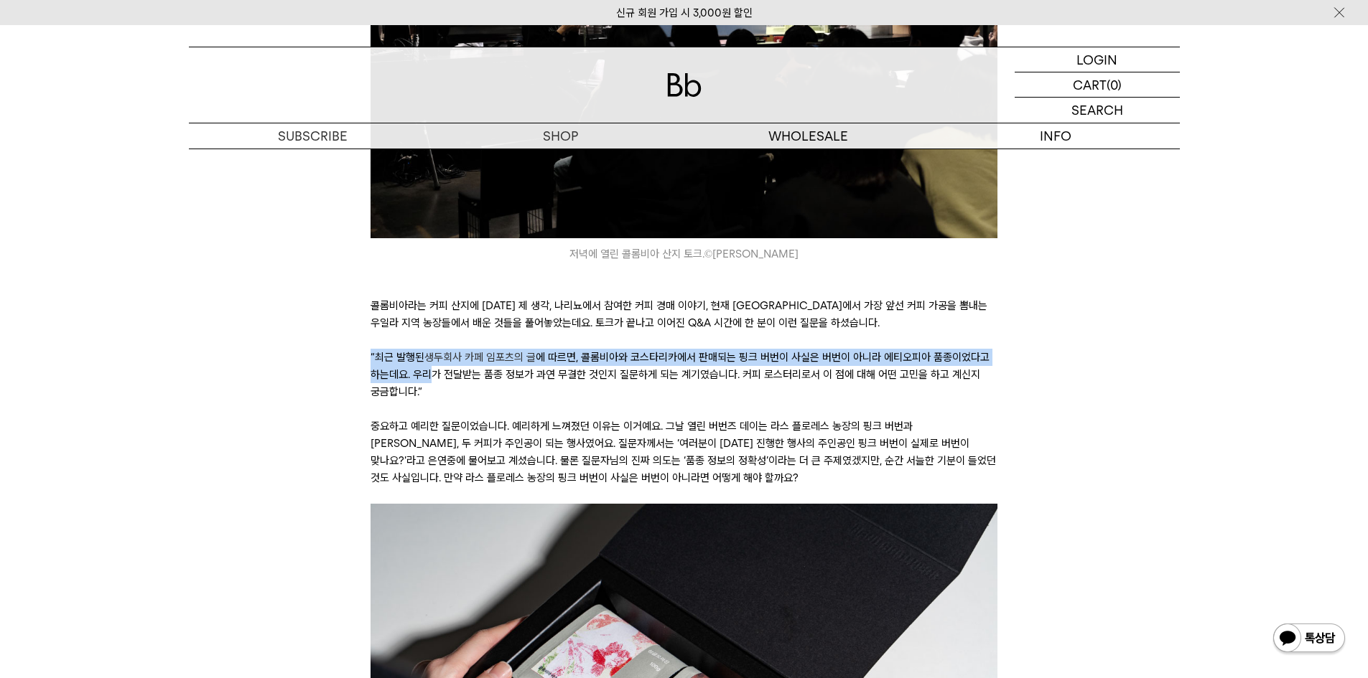
drag, startPoint x: 356, startPoint y: 356, endPoint x: 485, endPoint y: 381, distance: 130.8
click at [477, 375] on p "“최근 발행된 생두회사 카페 임포츠의 글 에 따르면, 콜롬비아와 [GEOGRAPHIC_DATA]에서 판매되는 핑크 버번이 사실은 버번이 아니라…" at bounding box center [683, 375] width 627 height 52
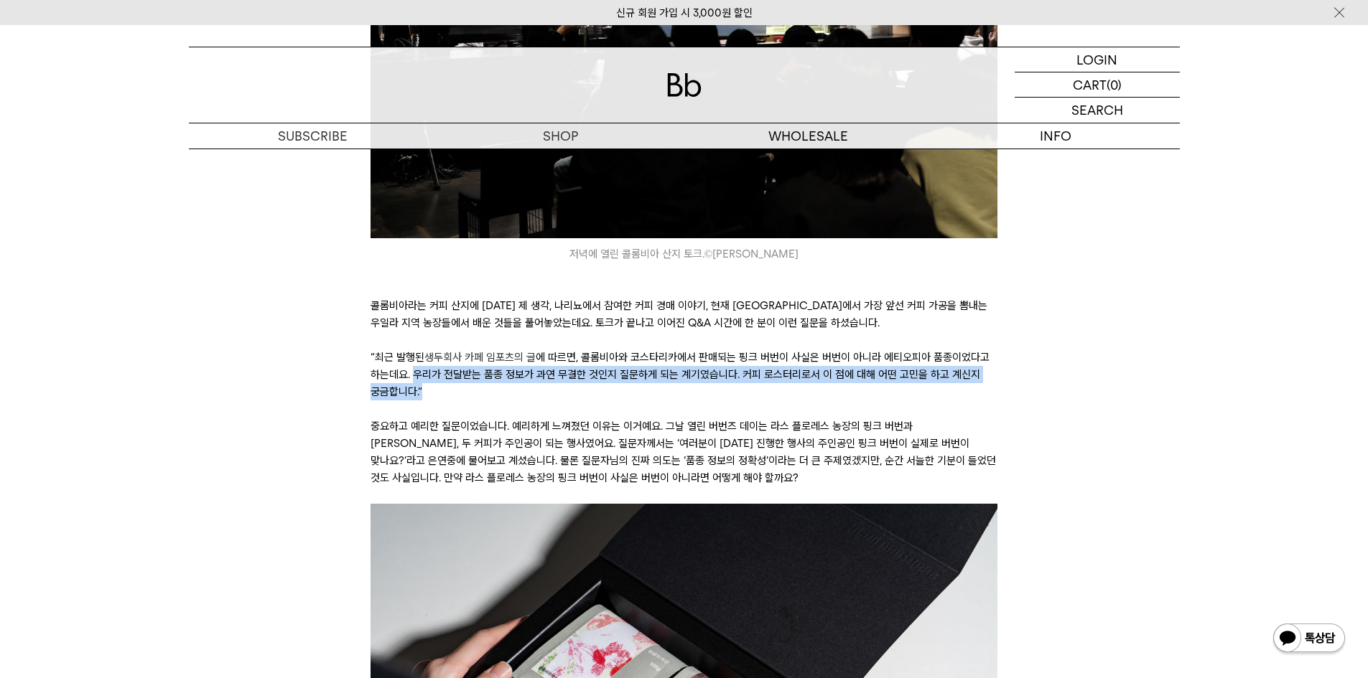
drag, startPoint x: 477, startPoint y: 375, endPoint x: 813, endPoint y: 401, distance: 336.9
click at [813, 401] on p "“최근 발행된 생두회사 카페 임포츠의 글 에 따르면, 콜롬비아와 [GEOGRAPHIC_DATA]에서 판매되는 핑크 버번이 사실은 버번이 아니라…" at bounding box center [683, 375] width 627 height 52
click at [608, 388] on p "“최근 발행된 생두회사 카페 임포츠의 글 에 따르면, 콜롬비아와 [GEOGRAPHIC_DATA]에서 판매되는 핑크 버번이 사실은 버번이 아니라…" at bounding box center [683, 375] width 627 height 52
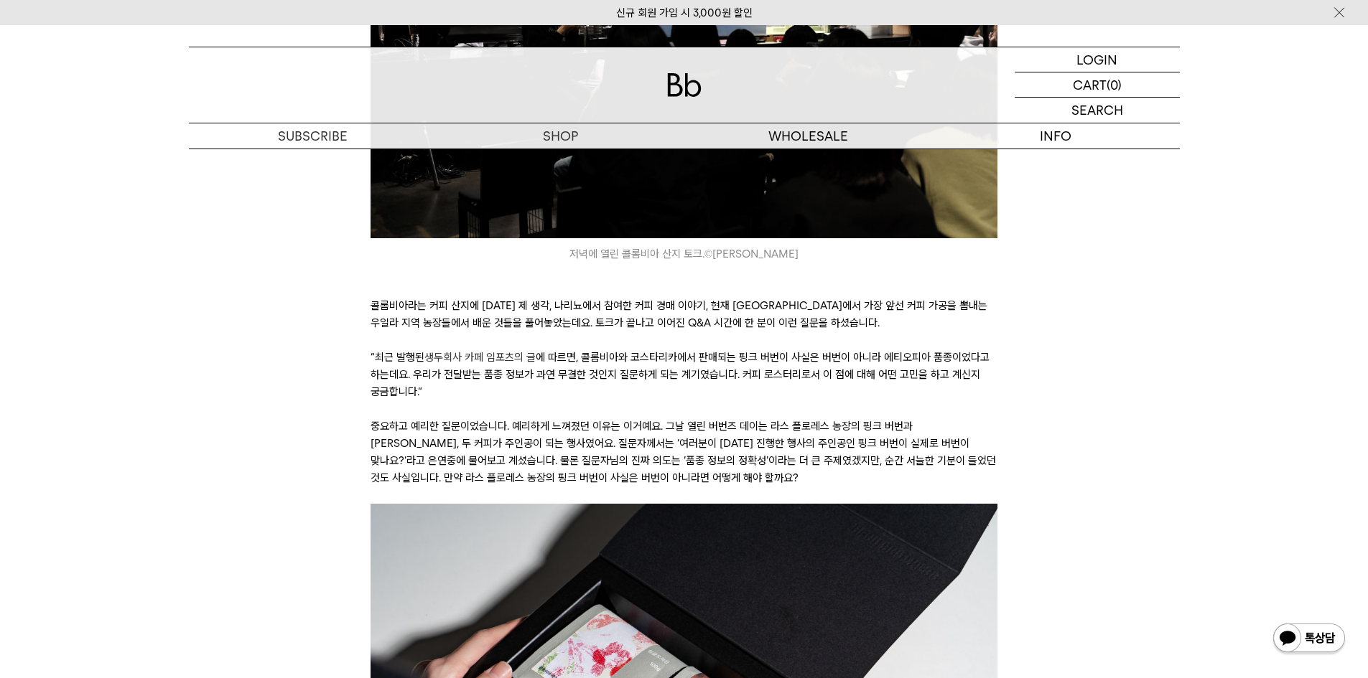
click at [465, 309] on p "콜롬비아라는 커피 산지에 [DATE] 제 생각, 나리뇨에서 참여한 커피 경매 이야기, 현재 [GEOGRAPHIC_DATA]에서 가장 앞선 커피…" at bounding box center [683, 314] width 627 height 34
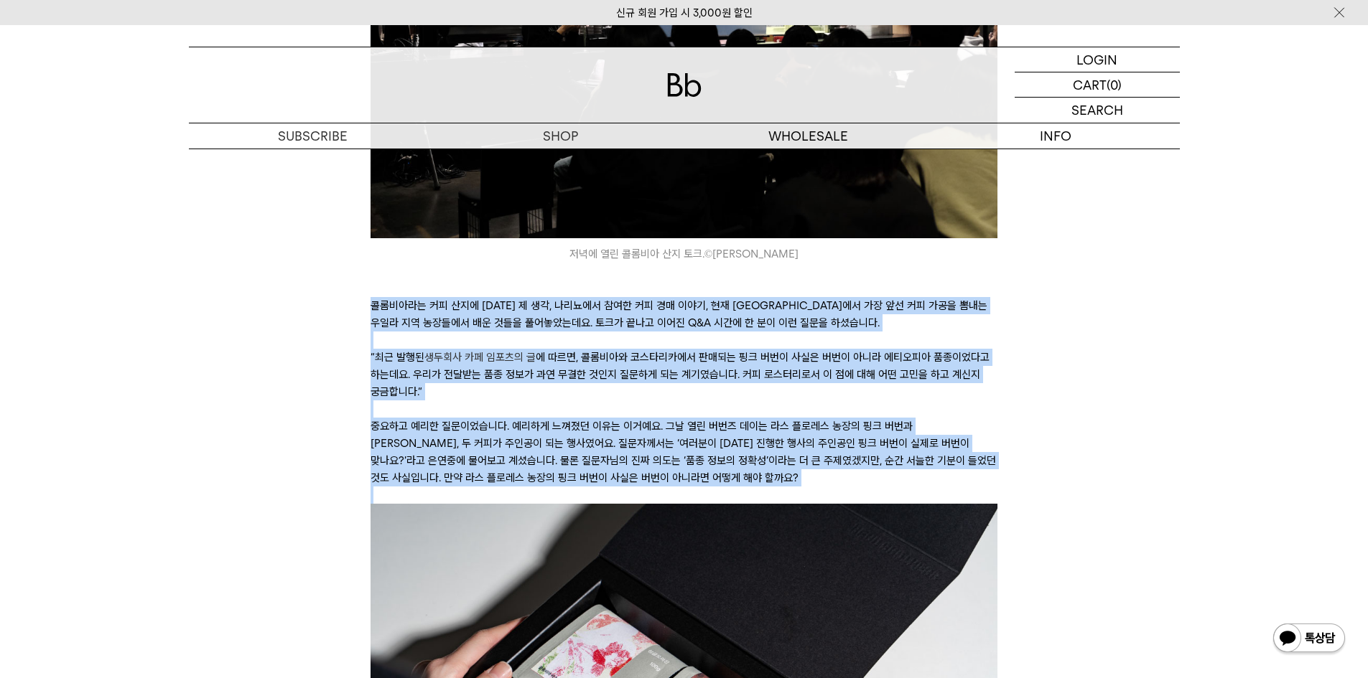
drag, startPoint x: 465, startPoint y: 309, endPoint x: 502, endPoint y: 456, distance: 151.7
click at [502, 456] on p "중요하고 예리한 질문이었습니다. 예리하게 느껴졌던 이유는 이거예요. 그날 열린 버번즈 데이는 라스 플로레스 농장의 핑크 버번과 [PERSON_…" at bounding box center [683, 452] width 627 height 69
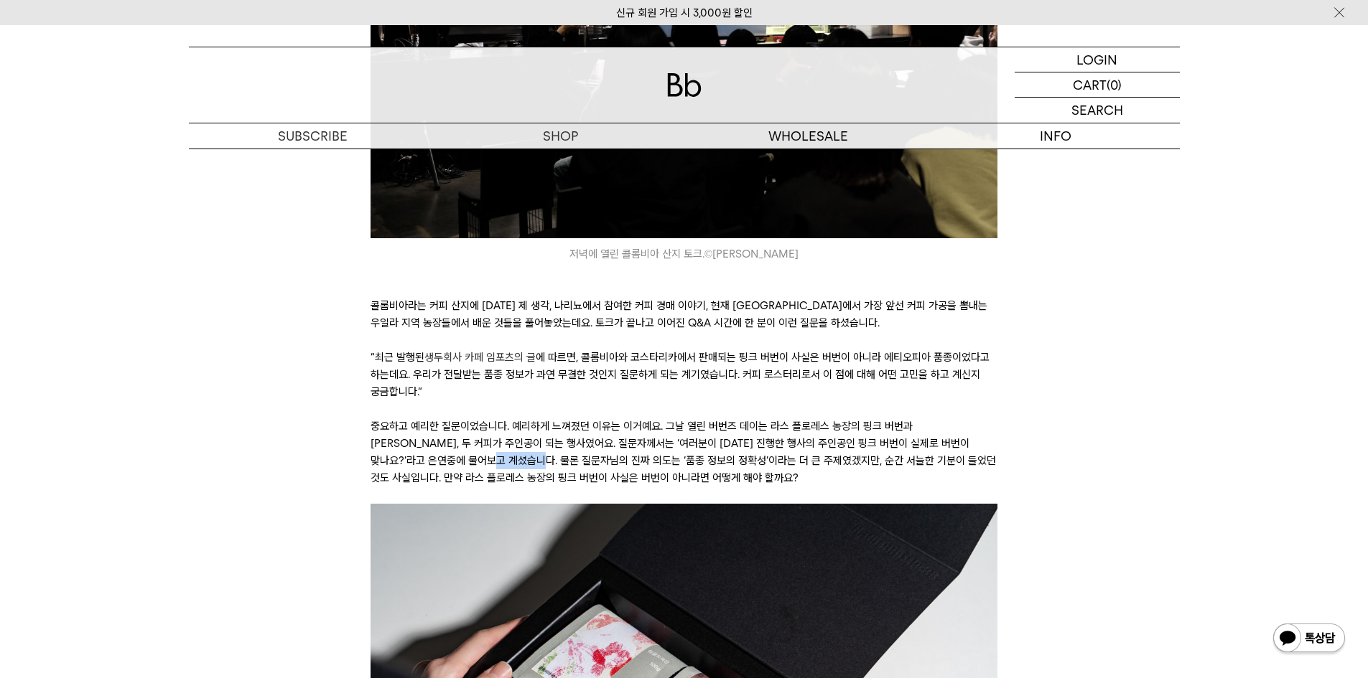
click at [502, 456] on p "중요하고 예리한 질문이었습니다. 예리하게 느껴졌던 이유는 이거예요. 그날 열린 버번즈 데이는 라스 플로레스 농장의 핑크 버번과 [PERSON_…" at bounding box center [683, 452] width 627 height 69
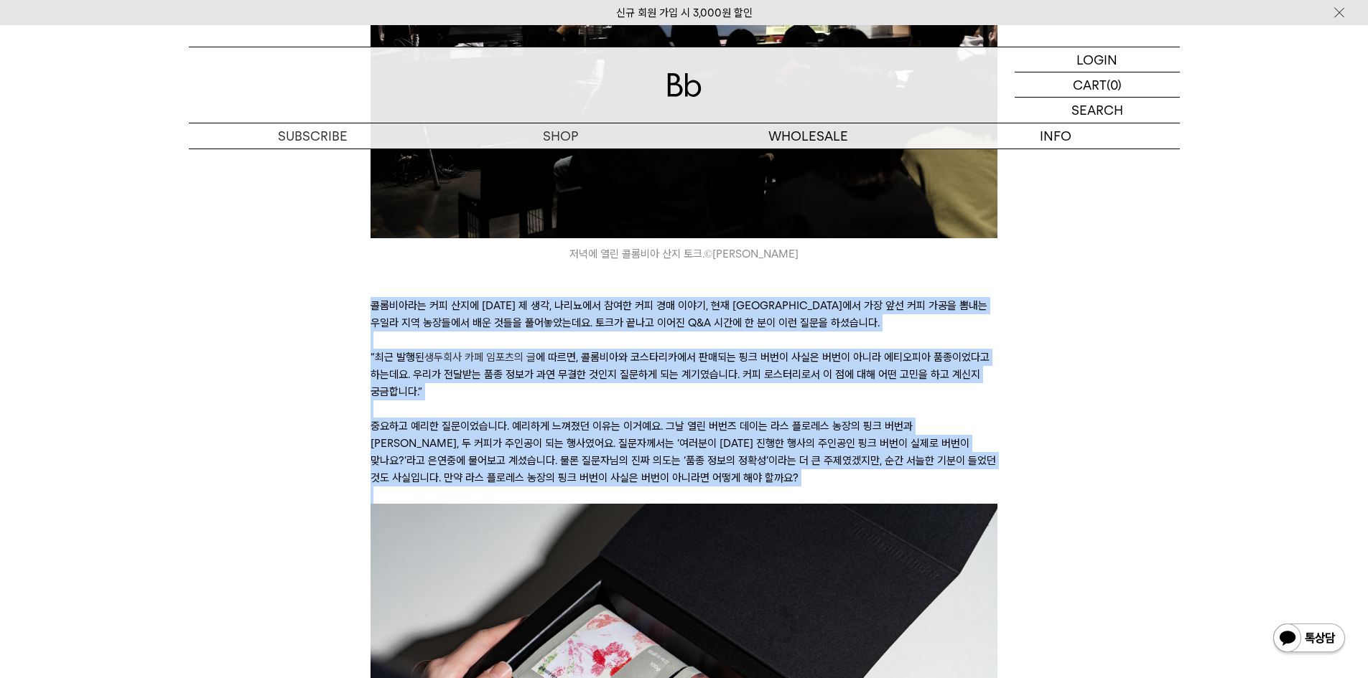
drag, startPoint x: 502, startPoint y: 456, endPoint x: 498, endPoint y: 311, distance: 145.1
click at [498, 311] on p "콜롬비아라는 커피 산지에 [DATE] 제 생각, 나리뇨에서 참여한 커피 경매 이야기, 현재 [GEOGRAPHIC_DATA]에서 가장 앞선 커피…" at bounding box center [683, 314] width 627 height 34
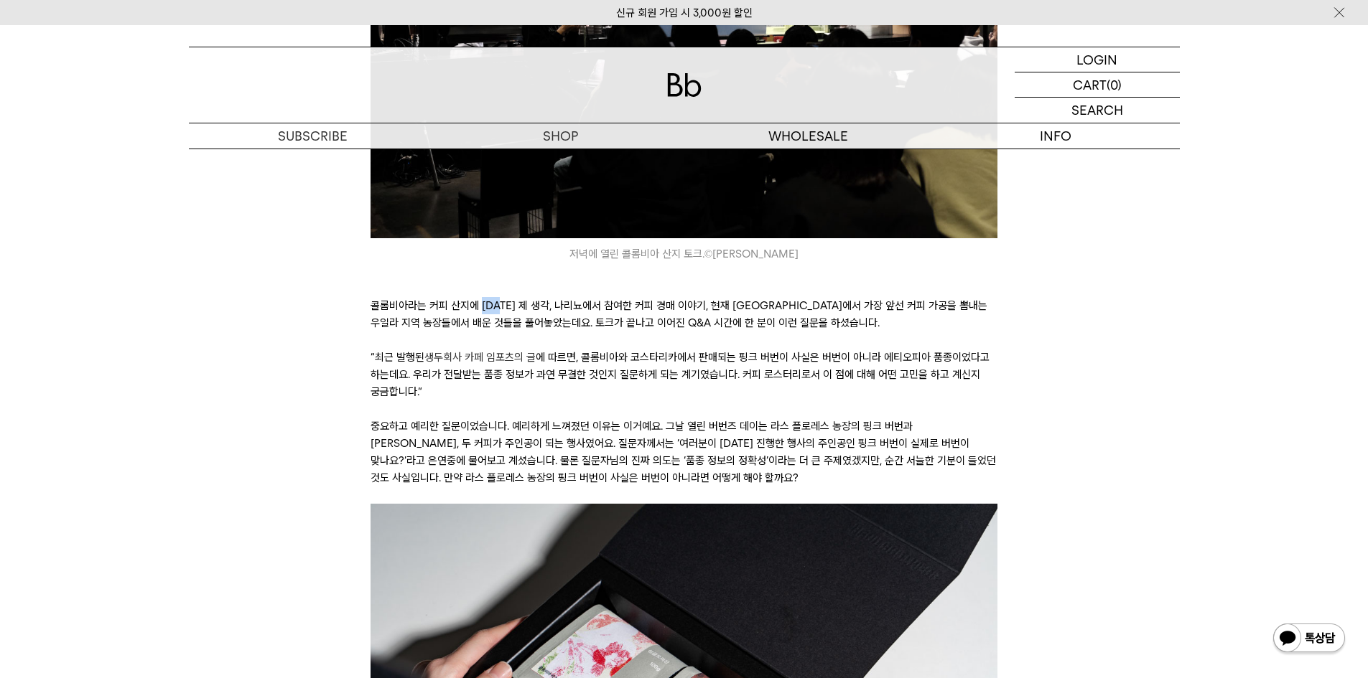
click at [498, 311] on p "콜롬비아라는 커피 산지에 [DATE] 제 생각, 나리뇨에서 참여한 커피 경매 이야기, 현재 [GEOGRAPHIC_DATA]에서 가장 앞선 커피…" at bounding box center [683, 314] width 627 height 34
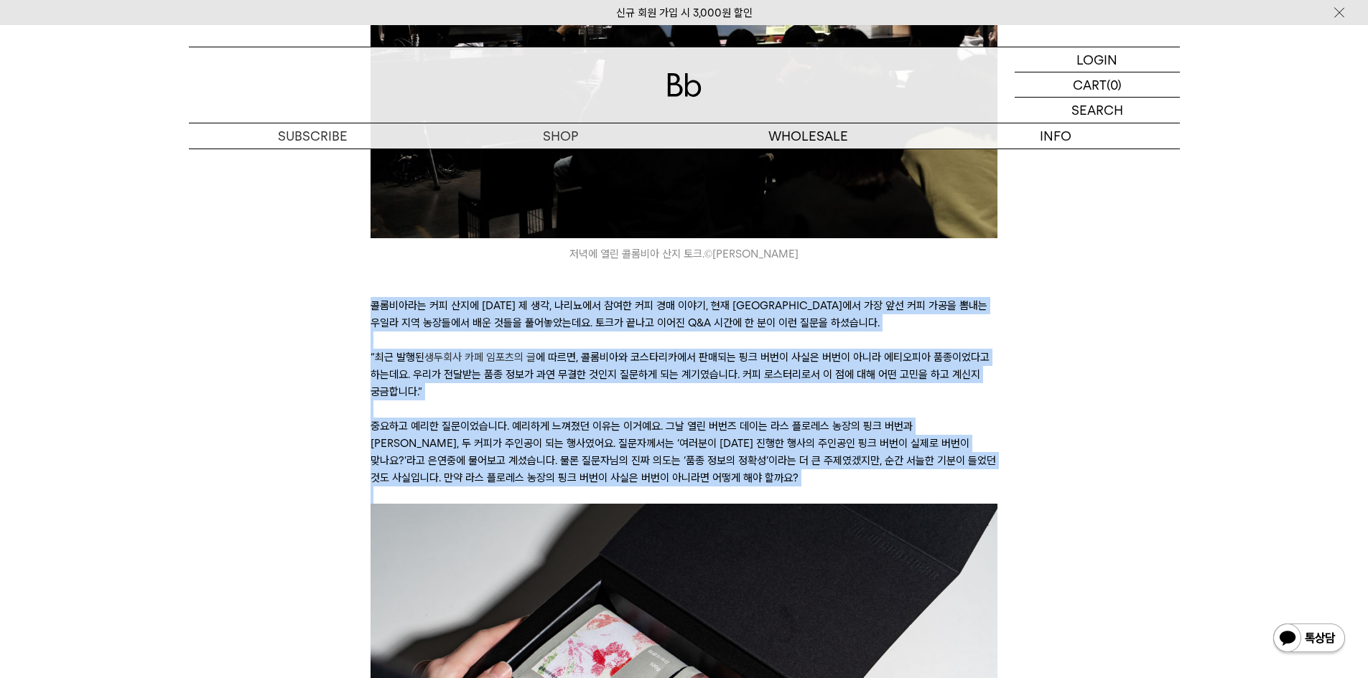
drag, startPoint x: 498, startPoint y: 311, endPoint x: 511, endPoint y: 465, distance: 154.9
click at [511, 465] on p "중요하고 예리한 질문이었습니다. 예리하게 느껴졌던 이유는 이거예요. 그날 열린 버번즈 데이는 라스 플로레스 농장의 핑크 버번과 [PERSON_…" at bounding box center [683, 452] width 627 height 69
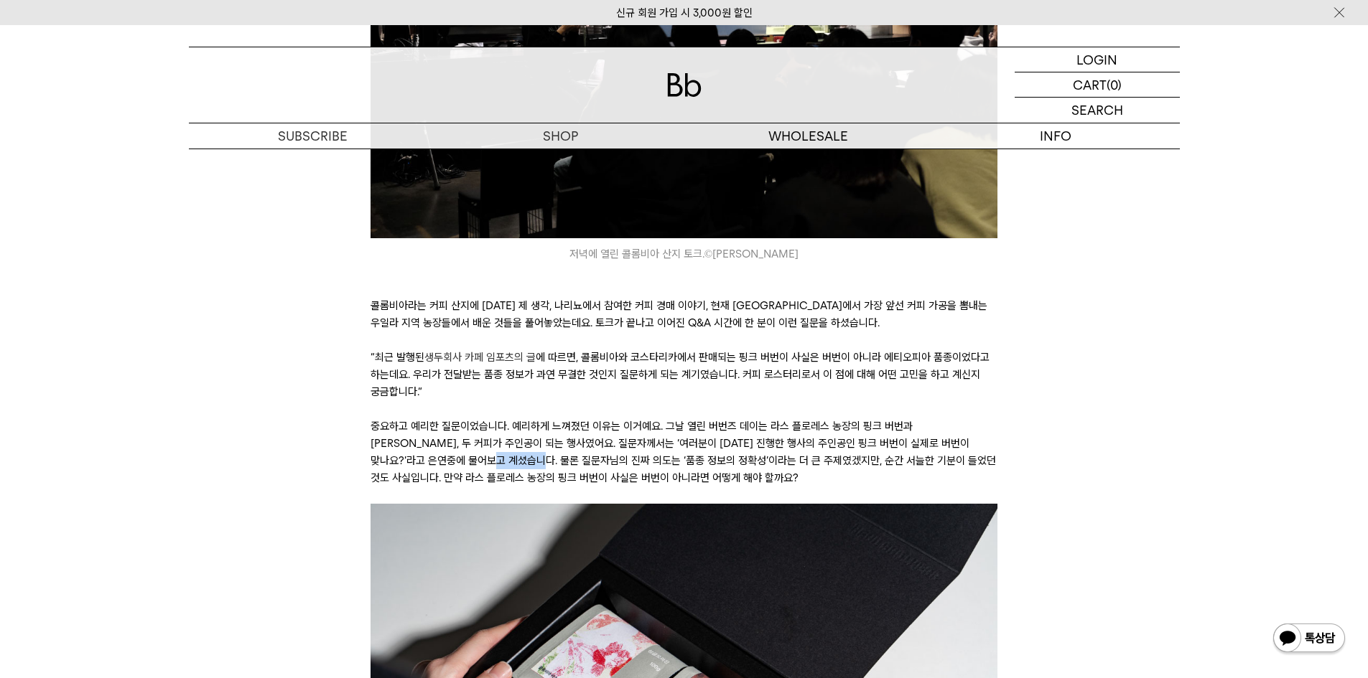
click at [511, 465] on p "중요하고 예리한 질문이었습니다. 예리하게 느껴졌던 이유는 이거예요. 그날 열린 버번즈 데이는 라스 플로레스 농장의 핑크 버번과 [PERSON_…" at bounding box center [683, 452] width 627 height 69
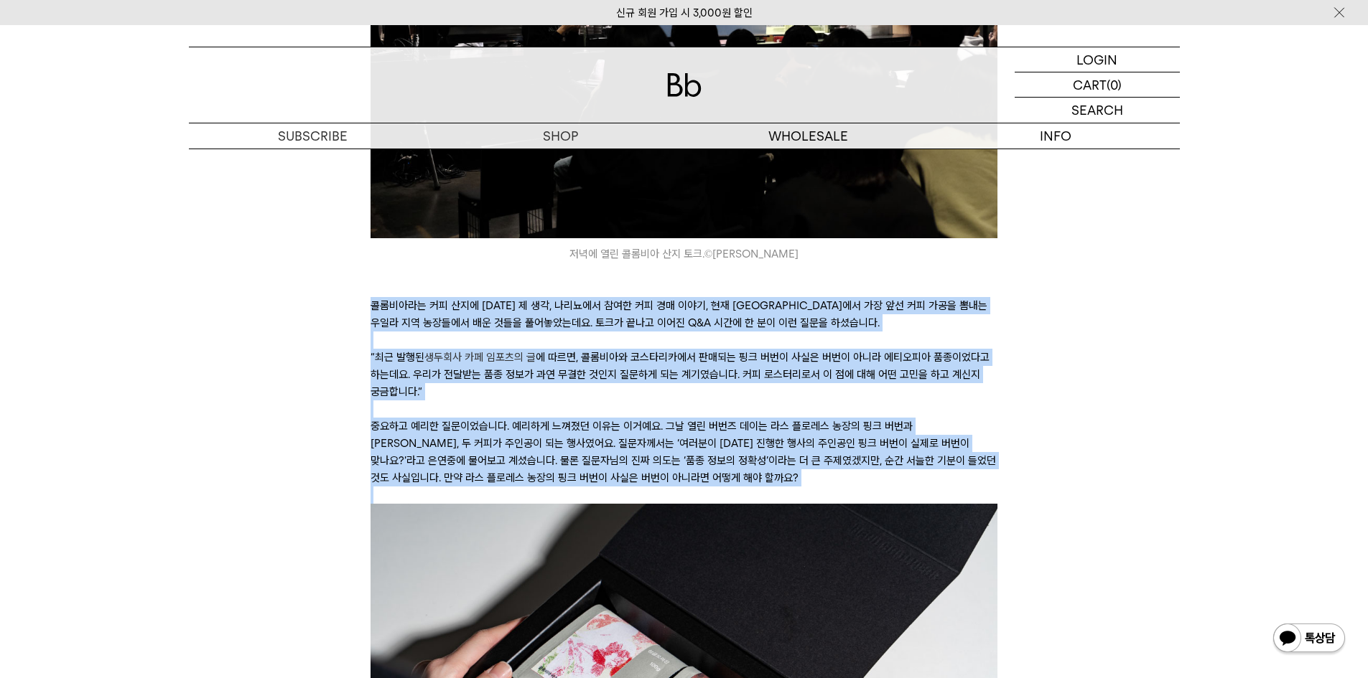
drag, startPoint x: 511, startPoint y: 465, endPoint x: 502, endPoint y: 326, distance: 139.6
click at [502, 326] on p "콜롬비아라는 커피 산지에 [DATE] 제 생각, 나리뇨에서 참여한 커피 경매 이야기, 현재 [GEOGRAPHIC_DATA]에서 가장 앞선 커피…" at bounding box center [683, 314] width 627 height 34
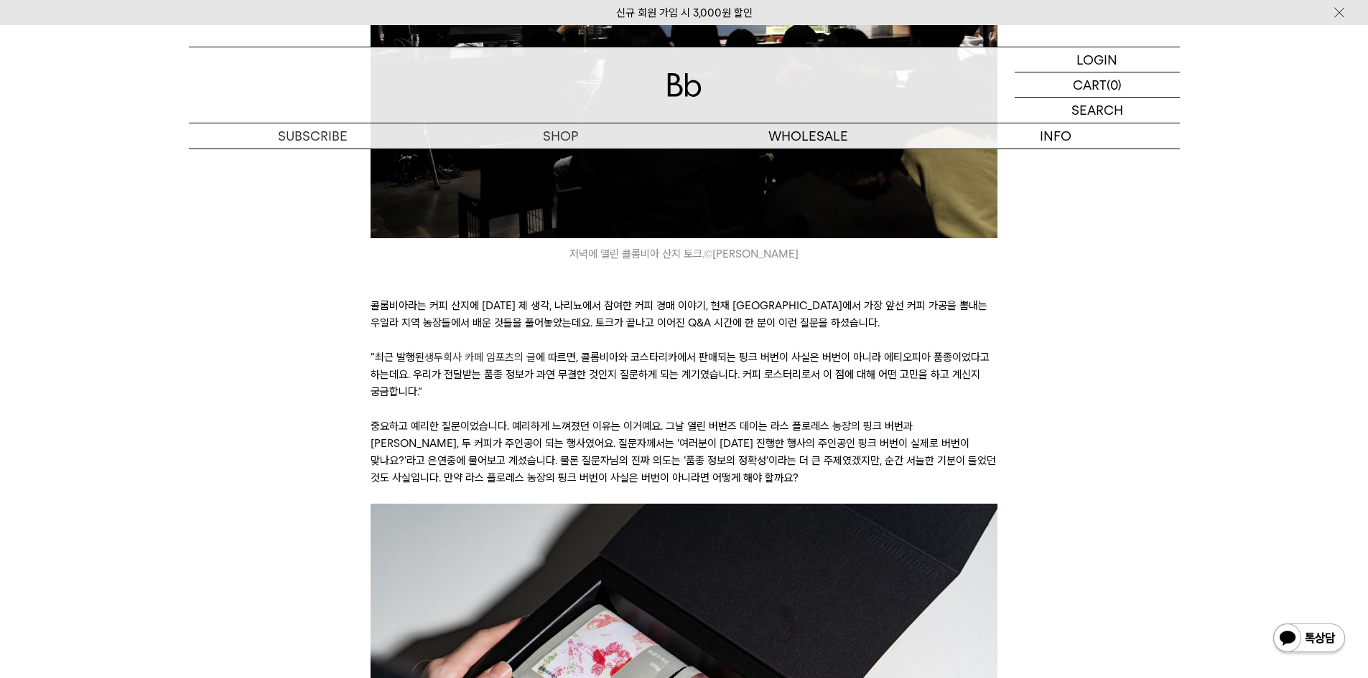
click at [502, 326] on p "콜롬비아라는 커피 산지에 [DATE] 제 생각, 나리뇨에서 참여한 커피 경매 이야기, 현재 [GEOGRAPHIC_DATA]에서 가장 앞선 커피…" at bounding box center [683, 314] width 627 height 34
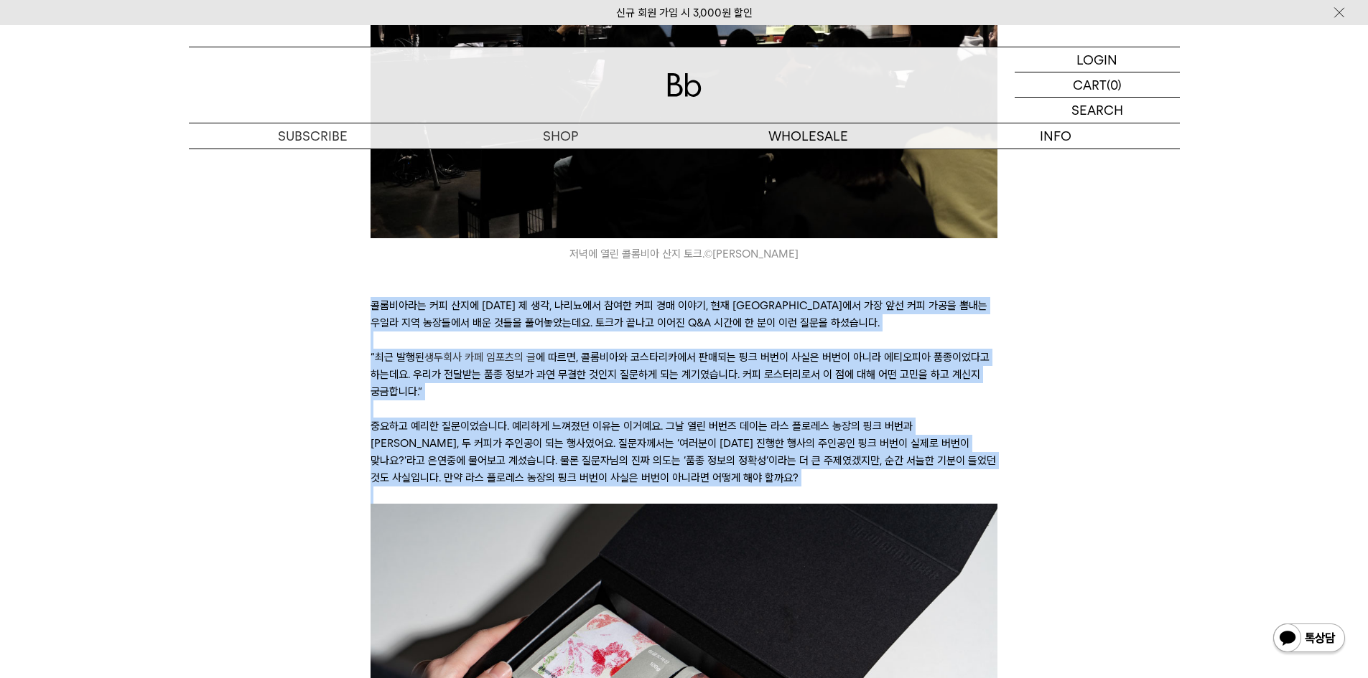
drag, startPoint x: 502, startPoint y: 326, endPoint x: 531, endPoint y: 457, distance: 134.5
click at [531, 457] on p "중요하고 예리한 질문이었습니다. 예리하게 느껴졌던 이유는 이거예요. 그날 열린 버번즈 데이는 라스 플로레스 농장의 핑크 버번과 레드 버번, 두…" at bounding box center [683, 452] width 627 height 69
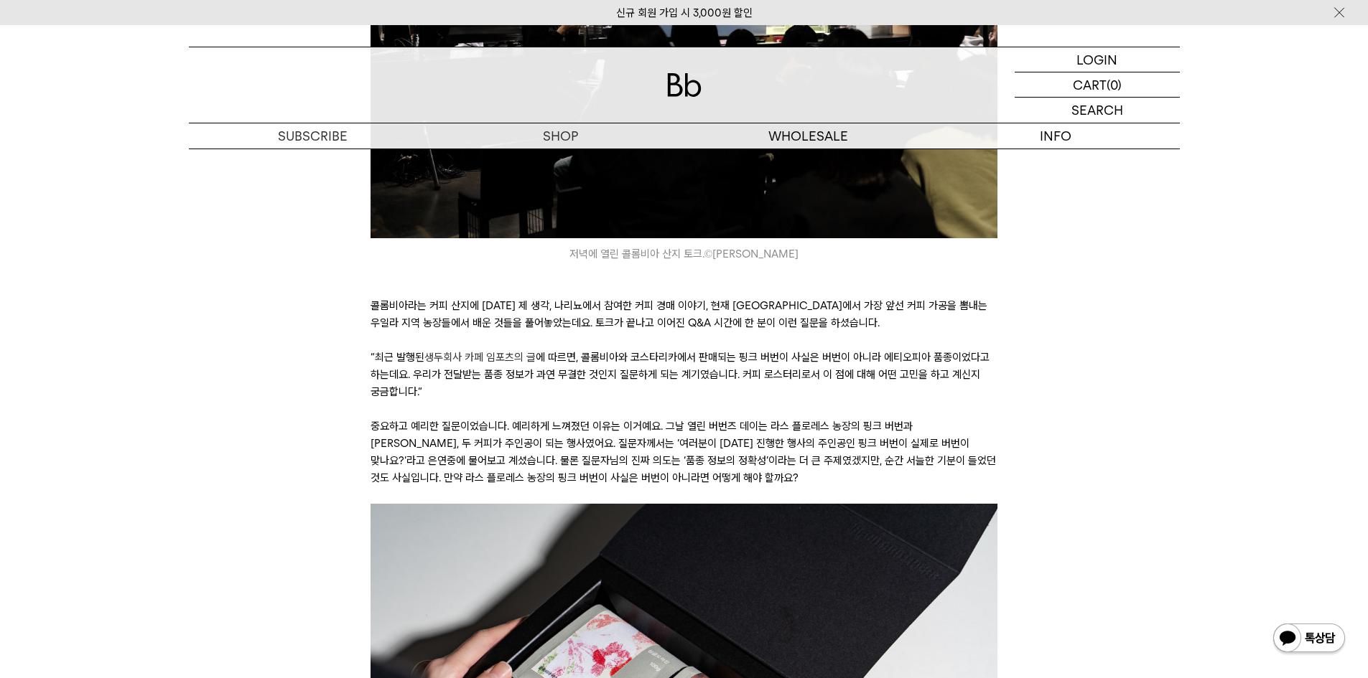
click at [559, 365] on p "“최근 발행된 생두회사 카페 임포츠의 글 에 따르면, 콜롬비아와 코스타리카에서 판매되는 핑크 버번이 사실은 버번이 아니라 에티오피아 품종이었다…" at bounding box center [683, 375] width 627 height 52
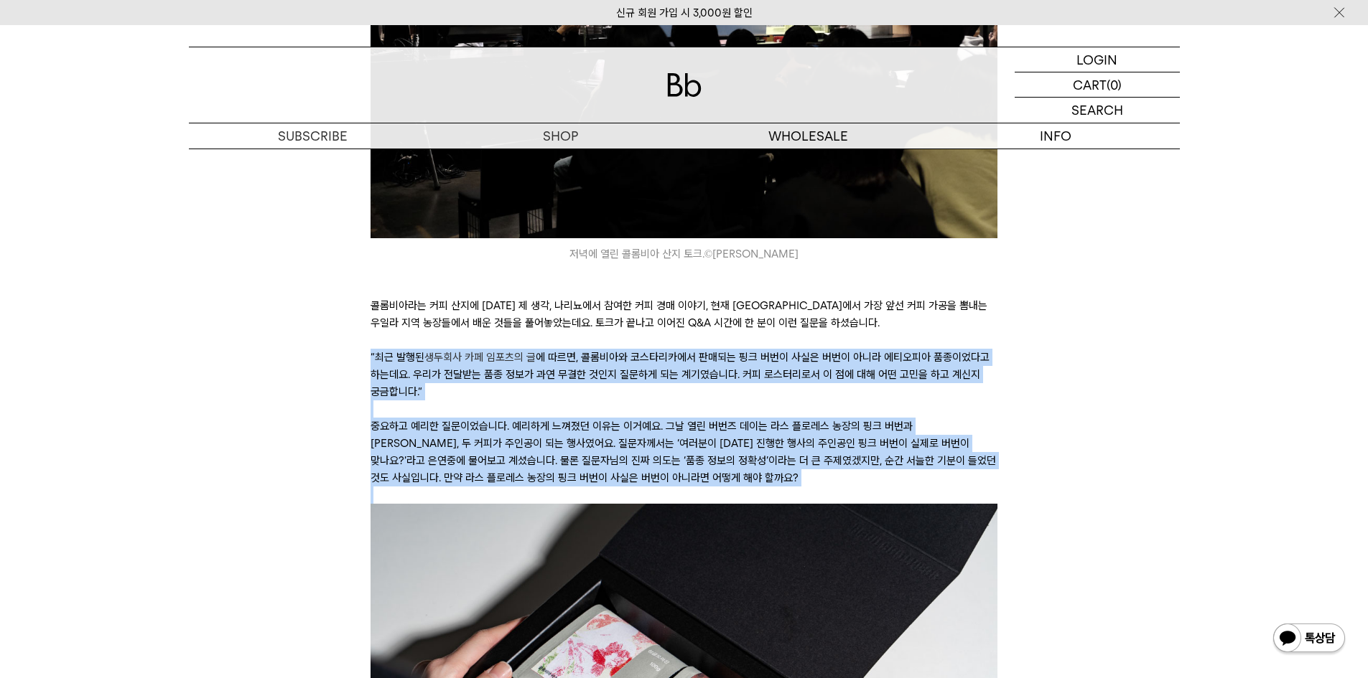
drag, startPoint x: 559, startPoint y: 365, endPoint x: 589, endPoint y: 480, distance: 119.5
click at [589, 480] on p "중요하고 예리한 질문이었습니다. 예리하게 느껴졌던 이유는 이거예요. 그날 열린 버번즈 데이는 라스 플로레스 농장의 핑크 버번과 레드 버번, 두…" at bounding box center [683, 452] width 627 height 69
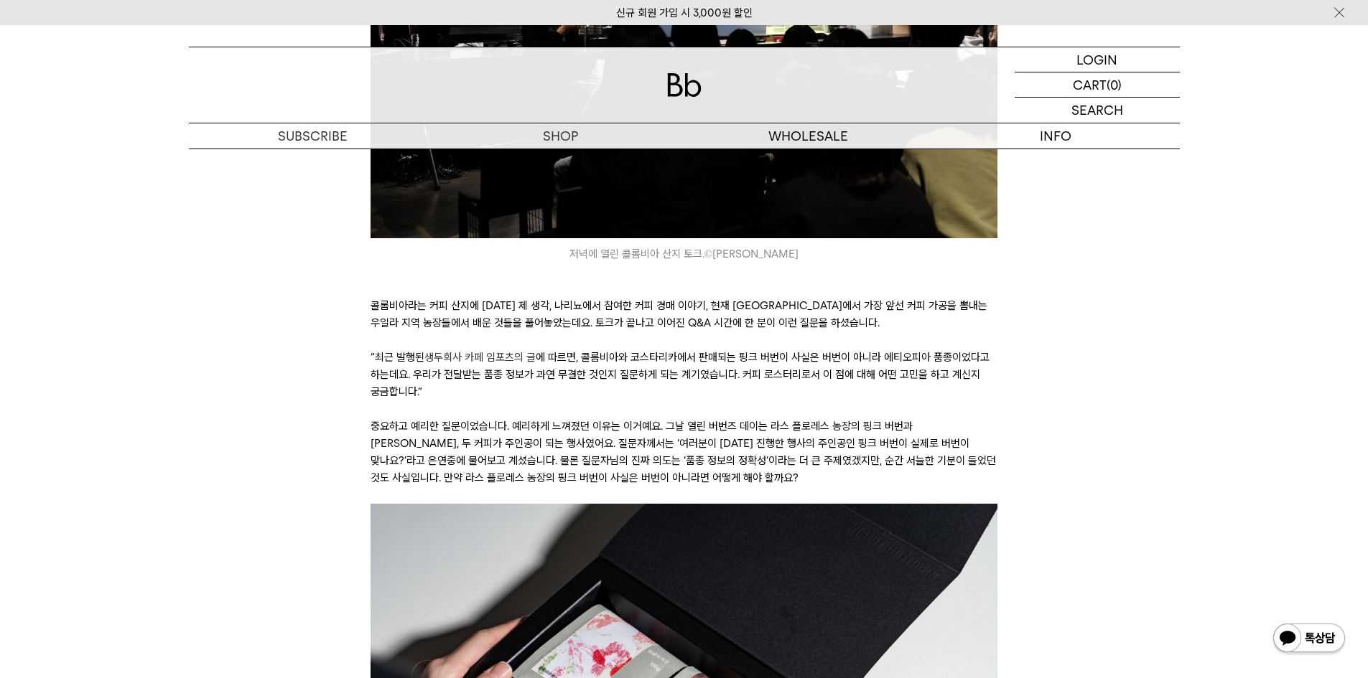
click at [584, 465] on p "중요하고 예리한 질문이었습니다. 예리하게 느껴졌던 이유는 이거예요. 그날 열린 버번즈 데이는 라스 플로레스 농장의 핑크 버번과 레드 버번, 두…" at bounding box center [683, 452] width 627 height 69
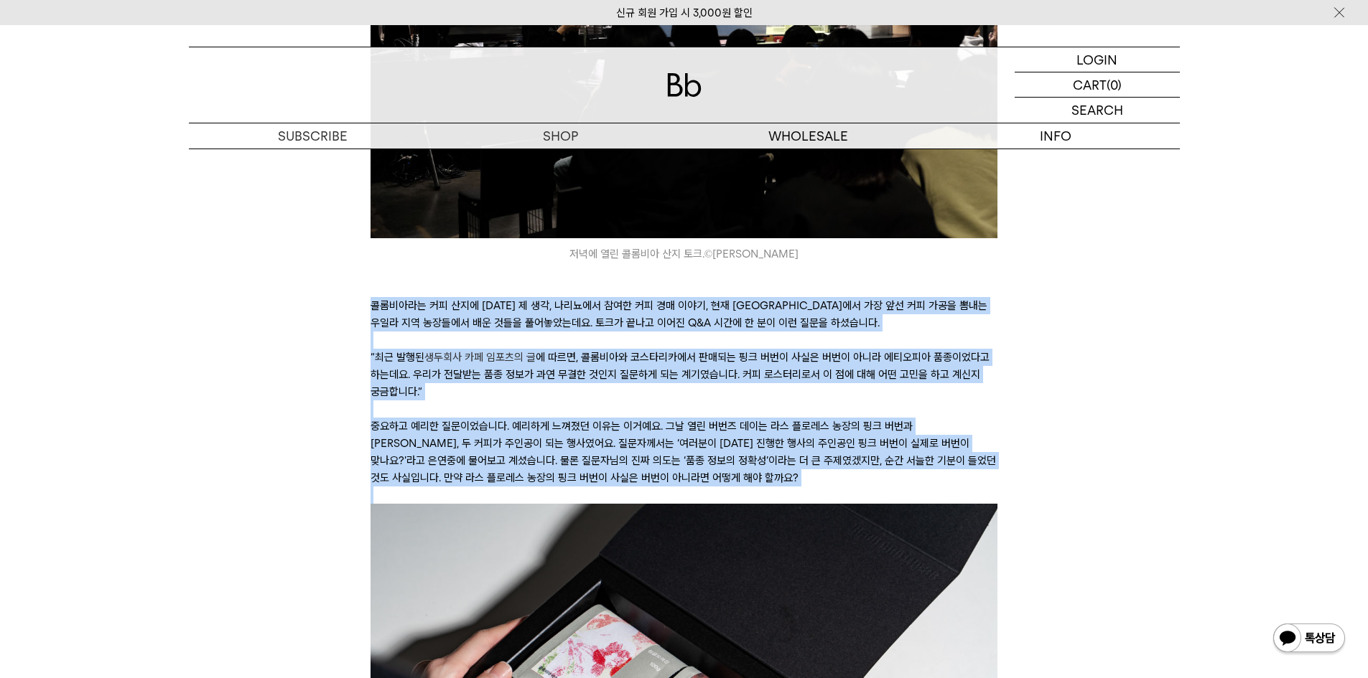
drag, startPoint x: 584, startPoint y: 465, endPoint x: 587, endPoint y: 310, distance: 154.4
click at [587, 310] on p "콜롬비아라는 커피 산지에 대한 제 생각, 나리뇨에서 참여한 커피 경매 이야기, 현재 콜롬비아에서 가장 앞선 커피 가공을 뽐내는 우일라 지역 농…" at bounding box center [683, 314] width 627 height 34
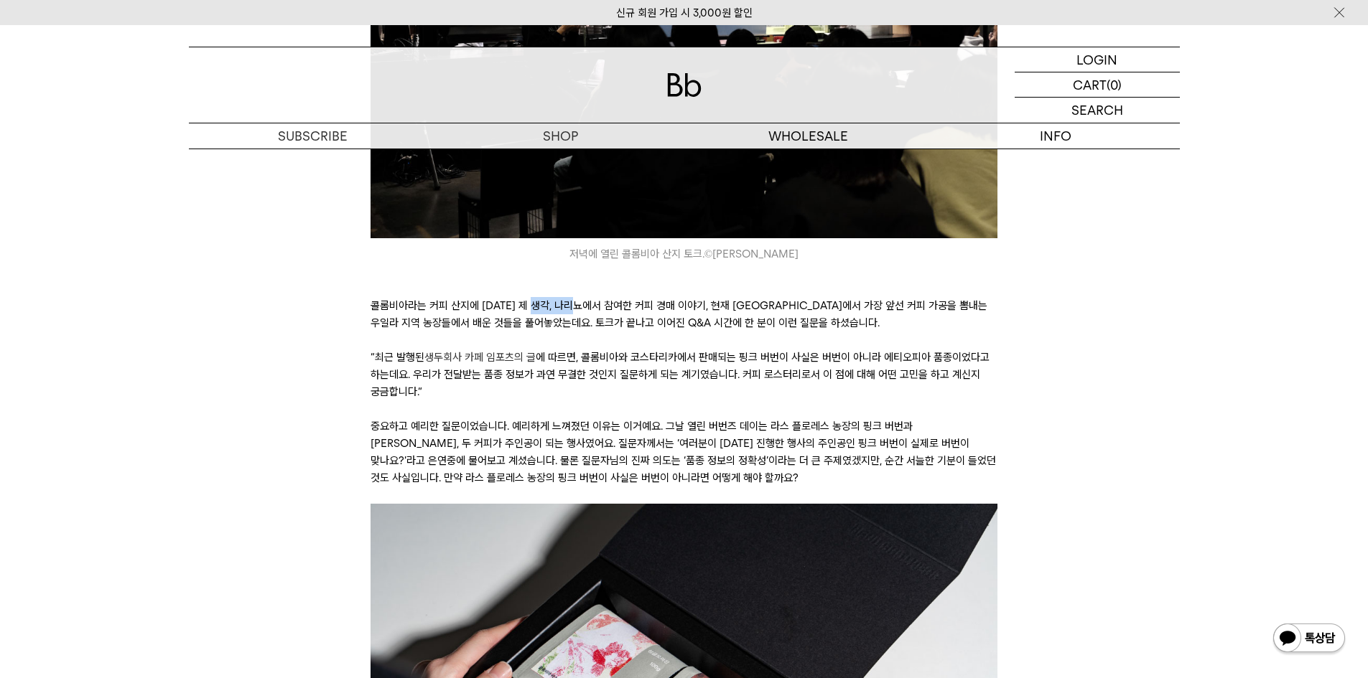
click at [587, 310] on p "콜롬비아라는 커피 산지에 대한 제 생각, 나리뇨에서 참여한 커피 경매 이야기, 현재 콜롬비아에서 가장 앞선 커피 가공을 뽐내는 우일라 지역 농…" at bounding box center [683, 314] width 627 height 34
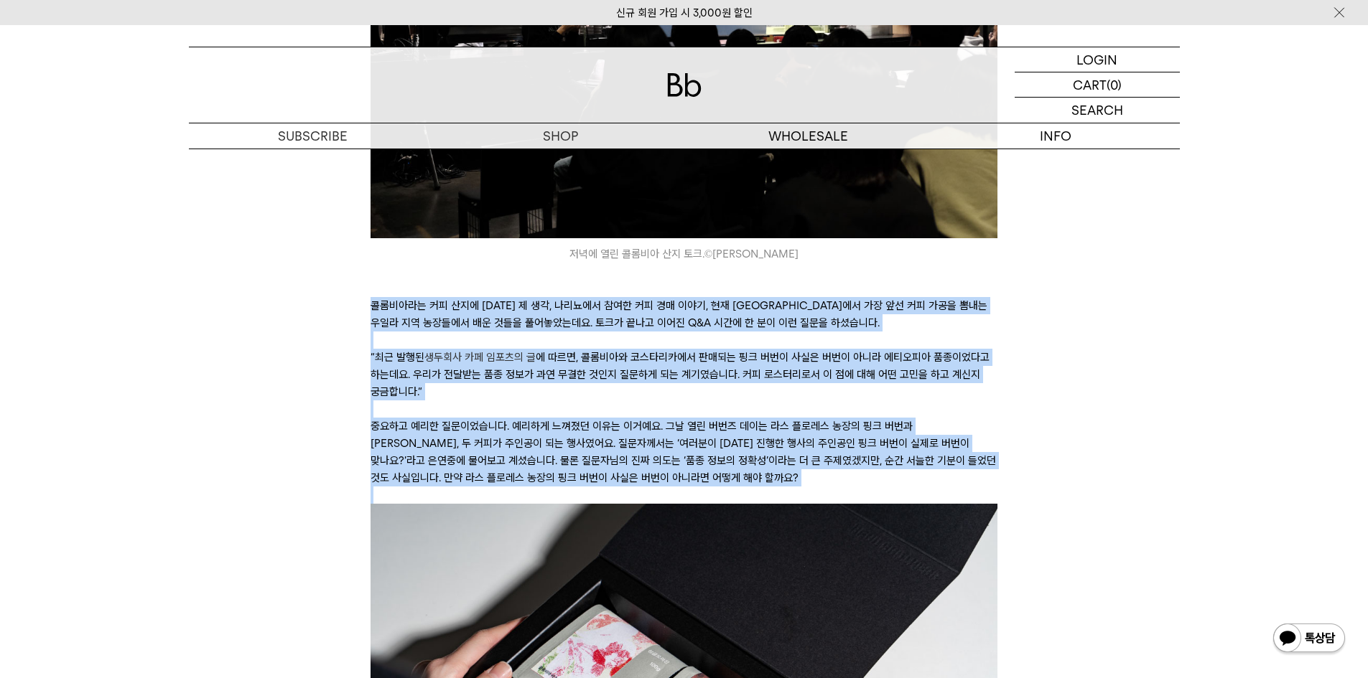
drag, startPoint x: 587, startPoint y: 310, endPoint x: 606, endPoint y: 478, distance: 169.0
click at [607, 475] on p "중요하고 예리한 질문이었습니다. 예리하게 느껴졌던 이유는 이거예요. 그날 열린 버번즈 데이는 라스 플로레스 농장의 핑크 버번과 레드 버번, 두…" at bounding box center [683, 452] width 627 height 69
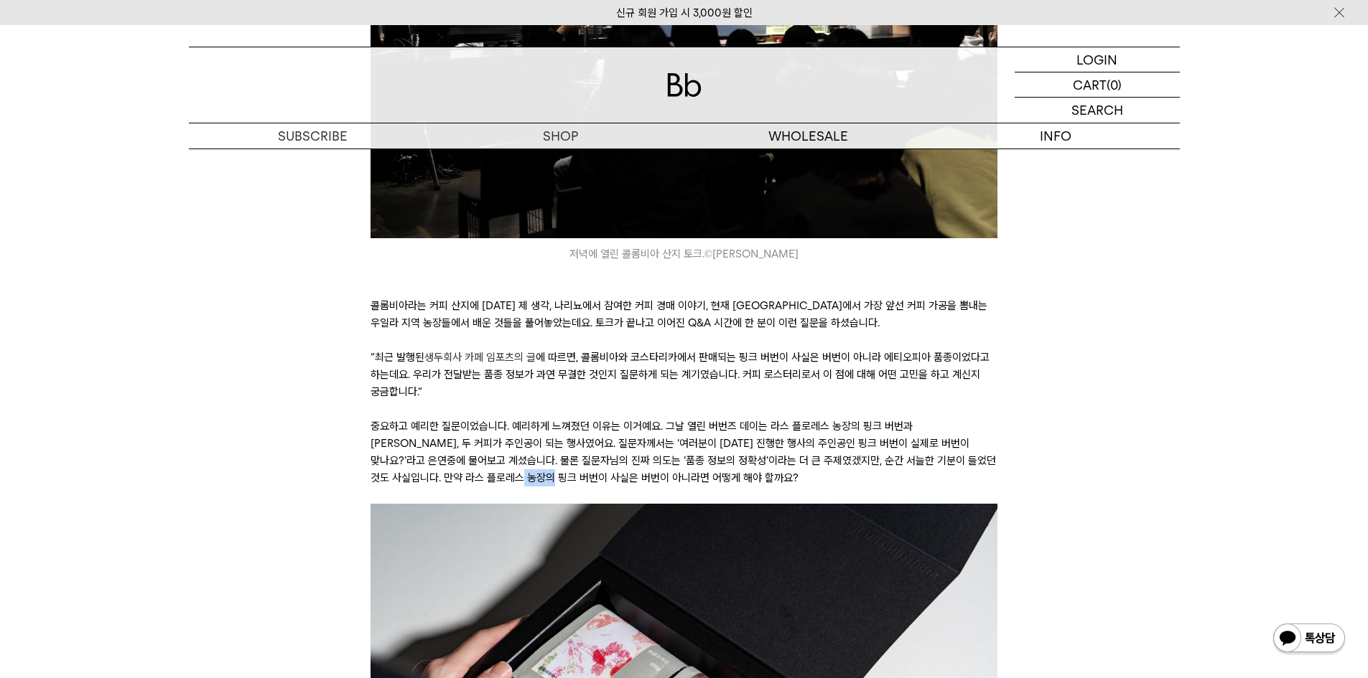
click at [607, 475] on p "중요하고 예리한 질문이었습니다. 예리하게 느껴졌던 이유는 이거예요. 그날 열린 버번즈 데이는 라스 플로레스 농장의 핑크 버번과 레드 버번, 두…" at bounding box center [683, 452] width 627 height 69
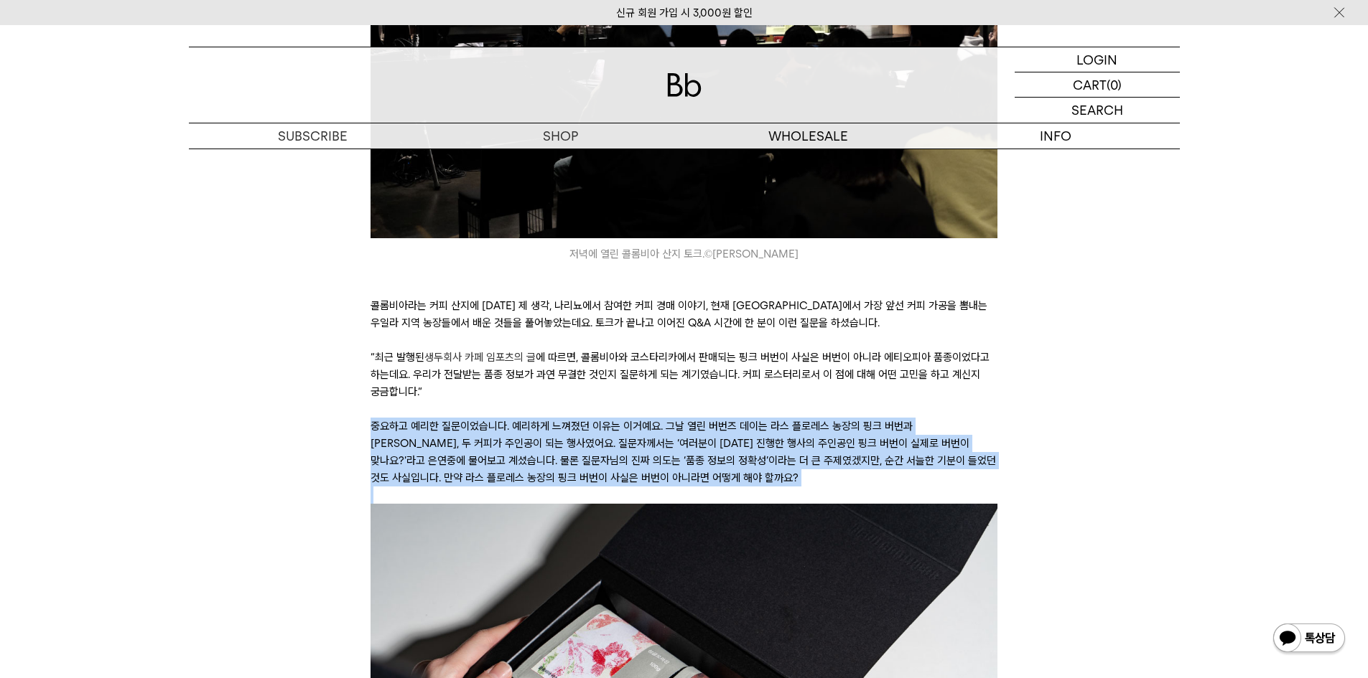
click at [607, 475] on p "중요하고 예리한 질문이었습니다. 예리하게 느껴졌던 이유는 이거예요. 그날 열린 버번즈 데이는 라스 플로레스 농장의 핑크 버번과 레드 버번, 두…" at bounding box center [683, 452] width 627 height 69
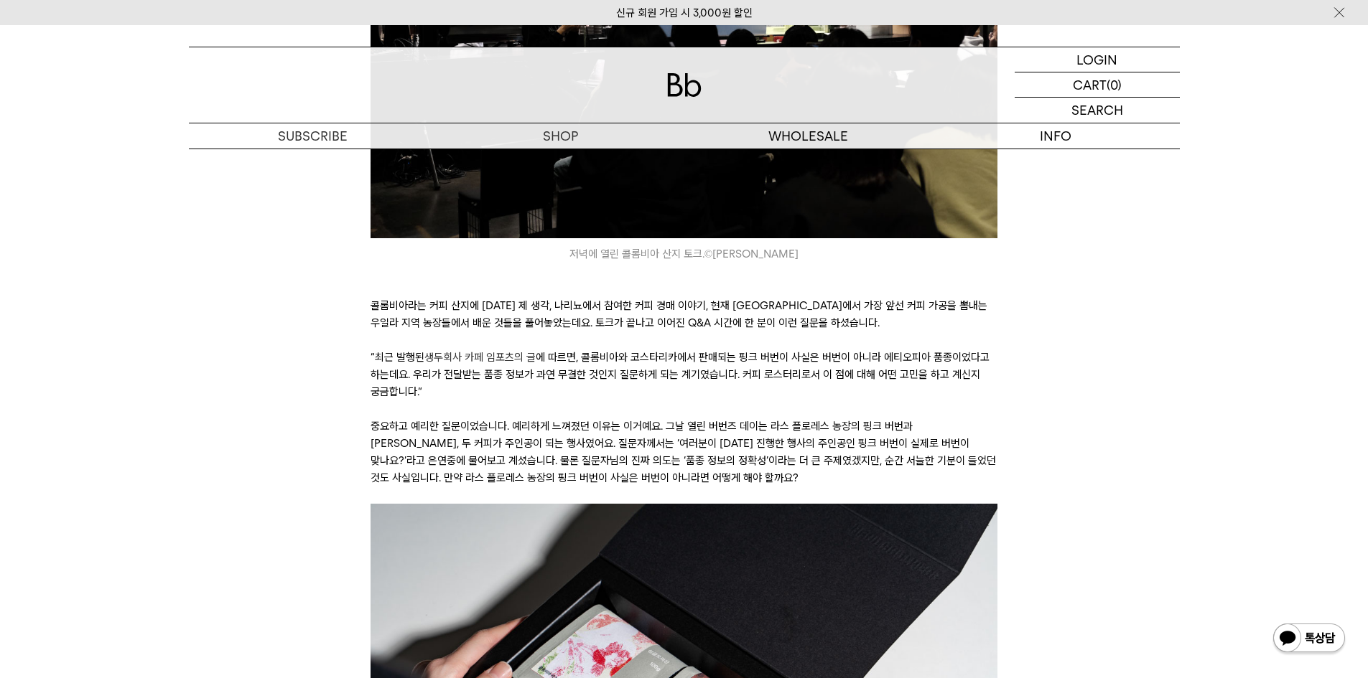
click at [598, 380] on p "“최근 발행된 생두회사 카페 임포츠의 글 에 따르면, 콜롬비아와 코스타리카에서 판매되는 핑크 버번이 사실은 버번이 아니라 에티오피아 품종이었다…" at bounding box center [683, 375] width 627 height 52
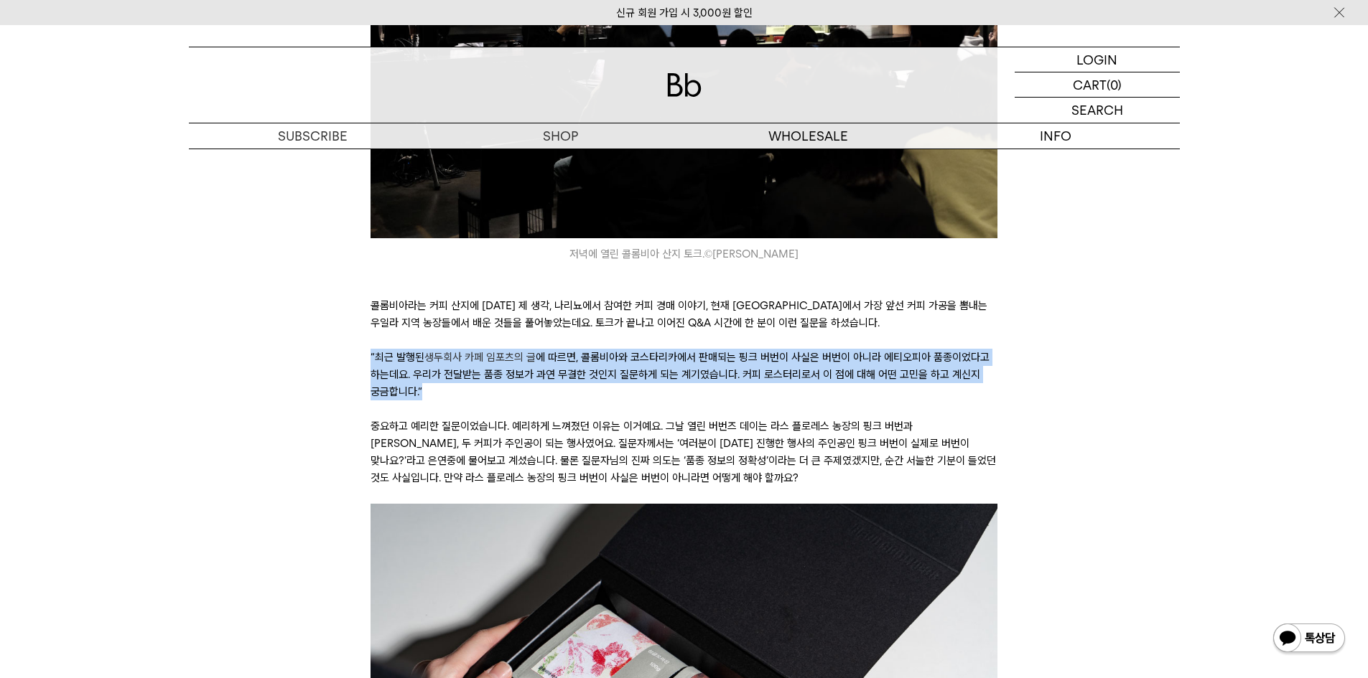
click at [598, 380] on p "“최근 발행된 생두회사 카페 임포츠의 글 에 따르면, 콜롬비아와 코스타리카에서 판매되는 핑크 버번이 사실은 버번이 아니라 에티오피아 품종이었다…" at bounding box center [683, 375] width 627 height 52
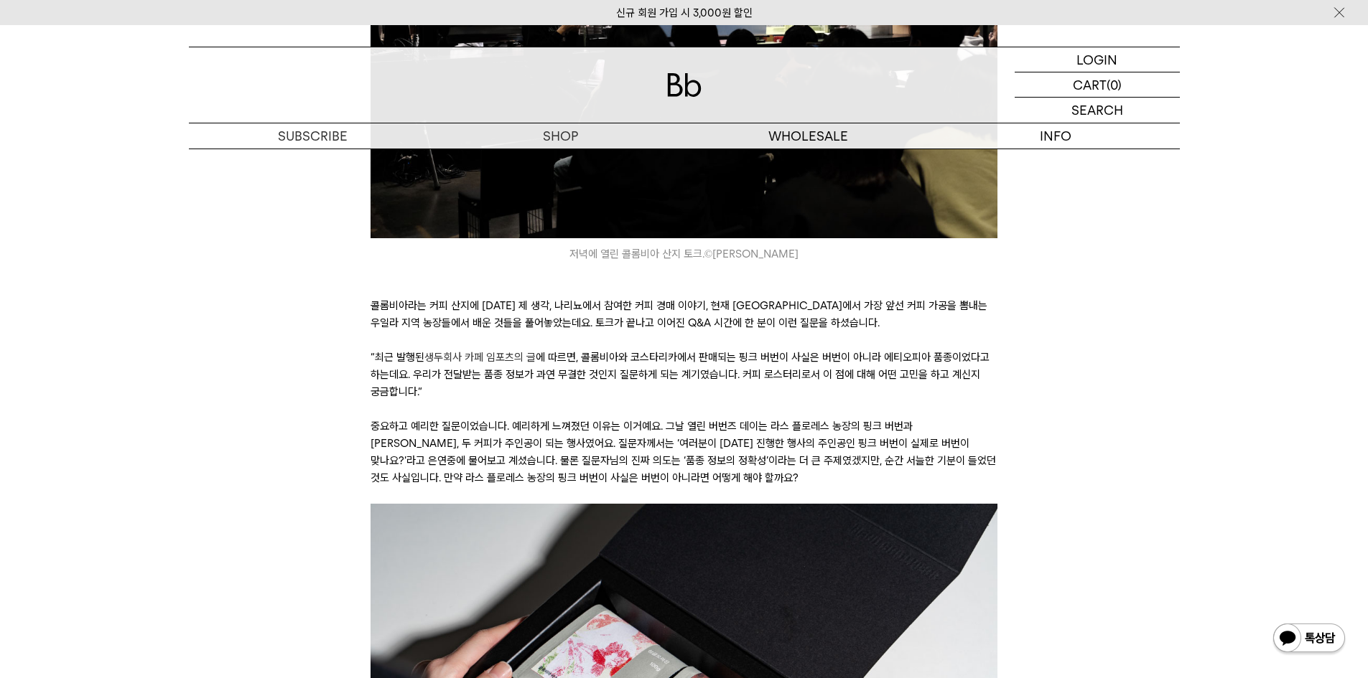
click at [624, 316] on p "콜롬비아라는 커피 산지에 대한 제 생각, 나리뇨에서 참여한 커피 경매 이야기, 현재 콜롬비아에서 가장 앞선 커피 가공을 뽐내는 우일라 지역 농…" at bounding box center [683, 314] width 627 height 34
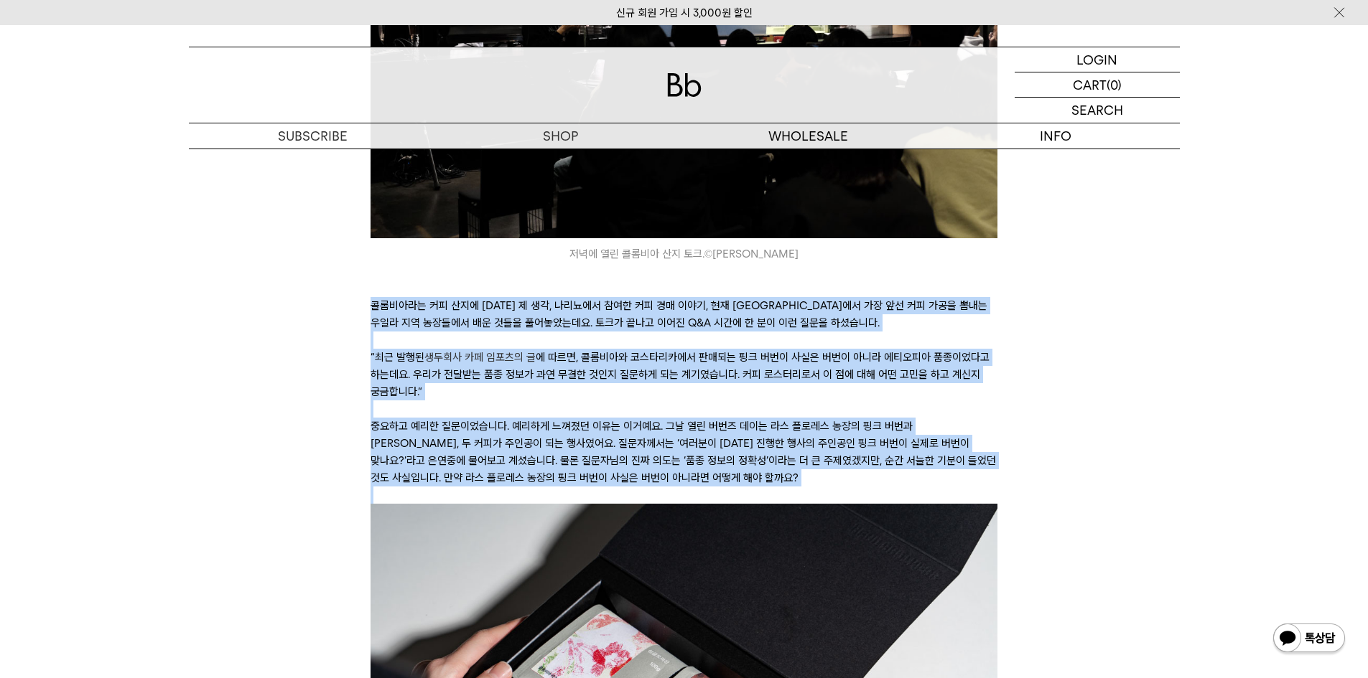
drag, startPoint x: 624, startPoint y: 316, endPoint x: 650, endPoint y: 474, distance: 160.2
click at [650, 474] on p "중요하고 예리한 질문이었습니다. 예리하게 느껴졌던 이유는 이거예요. 그날 열린 버번즈 데이는 라스 플로레스 농장의 핑크 버번과 레드 버번, 두…" at bounding box center [683, 452] width 627 height 69
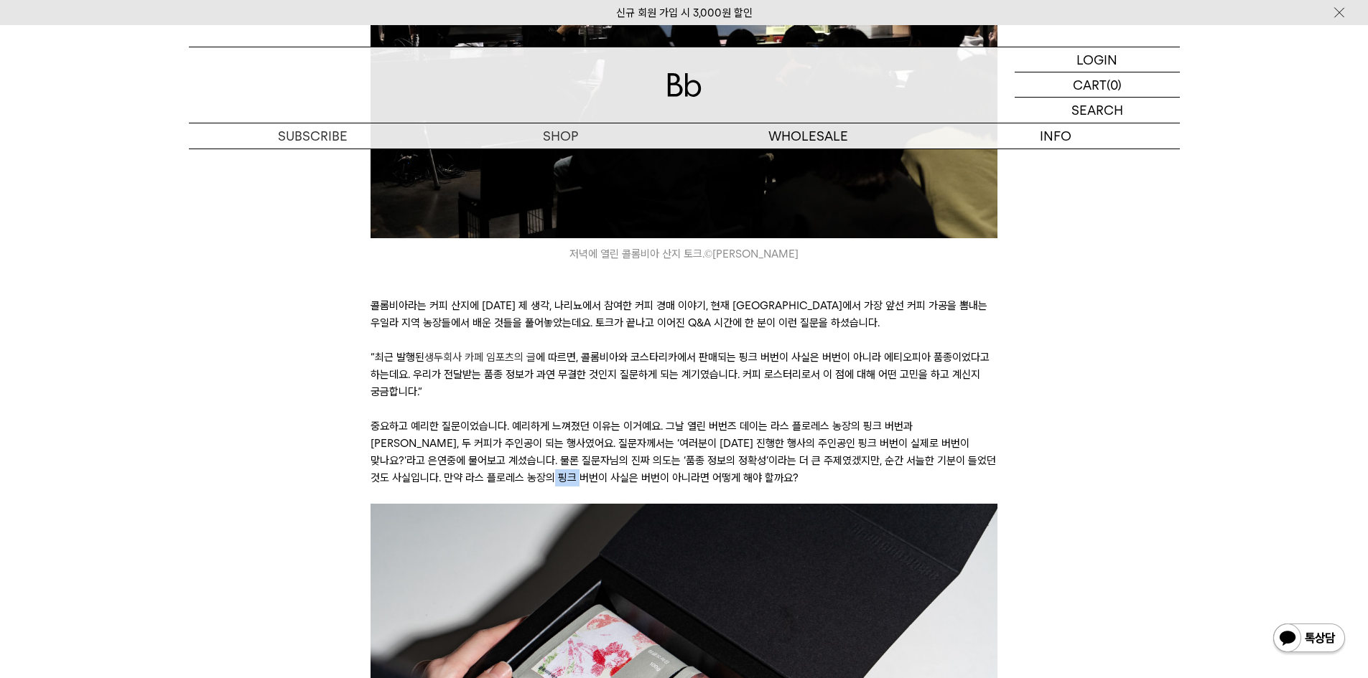
click at [650, 474] on p "중요하고 예리한 질문이었습니다. 예리하게 느껴졌던 이유는 이거예요. 그날 열린 버번즈 데이는 라스 플로레스 농장의 핑크 버번과 레드 버번, 두…" at bounding box center [683, 452] width 627 height 69
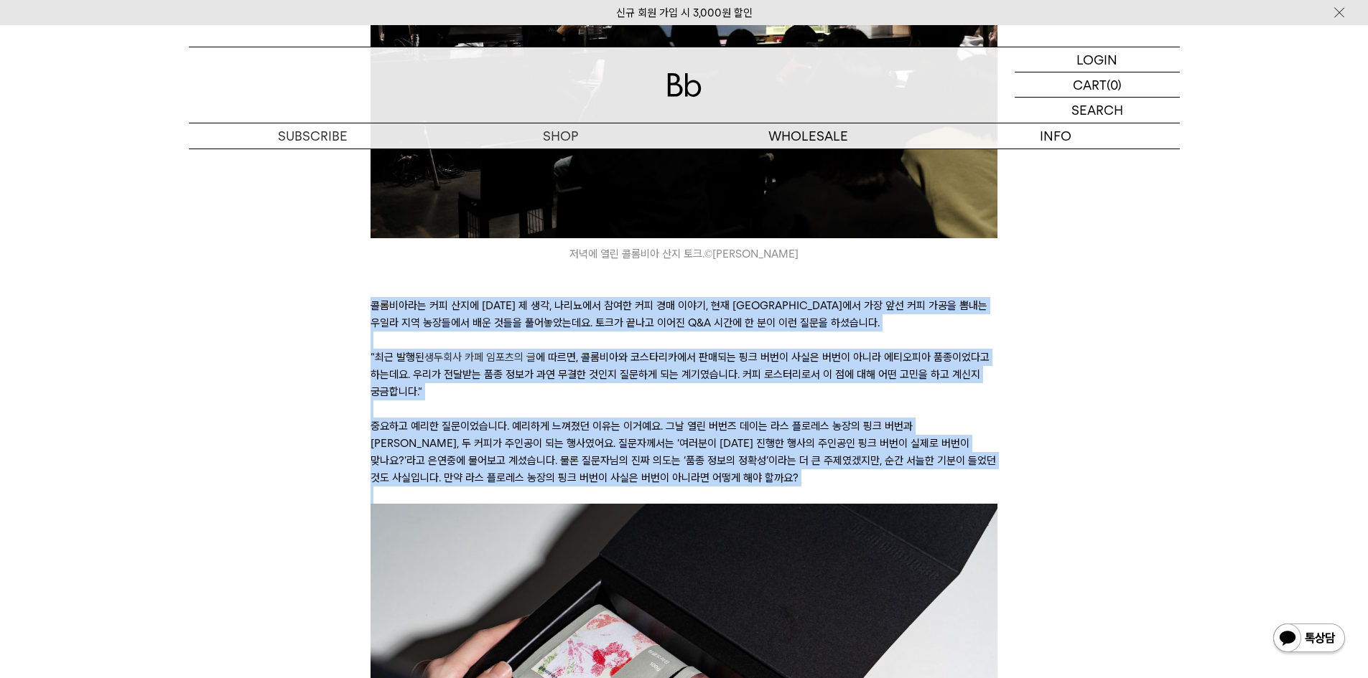
drag, startPoint x: 650, startPoint y: 474, endPoint x: 632, endPoint y: 312, distance: 162.6
click at [632, 312] on p "콜롬비아라는 커피 산지에 대한 제 생각, 나리뇨에서 참여한 커피 경매 이야기, 현재 콜롬비아에서 가장 앞선 커피 가공을 뽐내는 우일라 지역 농…" at bounding box center [683, 314] width 627 height 34
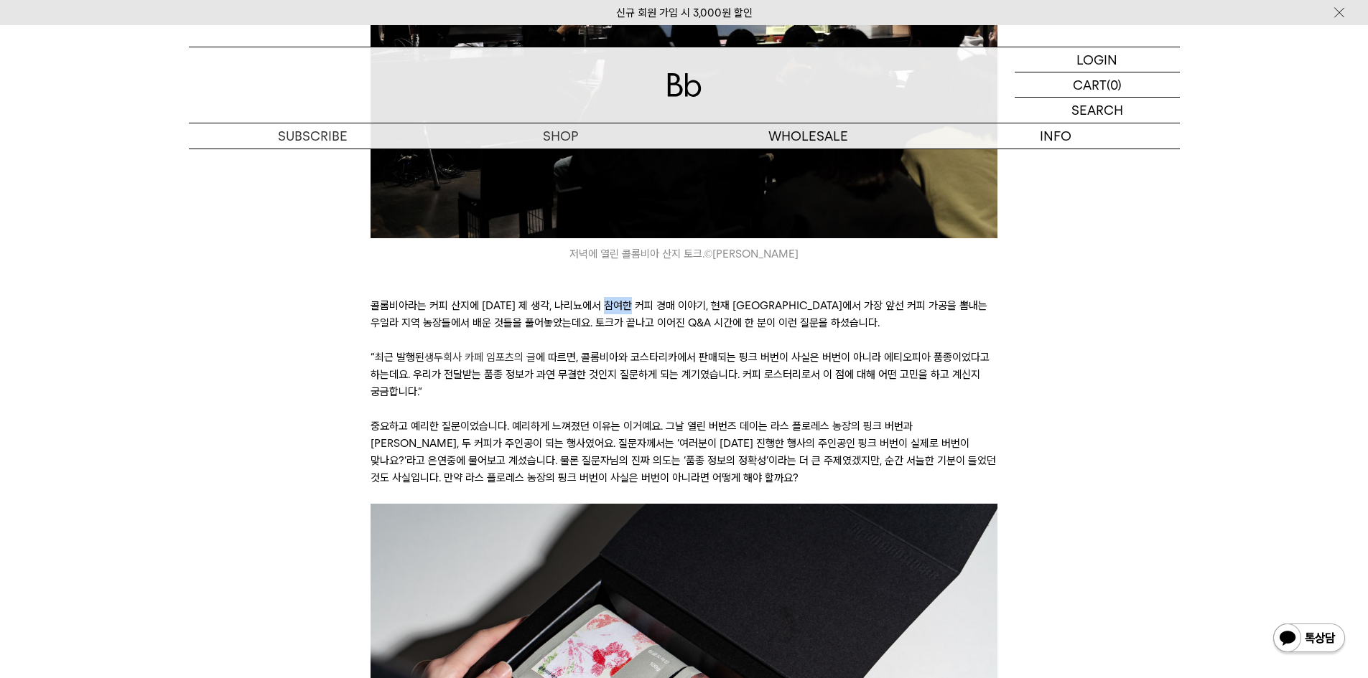
click at [632, 312] on p "콜롬비아라는 커피 산지에 대한 제 생각, 나리뇨에서 참여한 커피 경매 이야기, 현재 콜롬비아에서 가장 앞선 커피 가공을 뽐내는 우일라 지역 농…" at bounding box center [683, 314] width 627 height 34
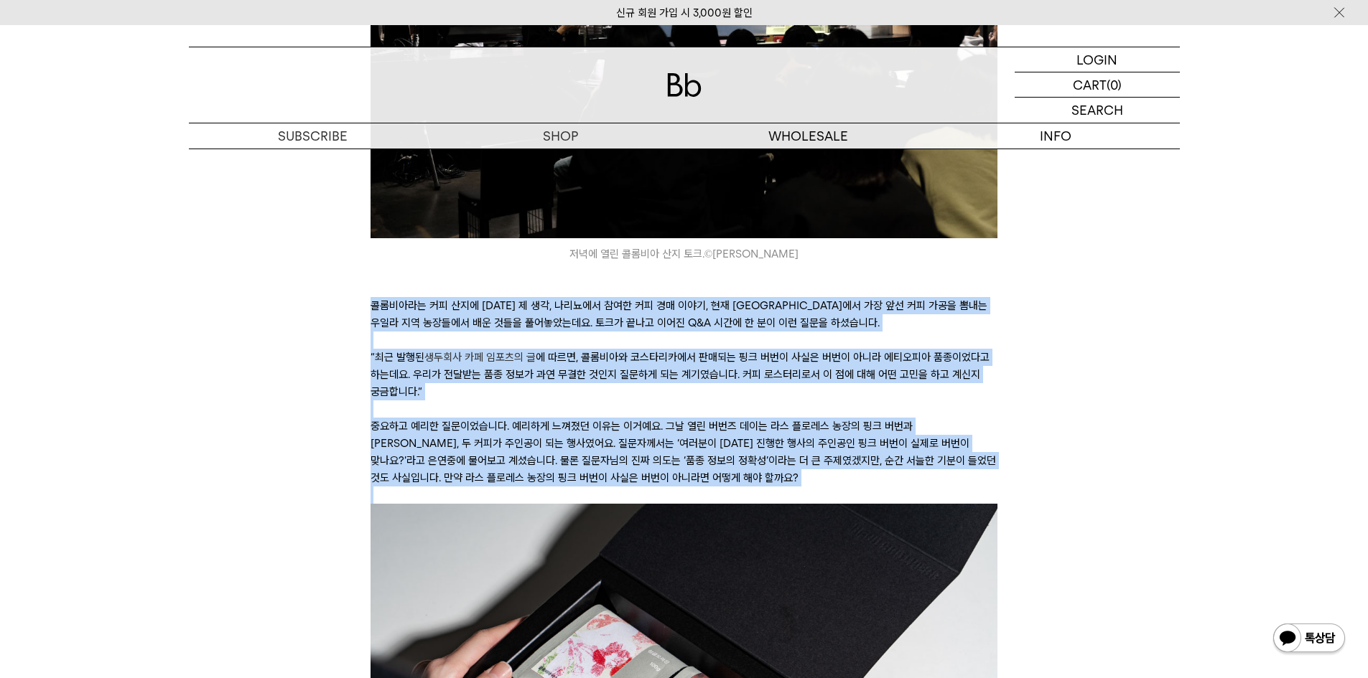
drag, startPoint x: 632, startPoint y: 312, endPoint x: 638, endPoint y: 468, distance: 155.9
click at [638, 468] on p "중요하고 예리한 질문이었습니다. 예리하게 느껴졌던 이유는 이거예요. 그날 열린 버번즈 데이는 라스 플로레스 농장의 핑크 버번과 레드 버번, 두…" at bounding box center [683, 452] width 627 height 69
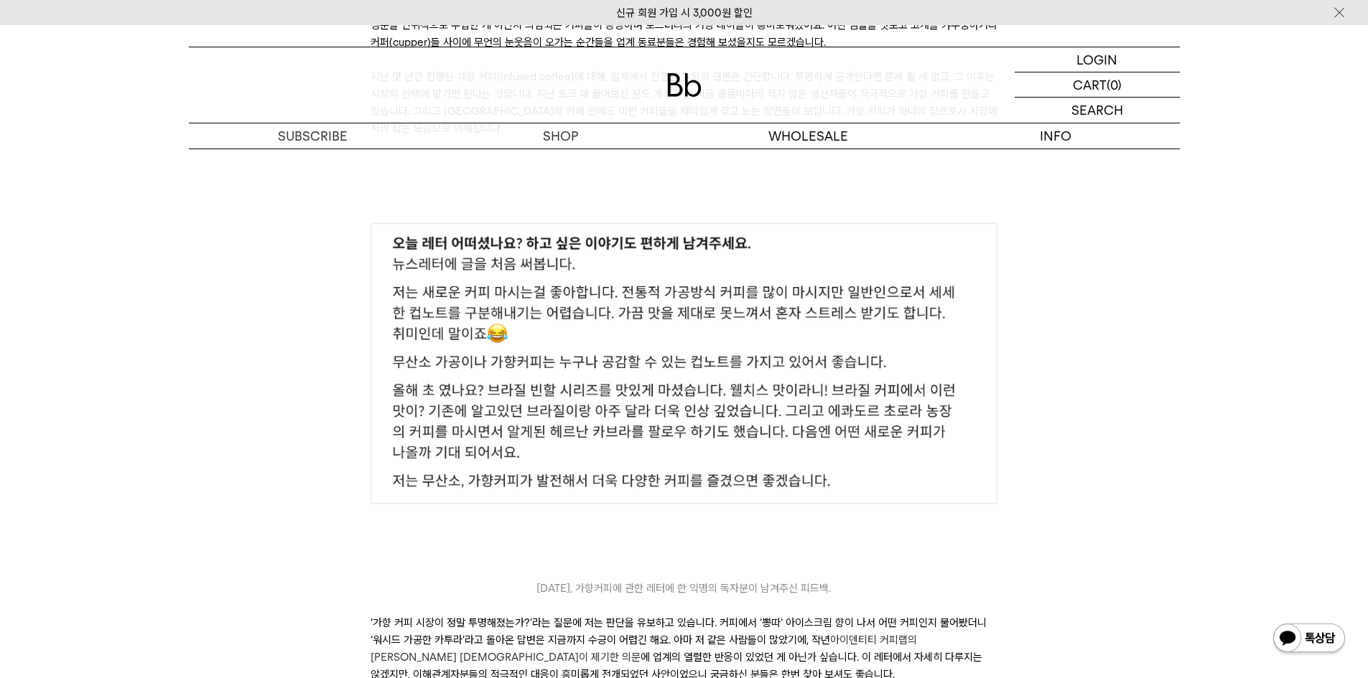
scroll to position [5026, 0]
